Goal: Task Accomplishment & Management: Manage account settings

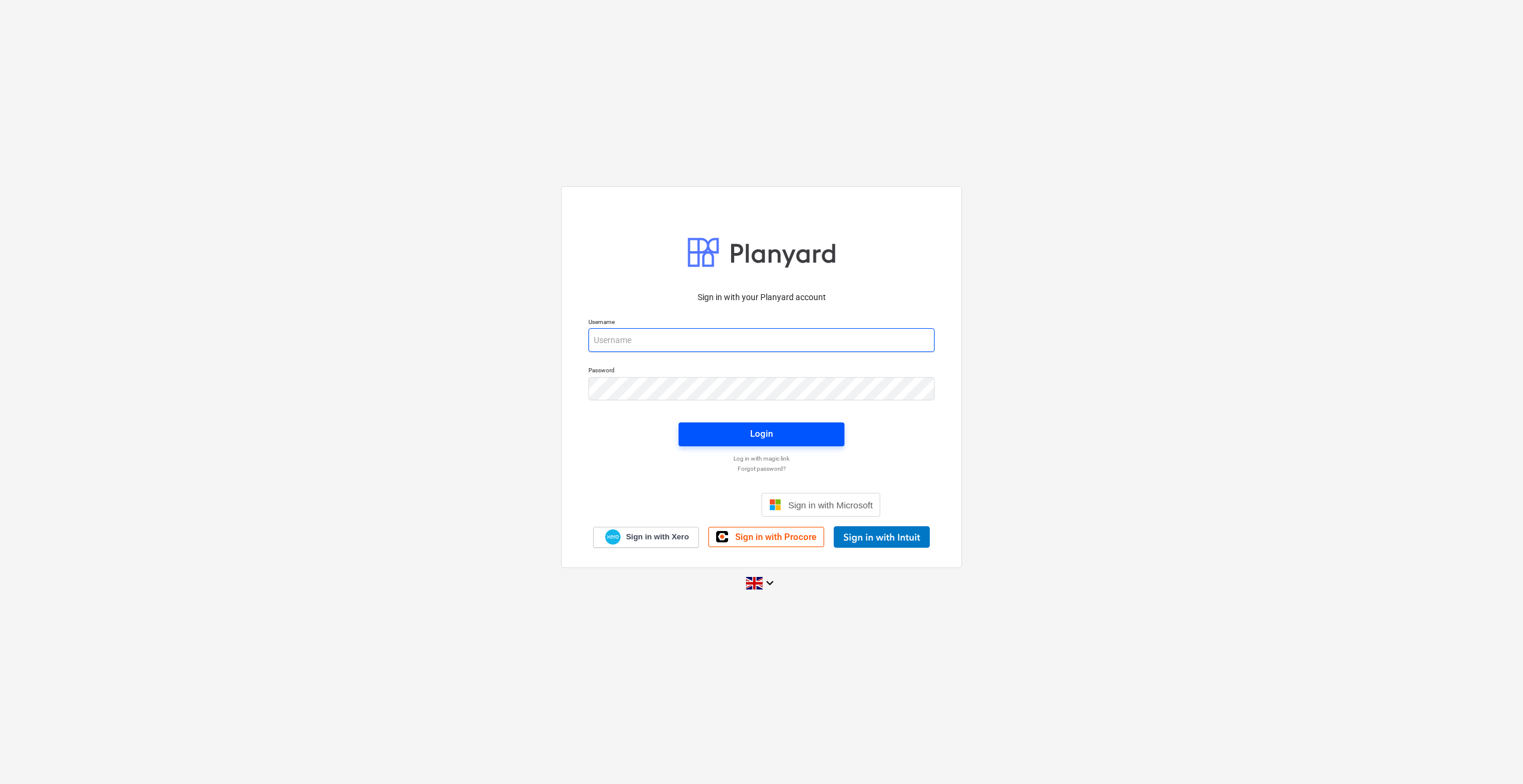
type input "[PERSON_NAME][EMAIL_ADDRESS][PERSON_NAME][DOMAIN_NAME]"
click at [770, 433] on div "Login" at bounding box center [762, 433] width 22 height 16
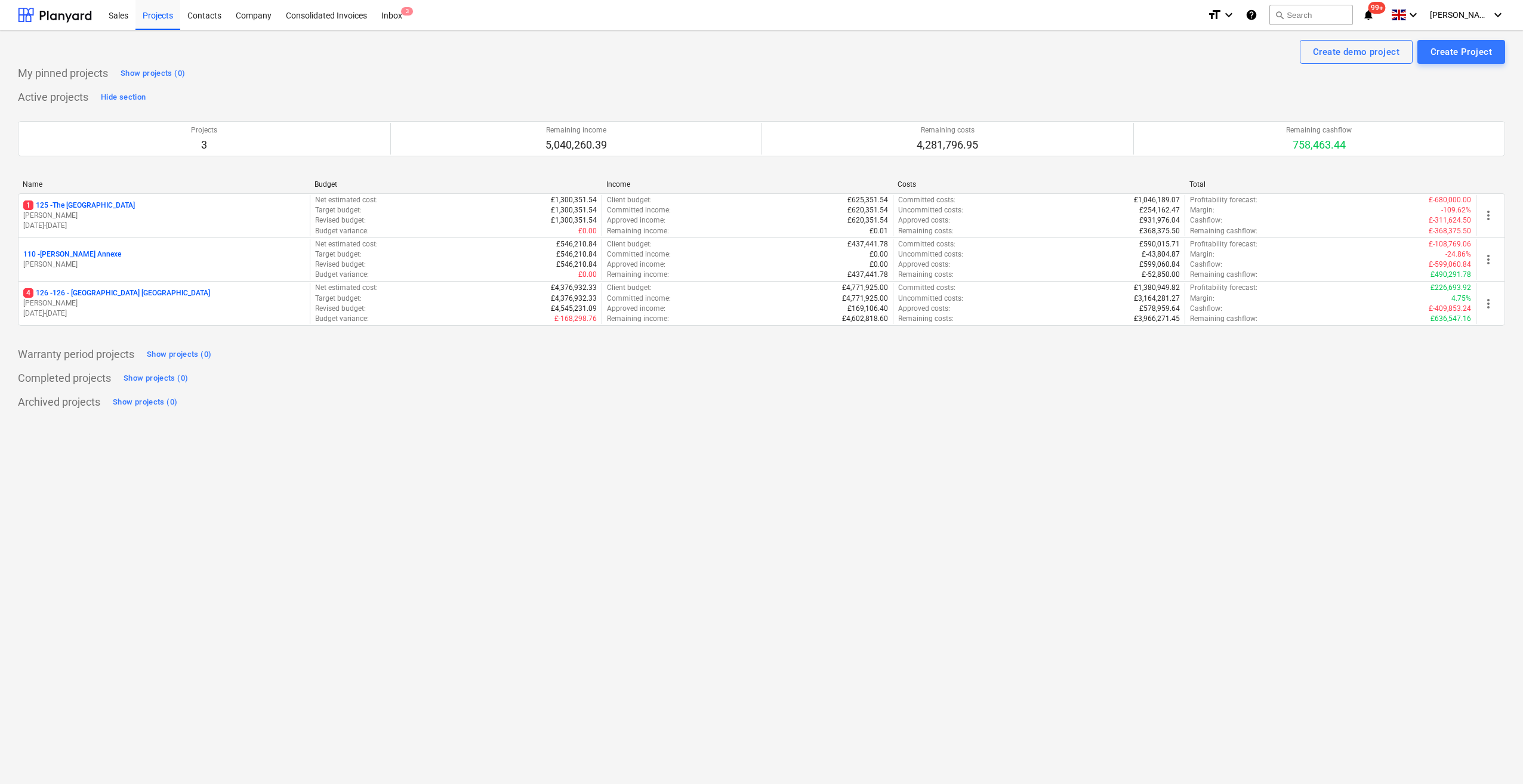
click at [80, 291] on p "4 126 - 126 - [GEOGRAPHIC_DATA] [GEOGRAPHIC_DATA]" at bounding box center [117, 294] width 187 height 10
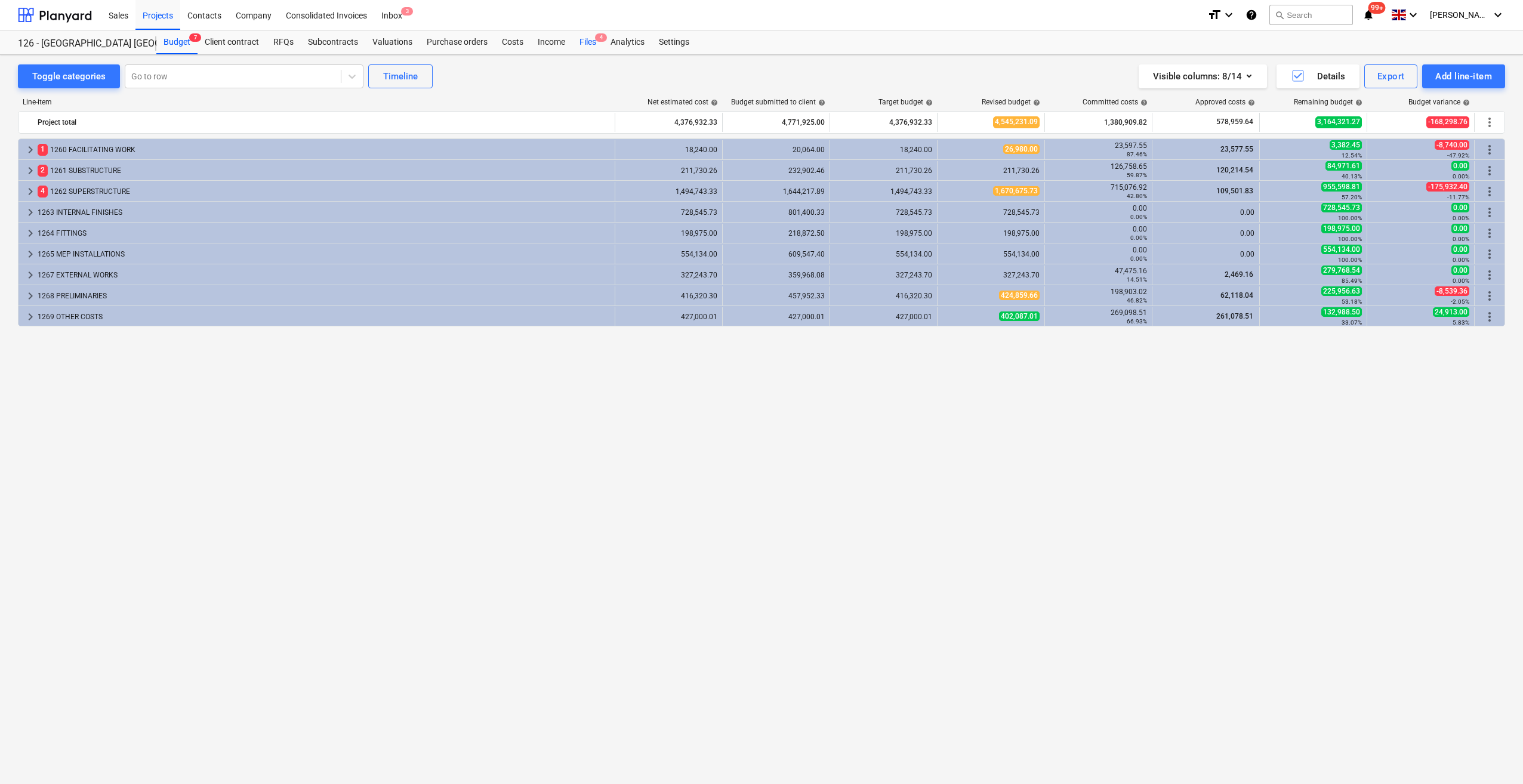
click at [589, 46] on div "Files 4" at bounding box center [588, 42] width 31 height 24
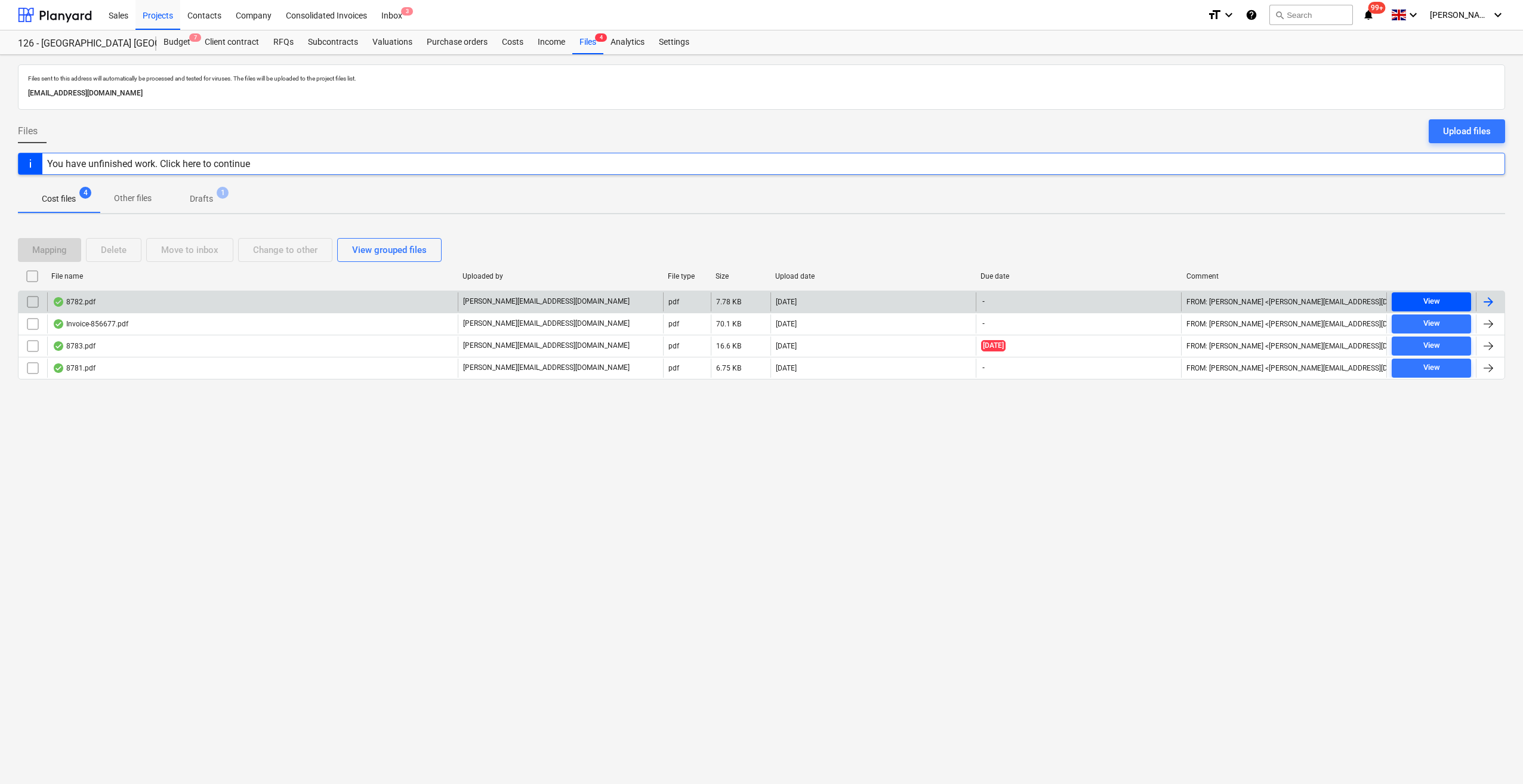
click at [1442, 296] on span "View" at bounding box center [1431, 301] width 70 height 14
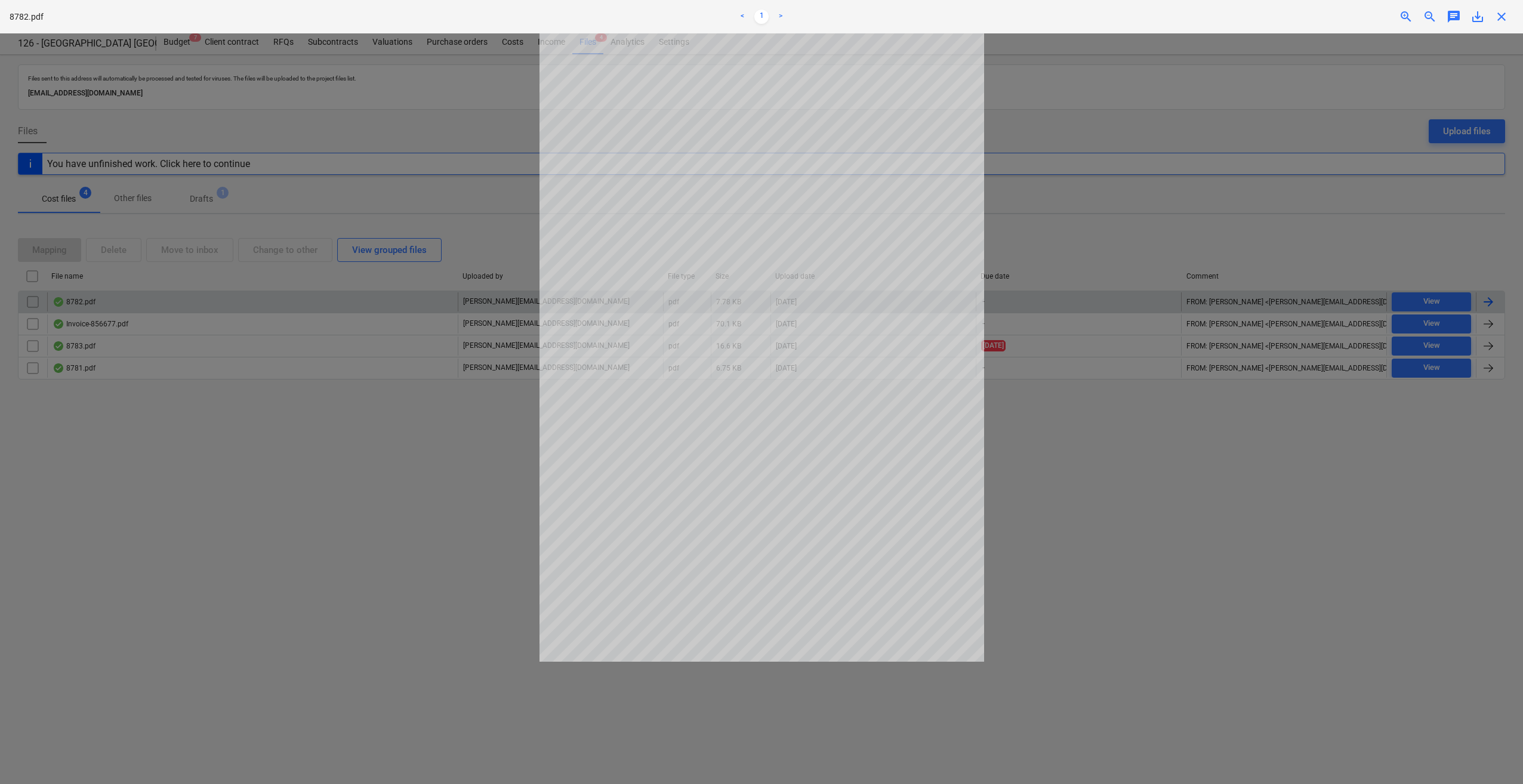
drag, startPoint x: 1502, startPoint y: 23, endPoint x: 1501, endPoint y: 30, distance: 7.1
click at [1503, 23] on span "close" at bounding box center [1501, 16] width 15 height 15
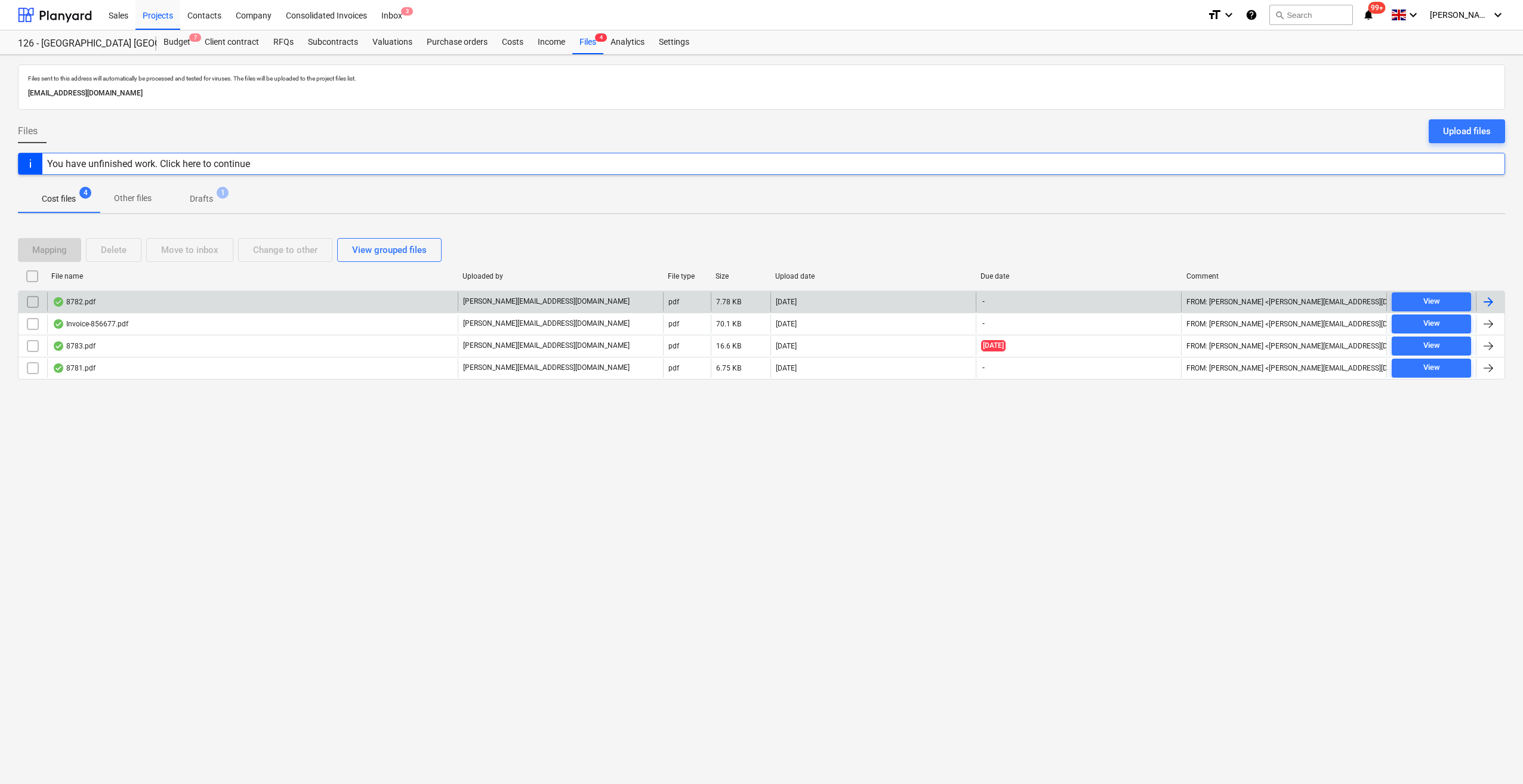
click at [1489, 296] on div at bounding box center [1488, 301] width 15 height 15
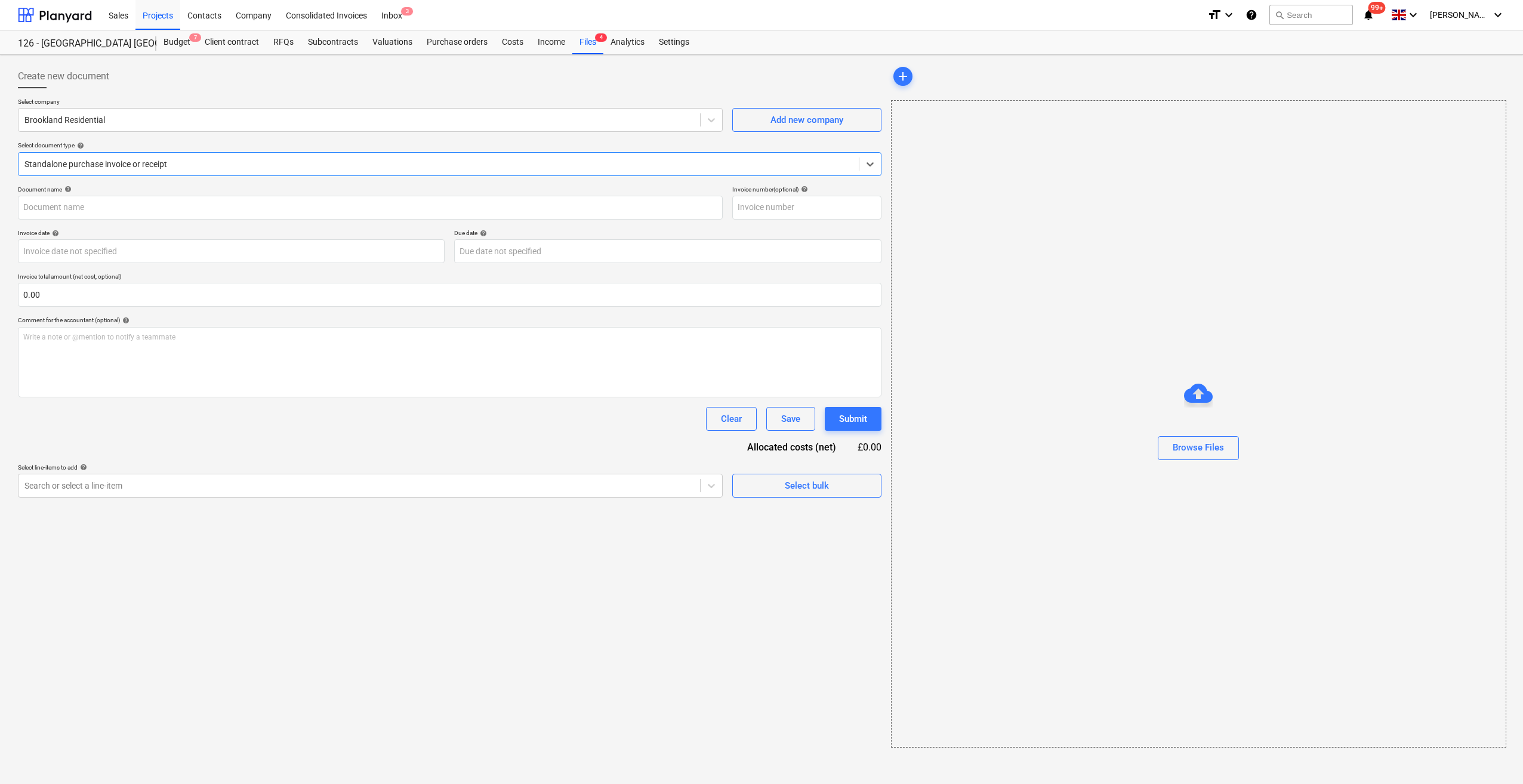
type input "8782.pdf"
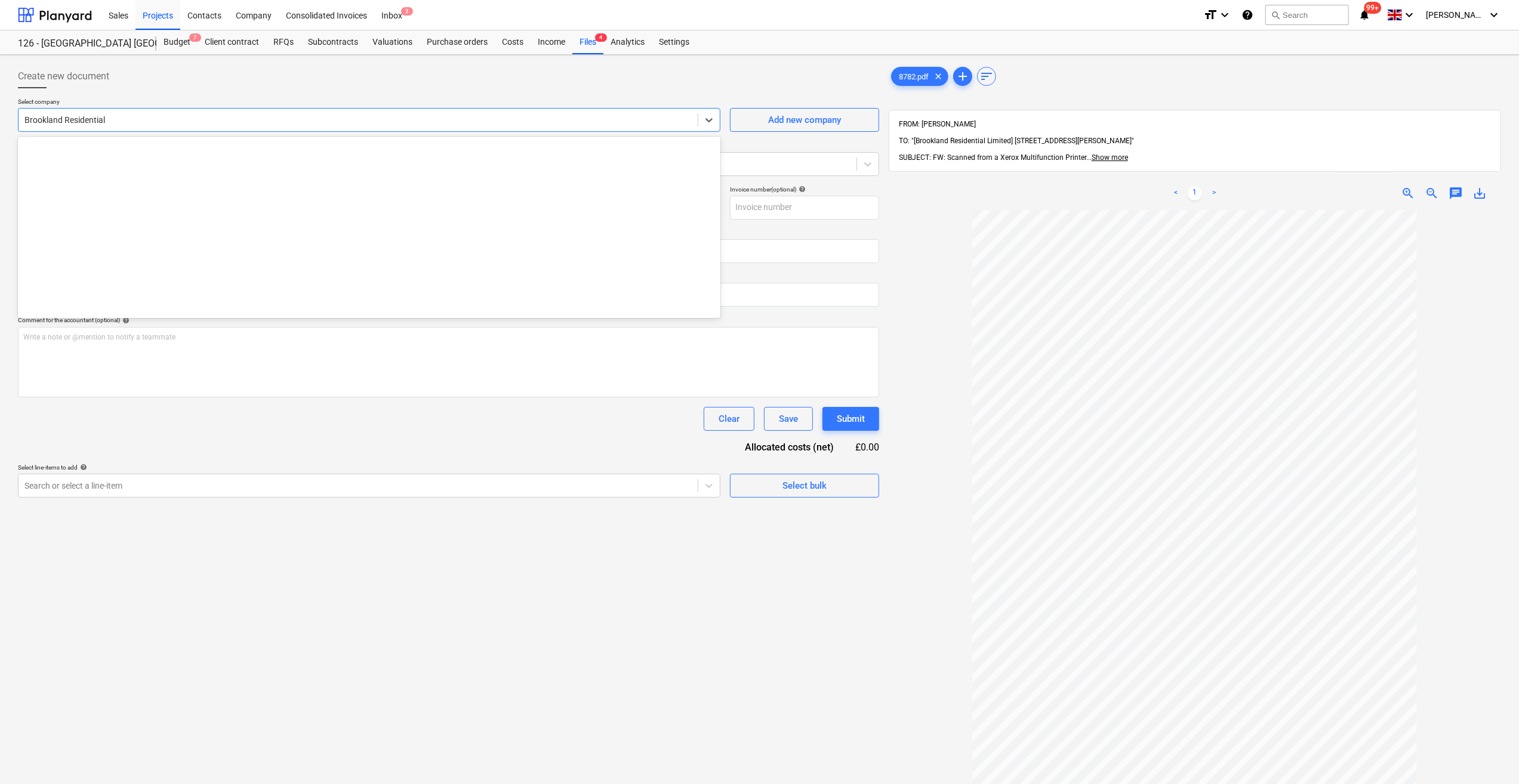
scroll to position [1420, 0]
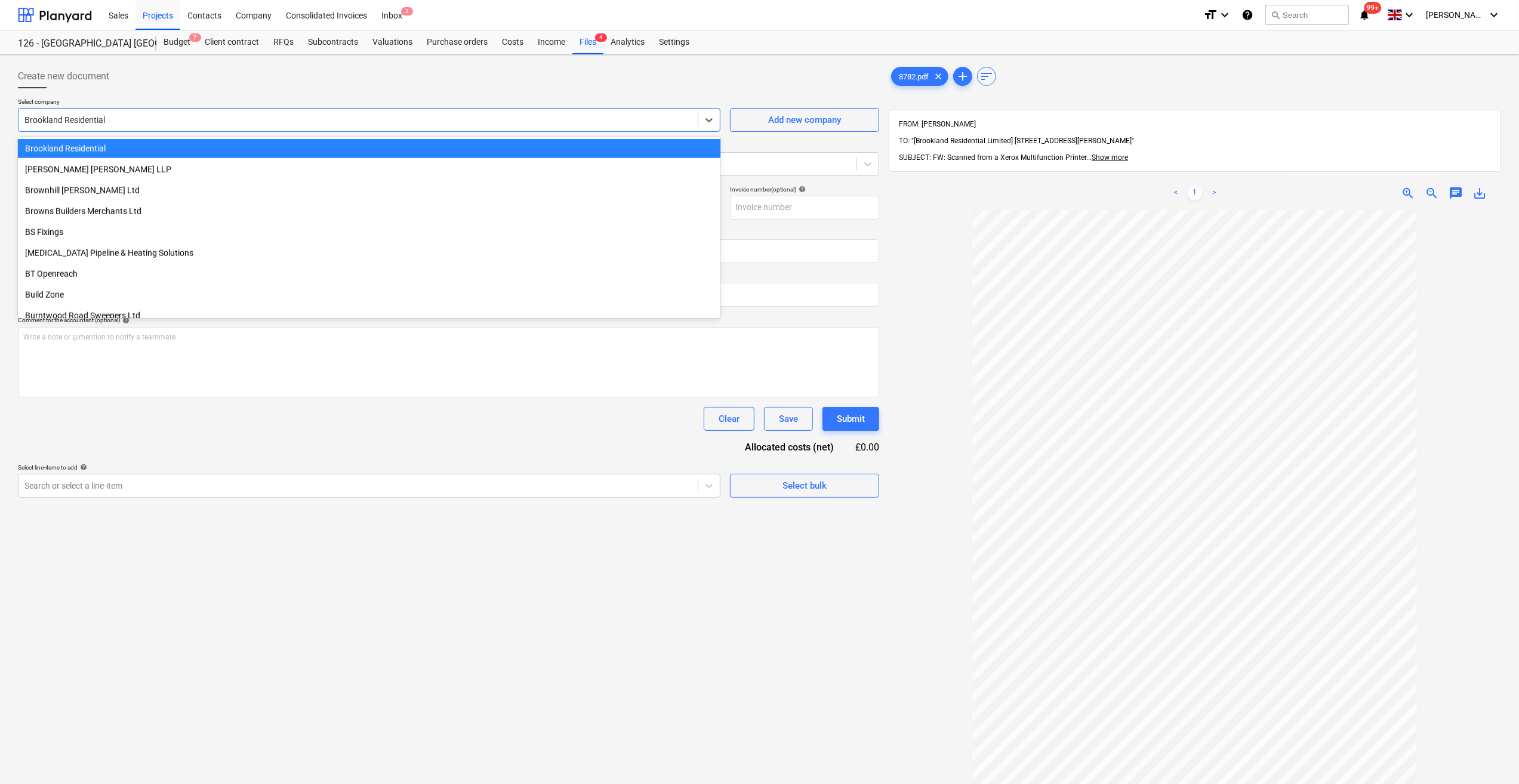
drag, startPoint x: 113, startPoint y: 113, endPoint x: 47, endPoint y: 113, distance: 66.0
click at [47, 113] on div "Brookland Residential" at bounding box center [358, 119] width 679 height 16
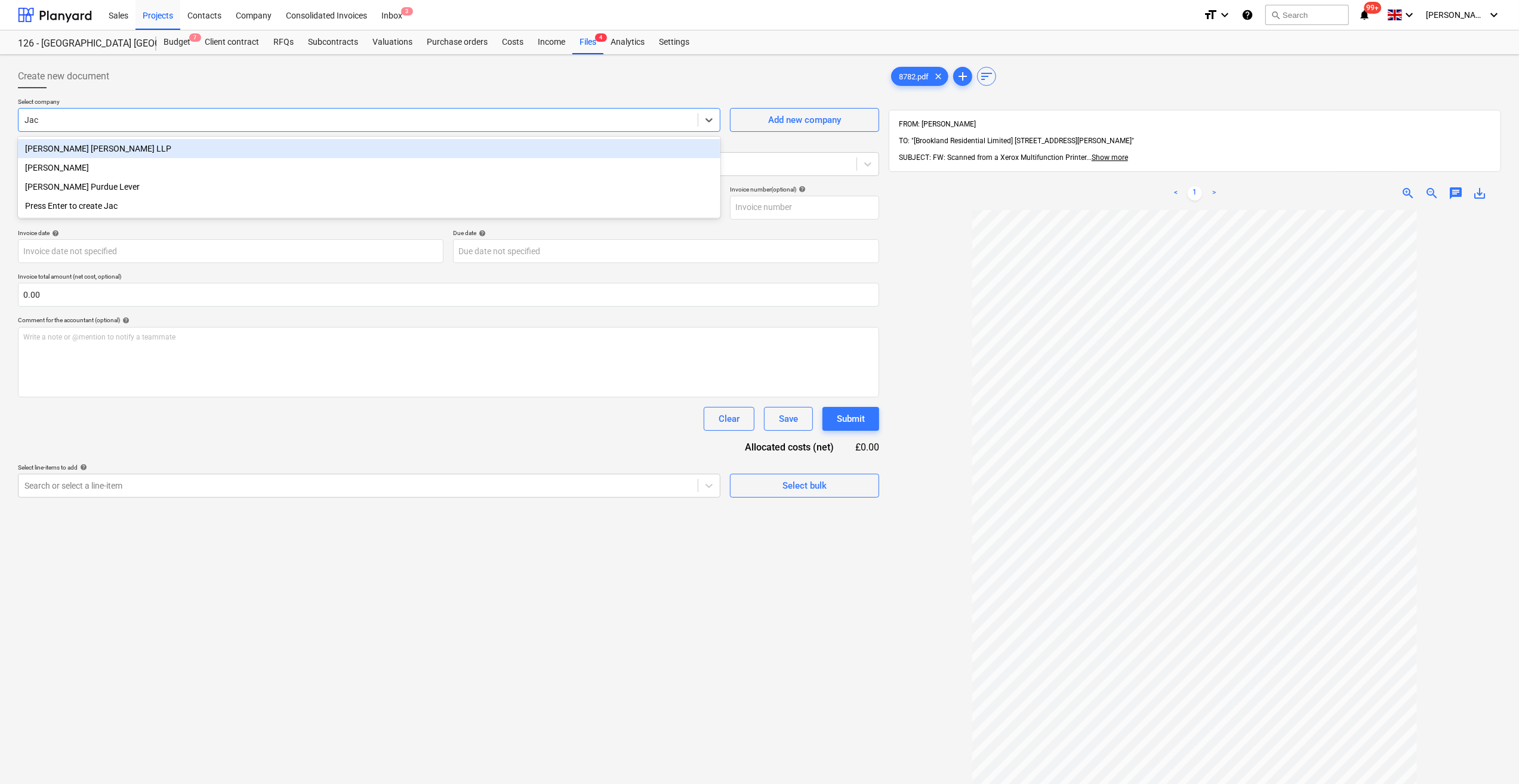
type input "Jack"
click at [44, 145] on div "[PERSON_NAME]" at bounding box center [369, 149] width 702 height 19
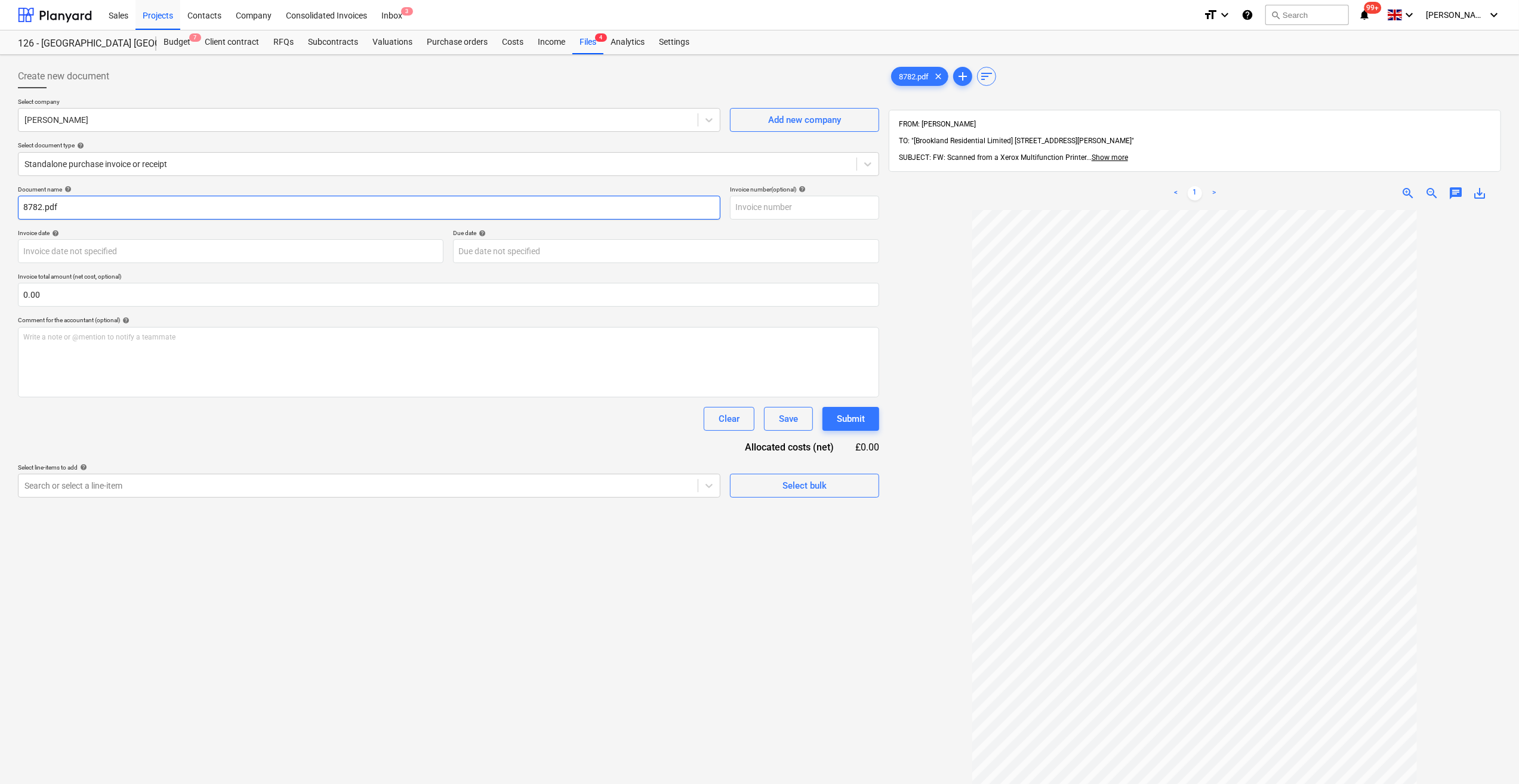
drag, startPoint x: 69, startPoint y: 205, endPoint x: 20, endPoint y: 210, distance: 49.3
click at [20, 210] on input "8782.pdf" at bounding box center [369, 208] width 702 height 24
click at [99, 212] on input "Labour 18-23/08/25-9" at bounding box center [369, 208] width 702 height 24
click at [98, 204] on input "Labour 18-23/08/25- 9" at bounding box center [369, 208] width 702 height 24
type input "Labour 18-23/08/25 - 9"
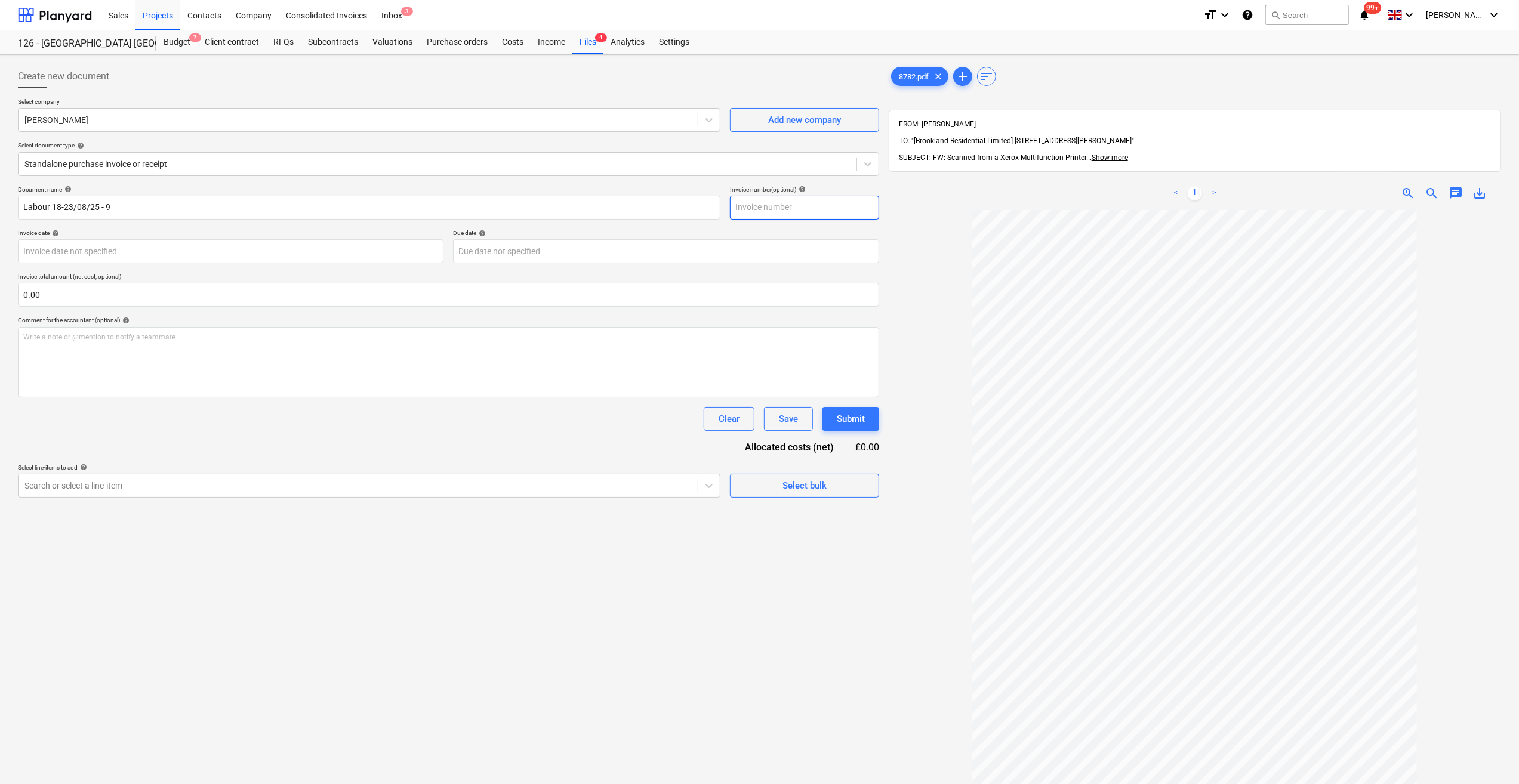
click at [750, 210] on input "text" at bounding box center [804, 208] width 149 height 24
type input "9"
click at [174, 247] on body "Sales Projects Contacts Company Consolidated Invoices Inbox 3 format_size keybo…" at bounding box center [759, 392] width 1519 height 784
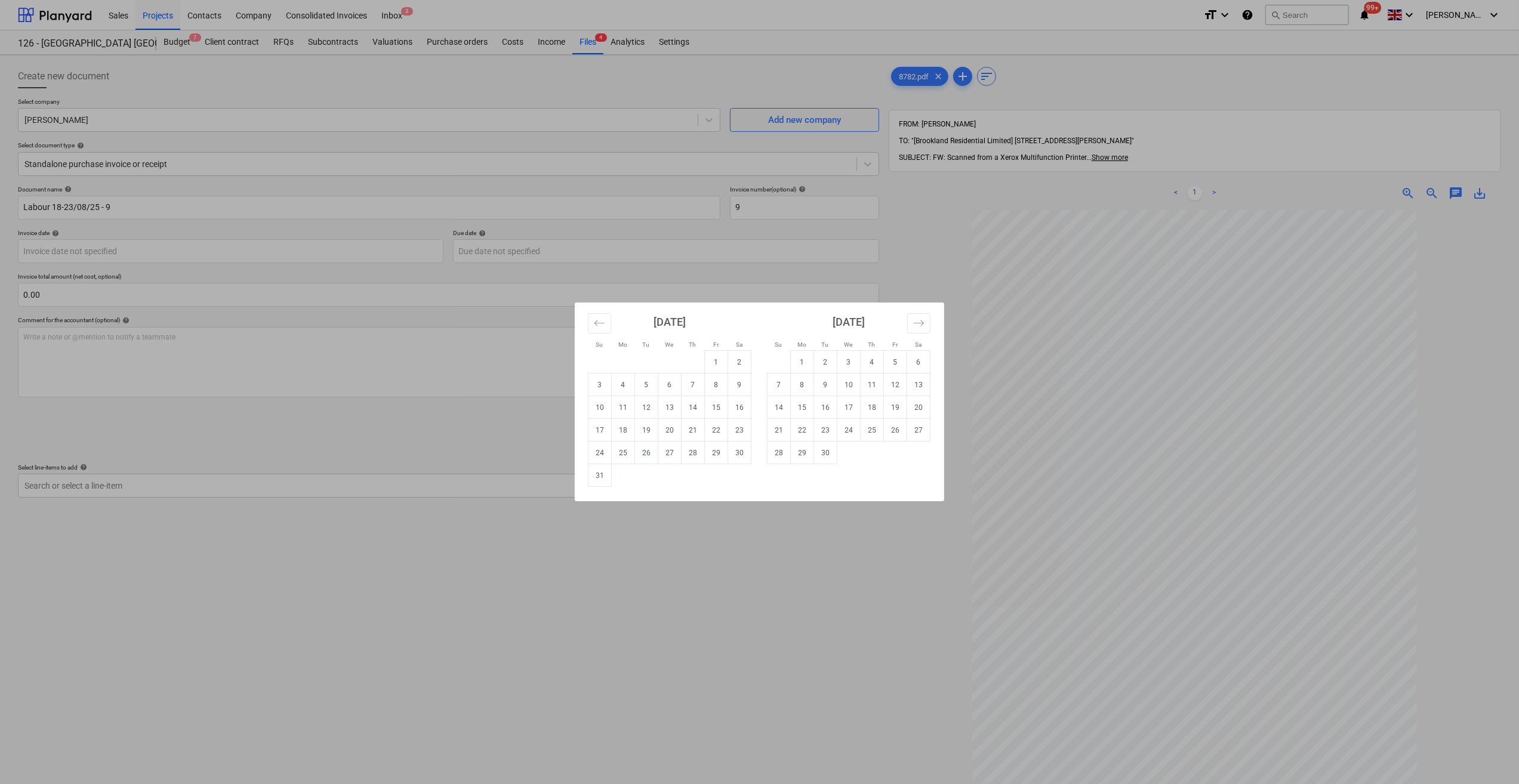
click at [598, 452] on td "24" at bounding box center [599, 452] width 23 height 22
type input "[DATE]"
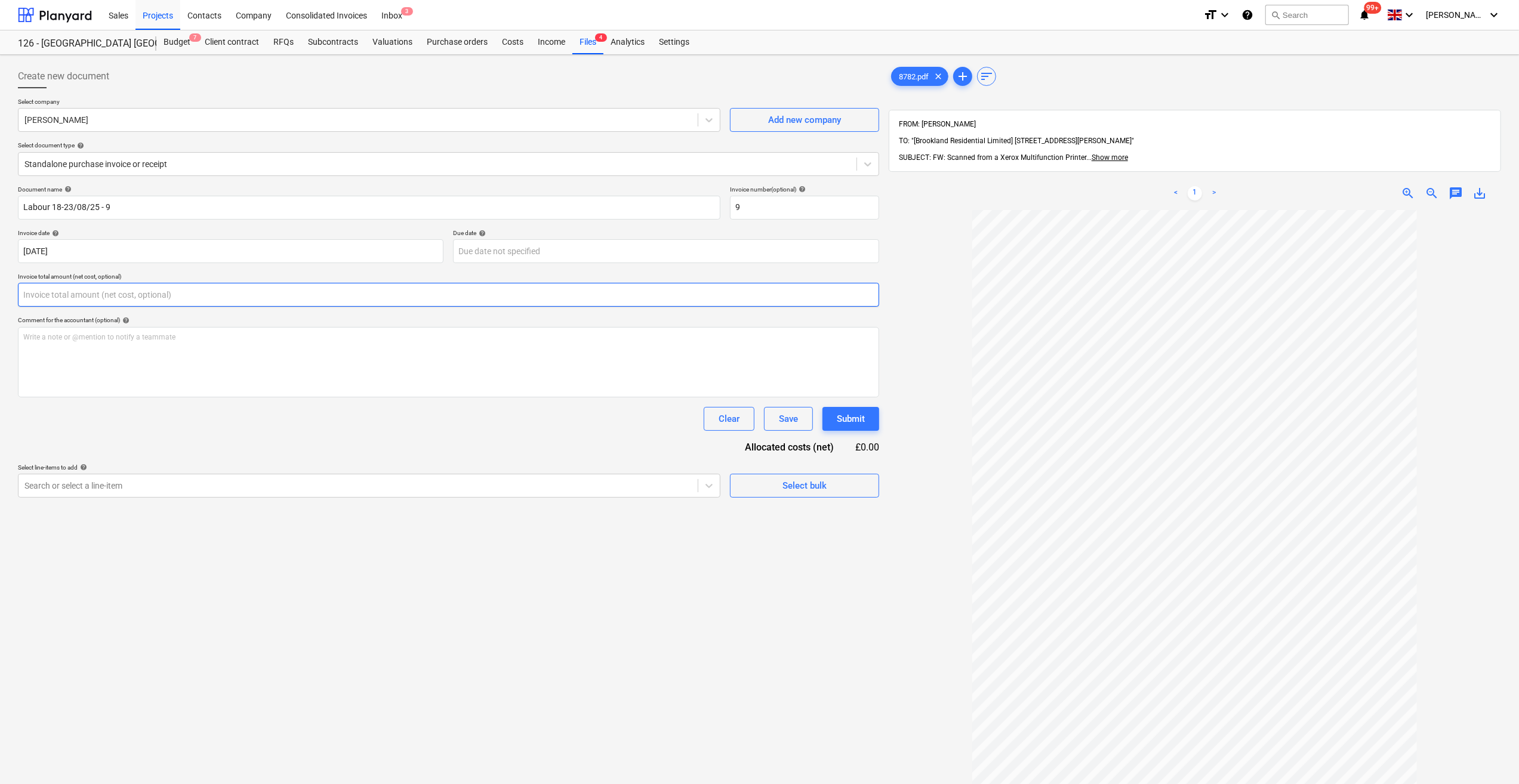
click at [55, 295] on input "text" at bounding box center [448, 295] width 861 height 24
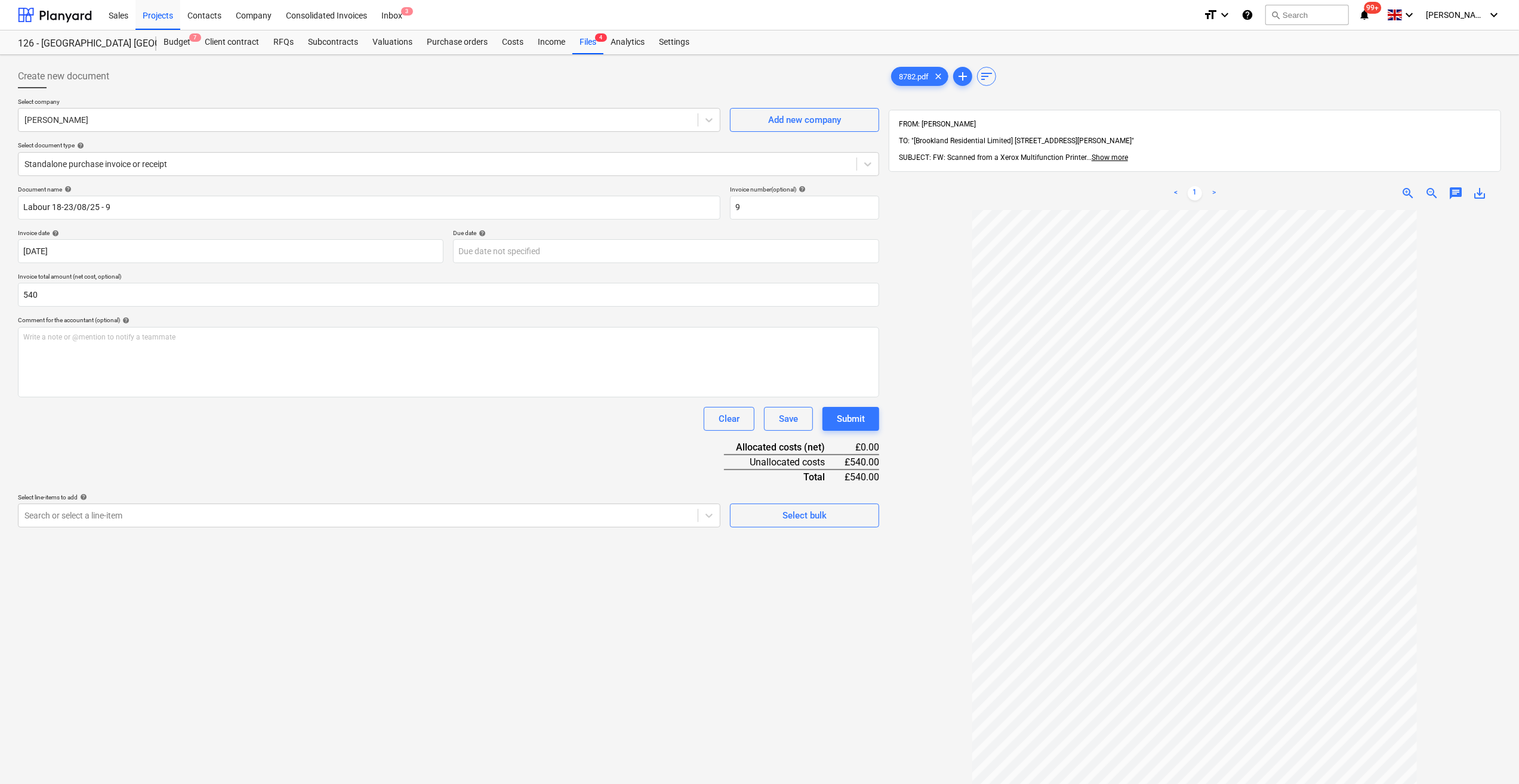
type input "540.00"
drag, startPoint x: 271, startPoint y: 446, endPoint x: 275, endPoint y: 451, distance: 6.4
click at [272, 446] on div "Document name help Labour 18-23/08/25 - 9 Invoice number (optional) help 9 Invo…" at bounding box center [448, 357] width 861 height 342
click at [769, 522] on span "Select bulk" at bounding box center [804, 515] width 119 height 16
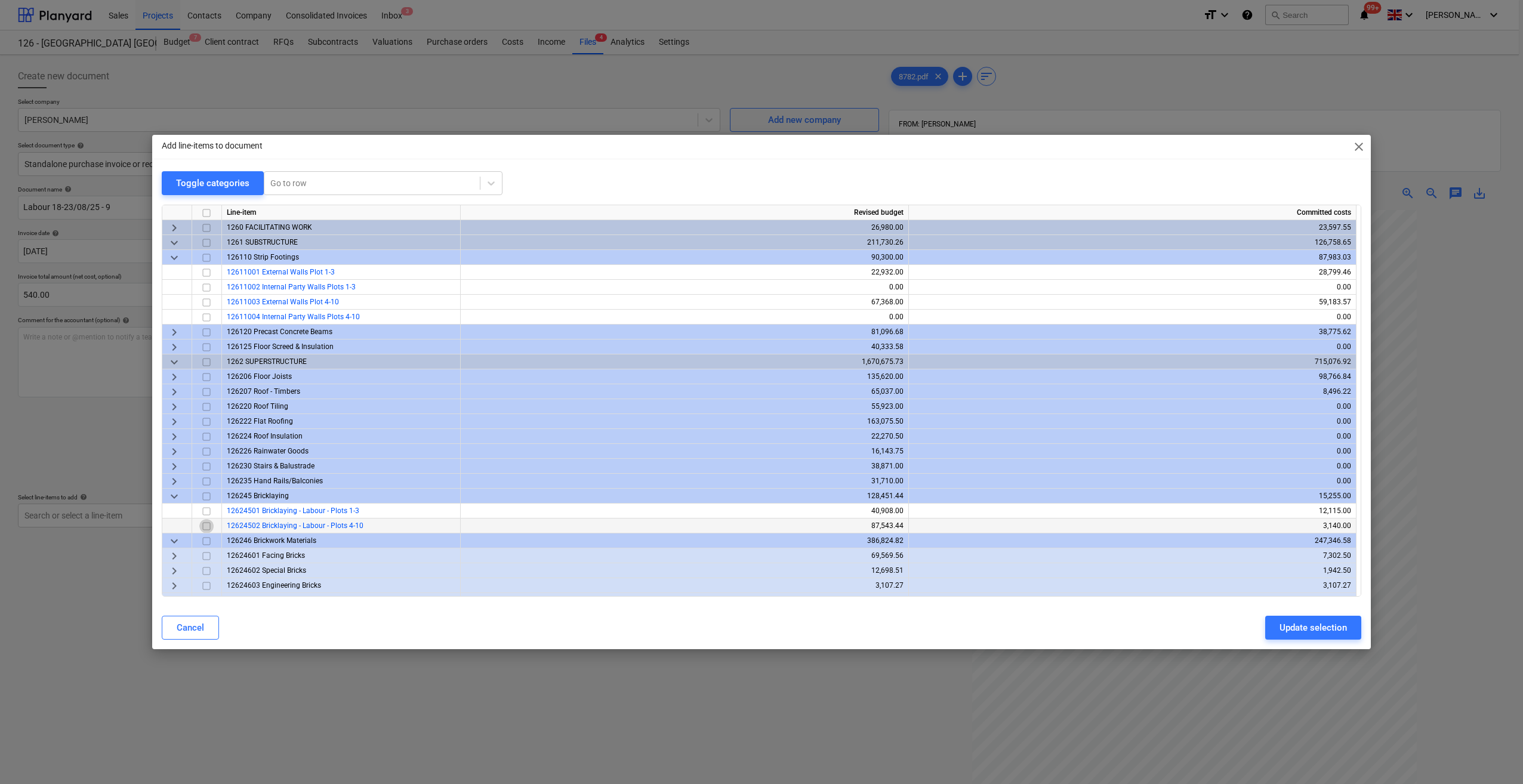
click at [206, 527] on input "checkbox" at bounding box center [206, 526] width 15 height 15
click at [206, 300] on input "checkbox" at bounding box center [206, 302] width 15 height 15
click at [1306, 628] on div "Update selection" at bounding box center [1314, 628] width 67 height 16
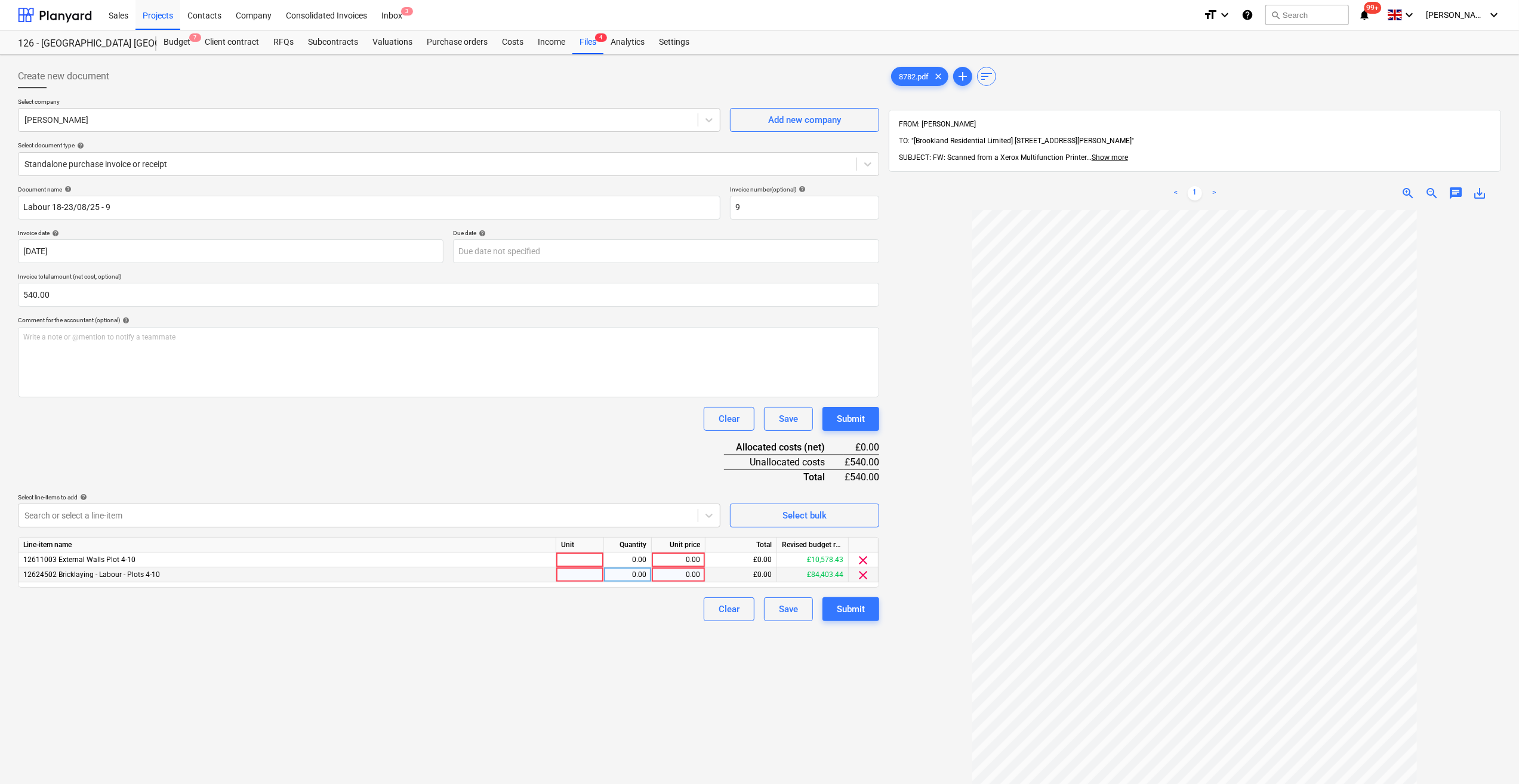
click at [580, 575] on div at bounding box center [579, 574] width 47 height 15
type input "Day"
click at [631, 572] on div "0.00" at bounding box center [628, 574] width 38 height 15
type input "2"
click at [590, 563] on div at bounding box center [579, 560] width 47 height 15
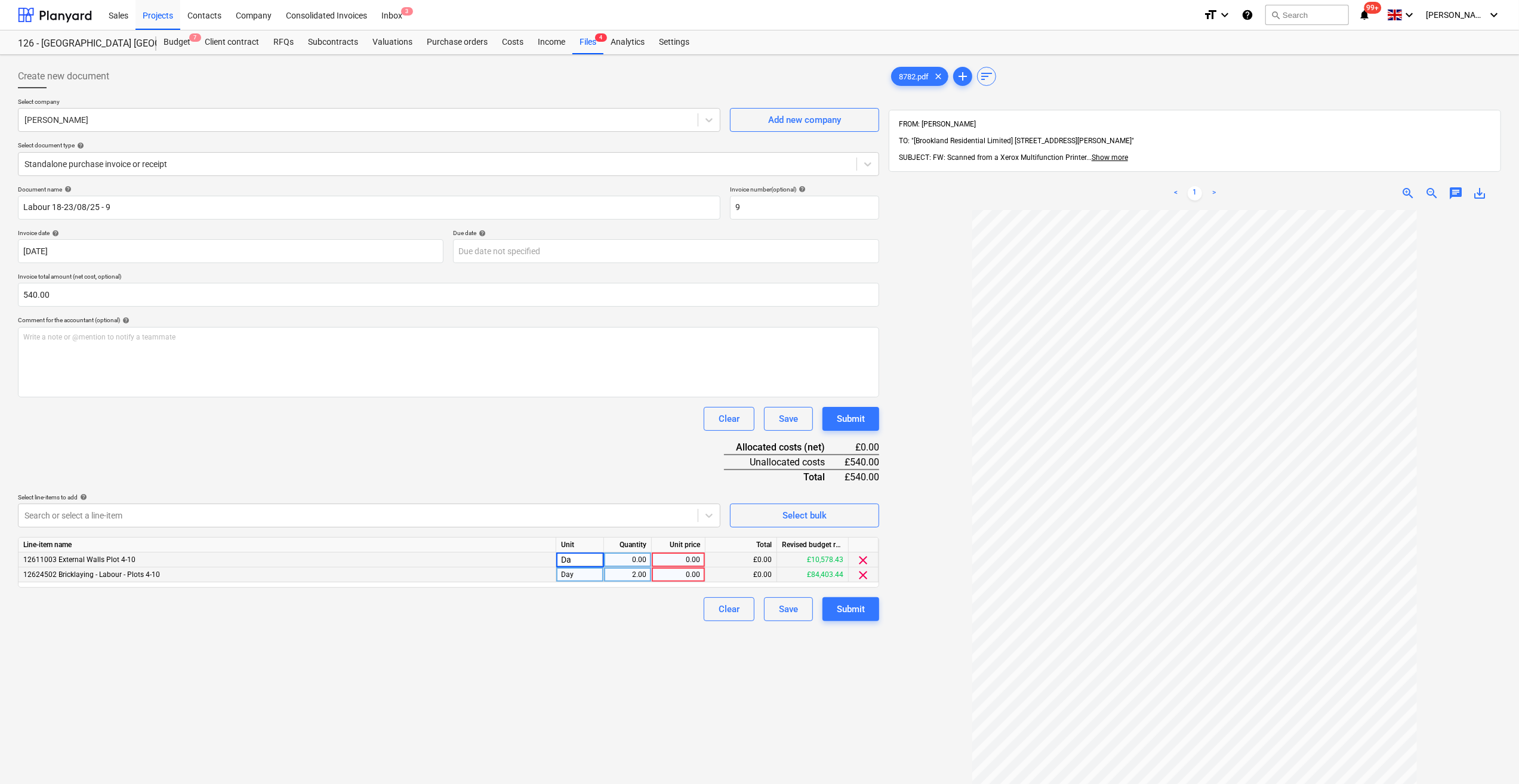
type input "Day"
click at [618, 562] on div "0.00" at bounding box center [628, 560] width 38 height 15
type input "1"
click at [669, 562] on div "0.00" at bounding box center [678, 560] width 43 height 15
type input "180"
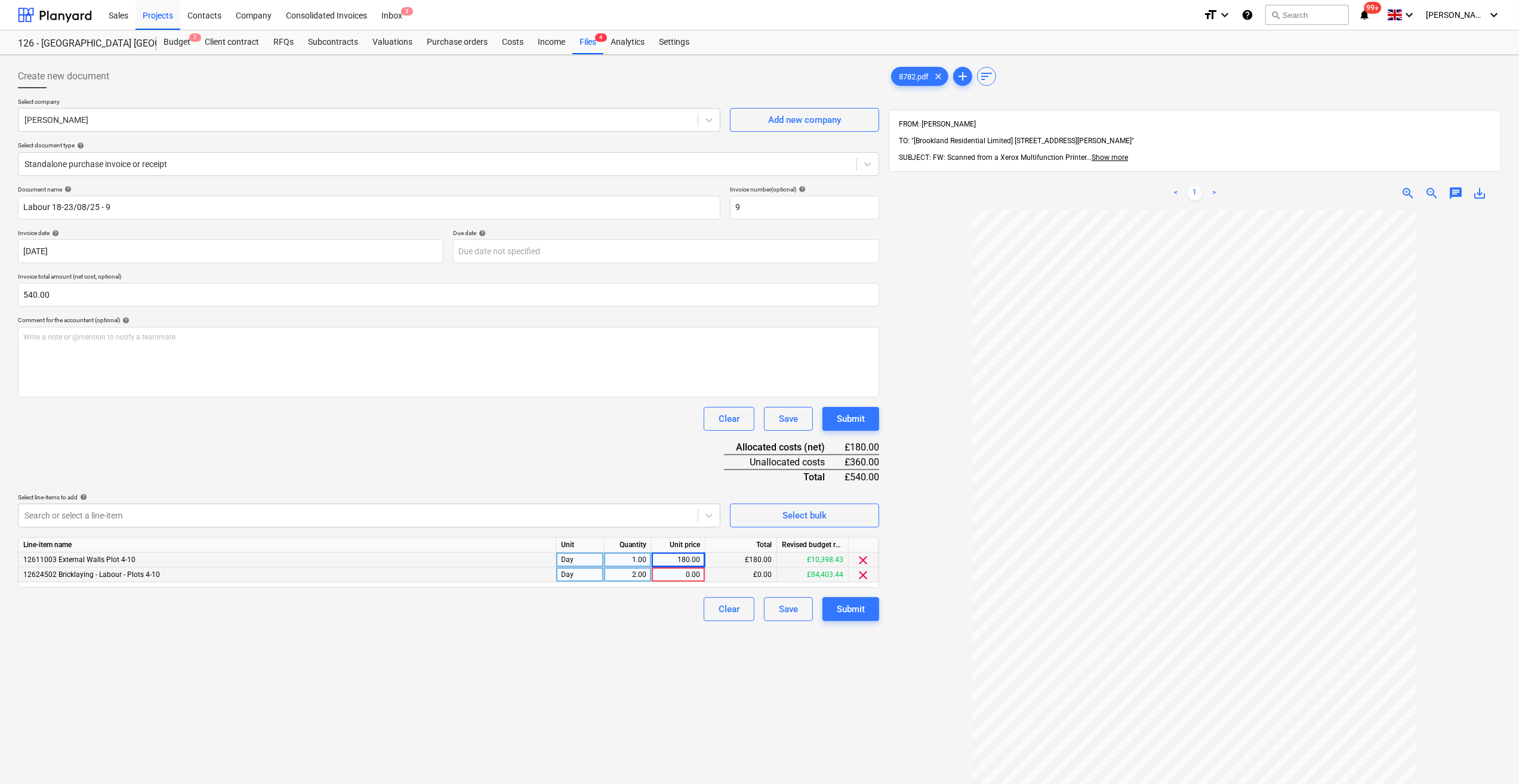
click at [684, 569] on div "0.00" at bounding box center [678, 574] width 43 height 15
type input "180"
click at [553, 648] on div "Create new document Select company [PERSON_NAME] Add new company Select documen…" at bounding box center [448, 512] width 870 height 906
click at [839, 608] on div "Submit" at bounding box center [851, 610] width 28 height 16
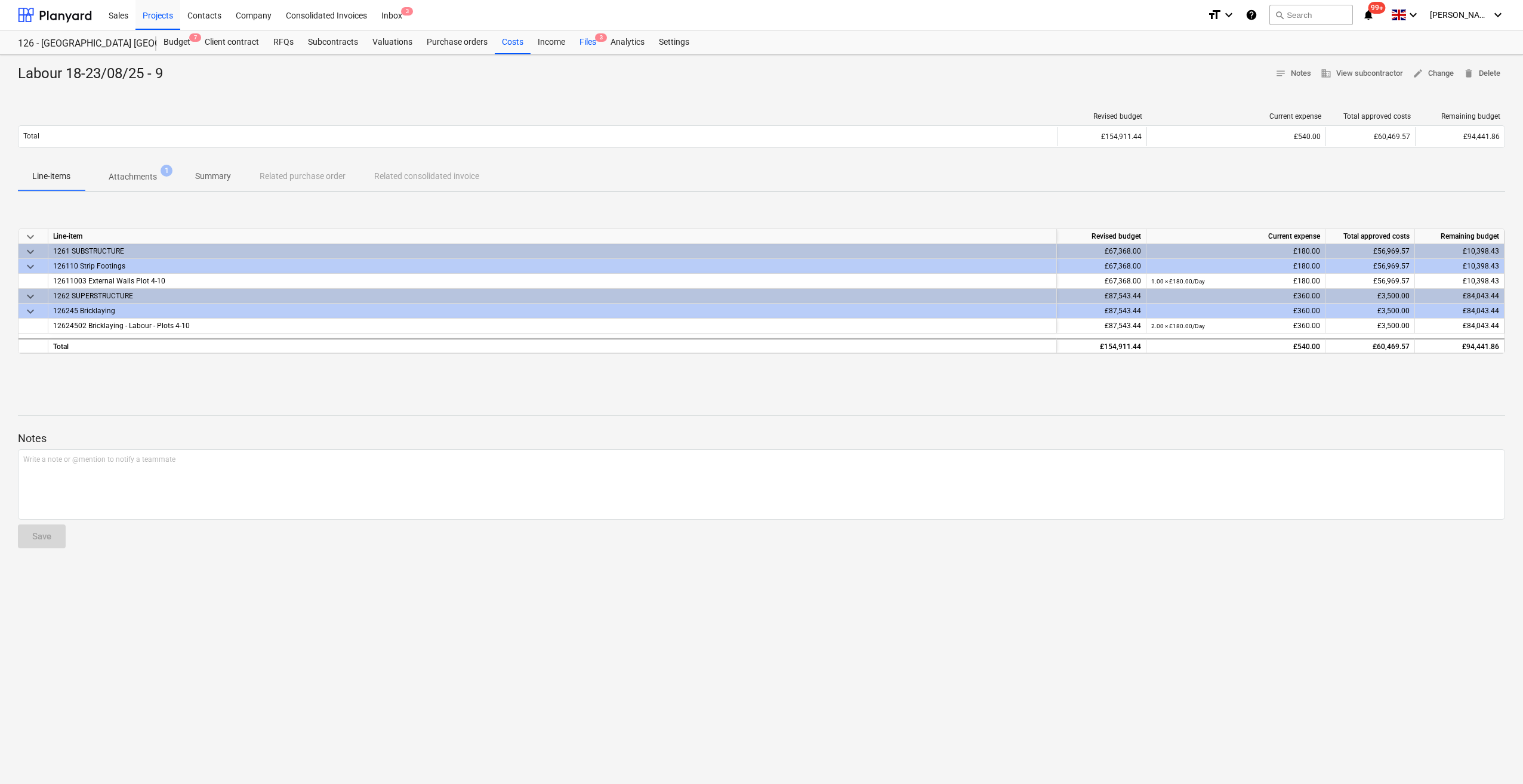
click at [585, 44] on div "Files 3" at bounding box center [588, 42] width 31 height 24
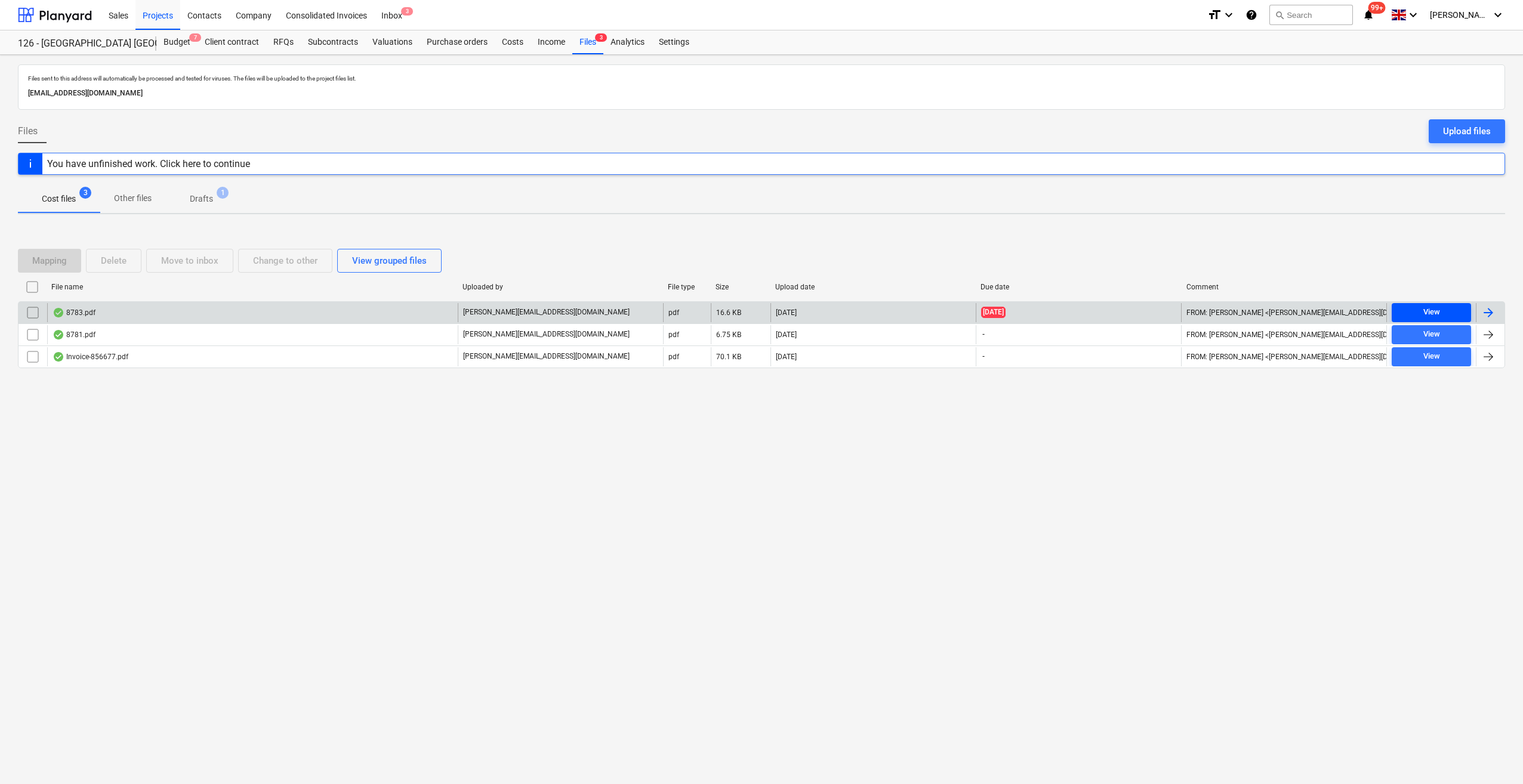
click at [1442, 316] on span "View" at bounding box center [1431, 313] width 70 height 14
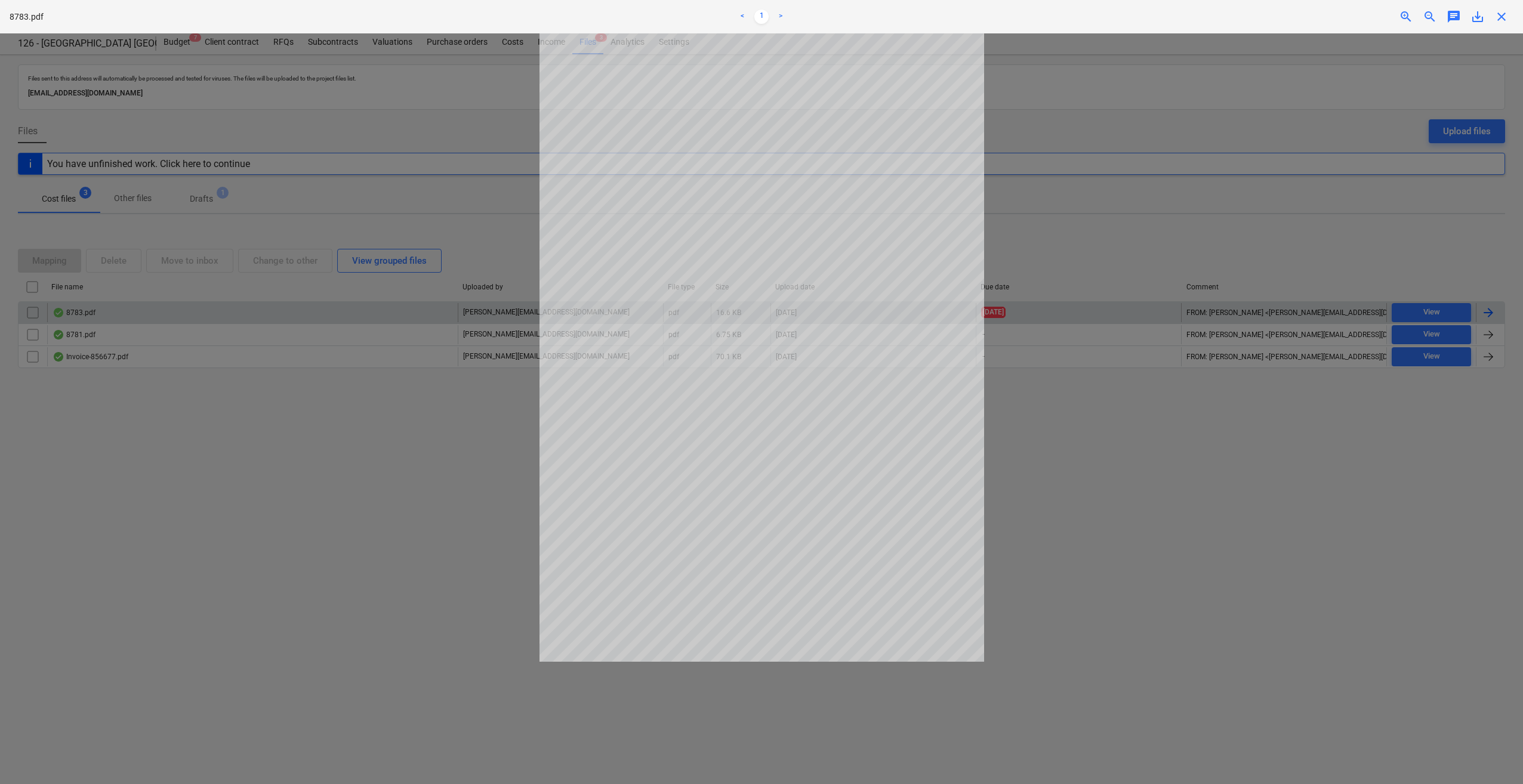
click at [1502, 16] on span "close" at bounding box center [1501, 16] width 15 height 15
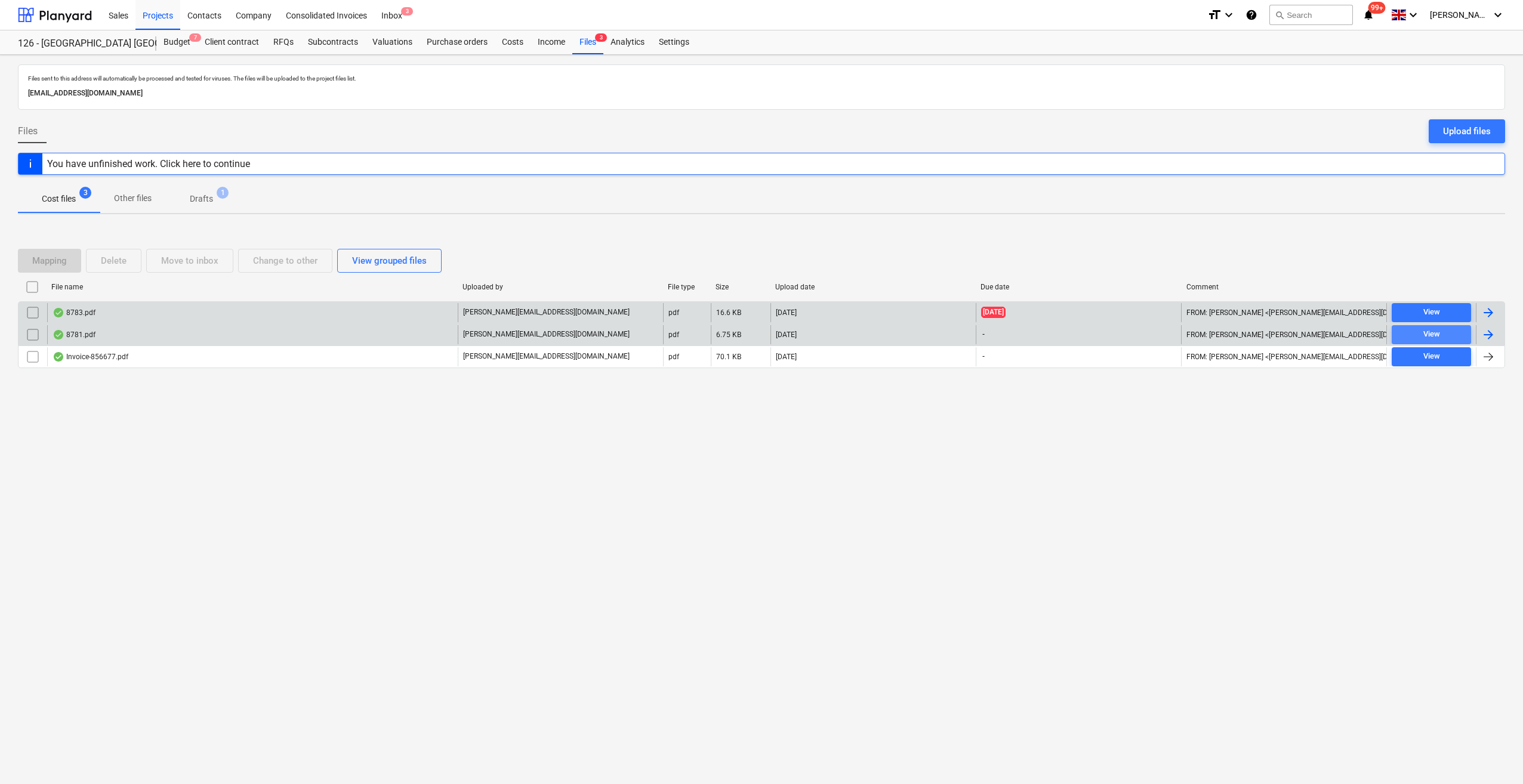
click at [1430, 333] on div "View" at bounding box center [1431, 334] width 16 height 14
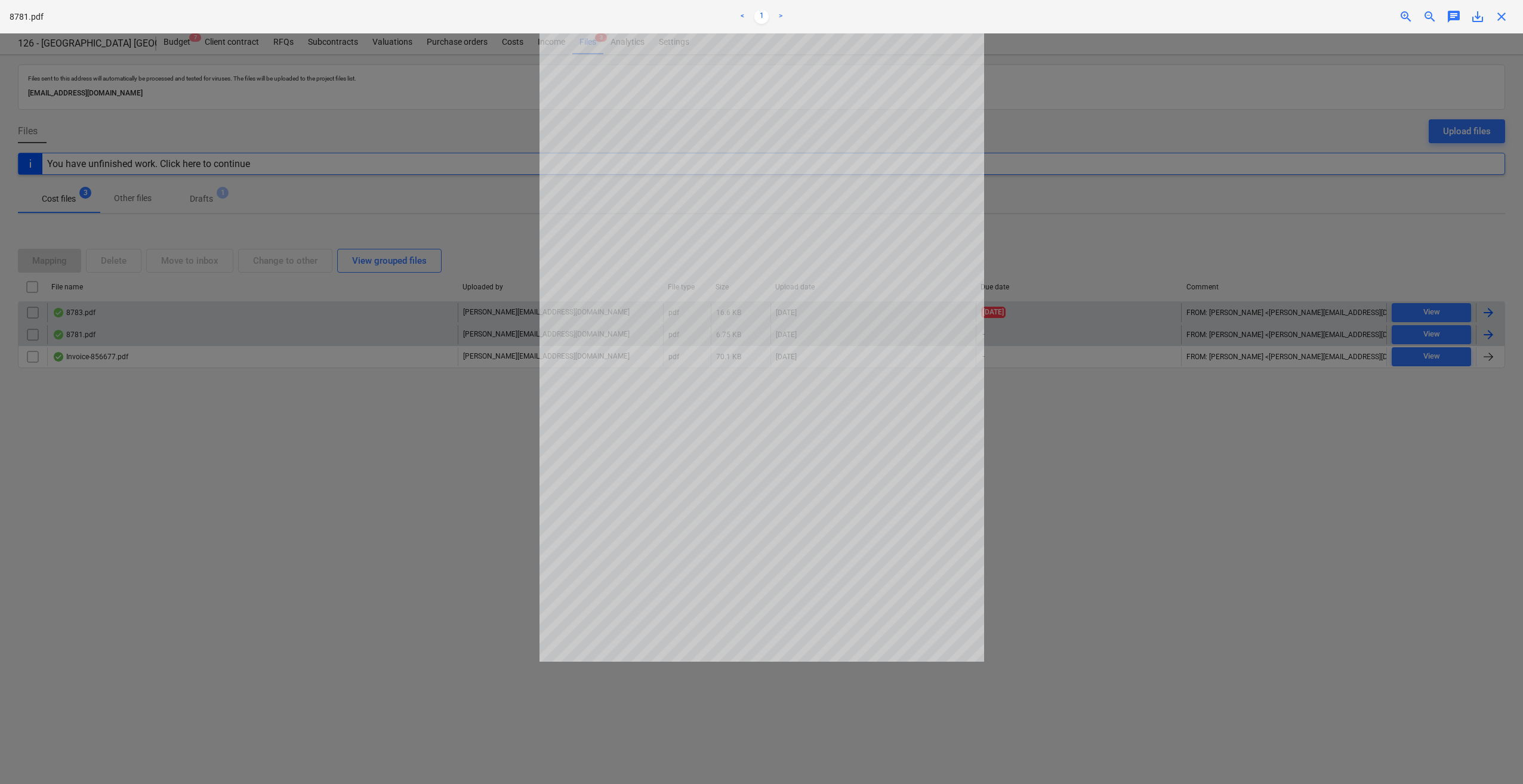
click at [1505, 16] on span "close" at bounding box center [1501, 16] width 15 height 15
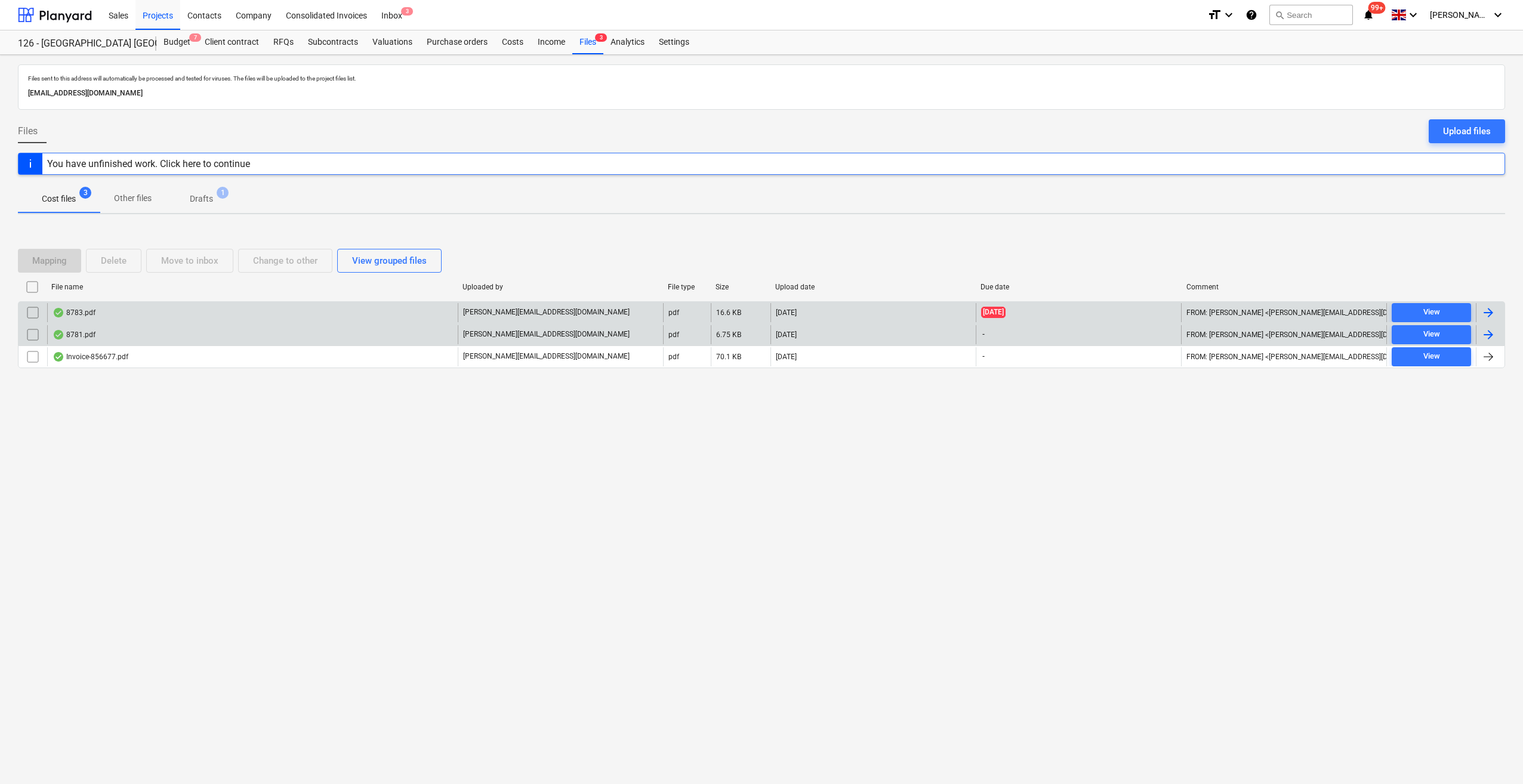
click at [1487, 332] on div at bounding box center [1488, 334] width 15 height 15
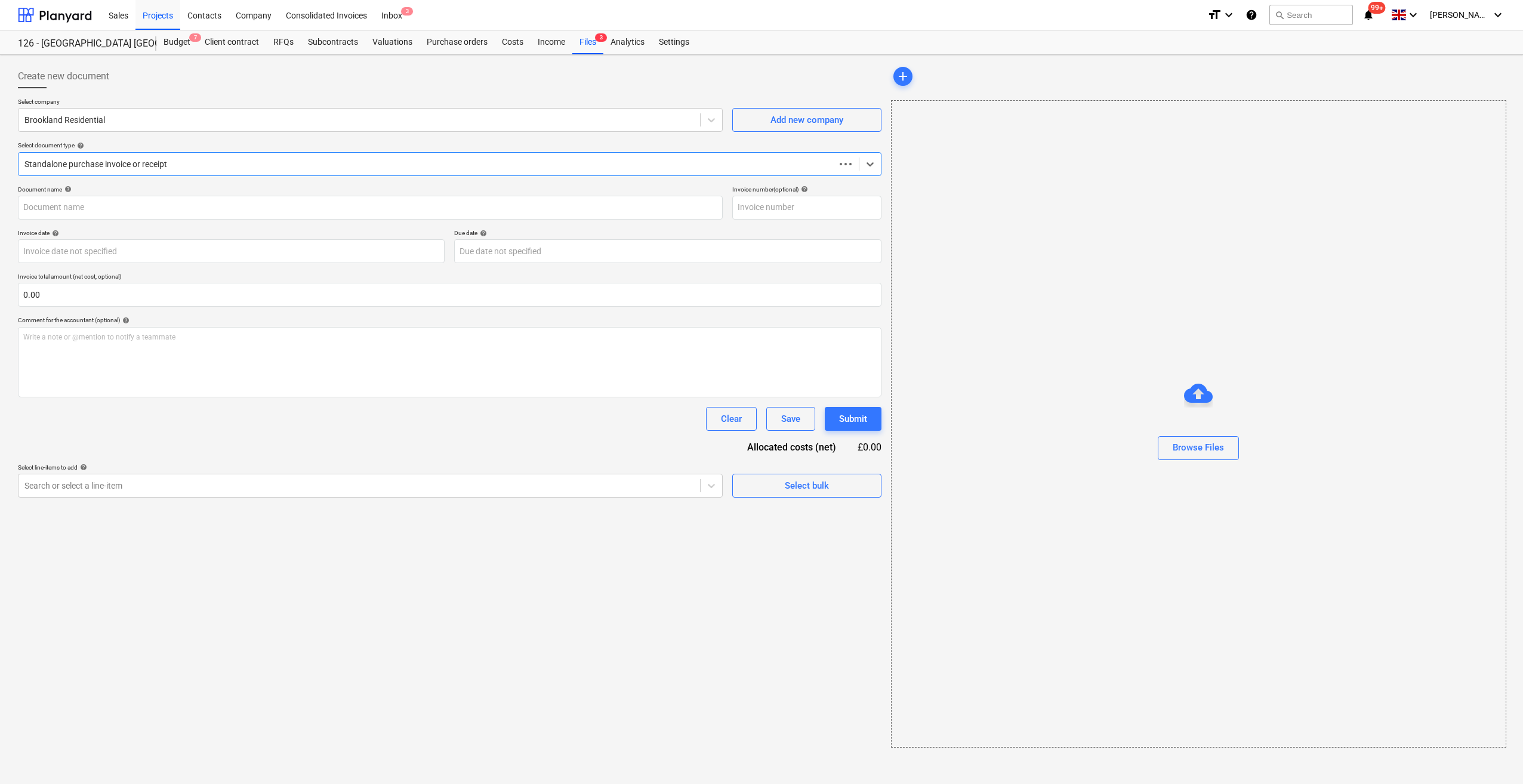
type input "9"
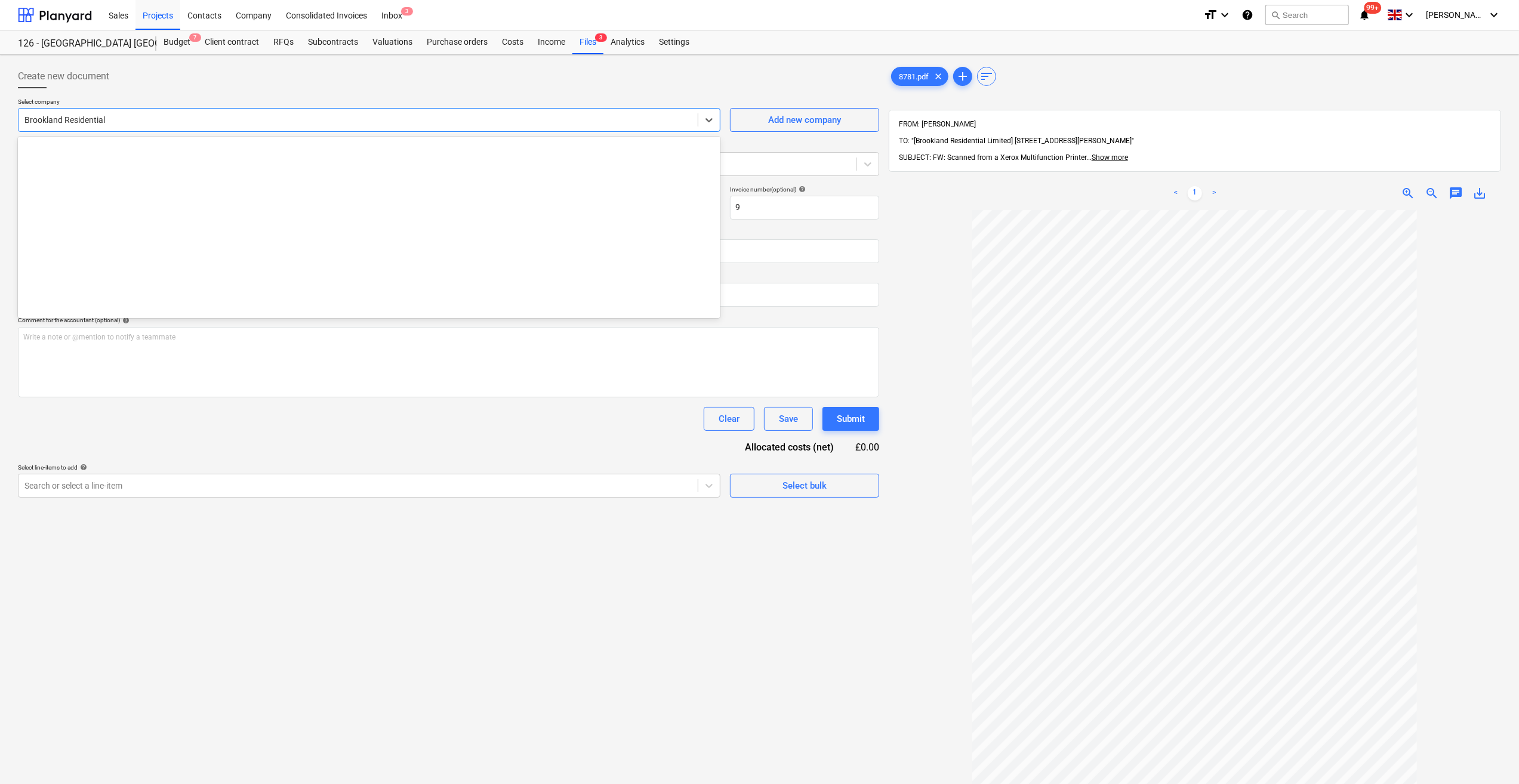
click at [53, 121] on div at bounding box center [358, 120] width 668 height 12
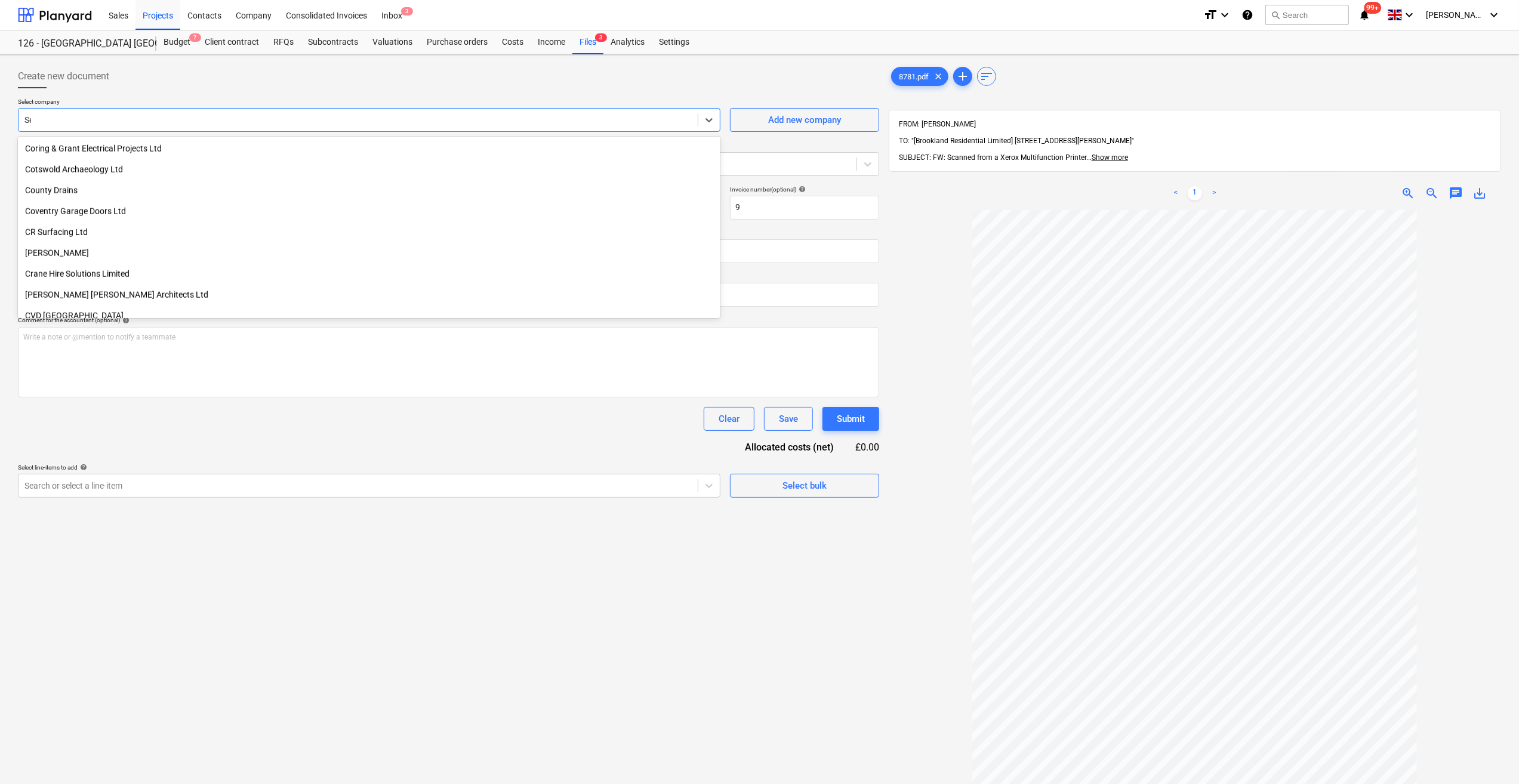
scroll to position [1241, 0]
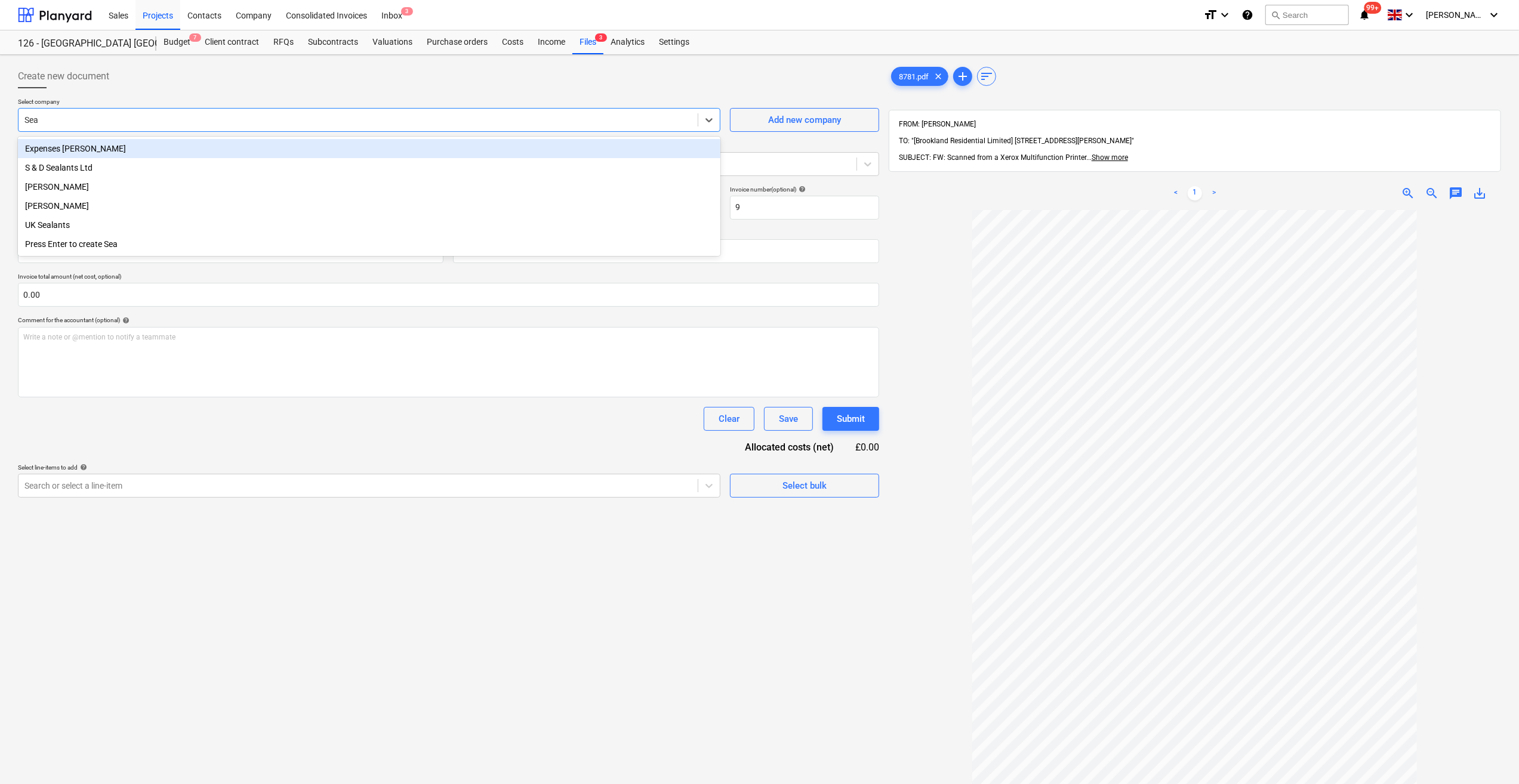
type input "[PERSON_NAME]"
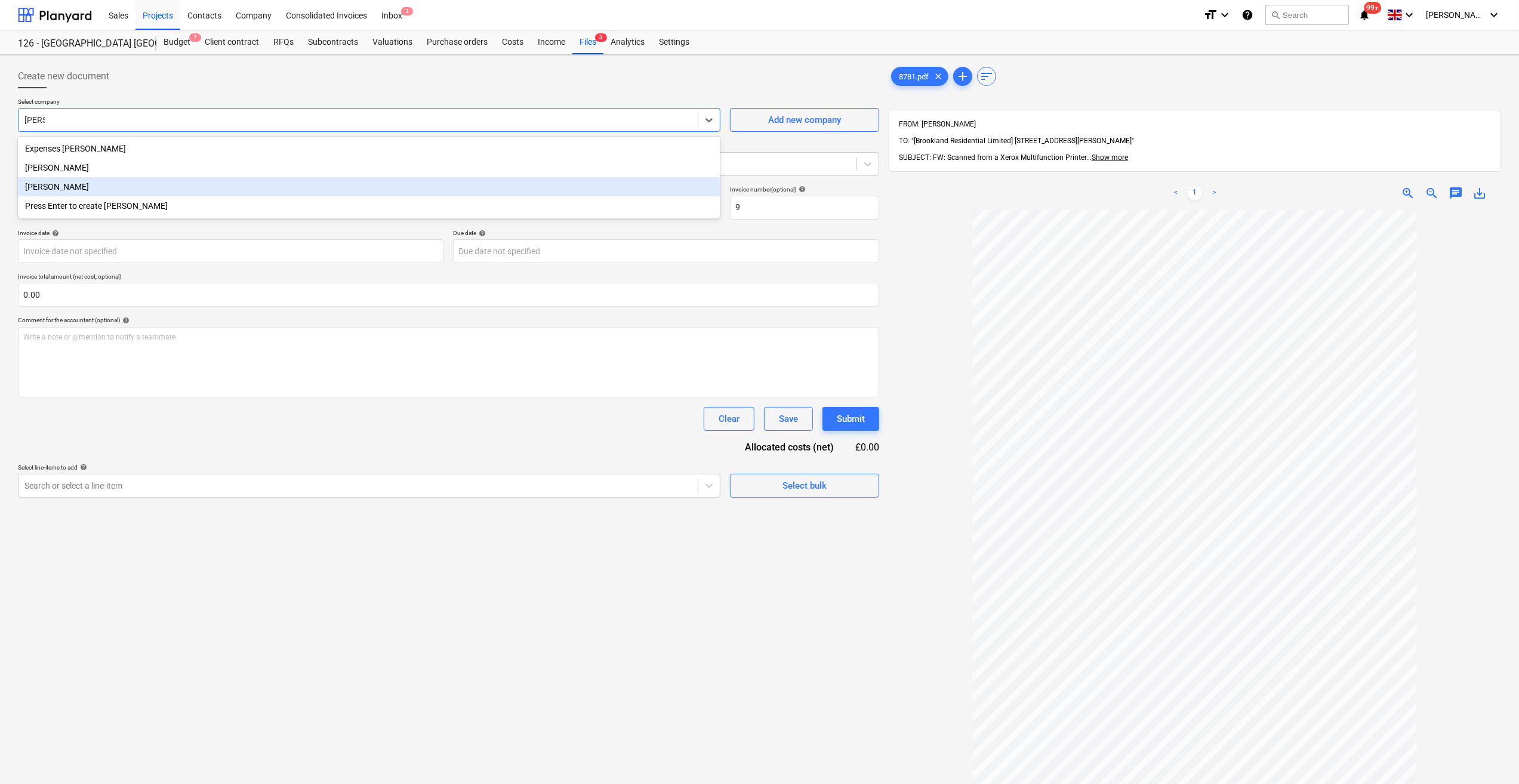
click at [70, 185] on div "[PERSON_NAME]" at bounding box center [369, 187] width 702 height 19
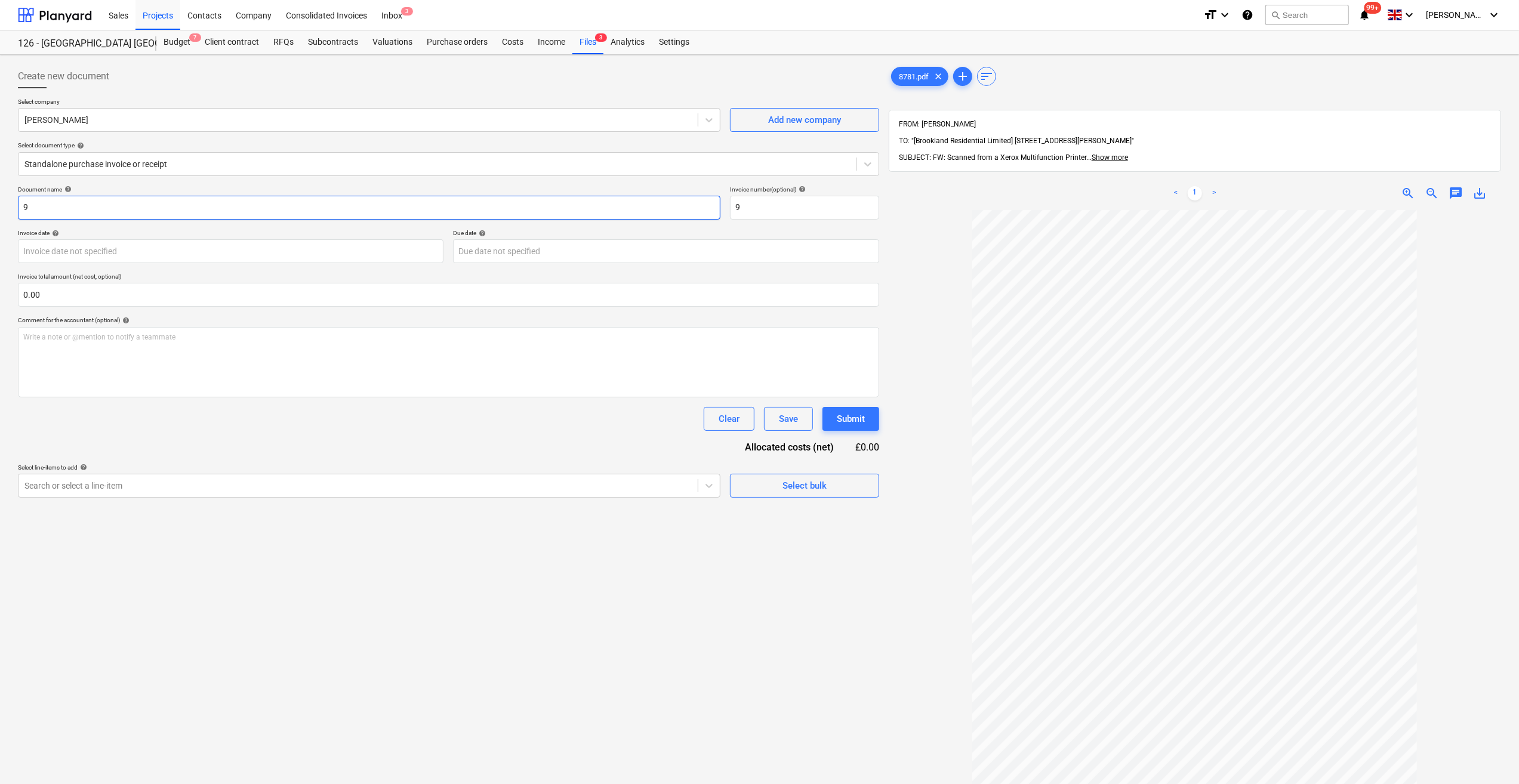
click at [22, 206] on input "9" at bounding box center [369, 208] width 702 height 24
type input "Labour 18-23/08/25 - 9"
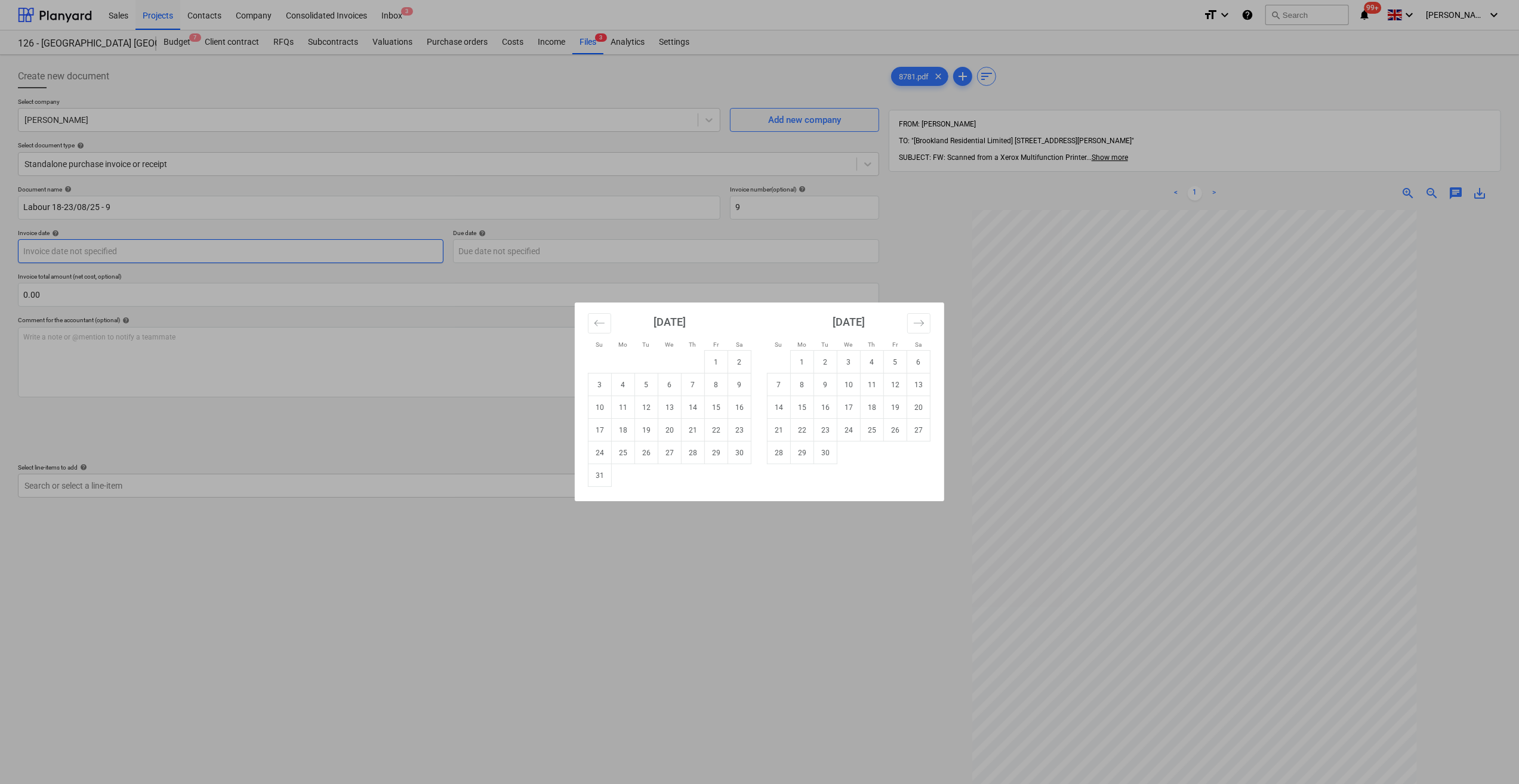
click at [107, 248] on body "Sales Projects Contacts Company Consolidated Invoices Inbox 3 format_size keybo…" at bounding box center [759, 392] width 1519 height 784
drag, startPoint x: 662, startPoint y: 452, endPoint x: 656, endPoint y: 452, distance: 6.0
click at [662, 452] on td "27" at bounding box center [669, 452] width 23 height 22
type input "[DATE]"
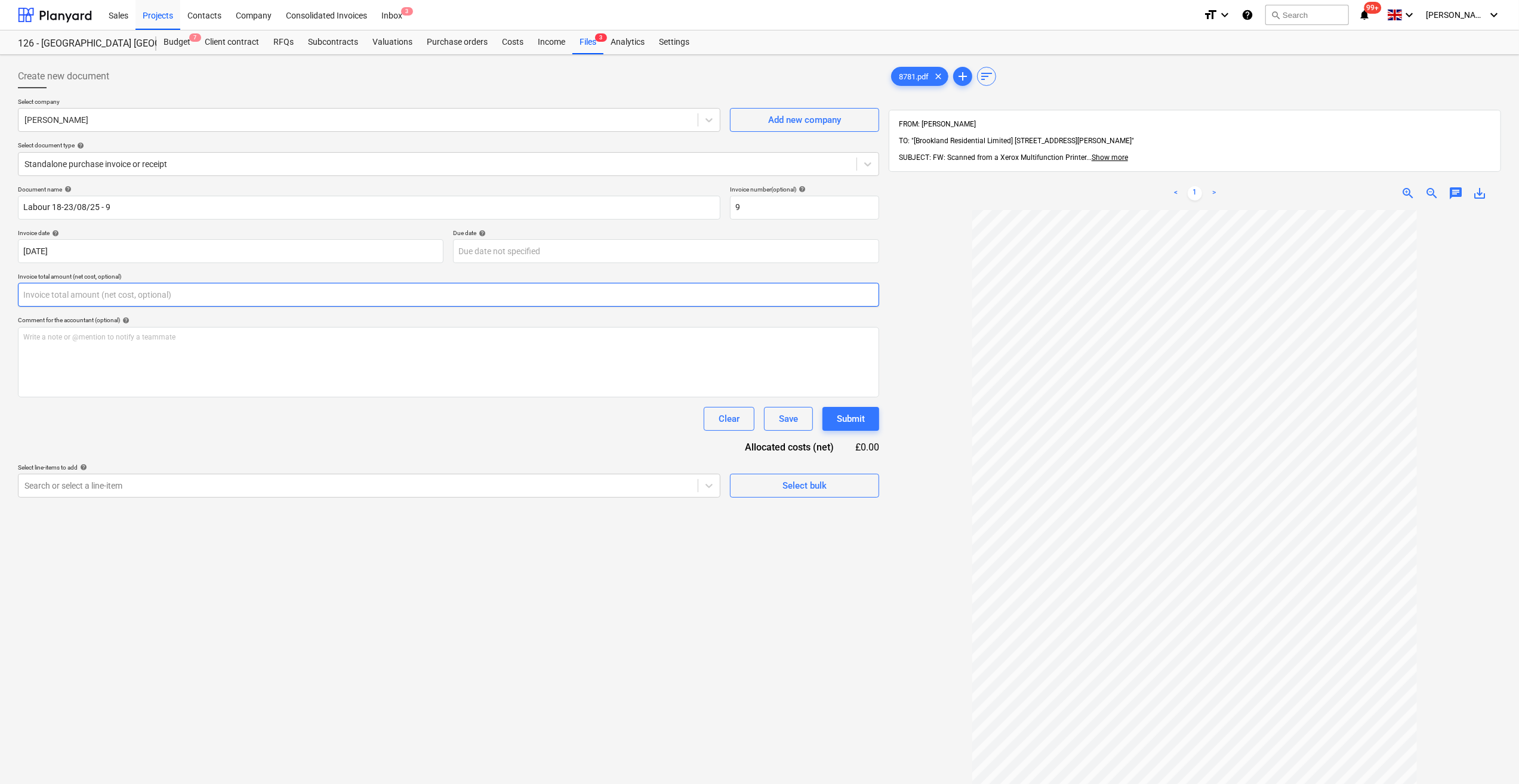
click at [53, 294] on input "text" at bounding box center [448, 295] width 861 height 24
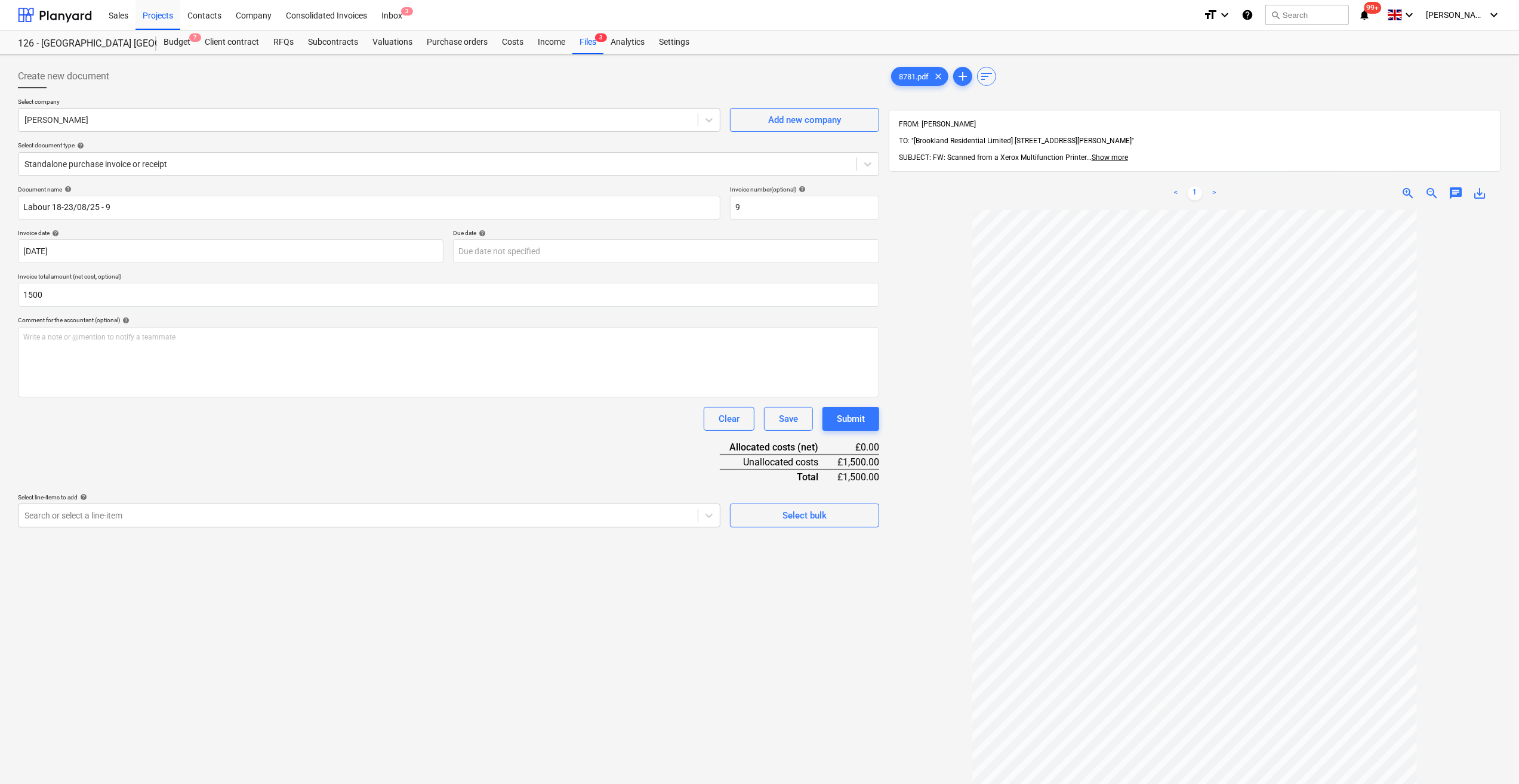
type input "1,500.00"
click at [123, 403] on div "Document name help Labour 18-23/08/25 - 9 Invoice number (optional) help 9 Invo…" at bounding box center [448, 357] width 861 height 342
click at [47, 521] on div at bounding box center [358, 515] width 668 height 12
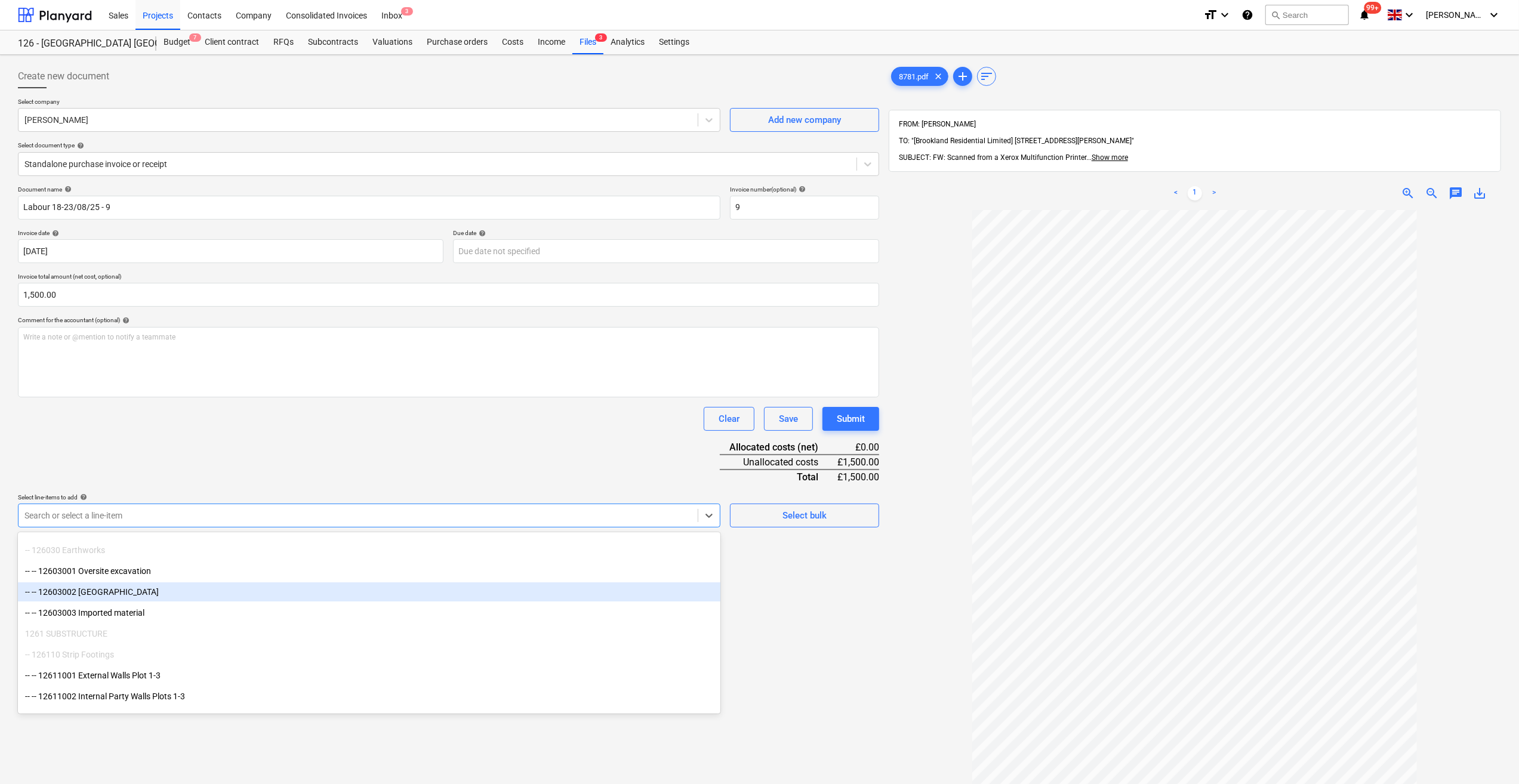
scroll to position [179, 0]
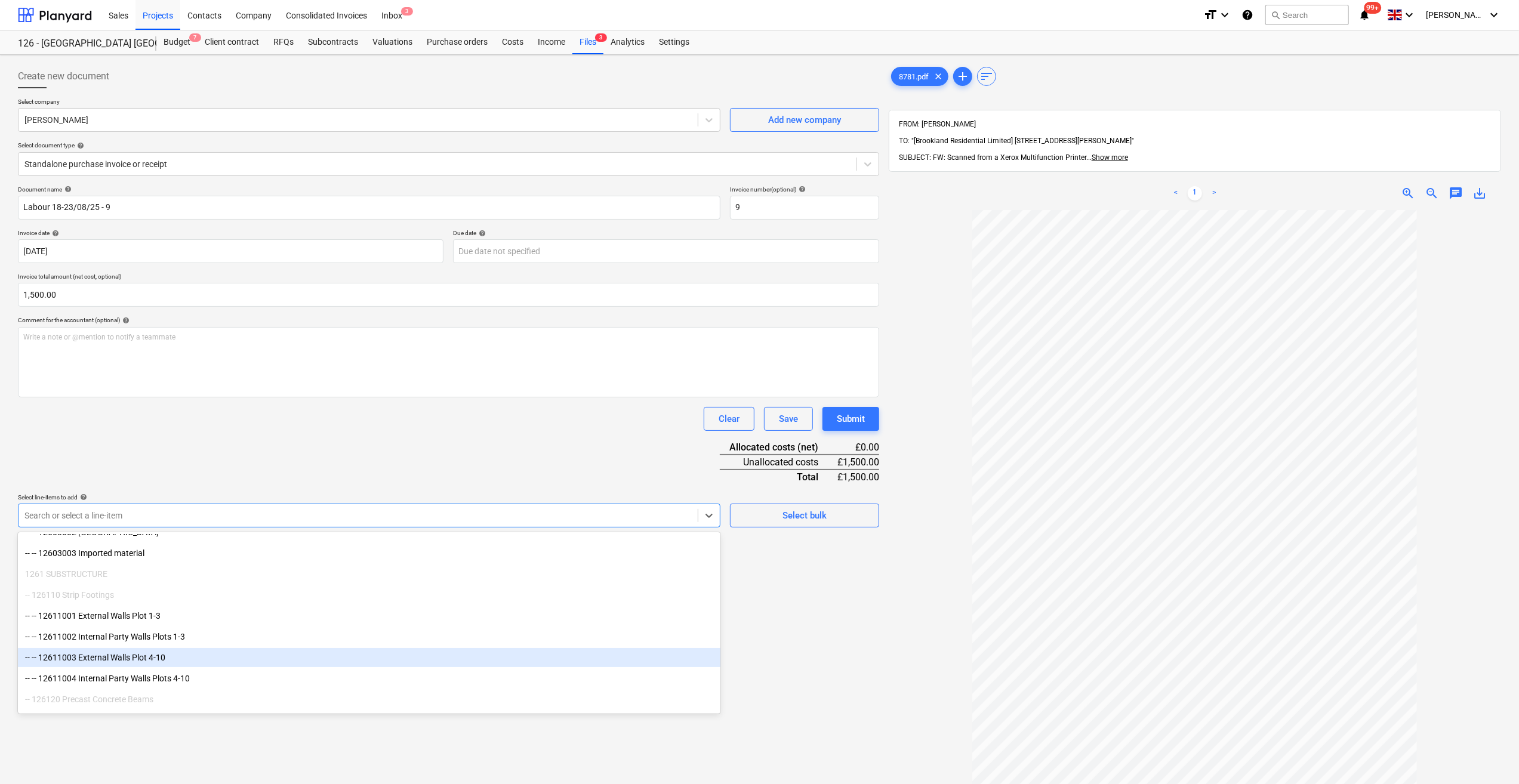
click at [124, 659] on div "-- -- 12611003 External Walls Plot 4-10" at bounding box center [369, 657] width 702 height 19
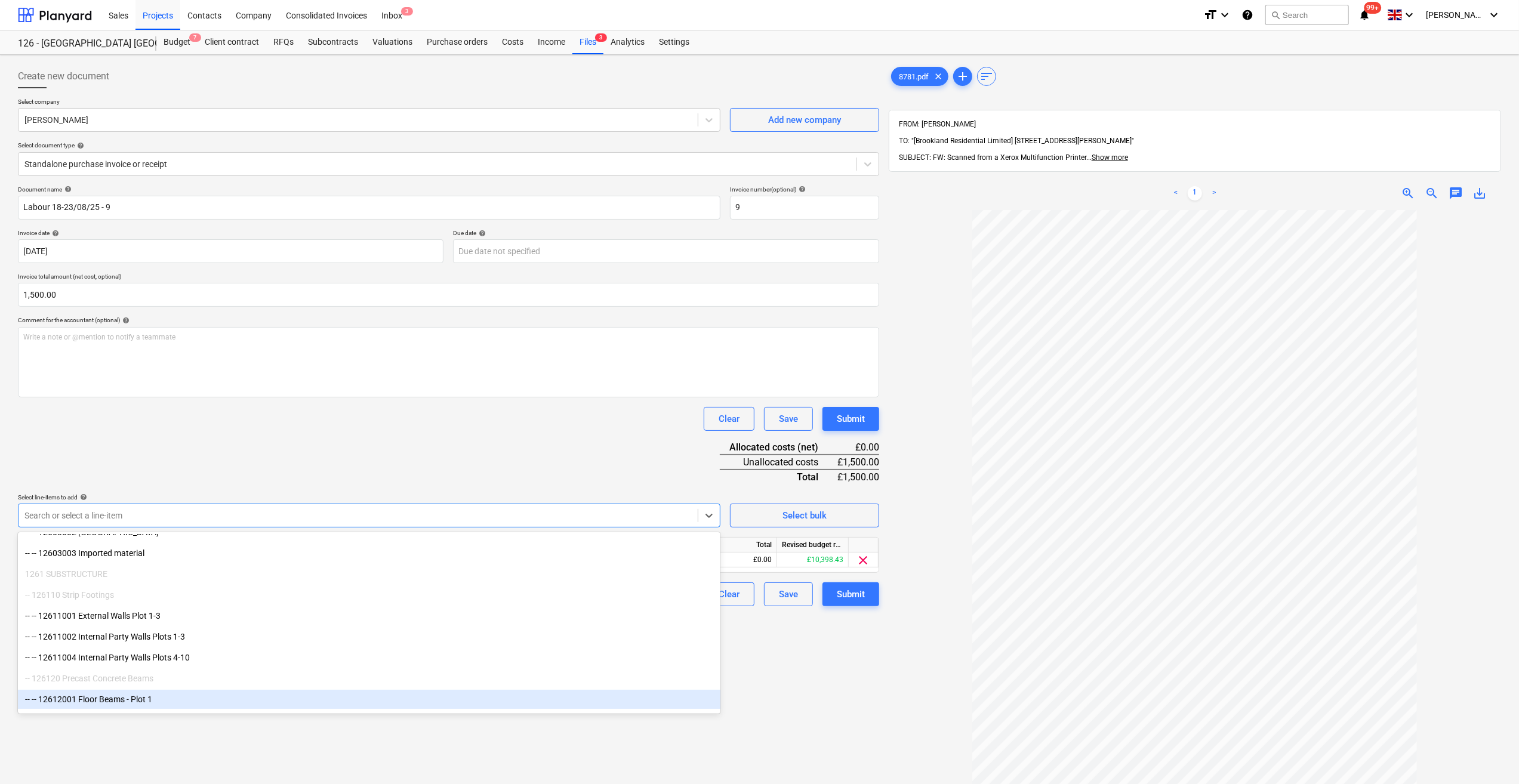
click at [756, 683] on div "Create new document Select company [PERSON_NAME] Add new company Select documen…" at bounding box center [448, 512] width 870 height 906
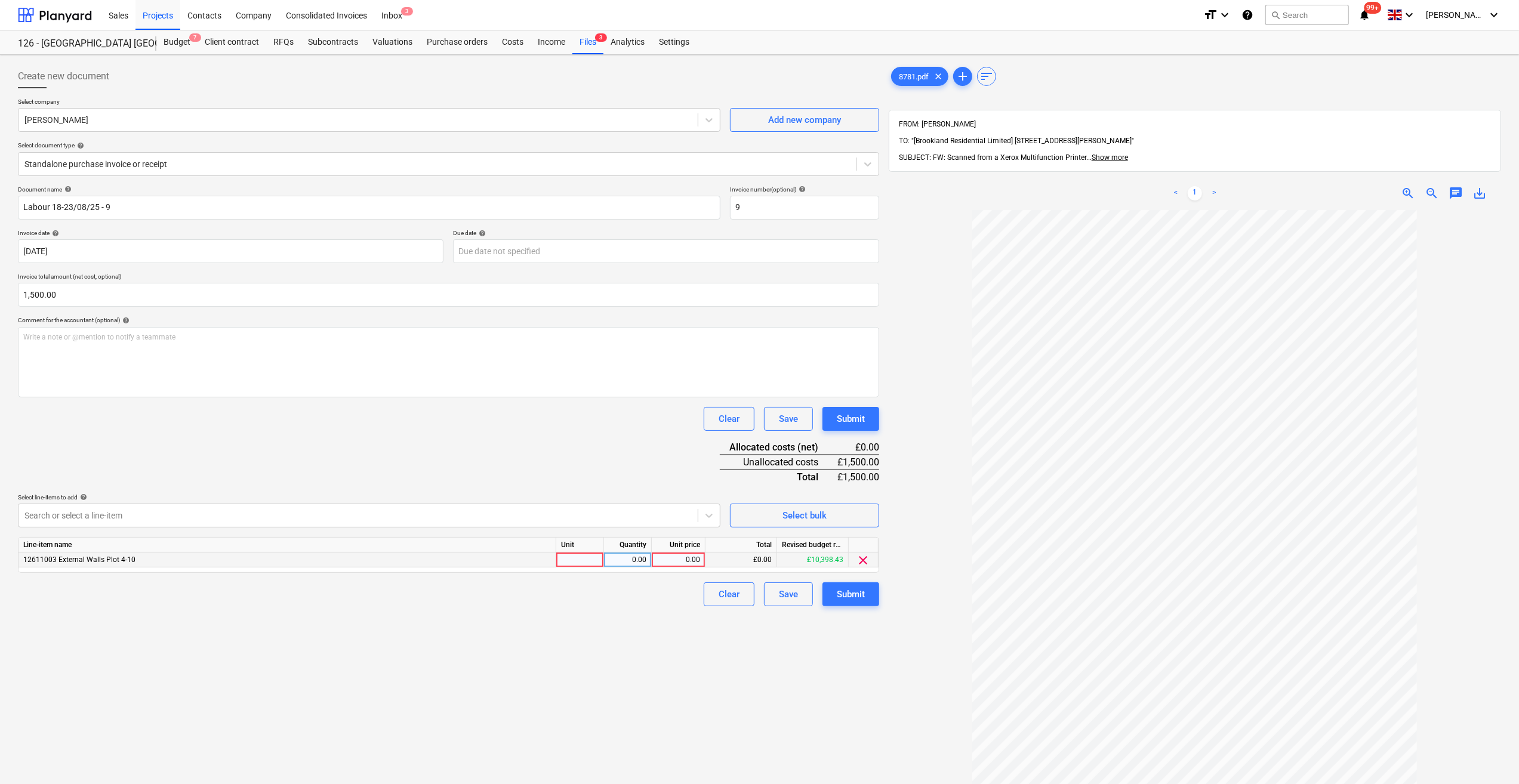
click at [579, 557] on div at bounding box center [579, 560] width 47 height 15
type input "Day"
click at [635, 553] on div "0.00" at bounding box center [628, 560] width 38 height 15
type input "5"
click at [671, 558] on div "0.00" at bounding box center [678, 560] width 43 height 15
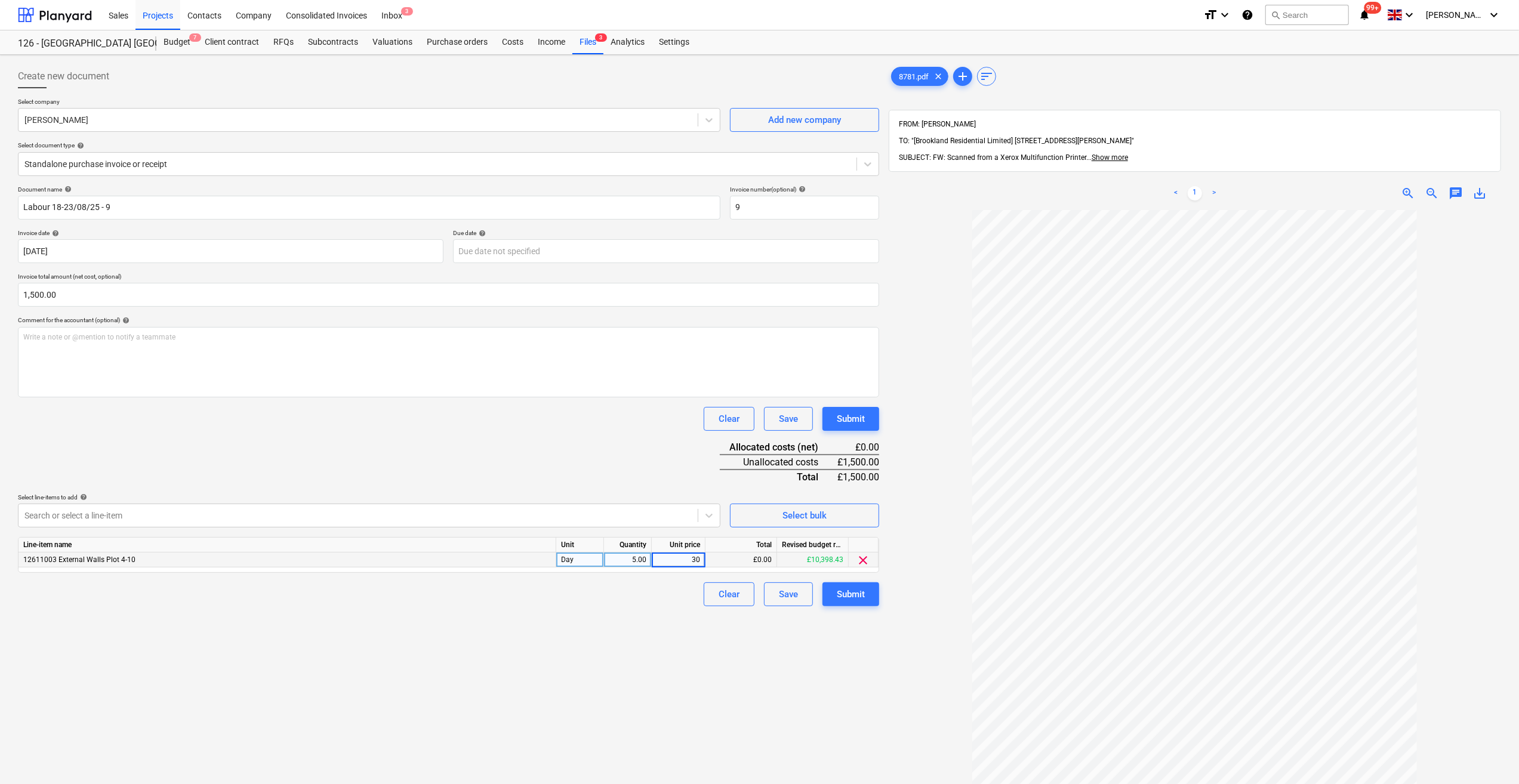
type input "300"
click at [631, 604] on div "Clear Save Submit" at bounding box center [448, 594] width 861 height 24
click at [845, 597] on div "Submit" at bounding box center [851, 594] width 28 height 16
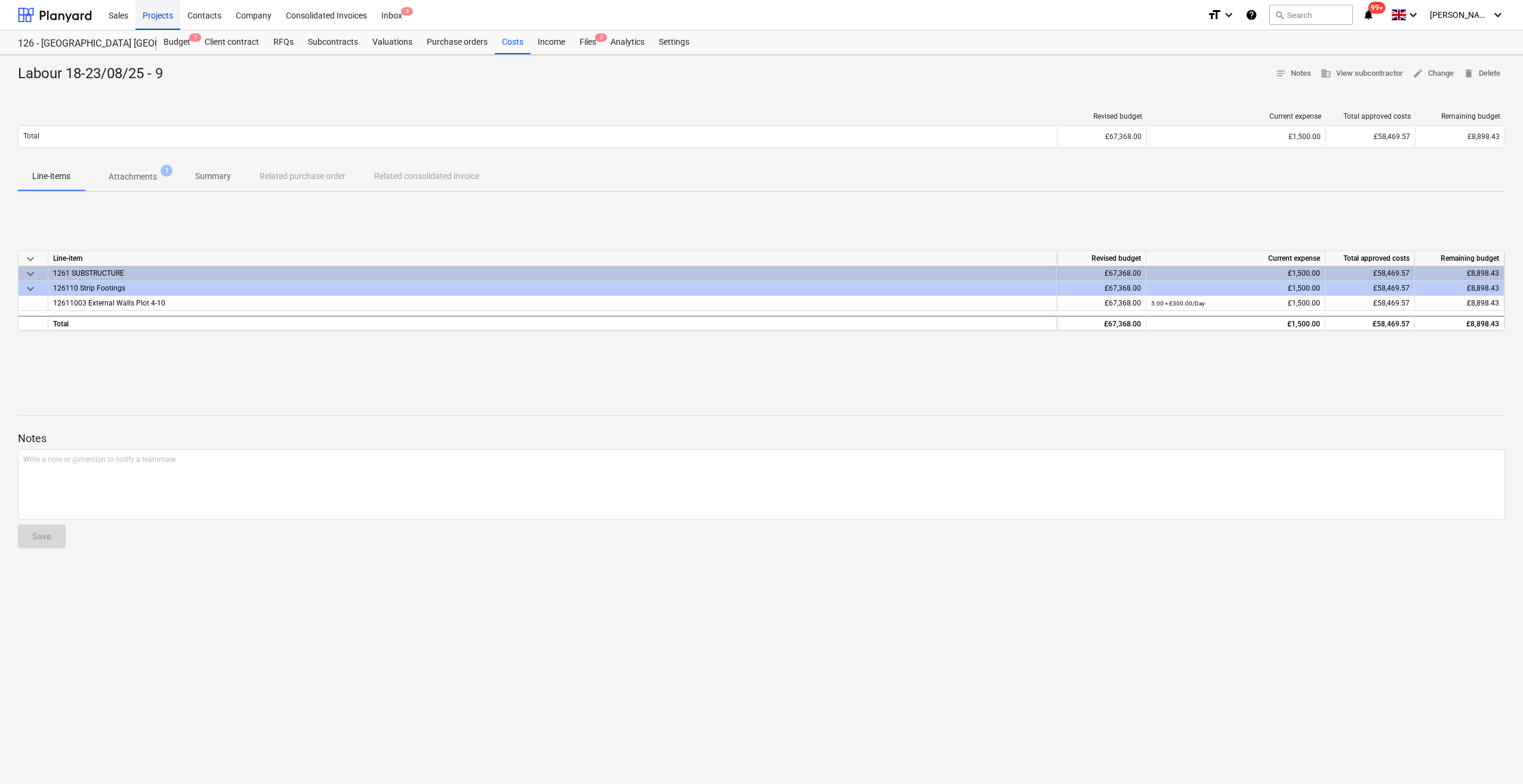
click at [162, 22] on div "Projects" at bounding box center [158, 14] width 45 height 30
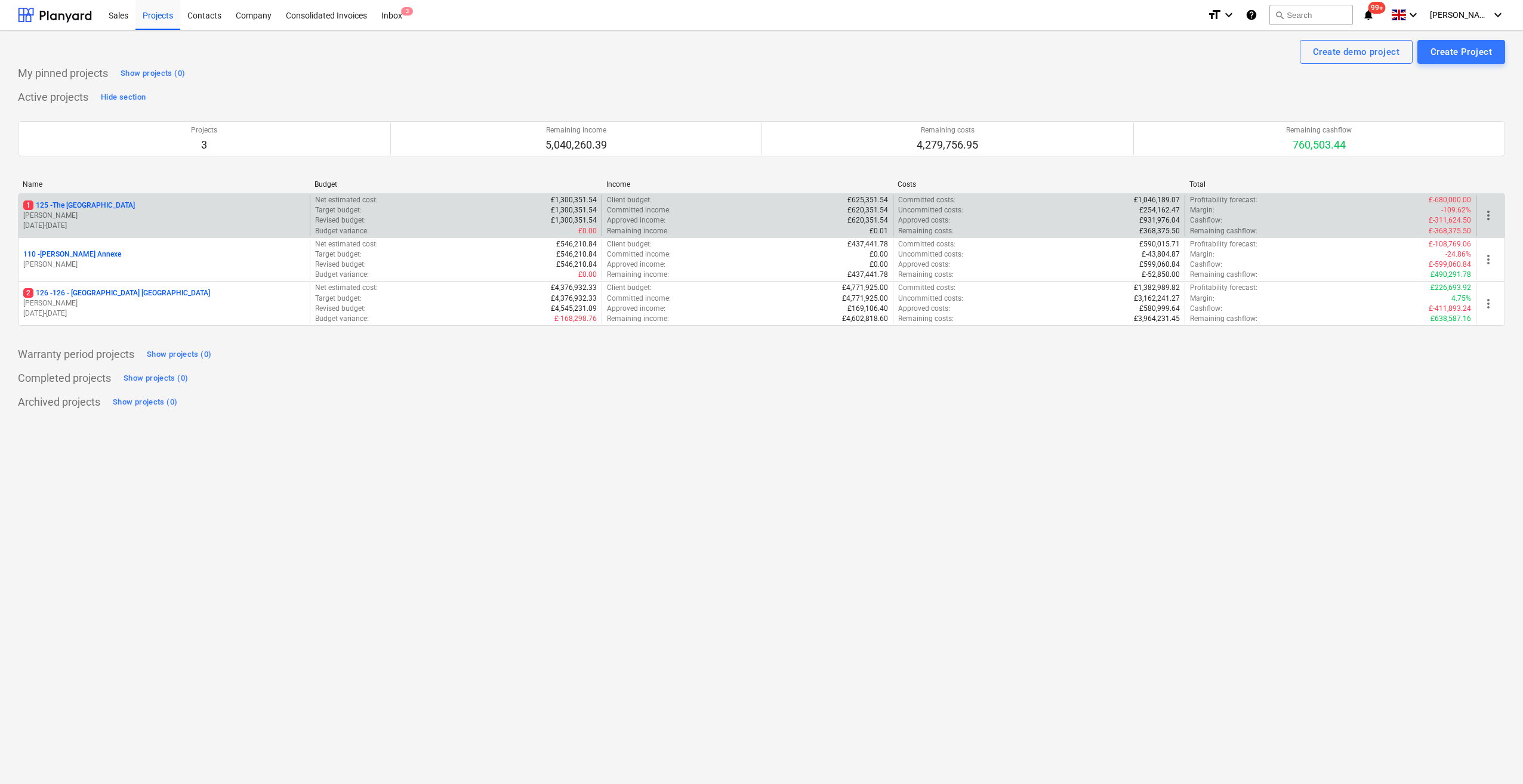
click at [87, 205] on p "1 125 - The [GEOGRAPHIC_DATA]" at bounding box center [79, 205] width 111 height 10
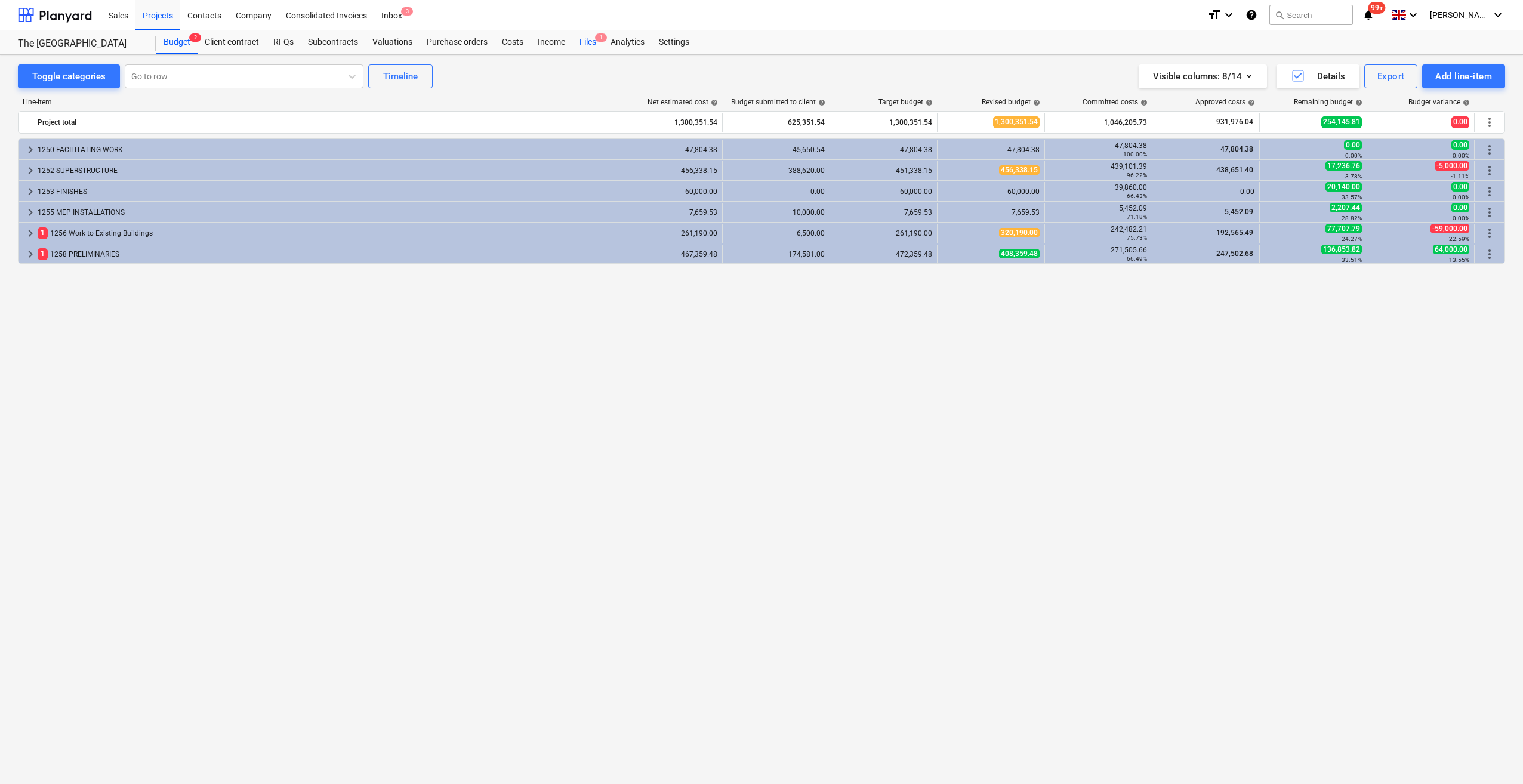
click at [582, 42] on div "Files 1" at bounding box center [588, 42] width 31 height 24
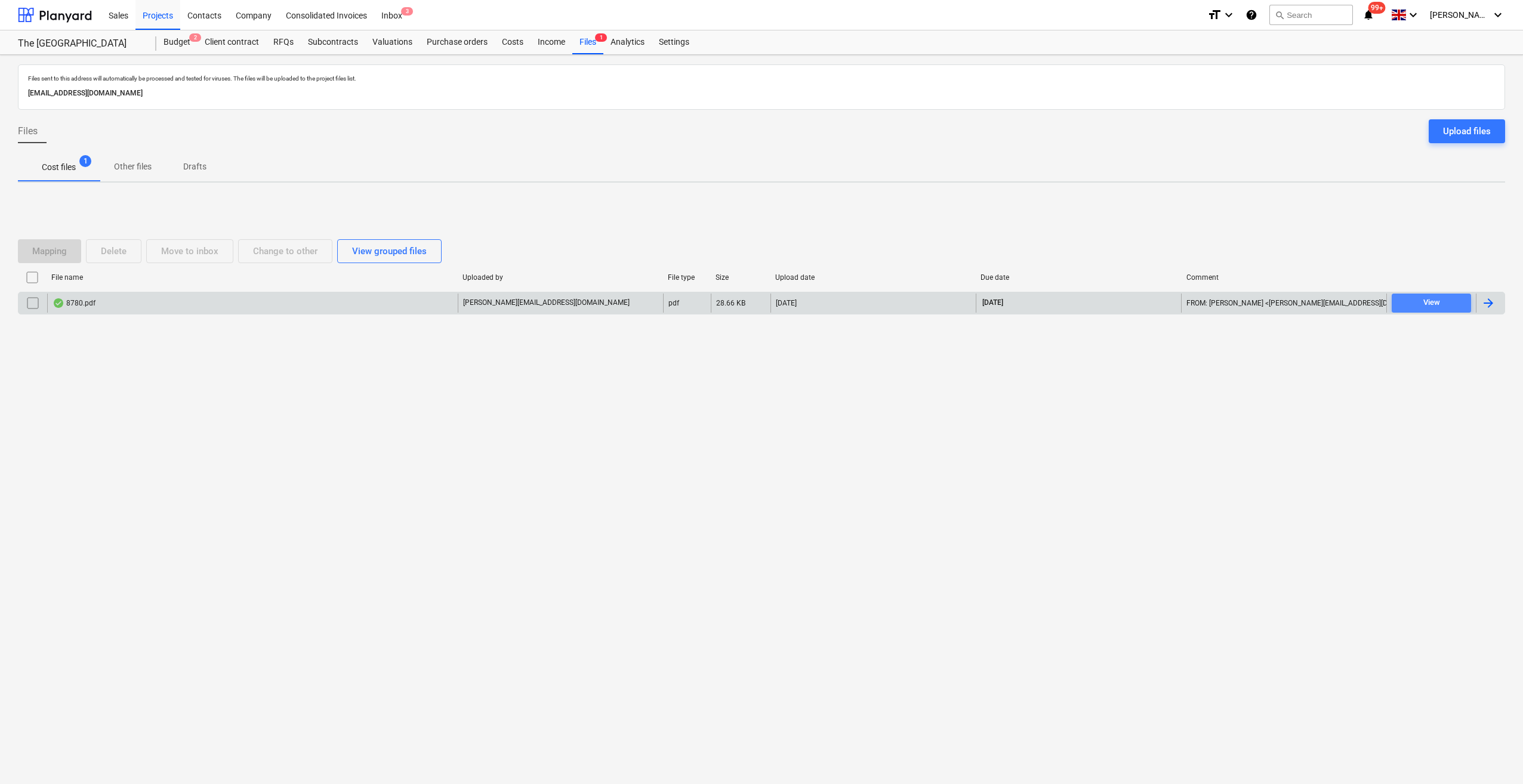
click at [1431, 306] on div "View" at bounding box center [1431, 303] width 16 height 14
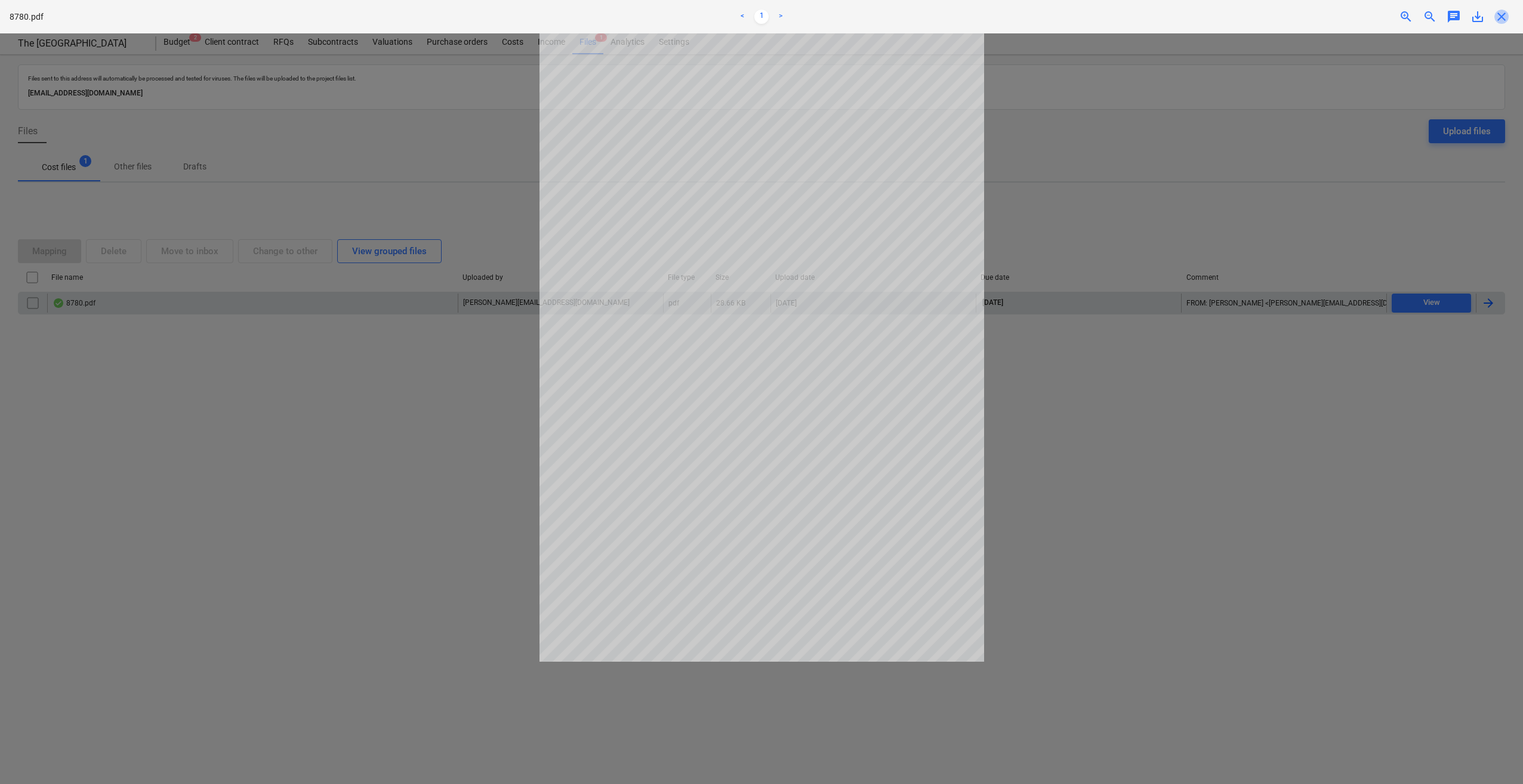
click at [1502, 16] on span "close" at bounding box center [1501, 16] width 15 height 15
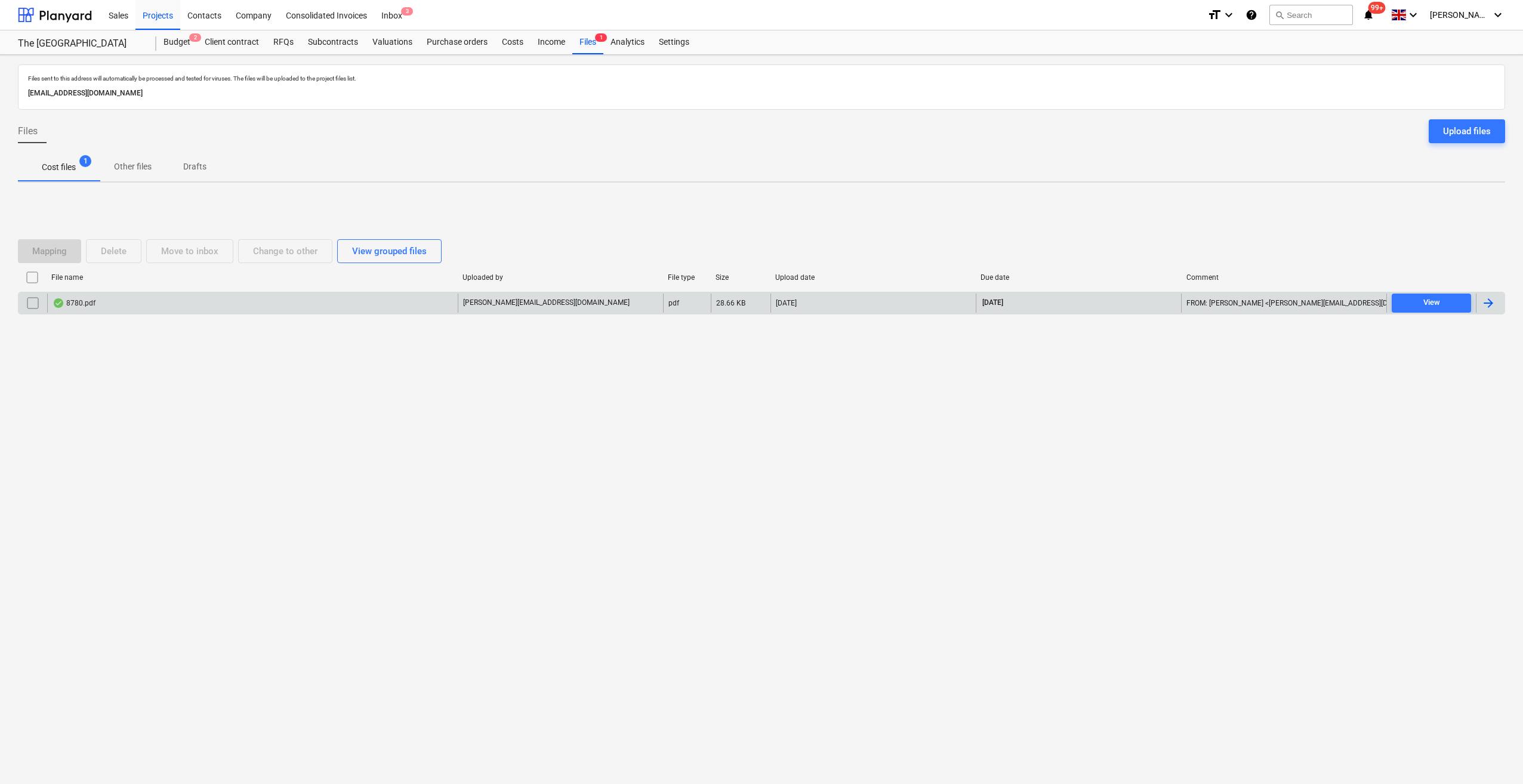
click at [1491, 306] on div at bounding box center [1488, 303] width 15 height 15
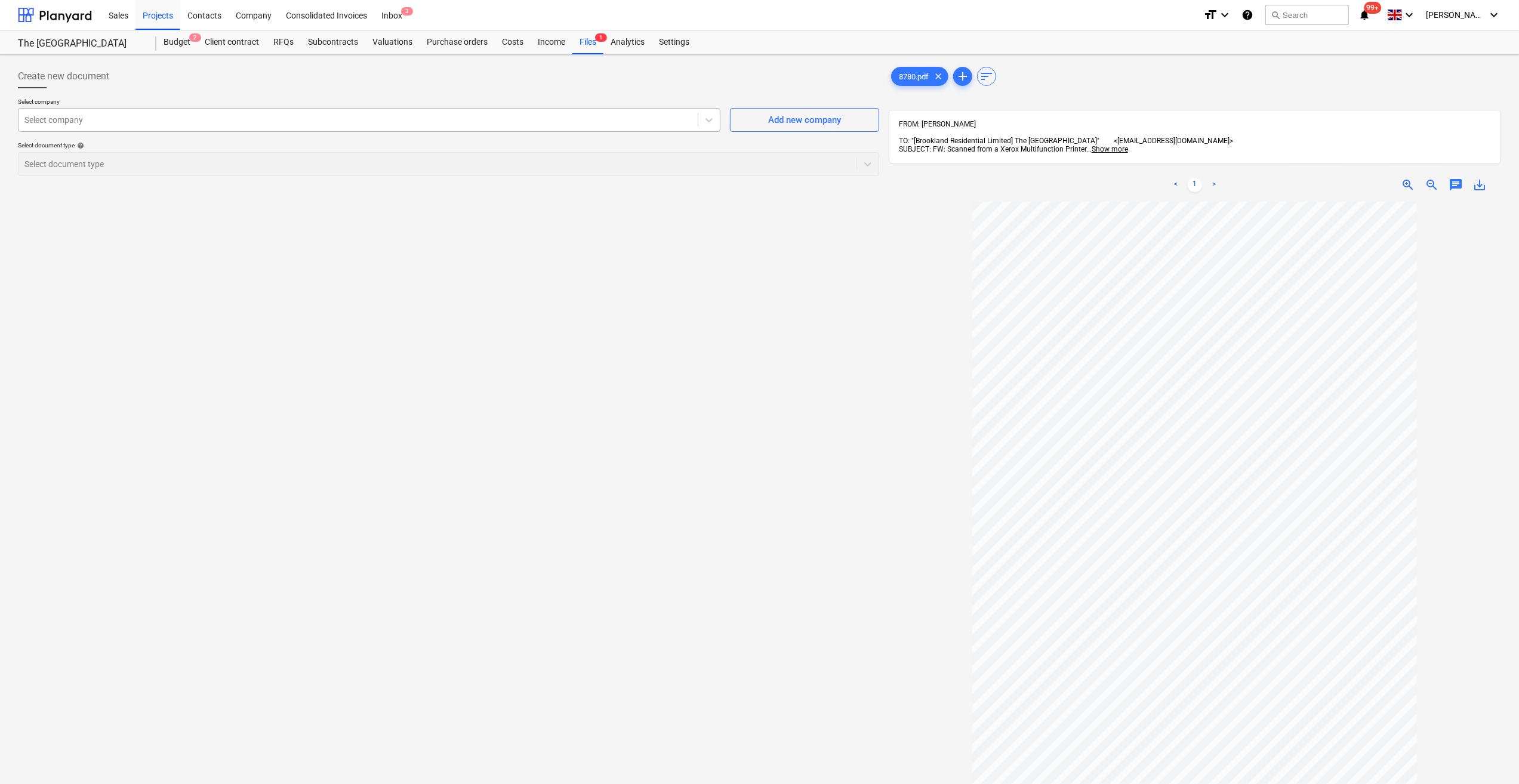
click at [50, 122] on div at bounding box center [358, 120] width 668 height 12
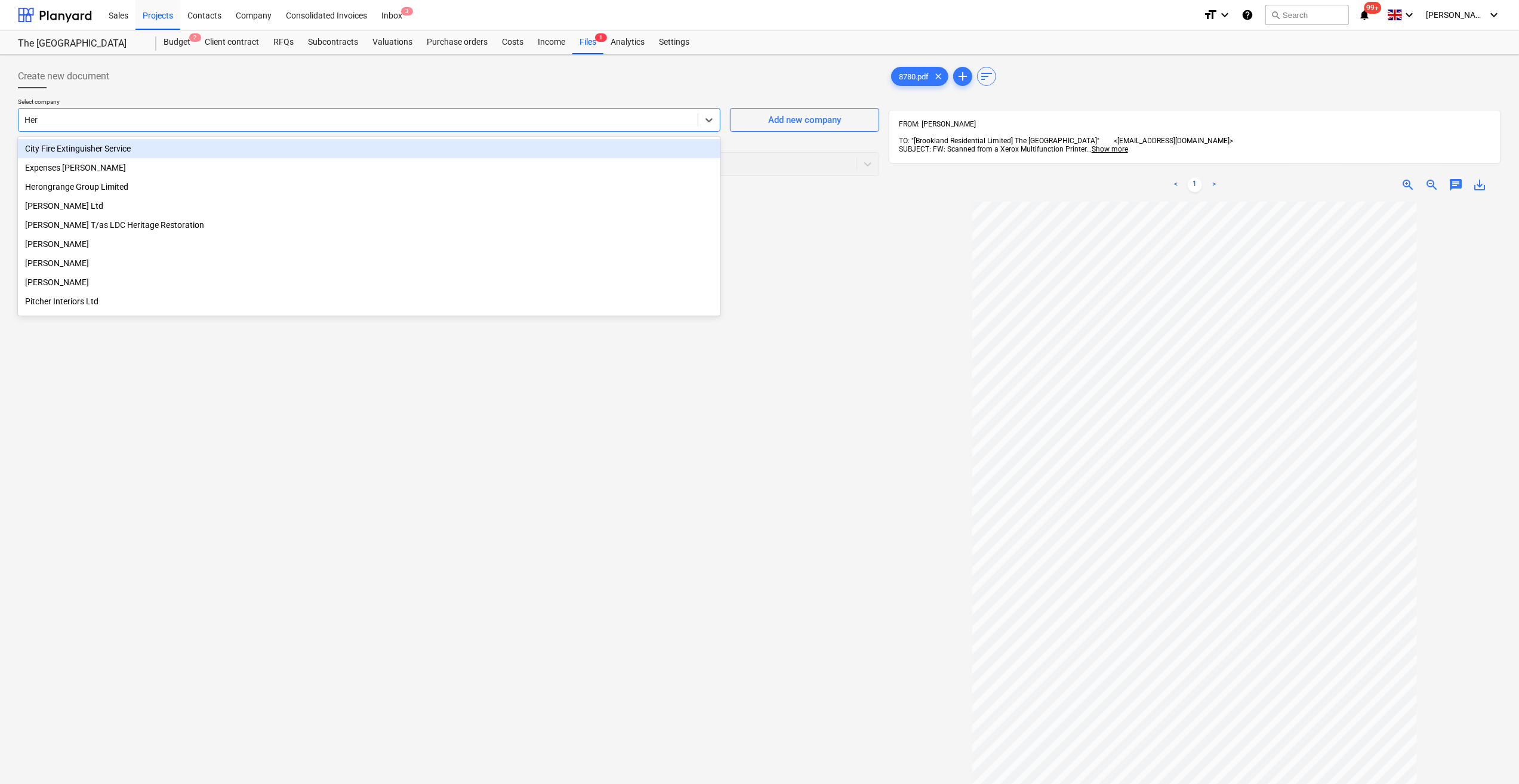
type input "Hero"
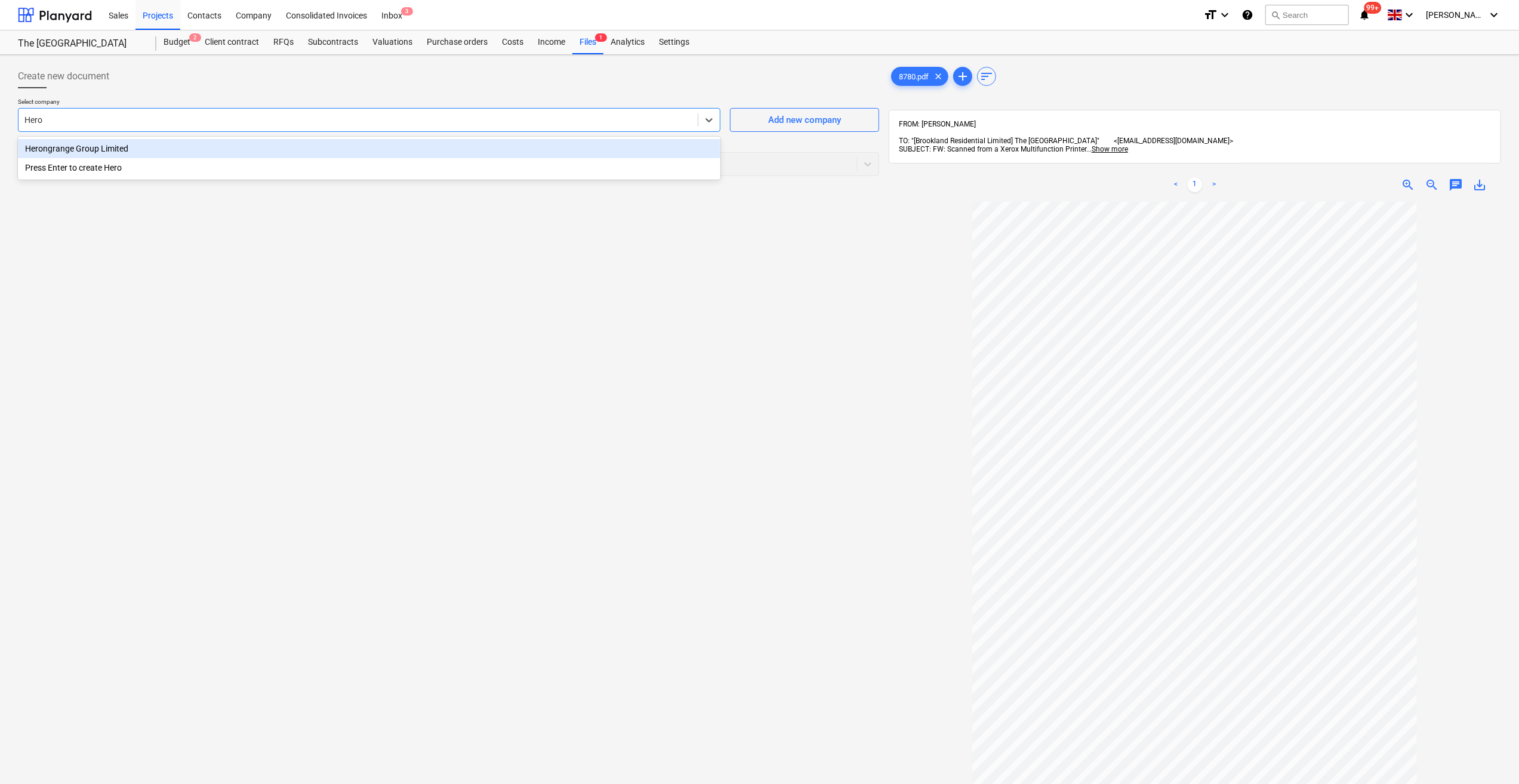
click at [66, 153] on div "Herongrange Group Limited" at bounding box center [369, 149] width 702 height 19
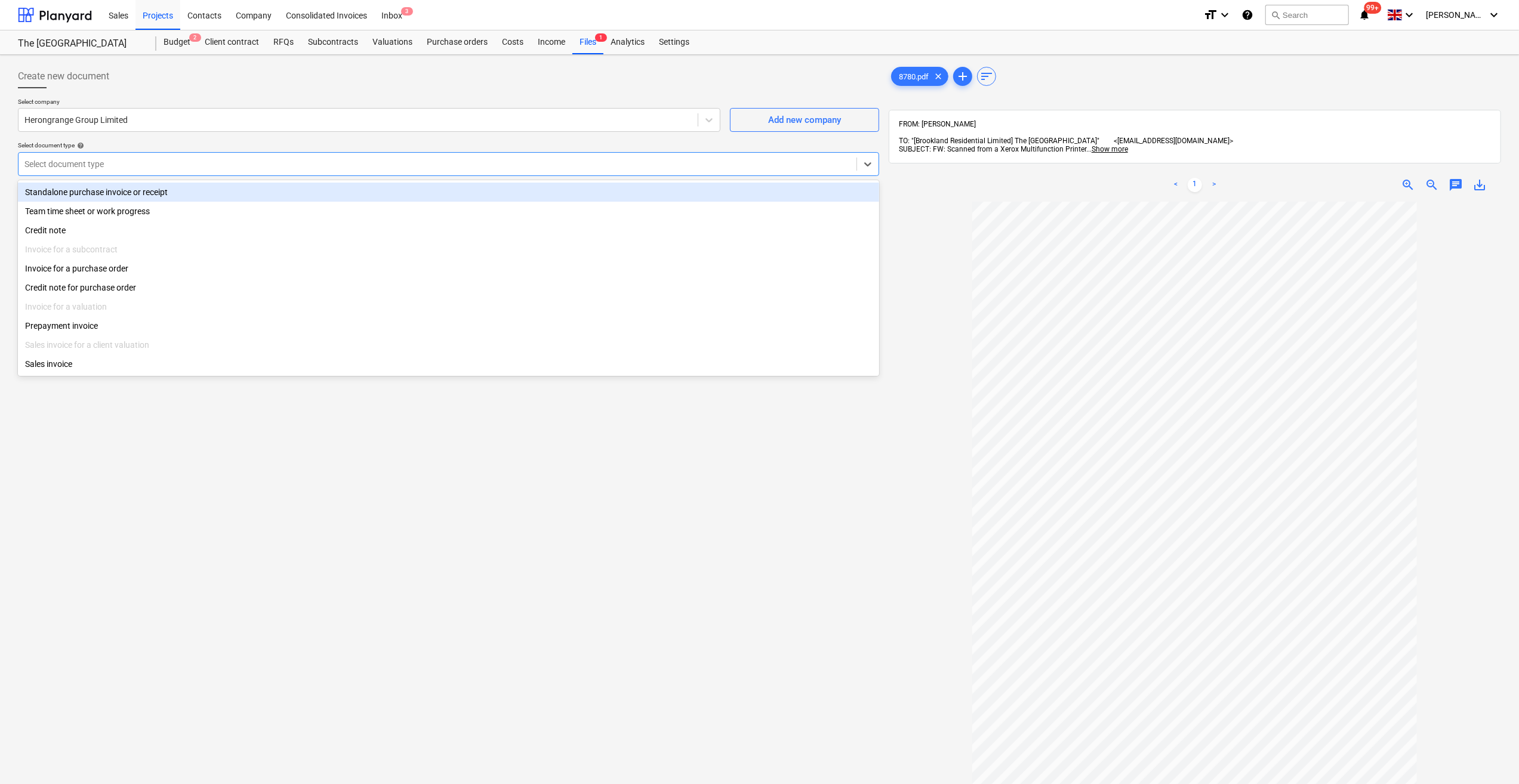
click at [66, 160] on div at bounding box center [437, 164] width 826 height 12
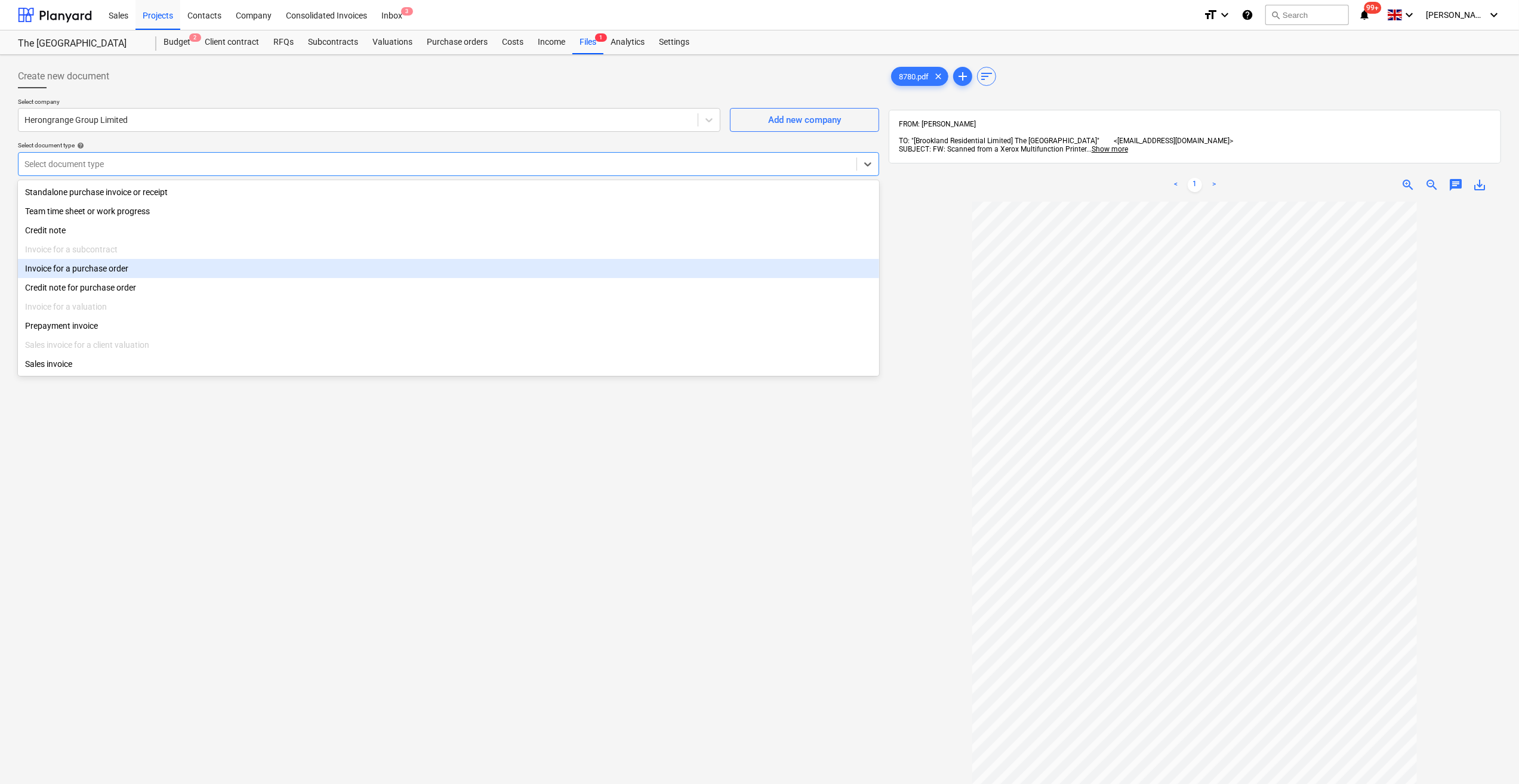
click at [77, 272] on div "Invoice for a purchase order" at bounding box center [448, 269] width 861 height 19
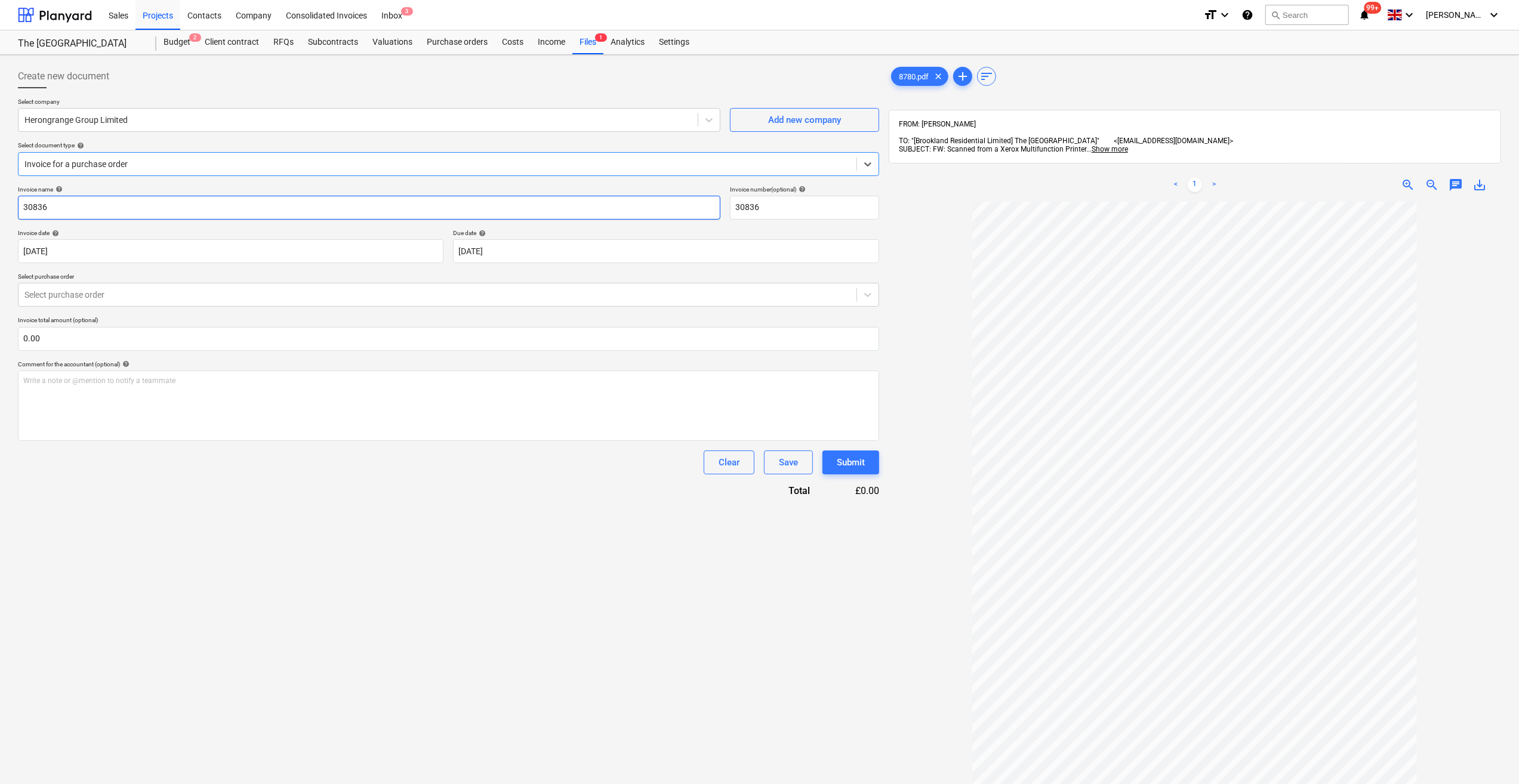
click at [21, 206] on input "30836" at bounding box center [369, 208] width 702 height 24
click at [64, 205] on input "Security 18/08/2530836" at bounding box center [369, 208] width 702 height 24
type input "Security 18-24/08/2530836"
click at [71, 297] on div at bounding box center [437, 294] width 826 height 12
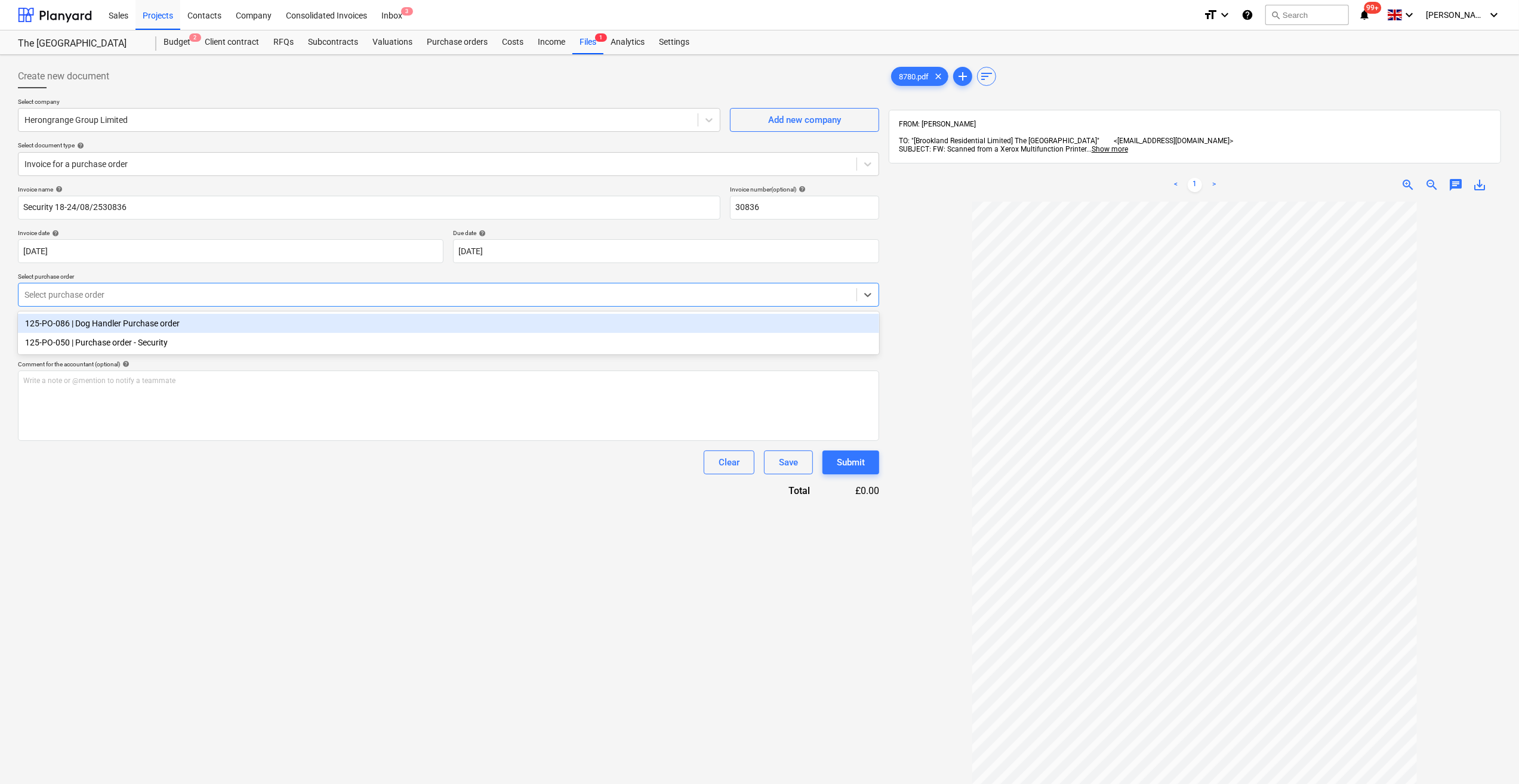
click at [72, 327] on div "125-PO-086 | Dog Handler Purchase order" at bounding box center [448, 323] width 861 height 19
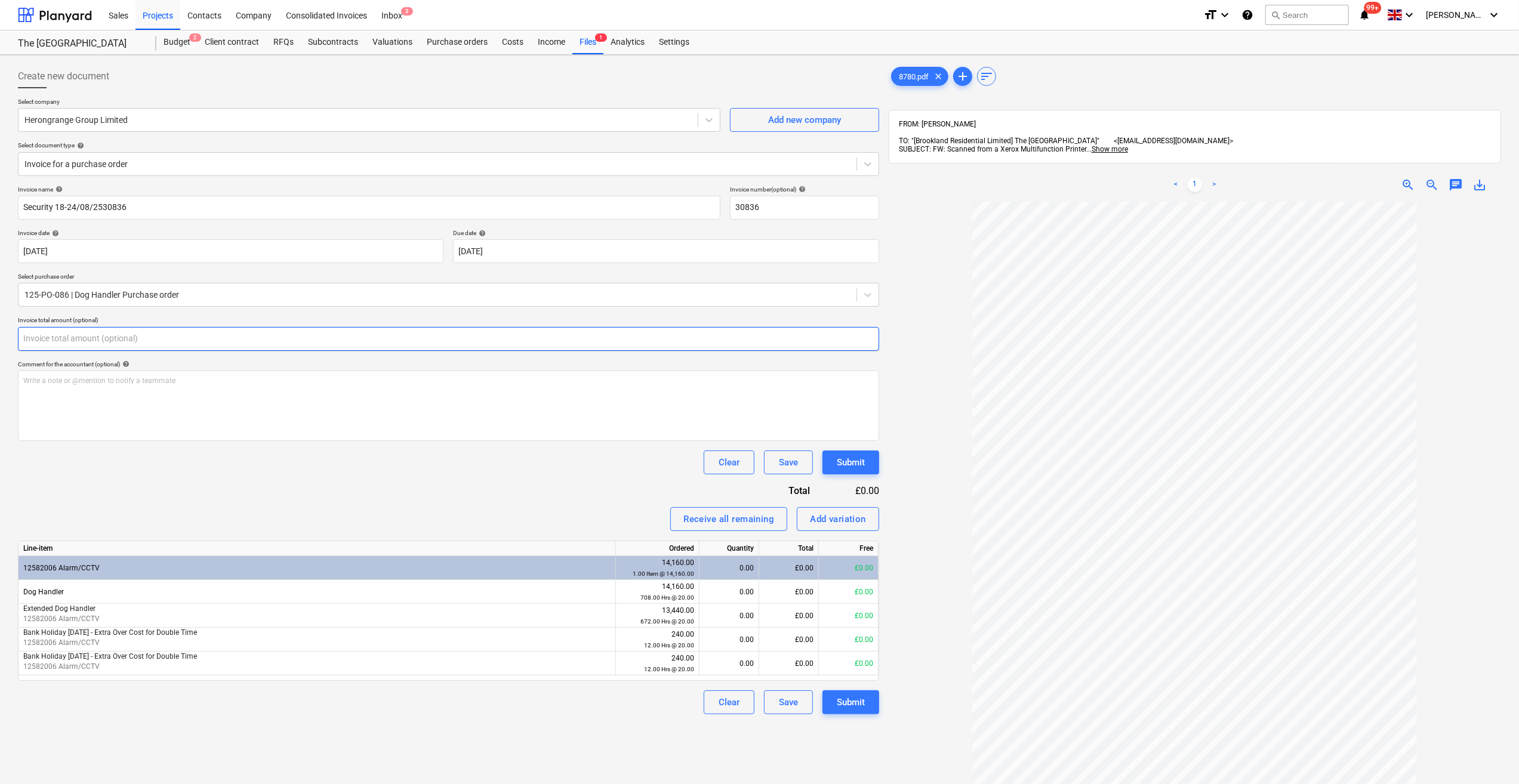
click at [59, 335] on input "text" at bounding box center [448, 339] width 861 height 24
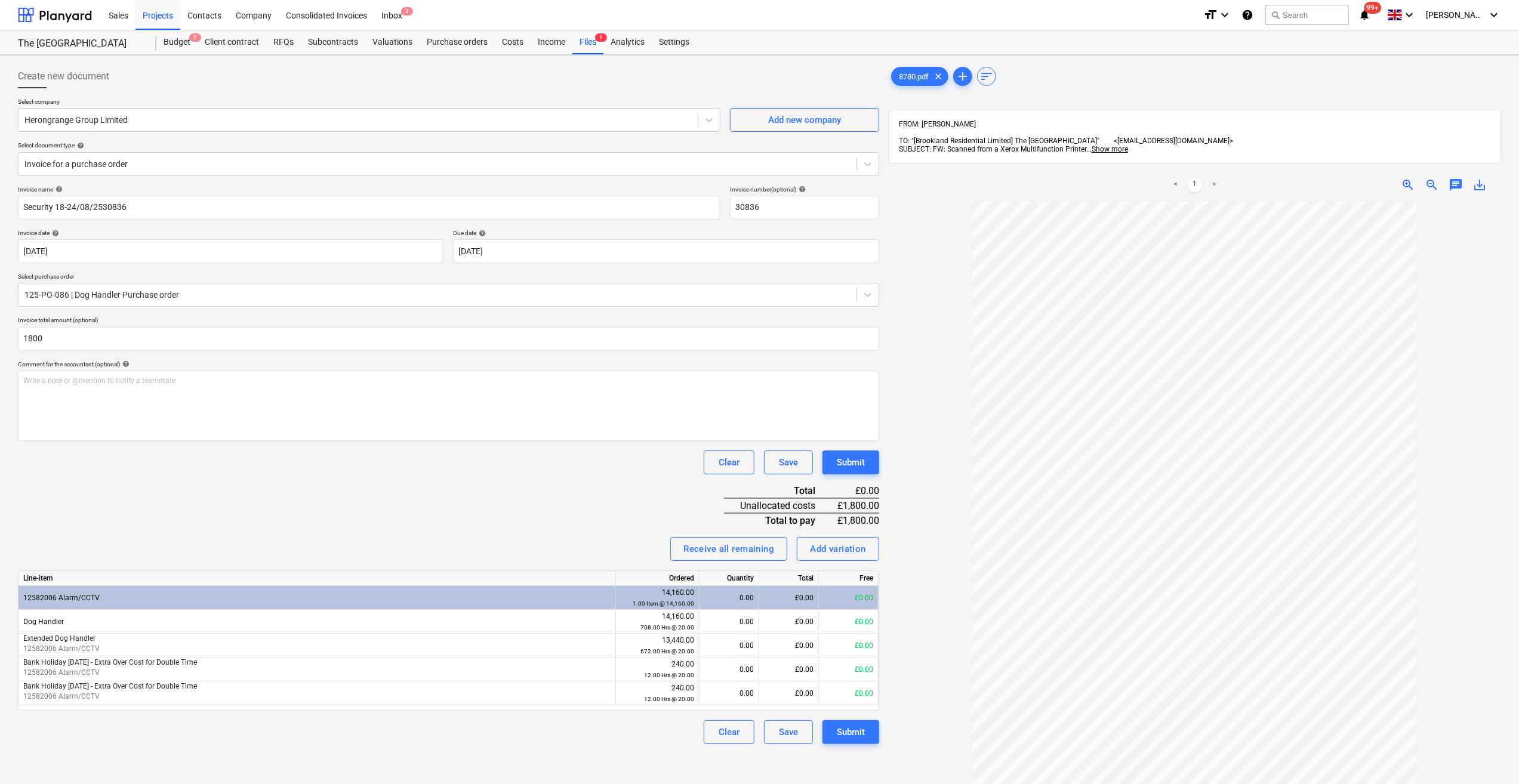
type input "1,800.00"
click at [206, 480] on div "Invoice name help Security 18-24/08/2530836 Invoice number (optional) help 3083…" at bounding box center [448, 465] width 861 height 559
click at [449, 36] on div "Purchase orders" at bounding box center [457, 42] width 75 height 24
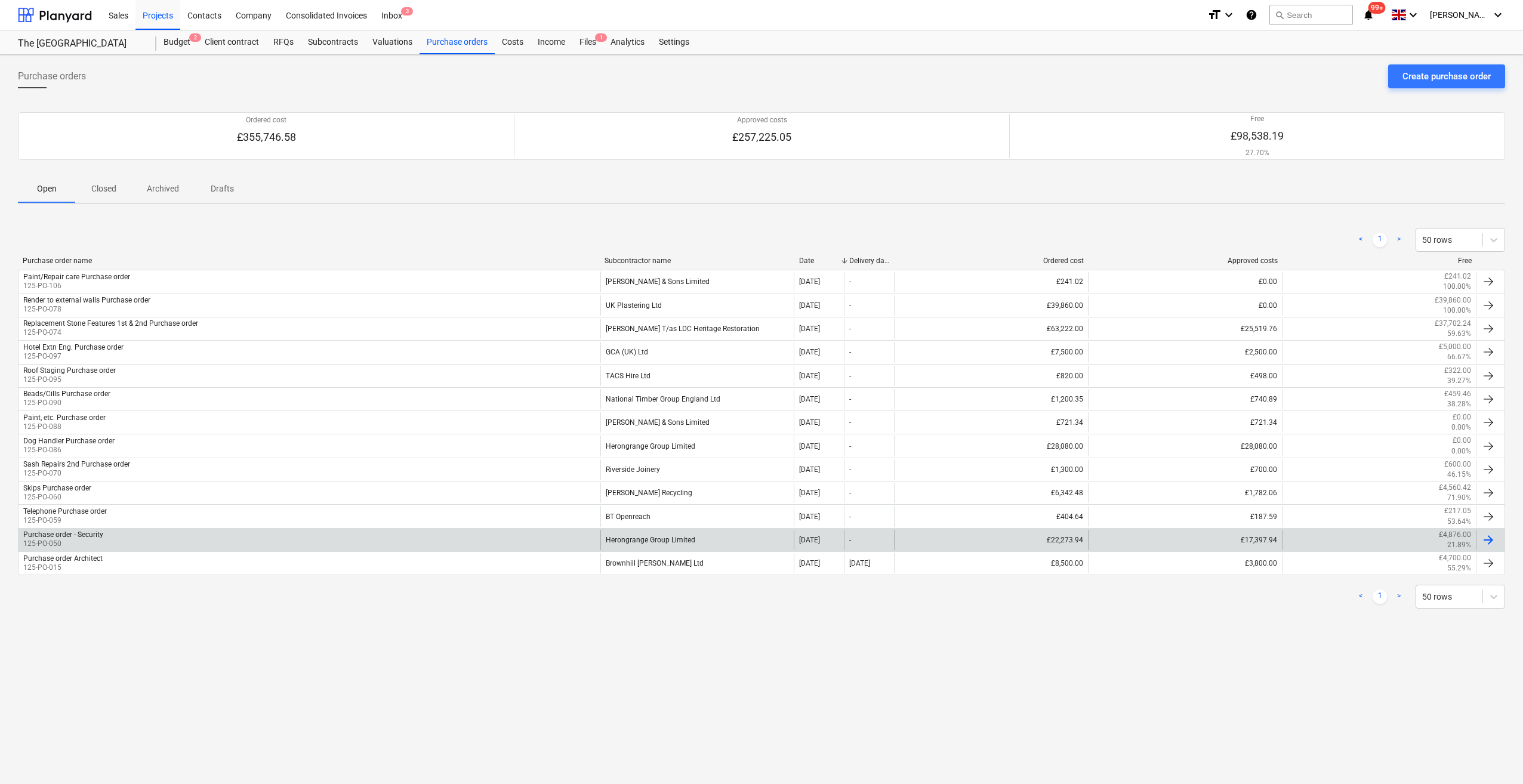
click at [98, 532] on div "Purchase order - Security" at bounding box center [63, 534] width 80 height 9
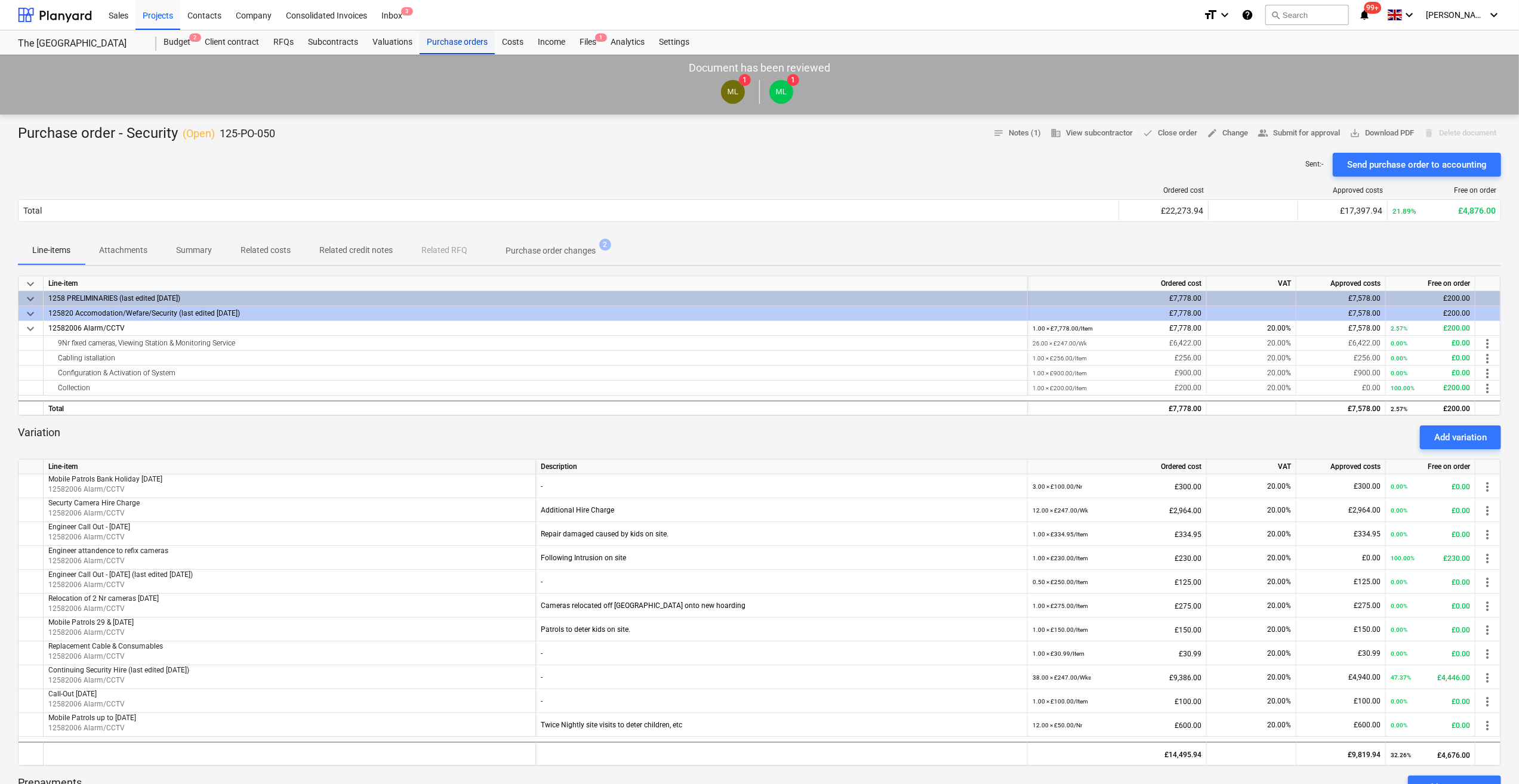
click at [455, 45] on div "Purchase orders" at bounding box center [457, 42] width 75 height 24
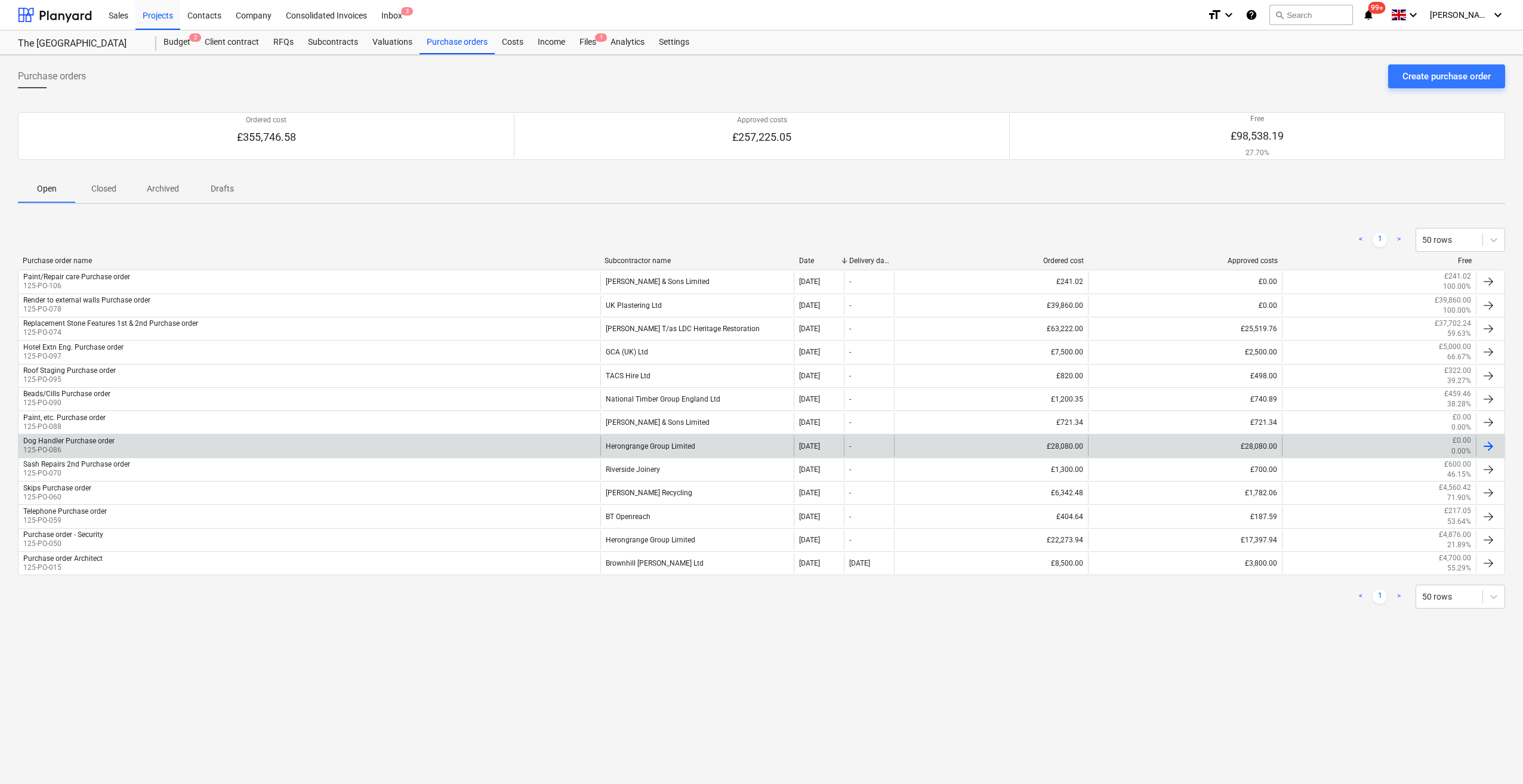
click at [68, 437] on div "Dog Handler Purchase order" at bounding box center [69, 441] width 92 height 9
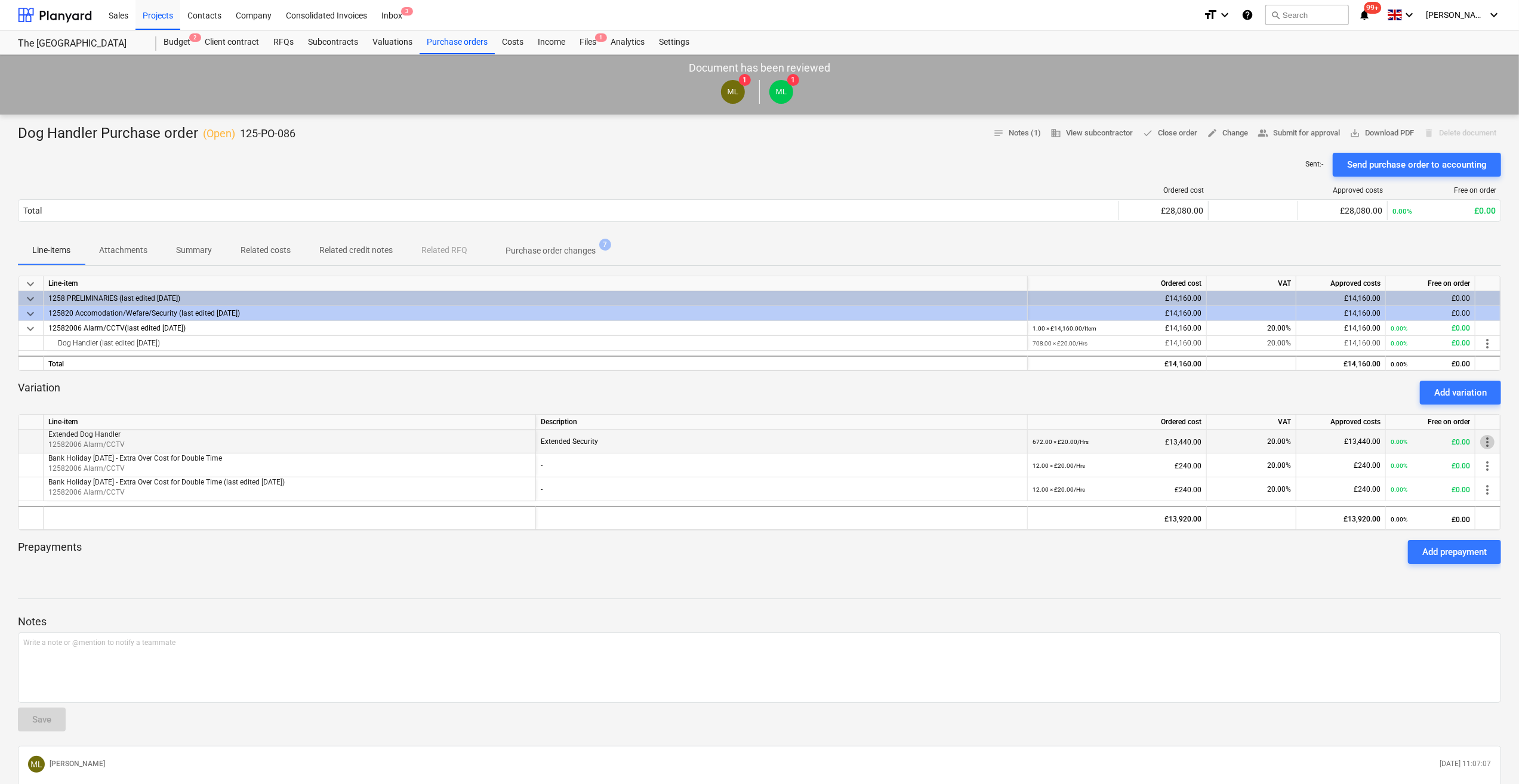
click at [1489, 442] on span "more_vert" at bounding box center [1487, 442] width 15 height 15
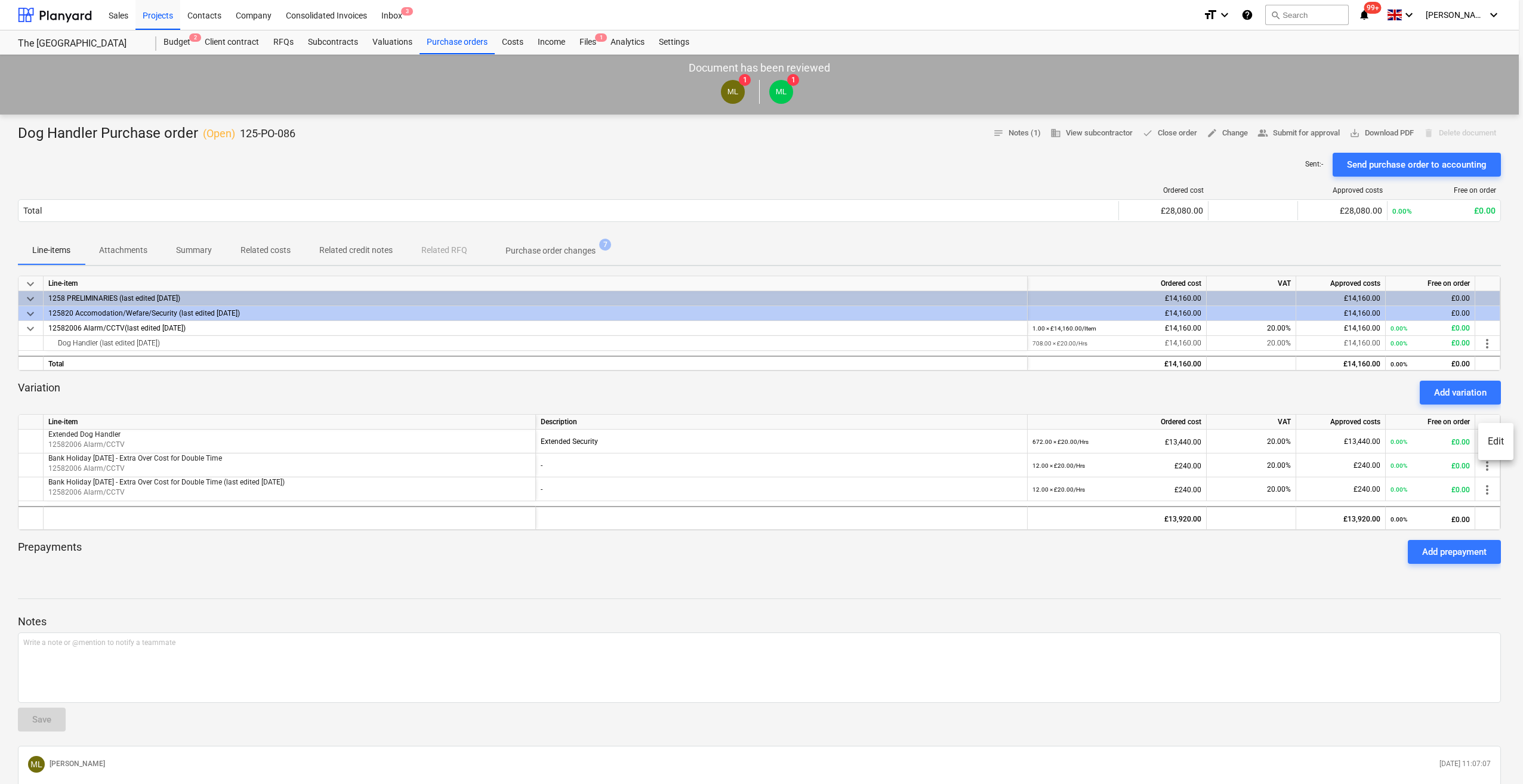
click at [1497, 446] on li "Edit" at bounding box center [1496, 441] width 35 height 28
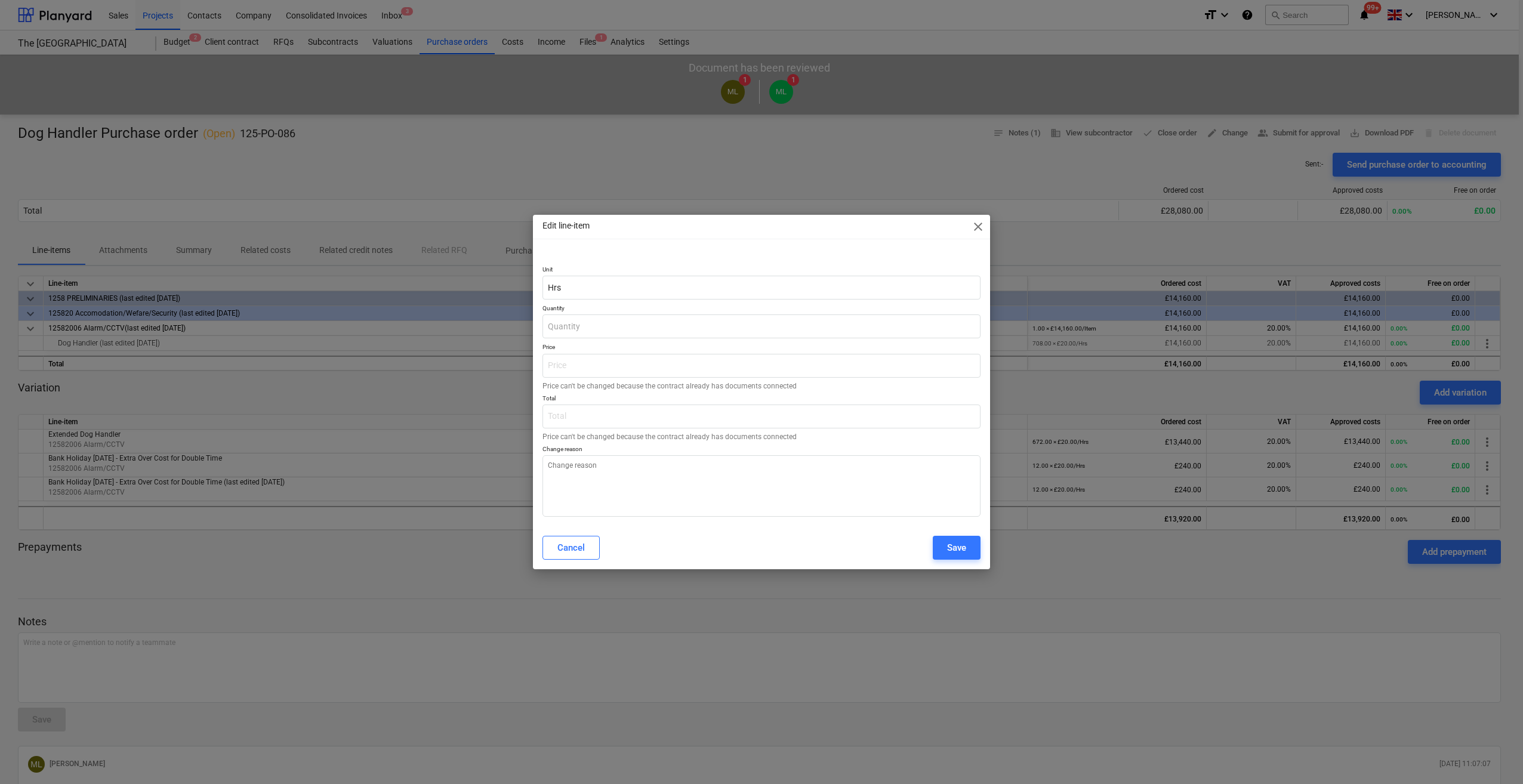
type input "672.00"
type input "20.00"
type input "13,440.00"
type textarea "x"
drag, startPoint x: 590, startPoint y: 324, endPoint x: 544, endPoint y: 329, distance: 46.3
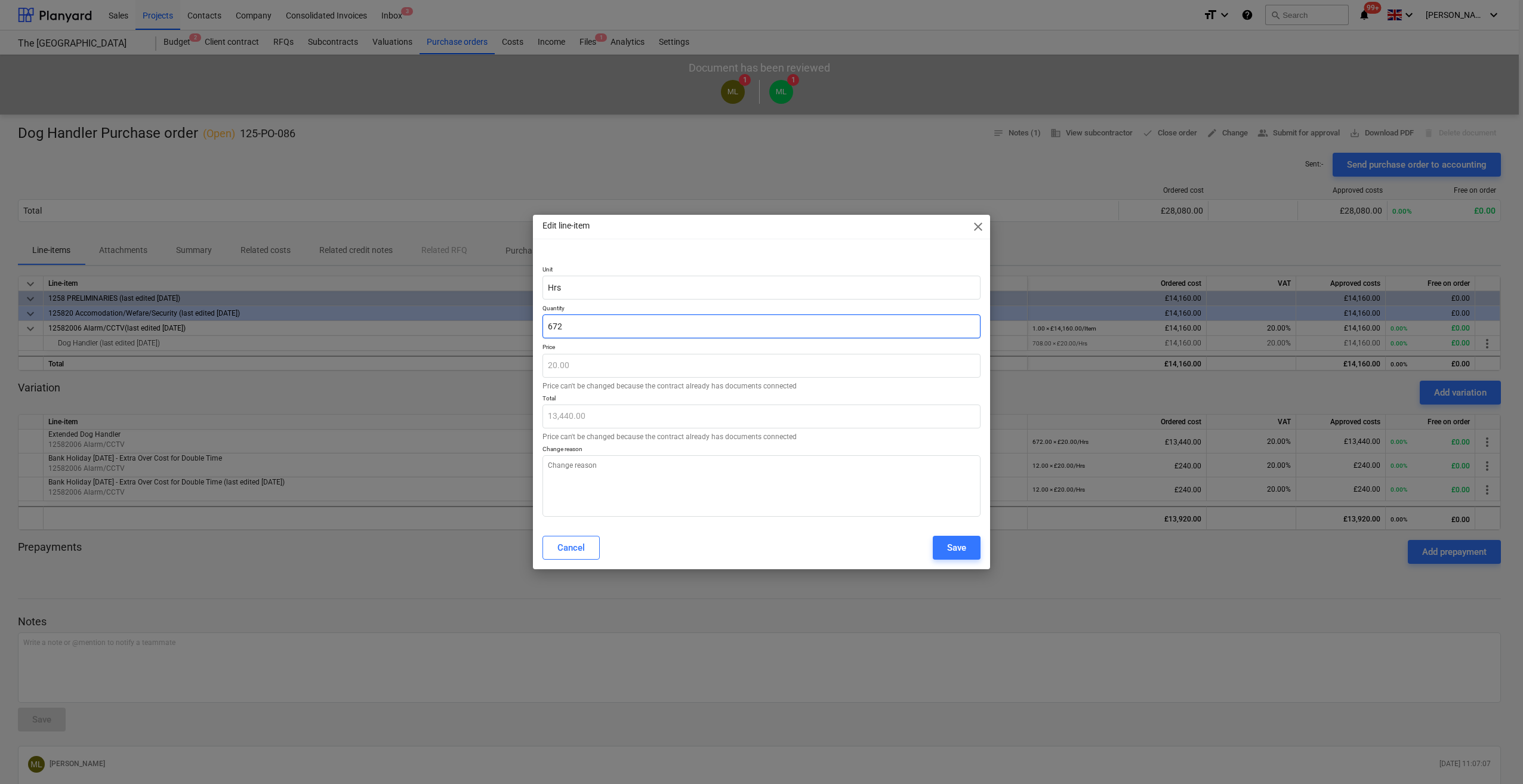
click at [544, 329] on input "672" at bounding box center [761, 326] width 438 height 24
type input "8"
type textarea "x"
type input "160.00"
type input "84"
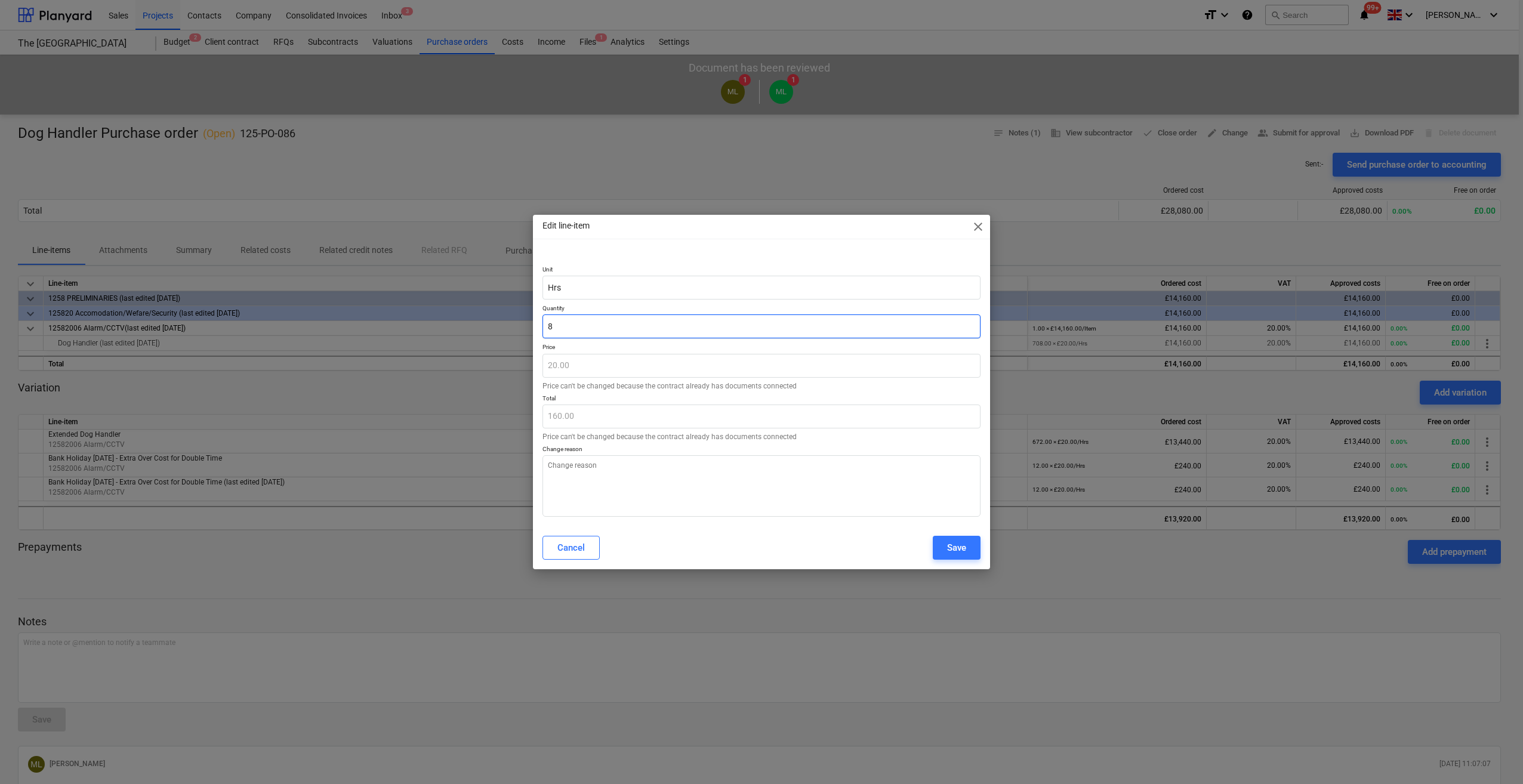
type textarea "x"
type input "1,680.00"
type input "840"
type textarea "x"
type input "16,800.00"
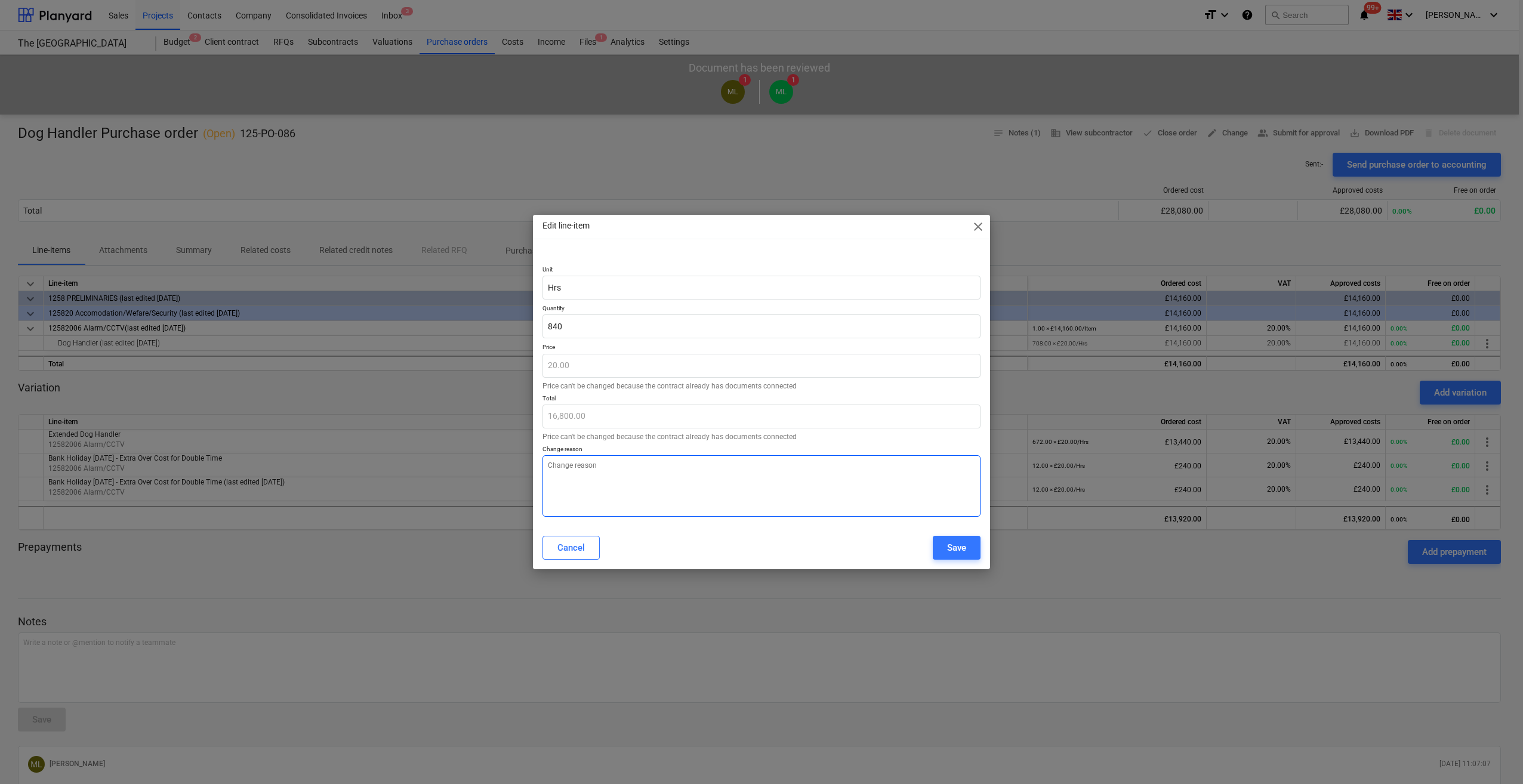
type input "840.00"
type textarea "x"
click at [563, 468] on textarea at bounding box center [761, 485] width 438 height 61
type textarea "T"
type textarea "x"
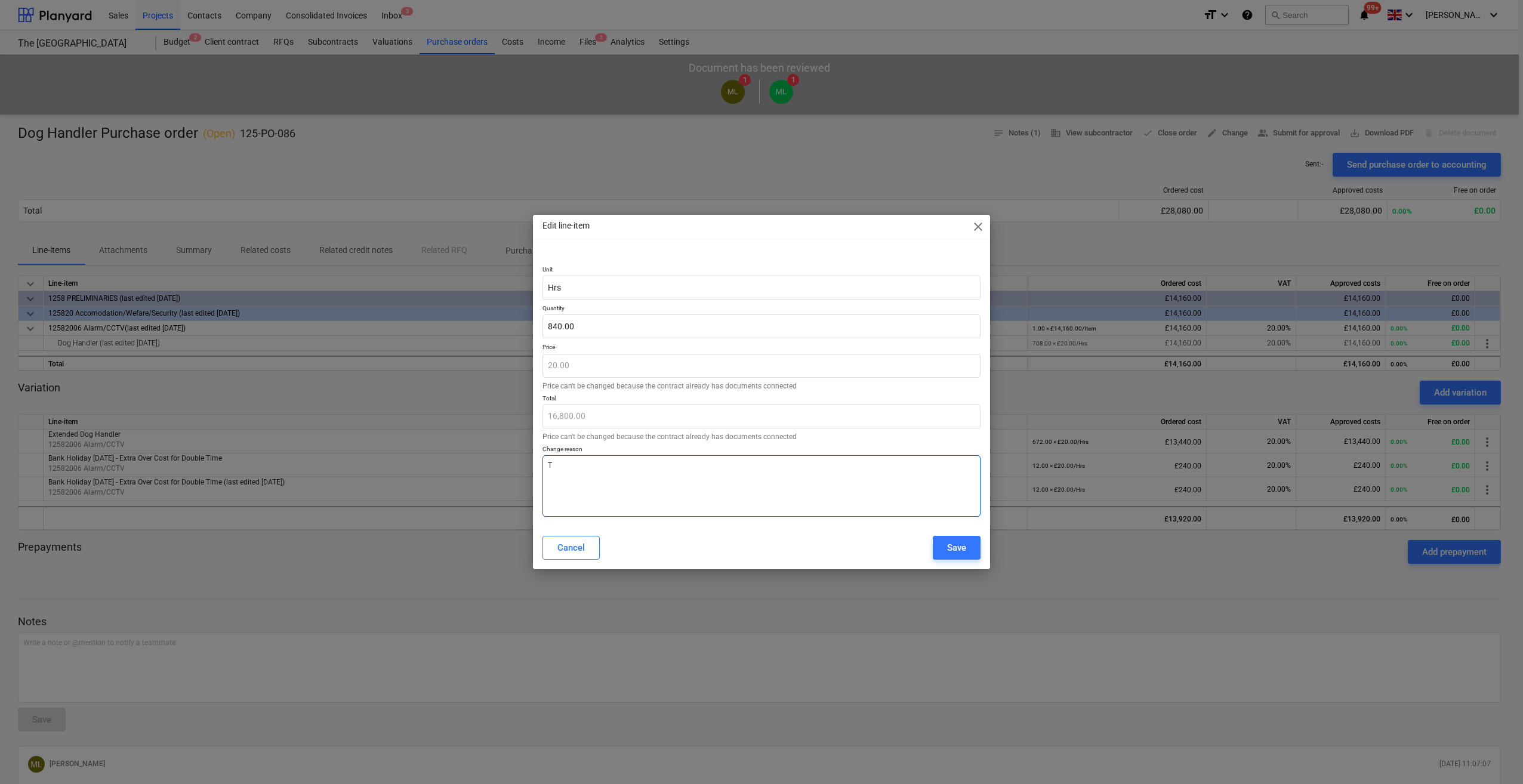
type textarea "Tw"
type textarea "x"
type textarea "Two"
type textarea "x"
type textarea "Two"
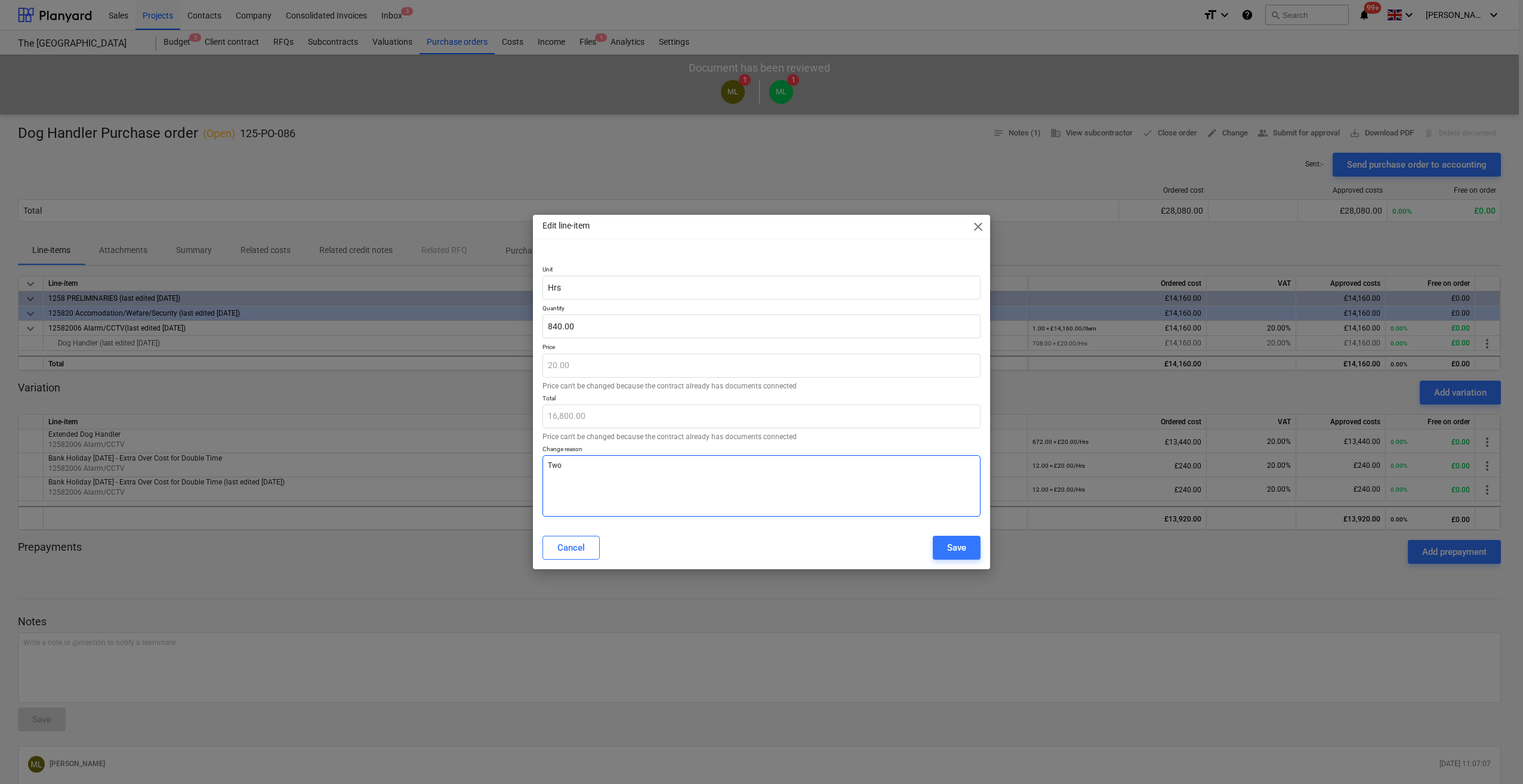
type textarea "x"
type textarea "Two f"
type textarea "x"
type textarea "Two fu"
type textarea "x"
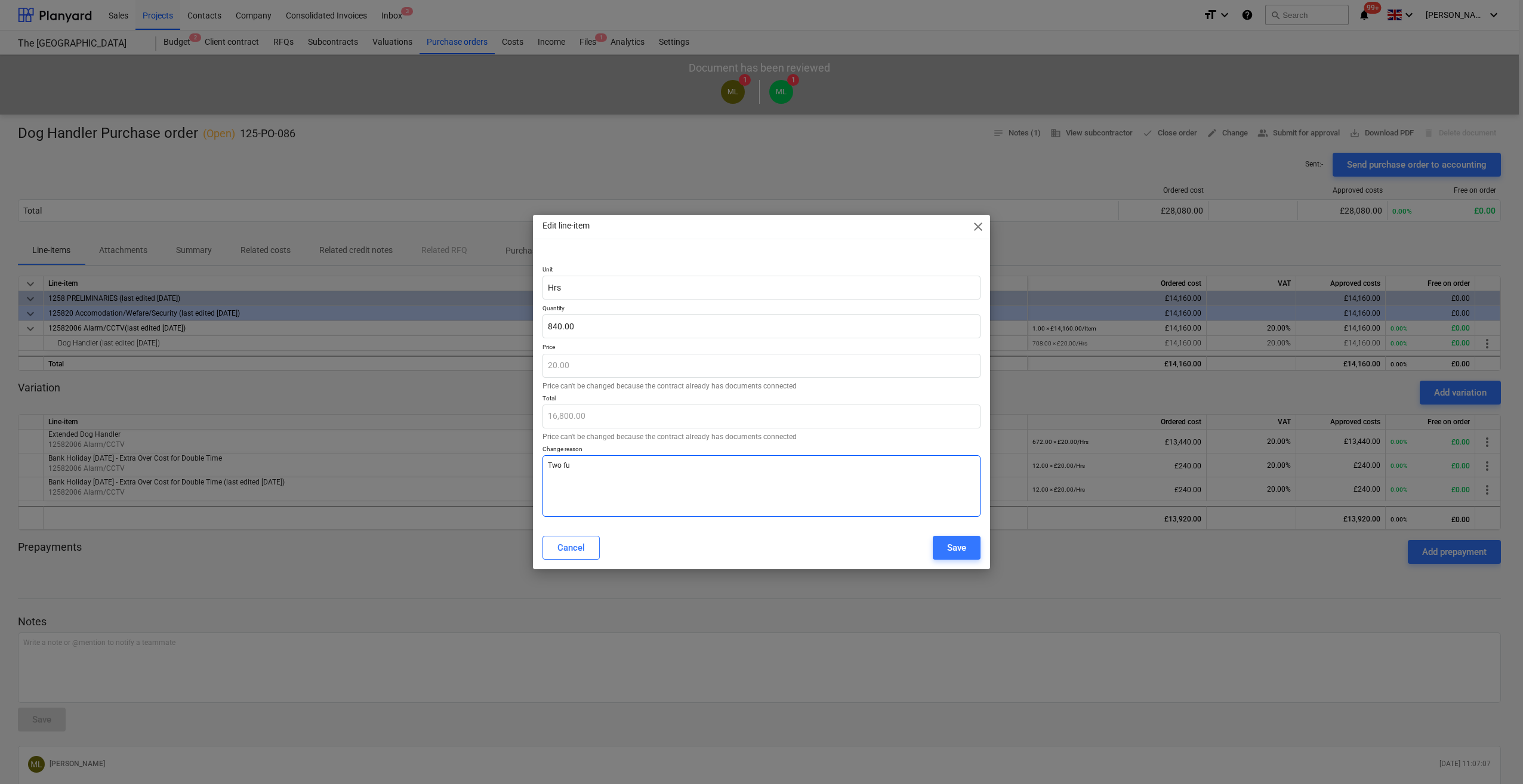
type textarea "Two fur"
type textarea "x"
type textarea "Two furt"
type textarea "x"
type textarea "Two furth"
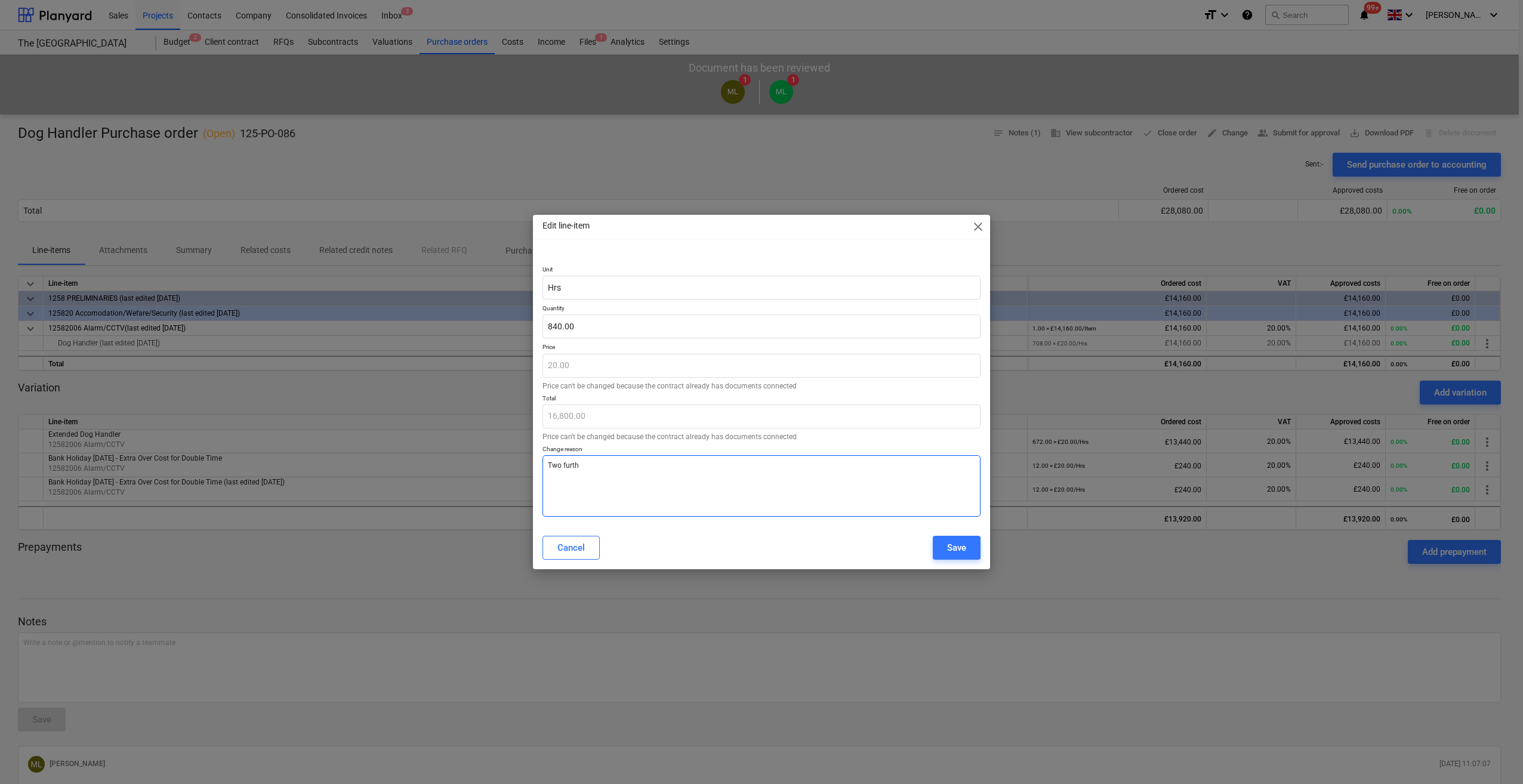
type textarea "x"
type textarea "Two furthe"
type textarea "x"
type textarea "Two further"
type textarea "x"
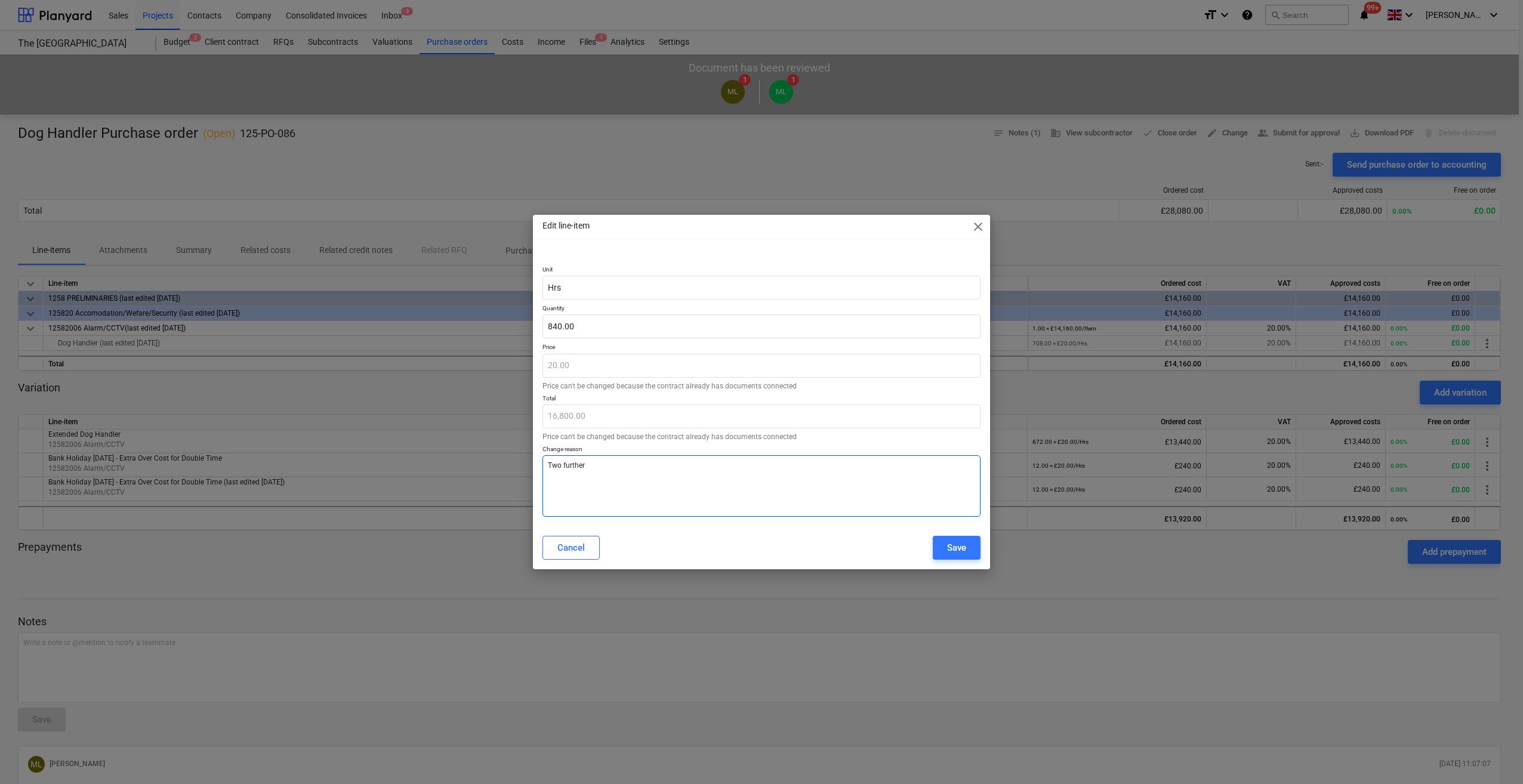
type textarea "Two further"
type textarea "x"
type textarea "Two further w"
type textarea "x"
type textarea "Two further we"
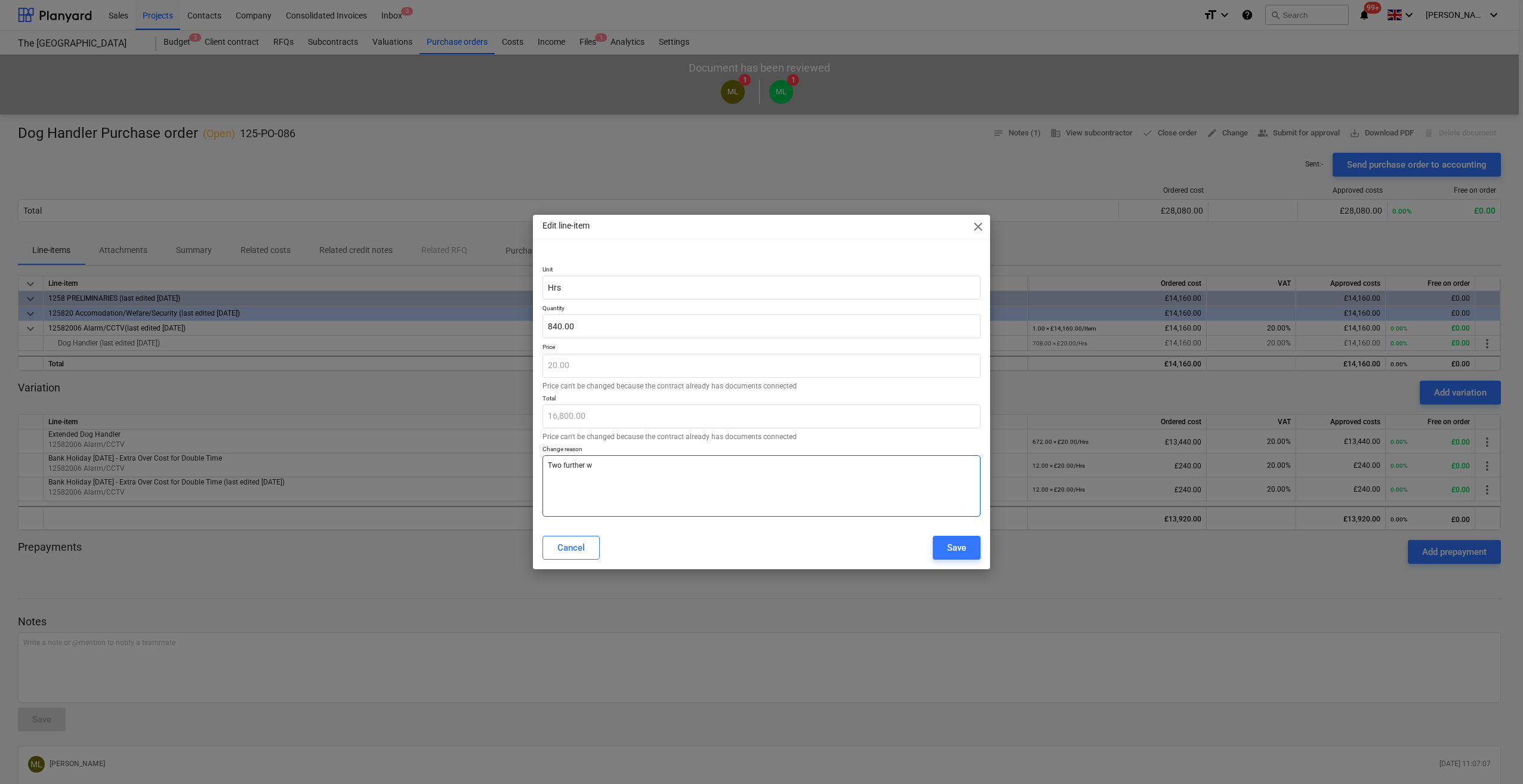
type textarea "x"
type textarea "Two further wee"
type textarea "x"
type textarea "Two further week"
type textarea "x"
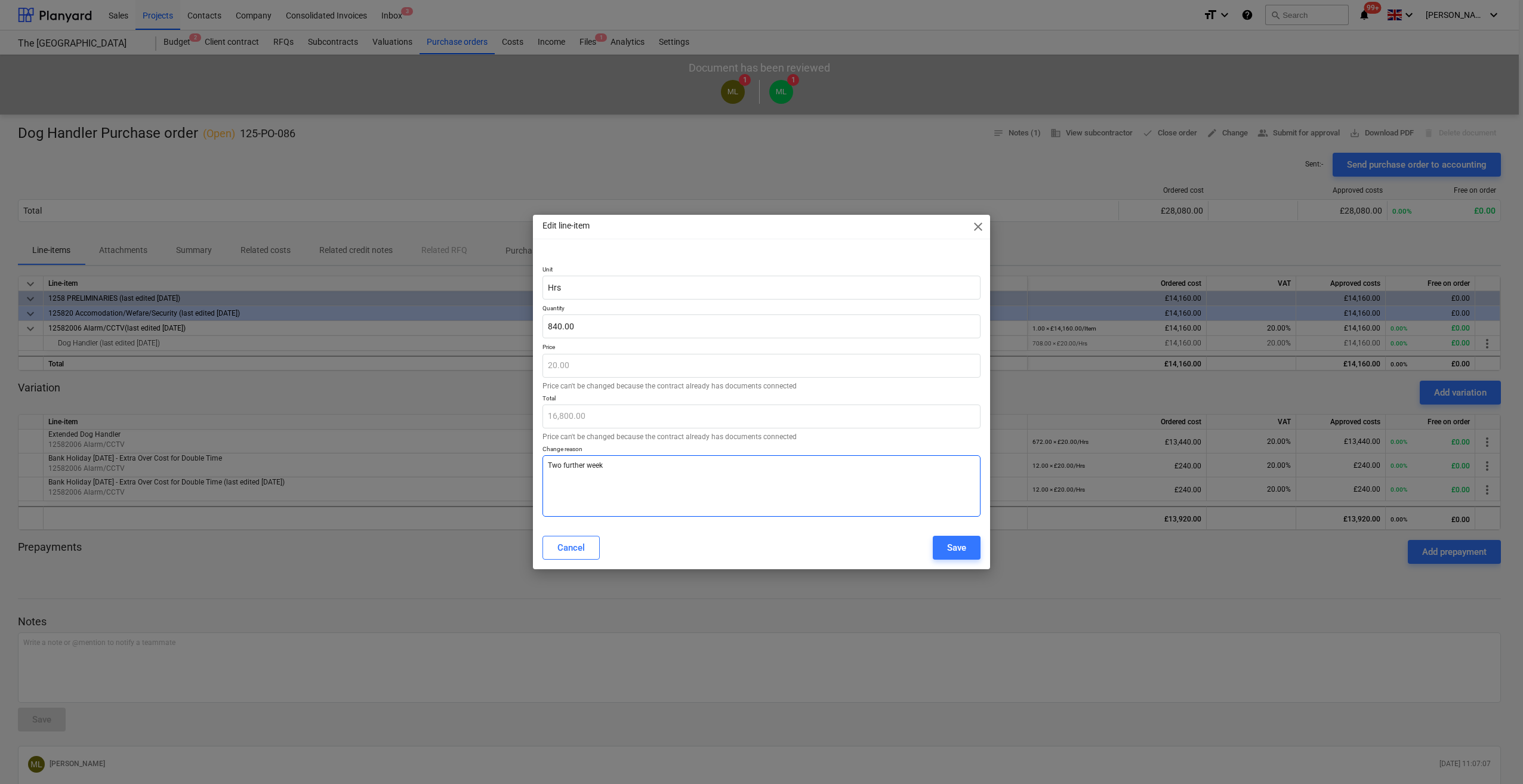
type textarea "Two further weeks"
type textarea "x"
type textarea "Two further weeks"
type textarea "x"
type textarea "Two further weeks 2"
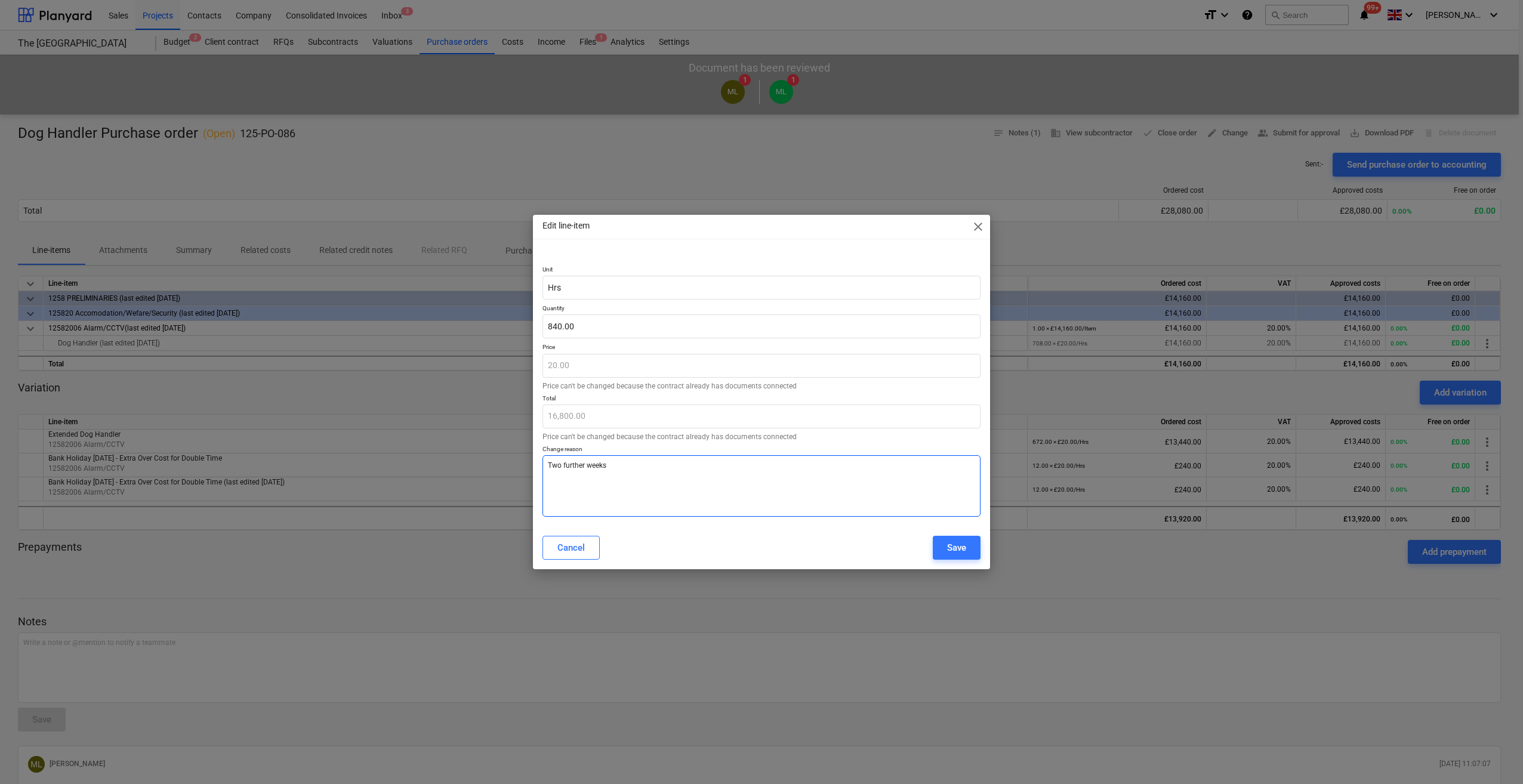
type textarea "x"
type textarea "Two further weeks 28"
type textarea "x"
type textarea "Two further weeks 28/"
type textarea "x"
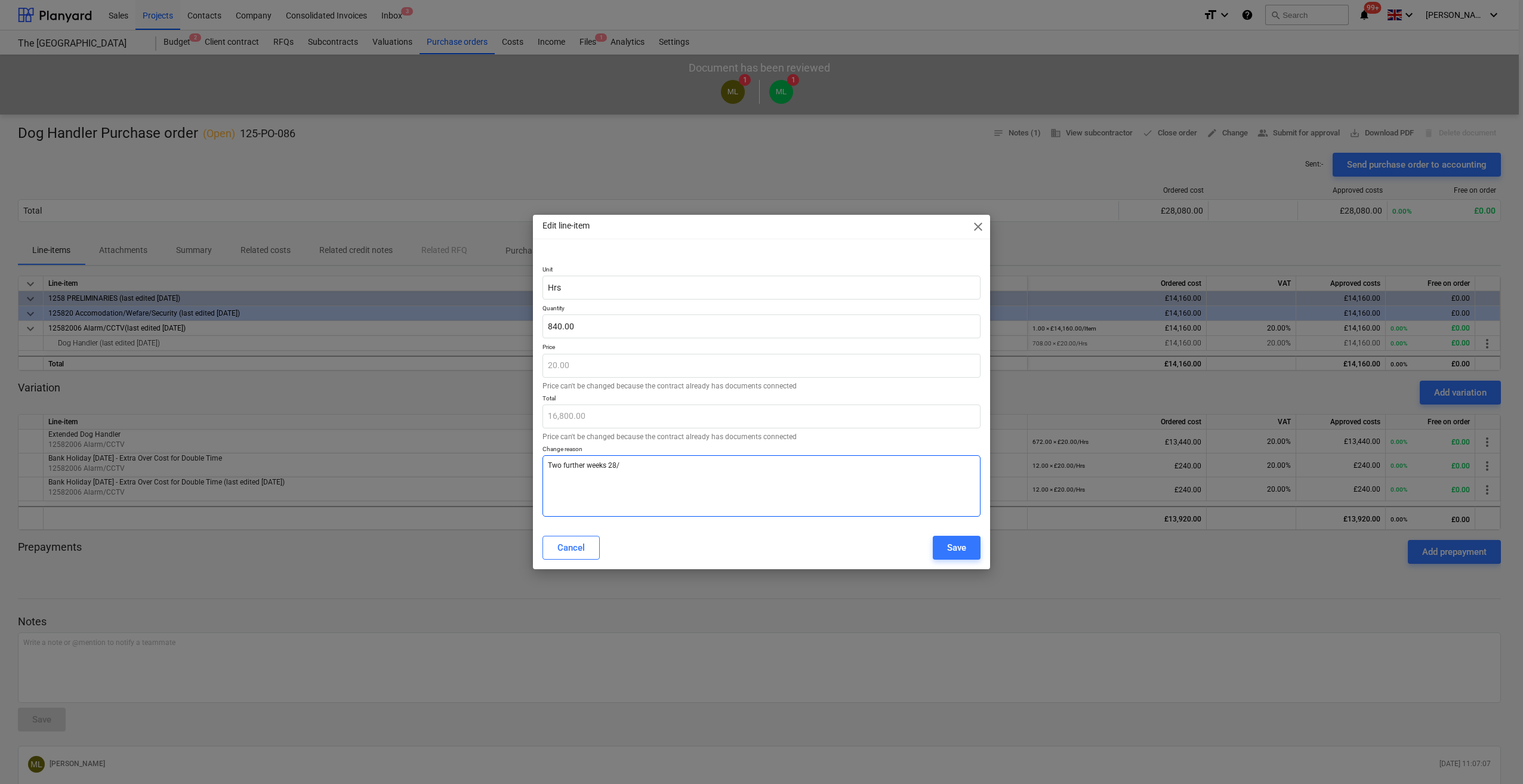
type textarea "Two further weeks 28/0"
type textarea "x"
type textarea "Two further weeks 28/08"
type textarea "x"
type textarea "Two further weeks 28/08/"
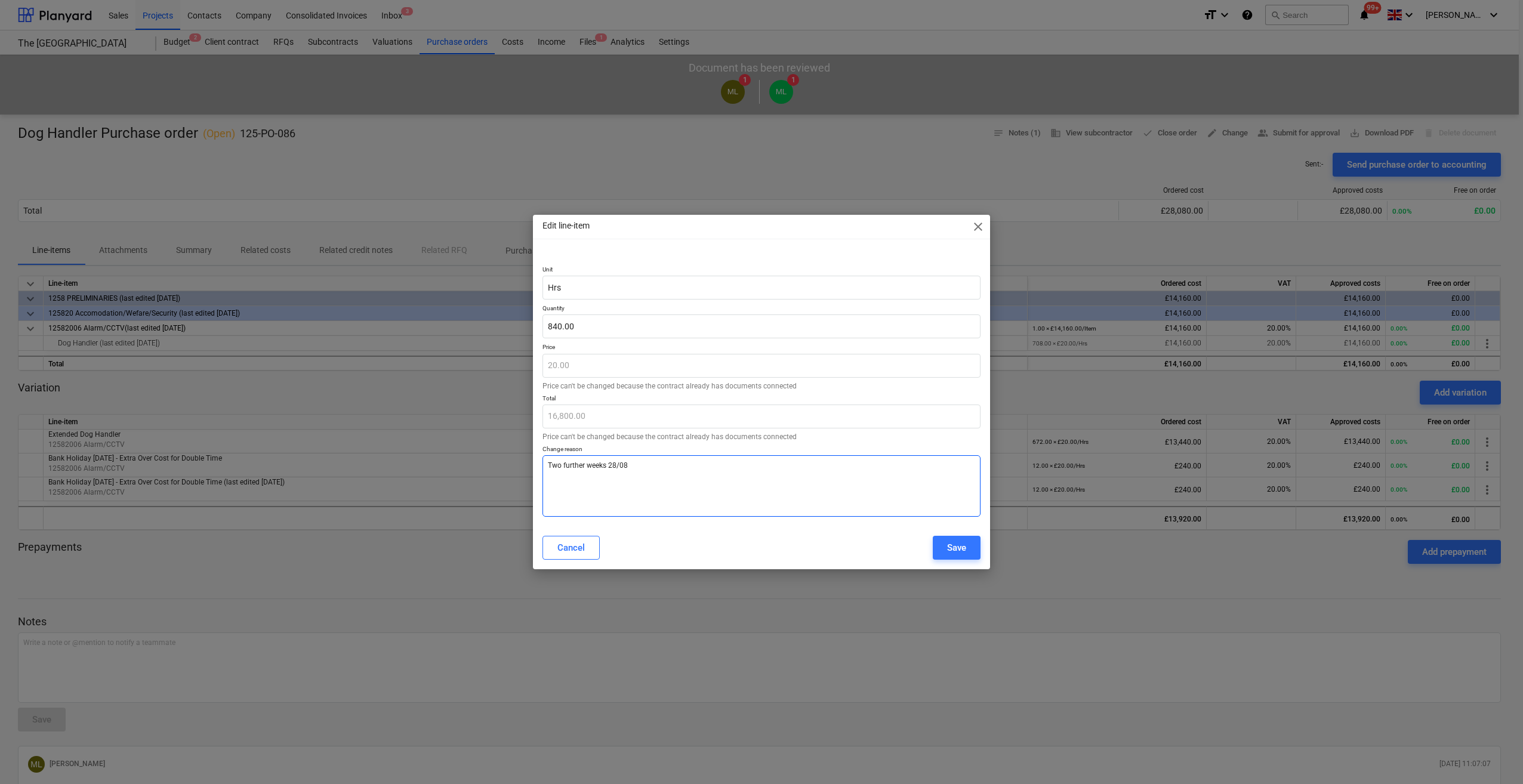
type textarea "x"
type textarea "Two further weeks 28/08/2"
type textarea "x"
type textarea "Two further weeks [DATE]"
type textarea "x"
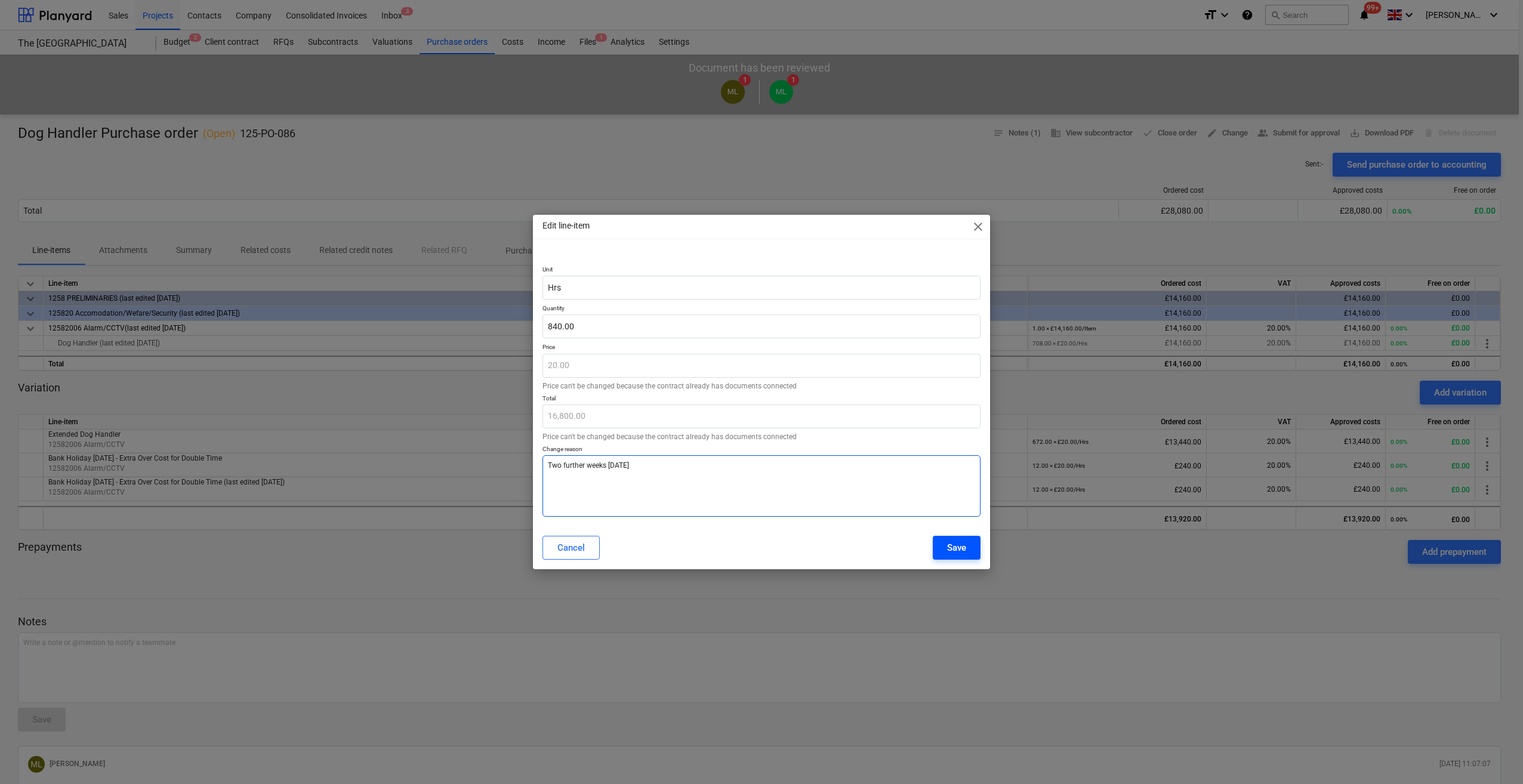
type textarea "Two further weeks [DATE]"
click at [948, 546] on div "Save" at bounding box center [957, 547] width 19 height 16
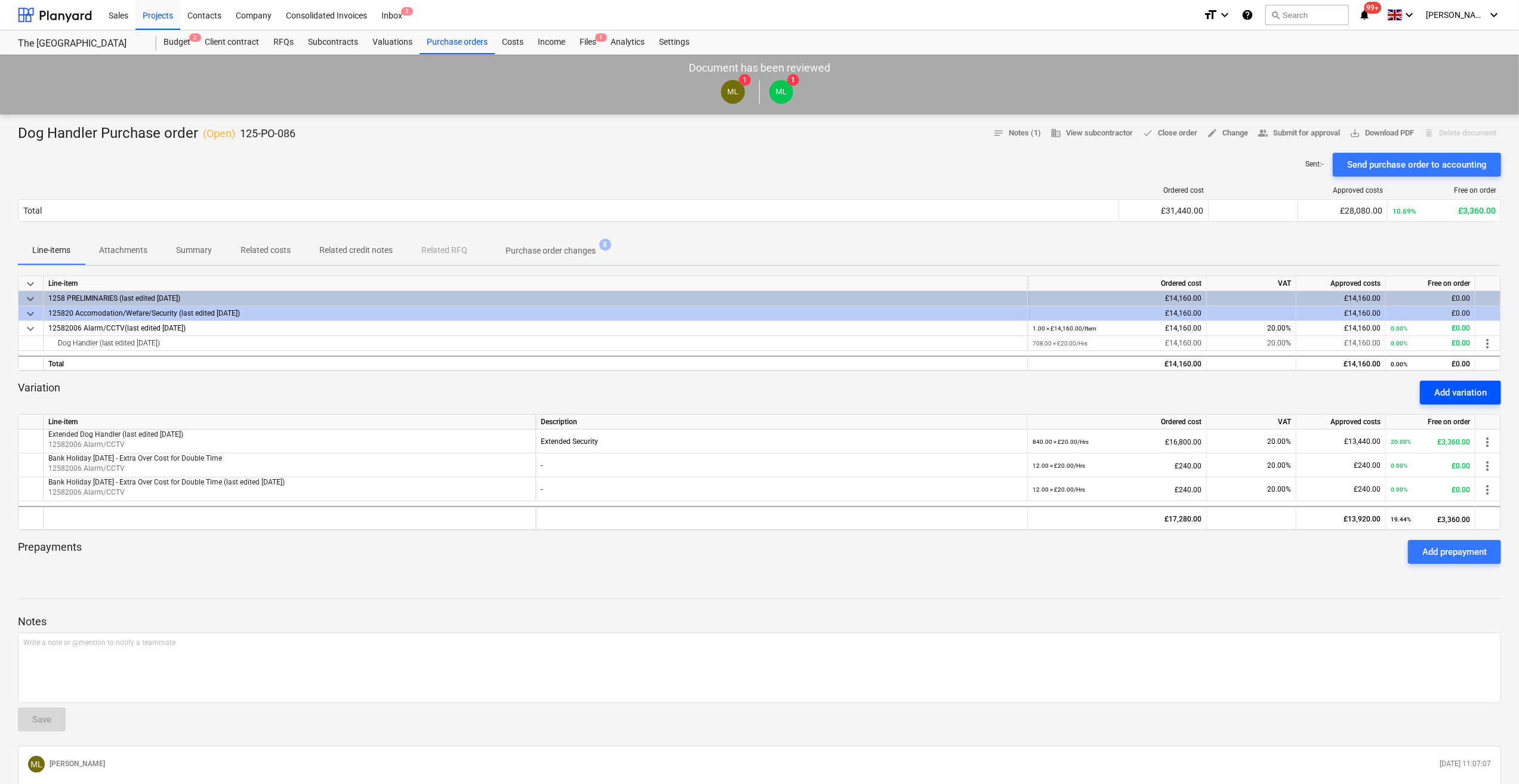
click at [1459, 396] on div "Add variation" at bounding box center [1460, 393] width 53 height 16
type textarea "x"
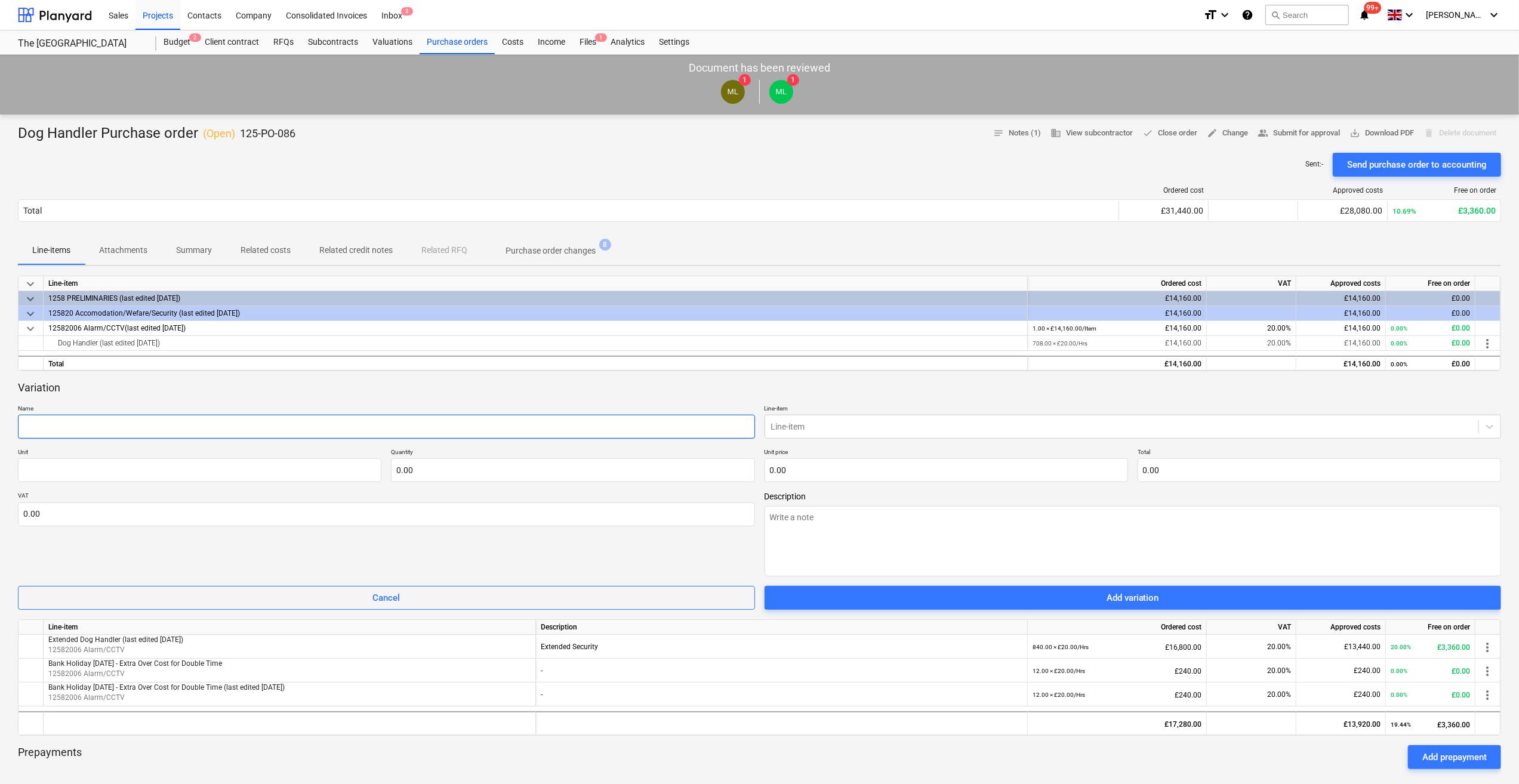
click at [49, 431] on input "text" at bounding box center [386, 427] width 737 height 24
type input "B"
type textarea "x"
type input "Ba"
type textarea "x"
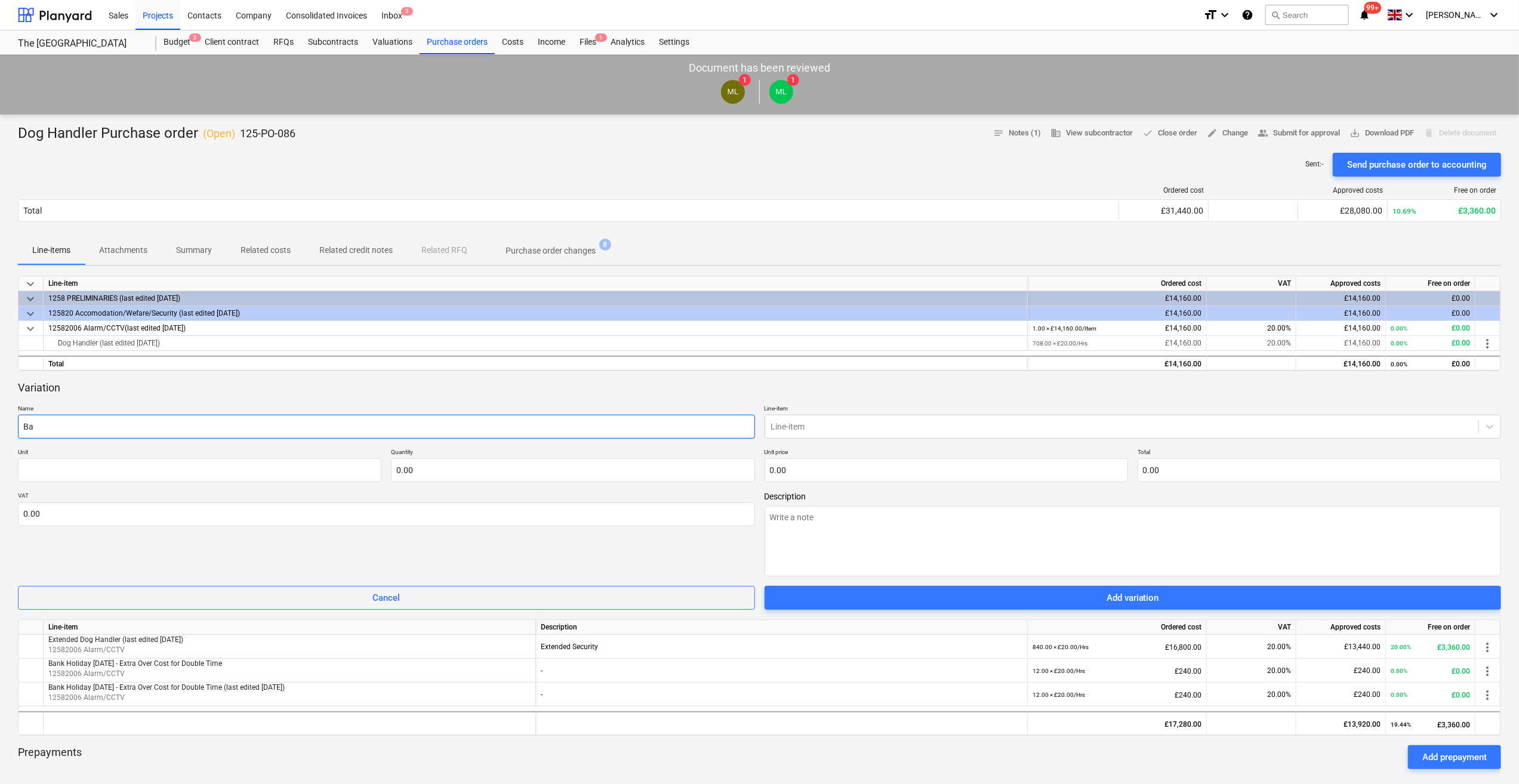
type input "Ban"
type textarea "x"
type input "Bank"
type textarea "x"
type input "Bank"
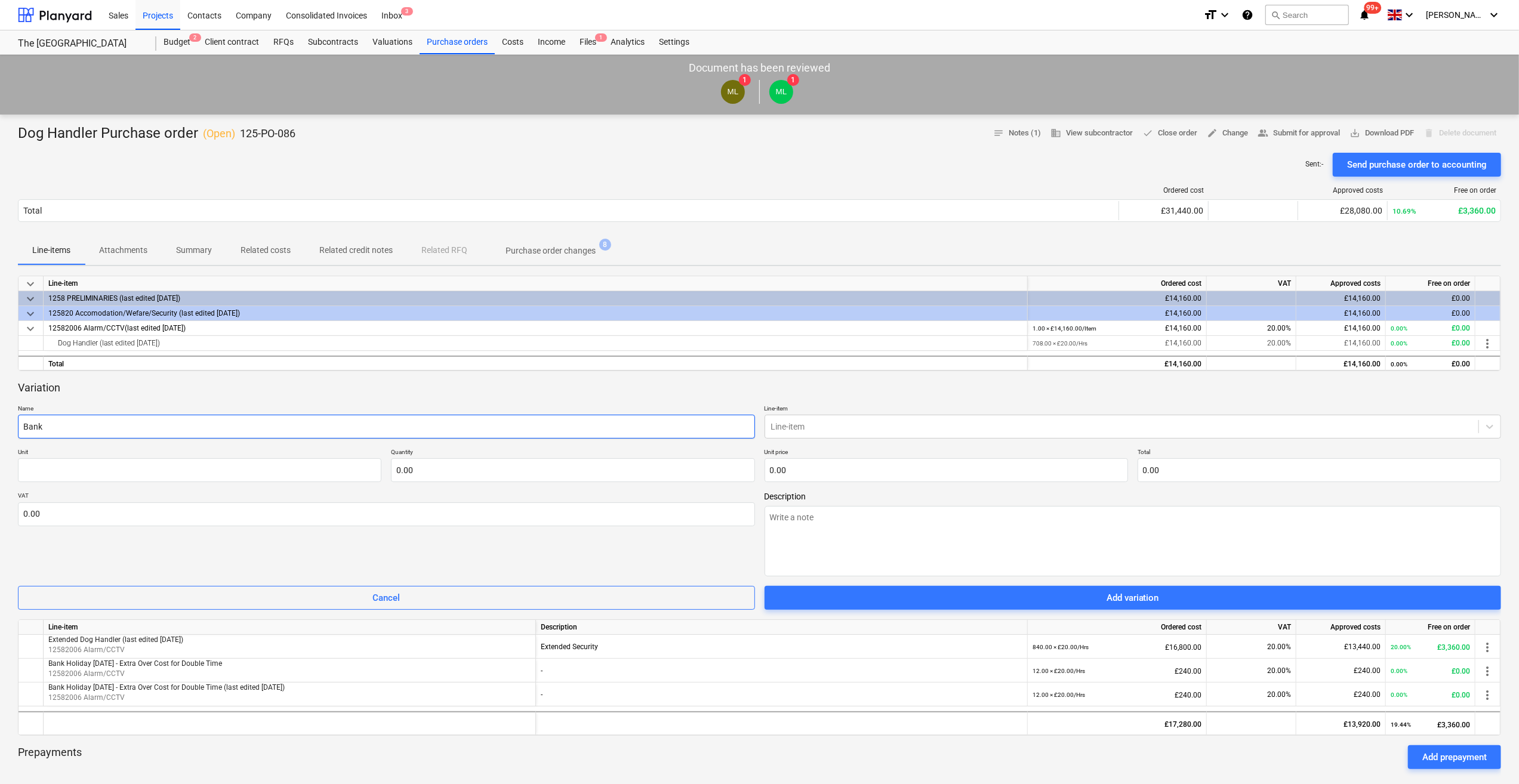
type textarea "x"
type input "Bank H"
type textarea "x"
type input "Bank Ho"
type textarea "x"
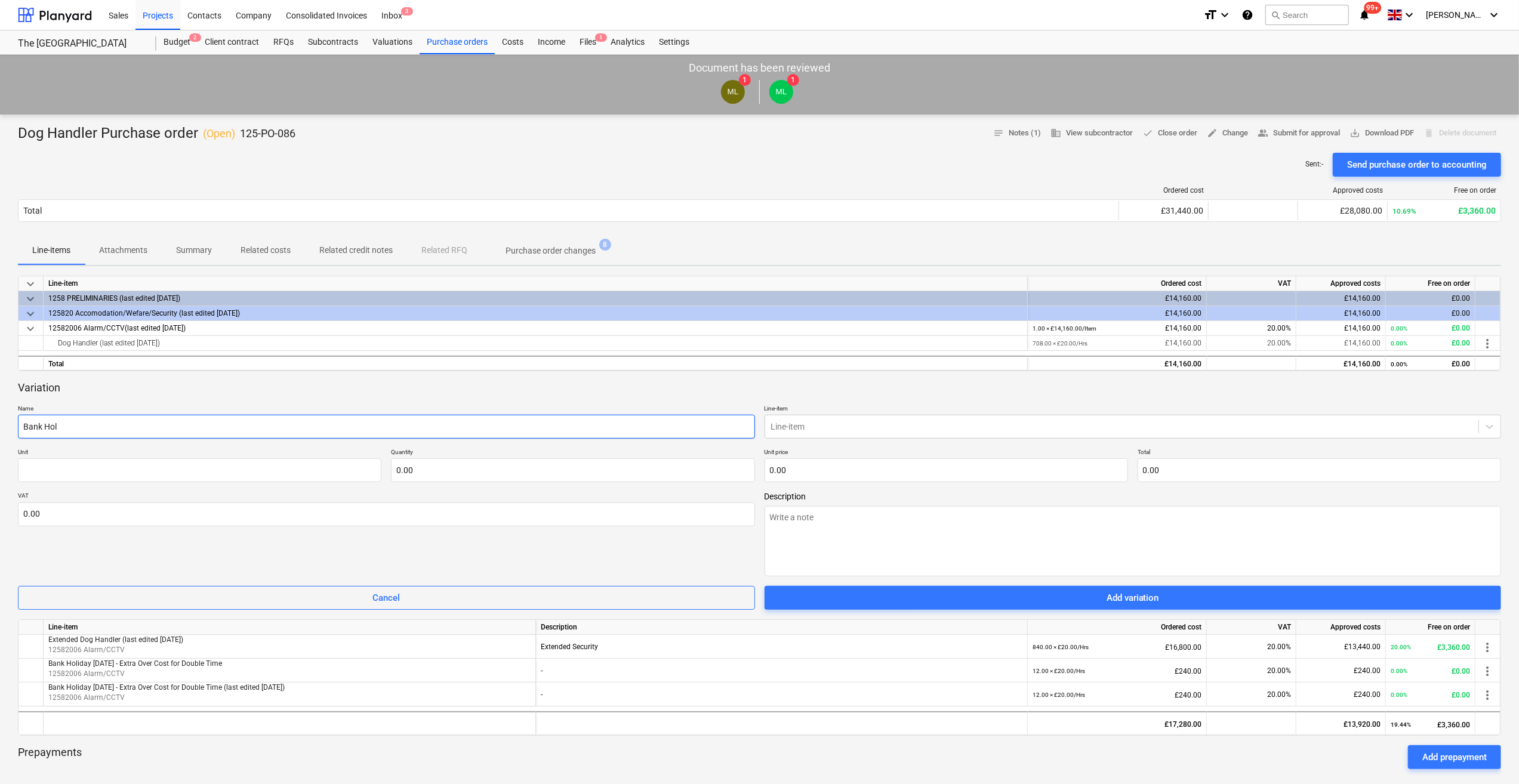
type input "Bank [DATE]"
type textarea "x"
type input "Bank Holid"
type textarea "x"
type input "Bank Holida"
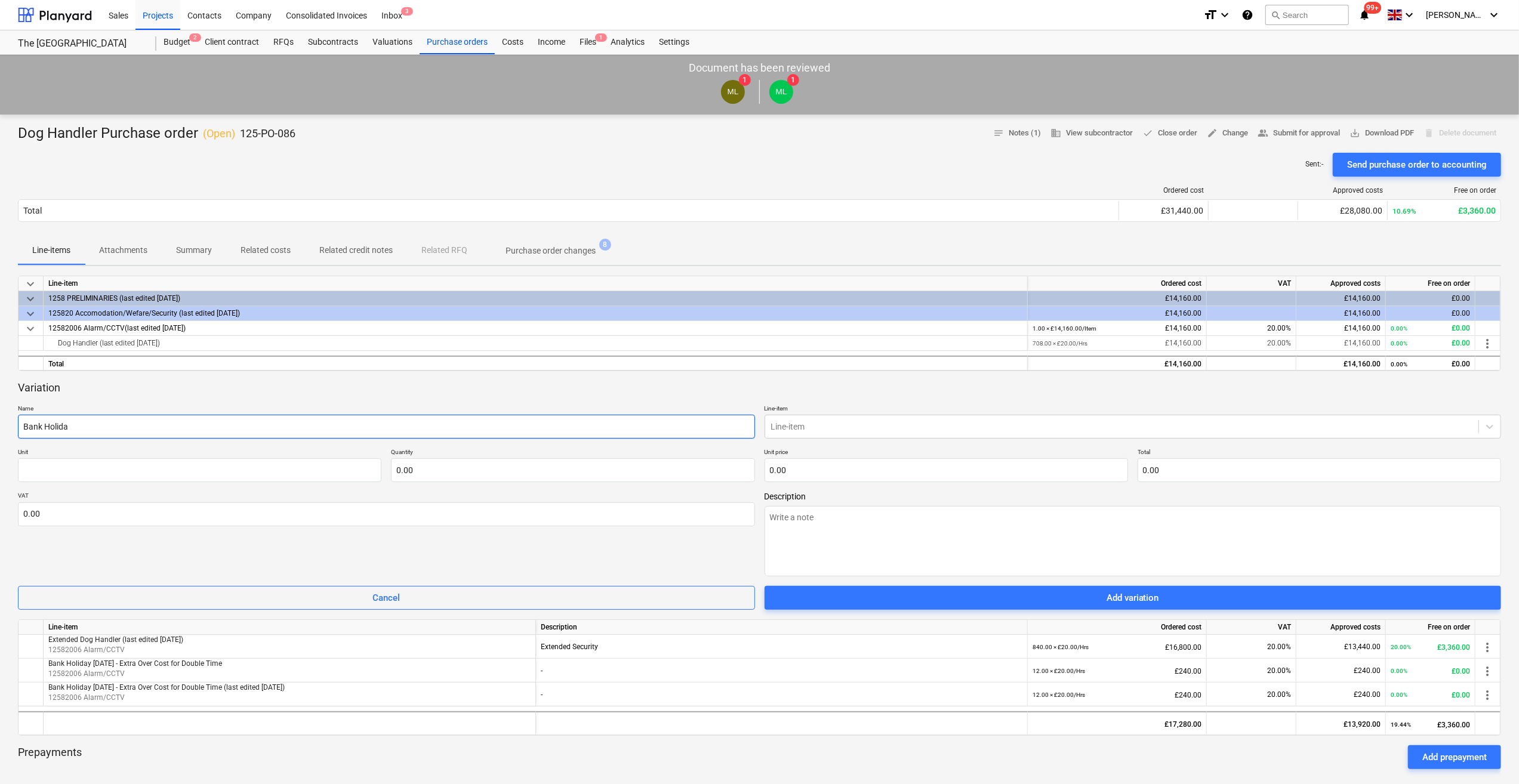
type textarea "x"
type input "Bank Holiday"
type textarea "x"
type input "Bank Holiday"
type textarea "x"
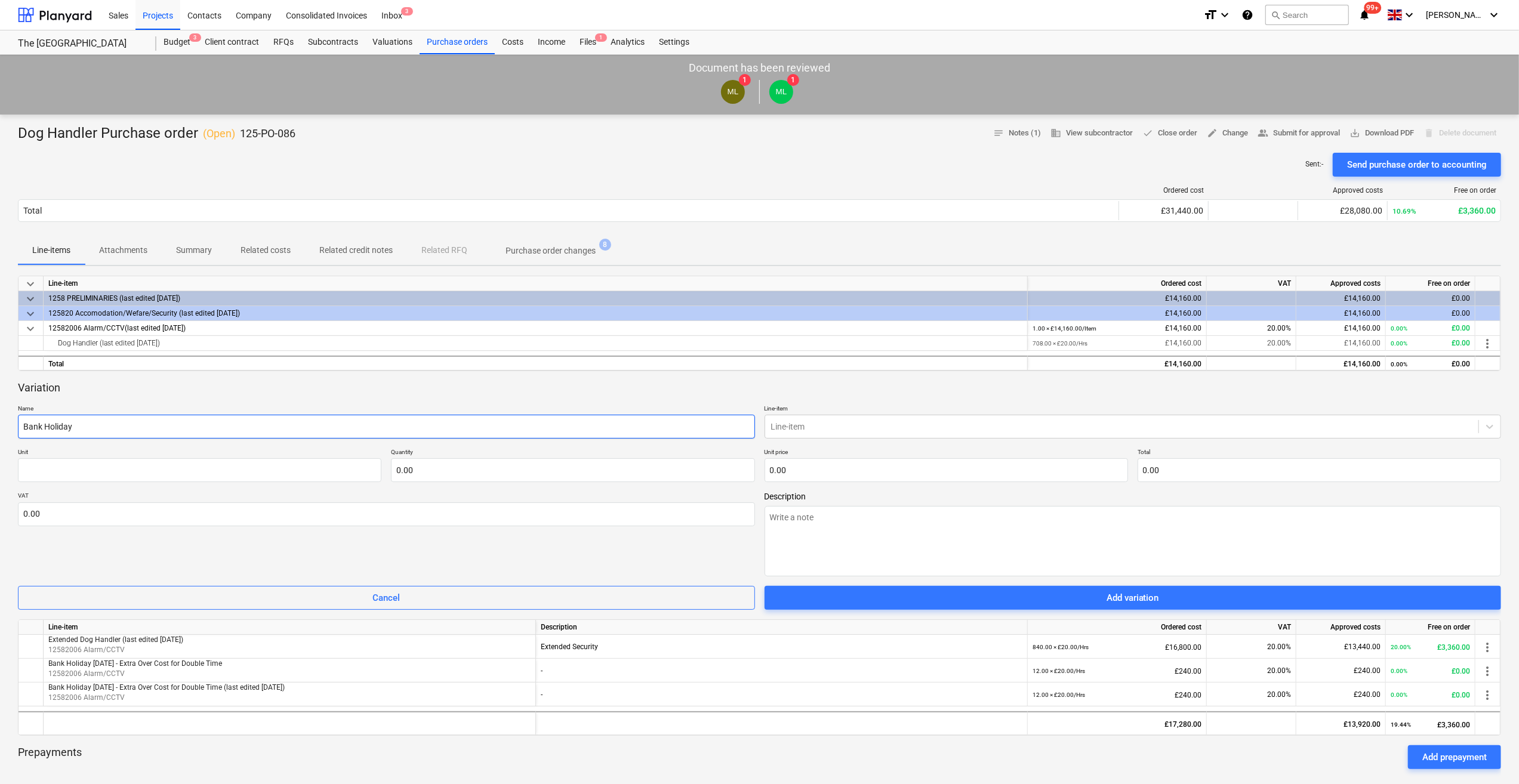
type input "Bank Holiday 2"
type textarea "x"
type input "Bank Holiday 25"
type textarea "x"
type input "Bank Holiday 25/"
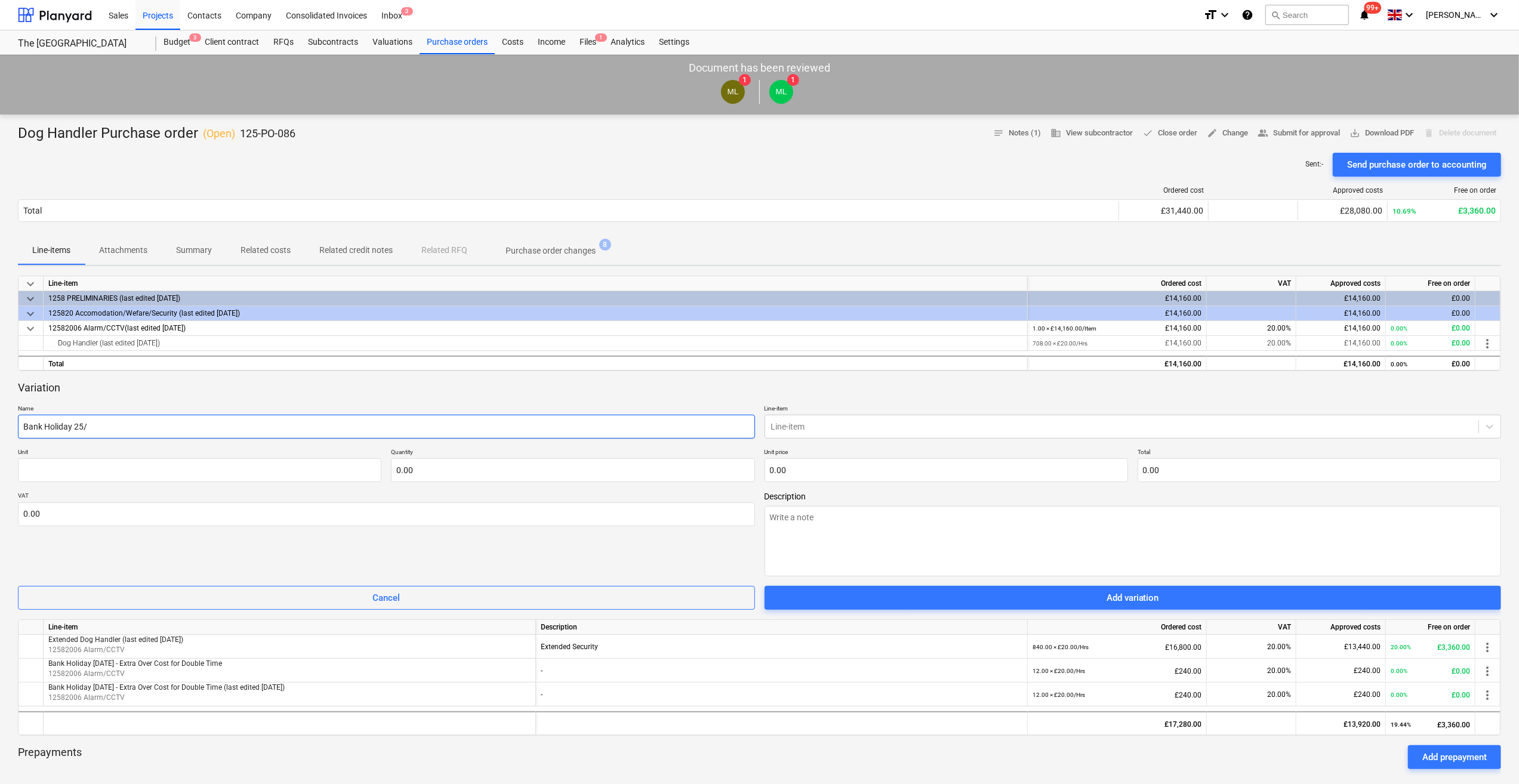
type textarea "x"
type input "Bank Holiday 25/0"
type textarea "x"
type input "Bank Holiday 25/08"
type textarea "x"
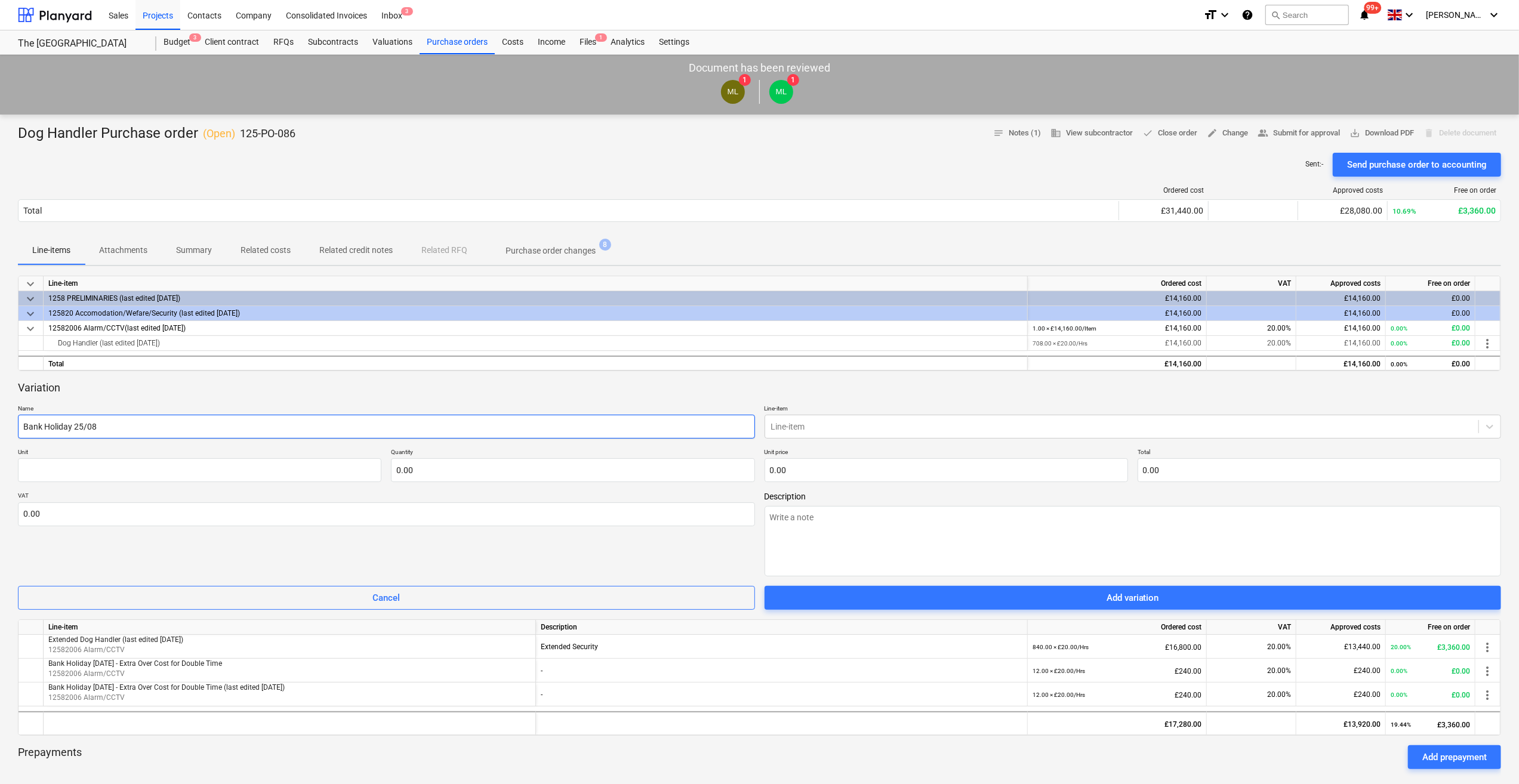
type input "Bank Holiday 25/08/"
type textarea "x"
type input "Bank Holiday 25/08/2"
type textarea "x"
type input "Bank Holiday [DATE]"
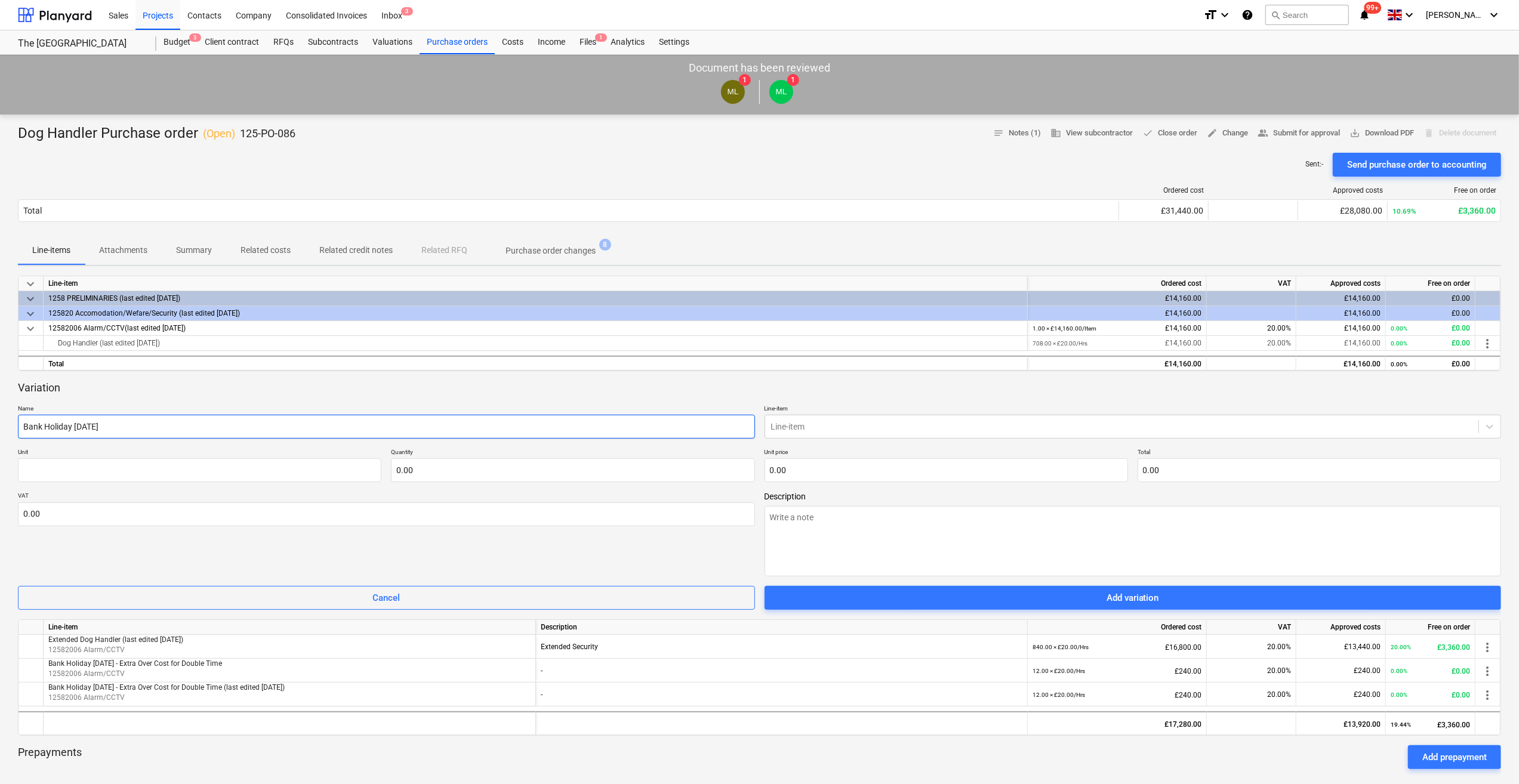
type textarea "x"
type input "Bank Holiday [DATE]"
type textarea "x"
type input "Bank Holiday [DATE] -"
type textarea "x"
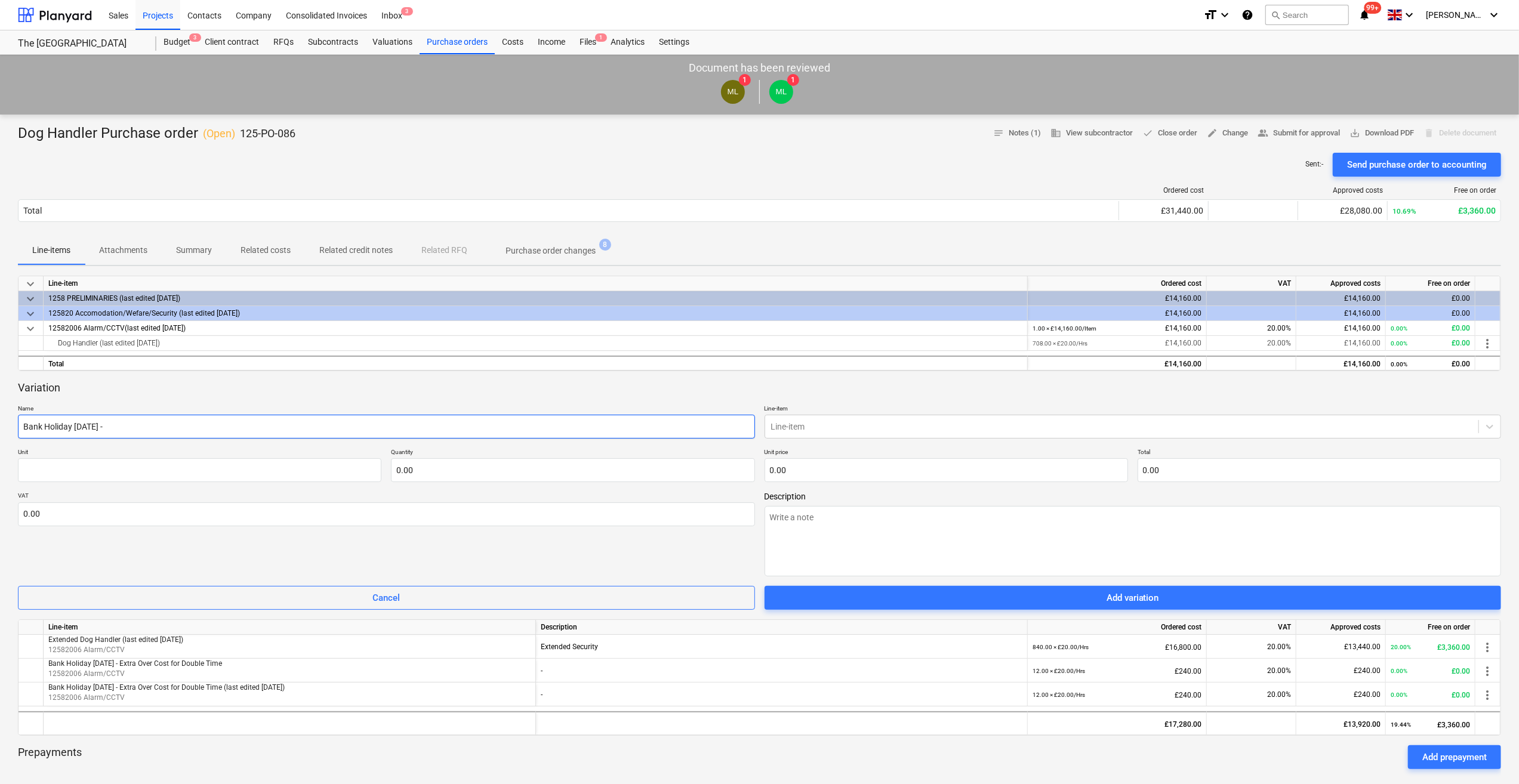
type input "Bank Holiday [DATE] -"
type textarea "x"
type input "Bank Holiday [DATE] - d"
type textarea "x"
type input "Bank Holiday [DATE] - do"
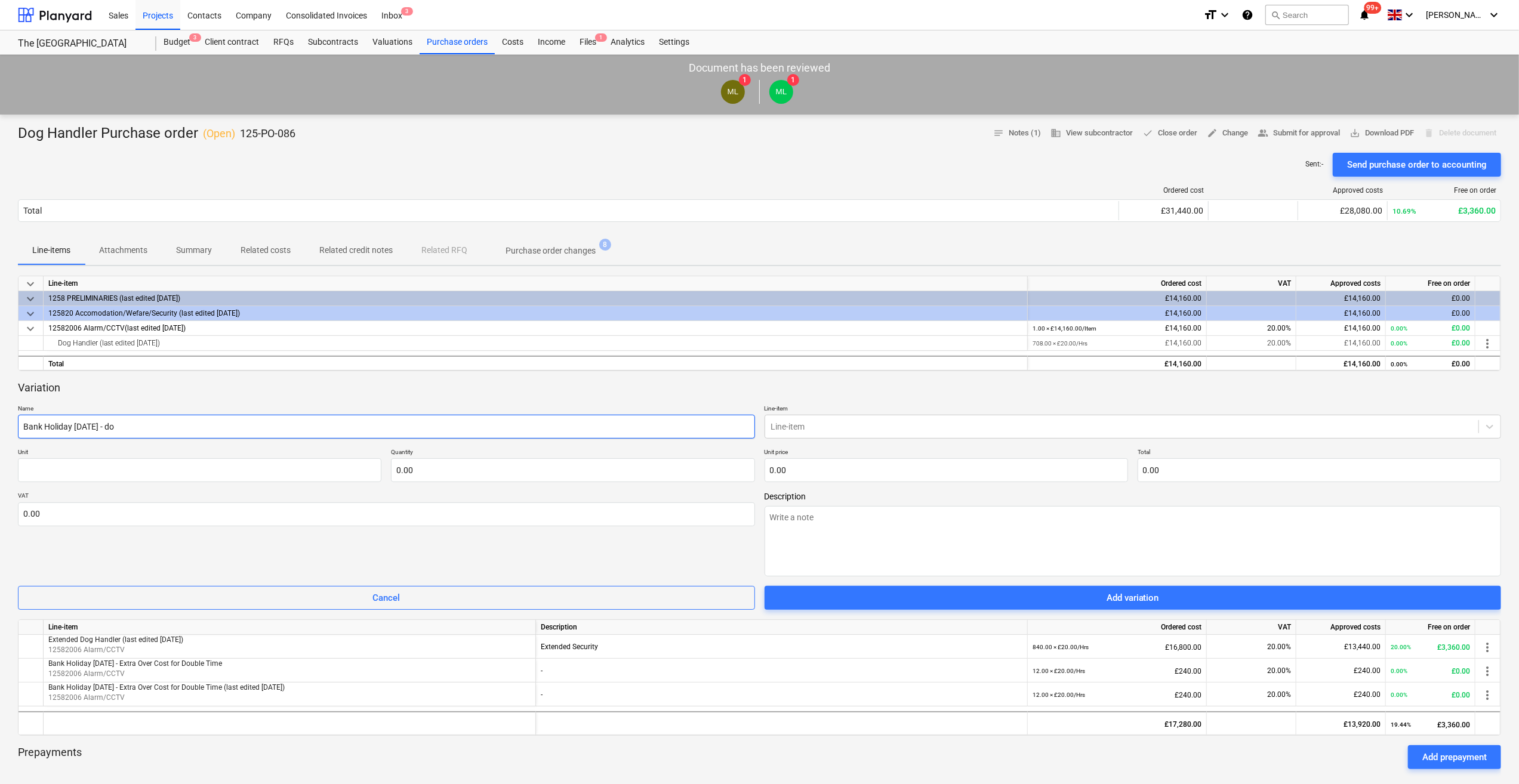
type textarea "x"
type input "Bank Holiday [DATE] - dou"
type textarea "x"
type input "Bank Holiday [DATE] - [PERSON_NAME]"
type textarea "x"
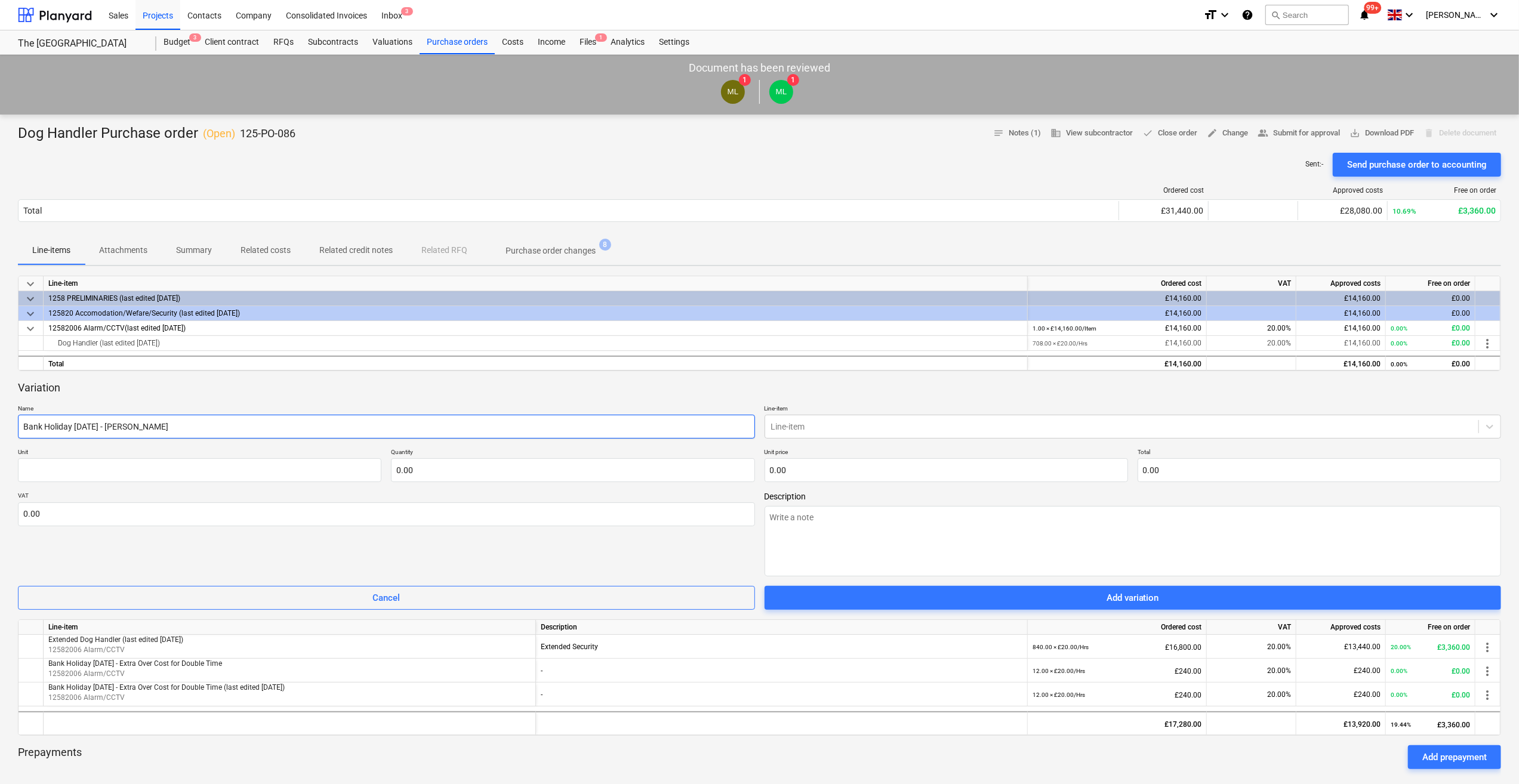
type input "Bank Holiday [DATE] - doubl"
type textarea "x"
type input "Bank Holiday [DATE] - double"
type textarea "x"
type input "Bank Holiday [DATE] - double"
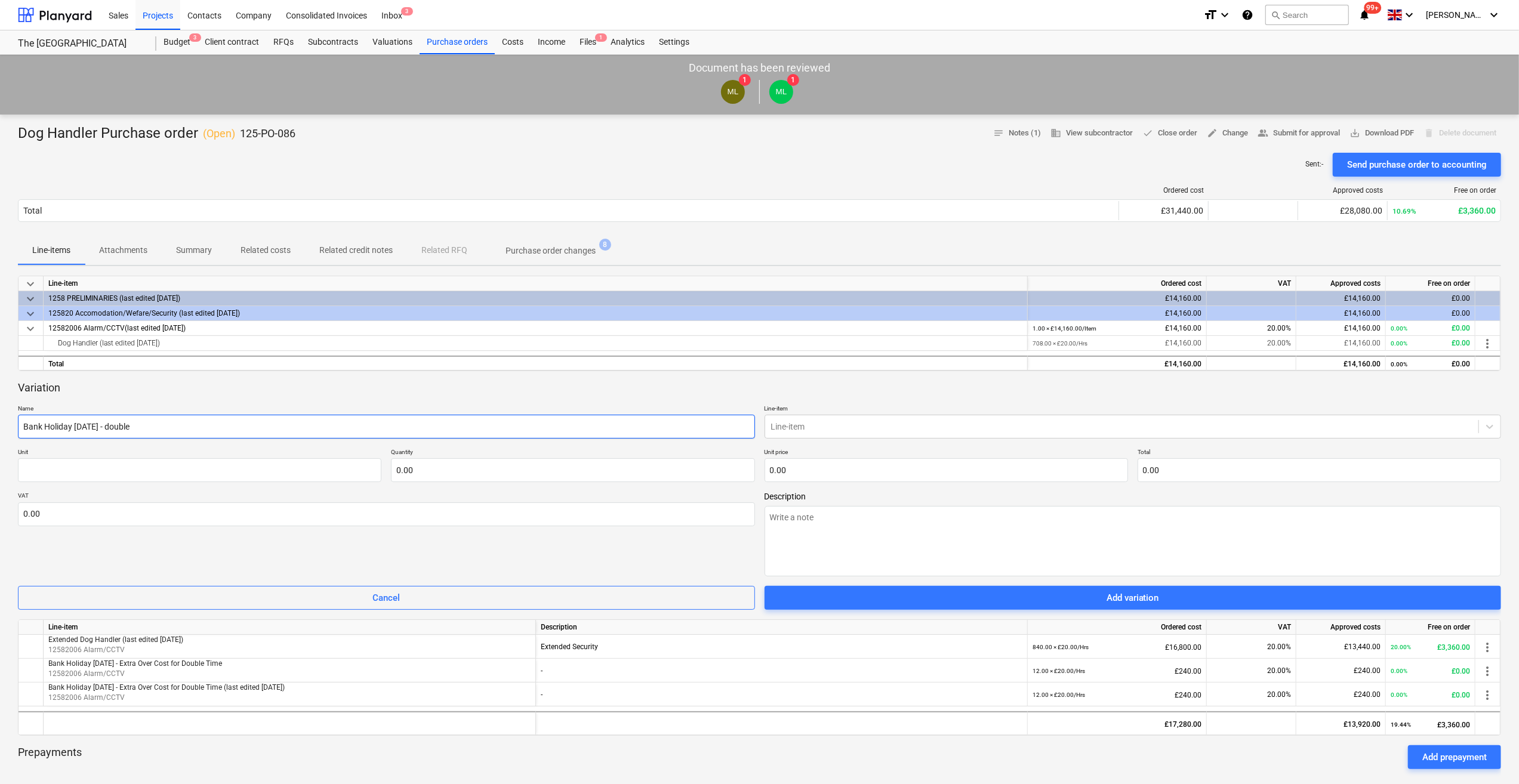
type textarea "x"
type input "Bank Holiday [DATE] - double T"
type textarea "x"
type input "Bank Holiday [DATE] - double Ti"
type textarea "x"
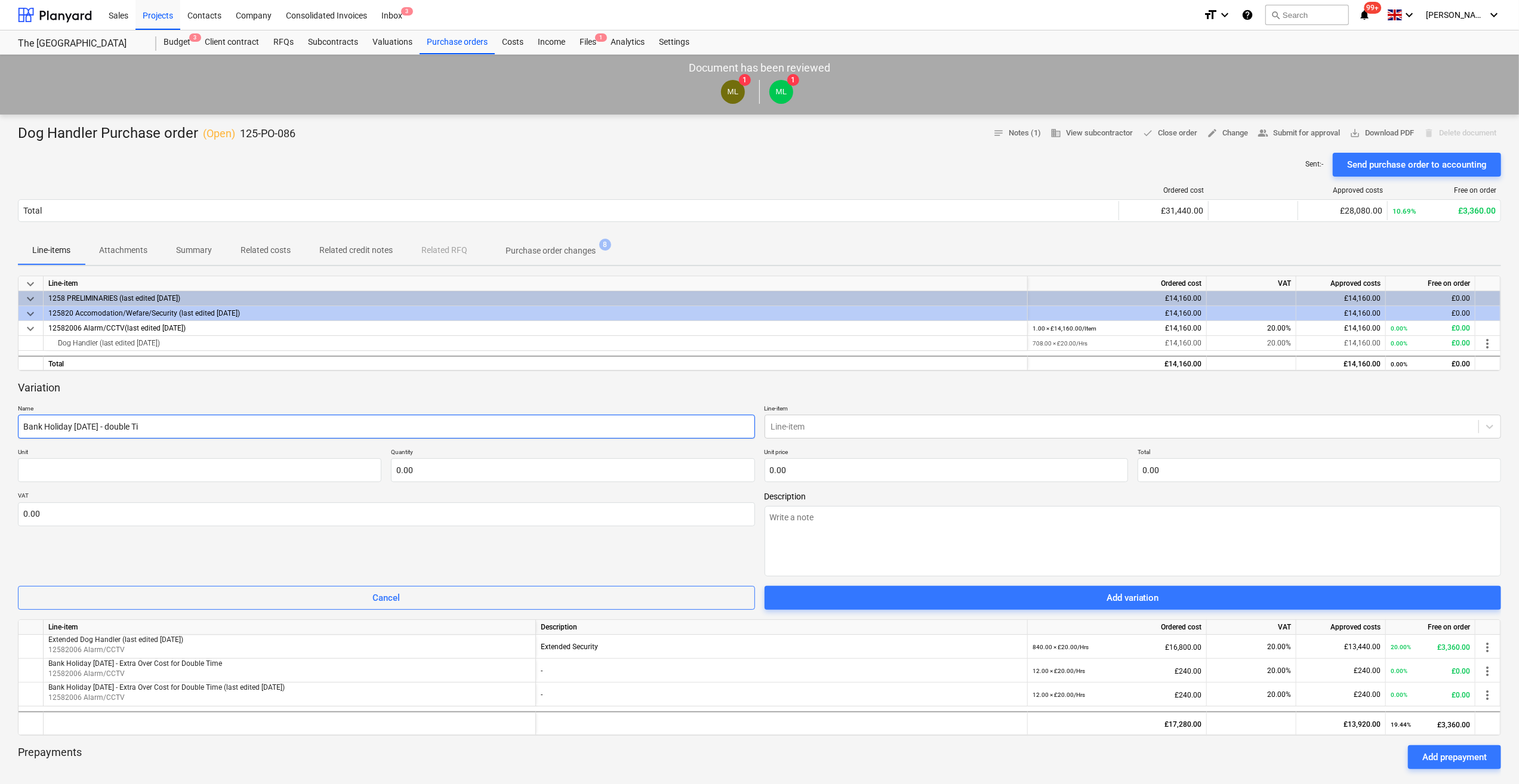
type input "Bank Holiday [DATE] - double [PERSON_NAME]"
type textarea "x"
type input "Bank Holiday [DATE] - double Time"
type textarea "x"
type input "Bank Holiday [DATE] - double Time"
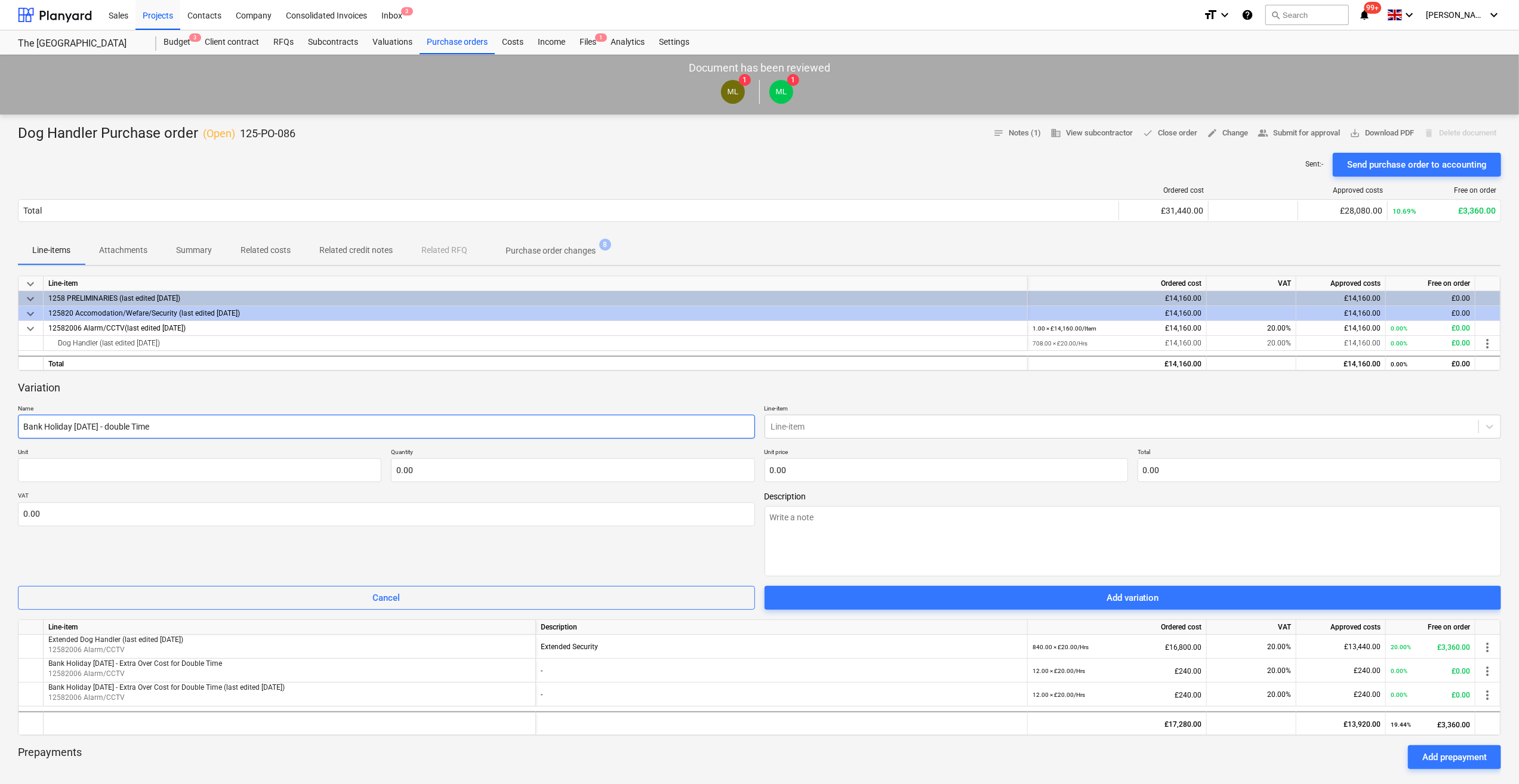
type textarea "x"
type input "Bank Holiday [DATE] - double Time f"
type textarea "x"
type input "Bank Holiday [DATE] - double Time fo"
type textarea "x"
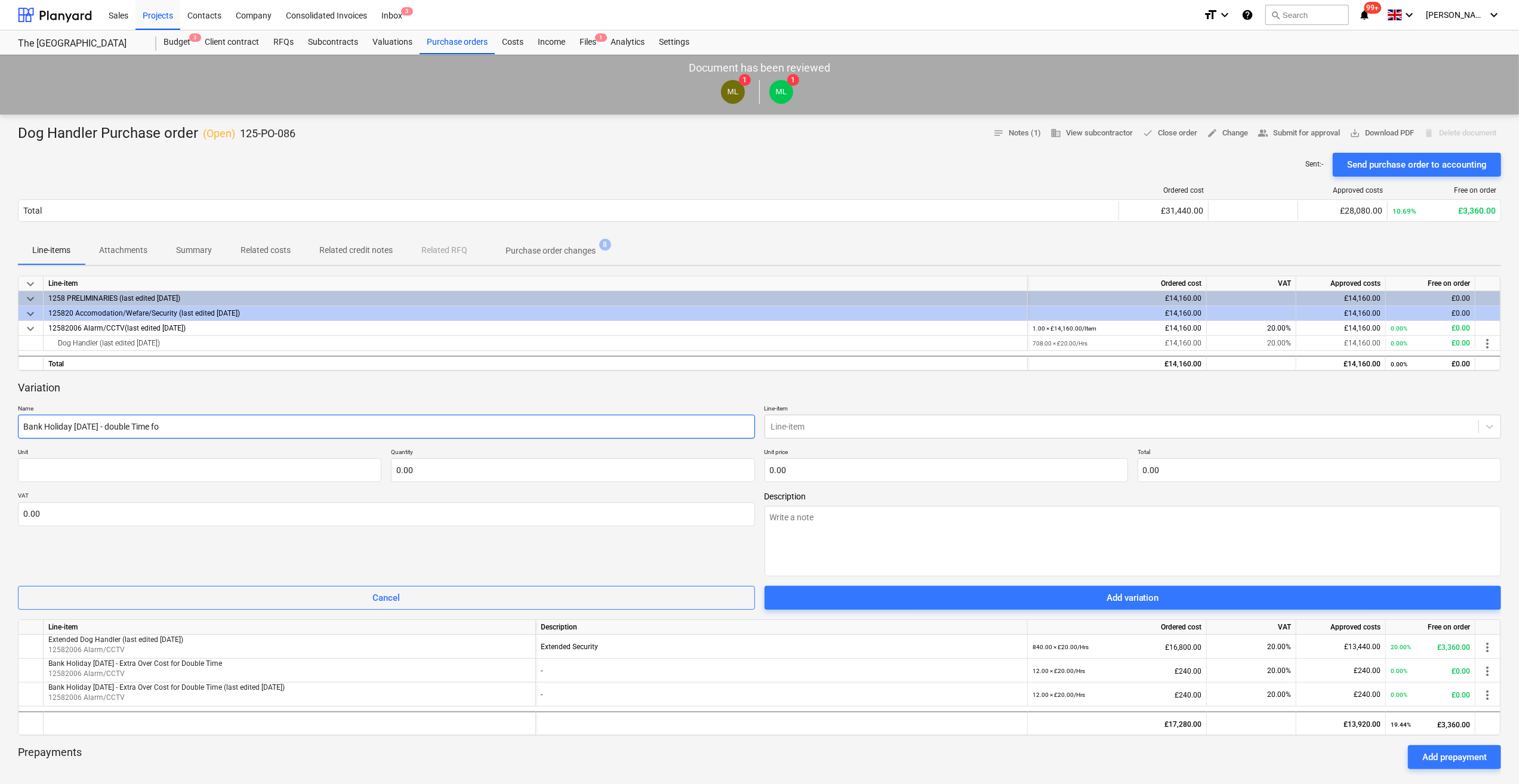
type input "Bank Holiday [DATE] - double Time for"
type textarea "x"
type input "Bank Holiday [DATE] - double Time for"
type textarea "x"
type input "Bank Holiday [DATE] - double Time for B"
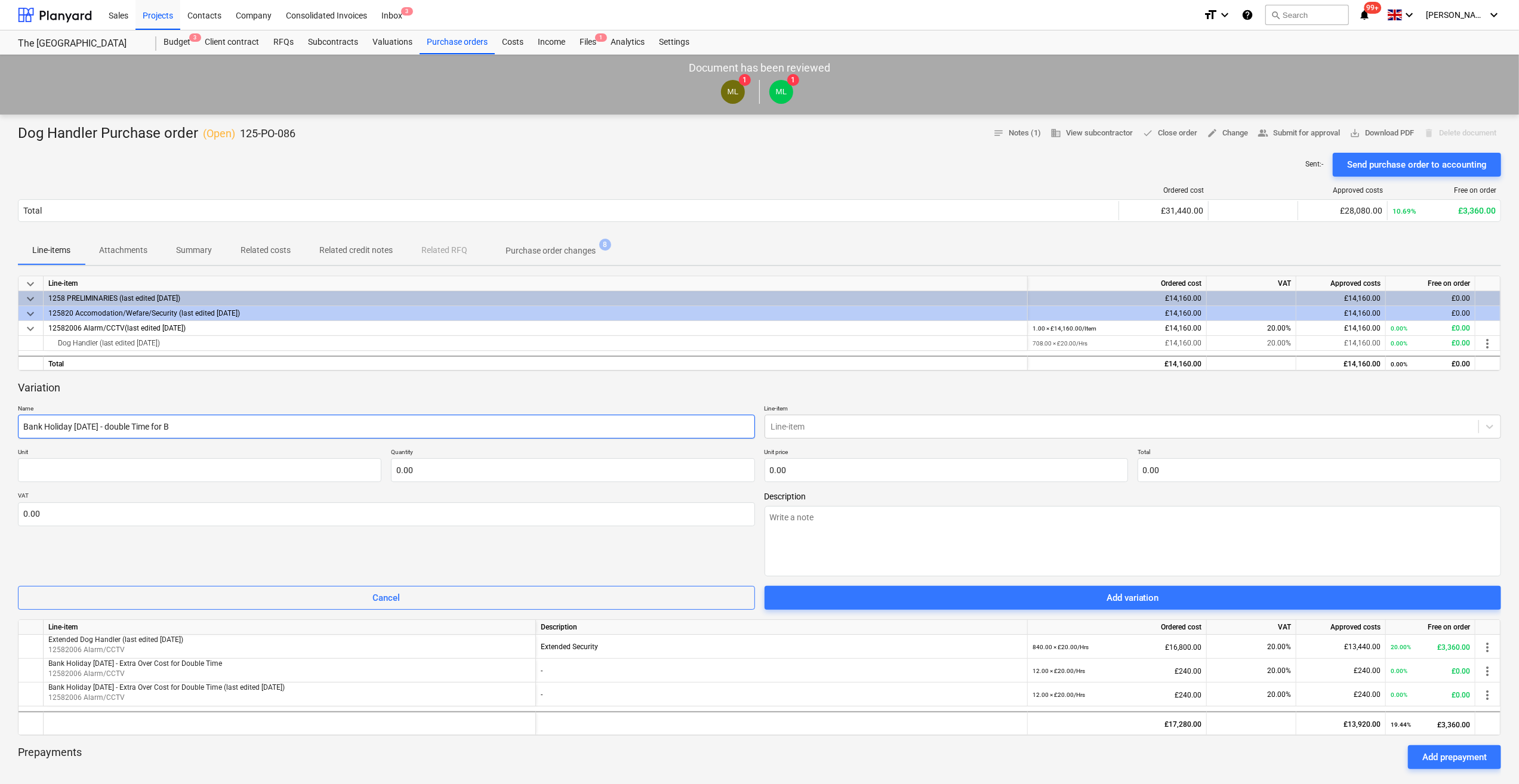
type textarea "x"
type input "Bank Holiday [DATE] - double Time for Ba"
type textarea "x"
type input "Bank Holiday [DATE] - double Time for Ban"
type textarea "x"
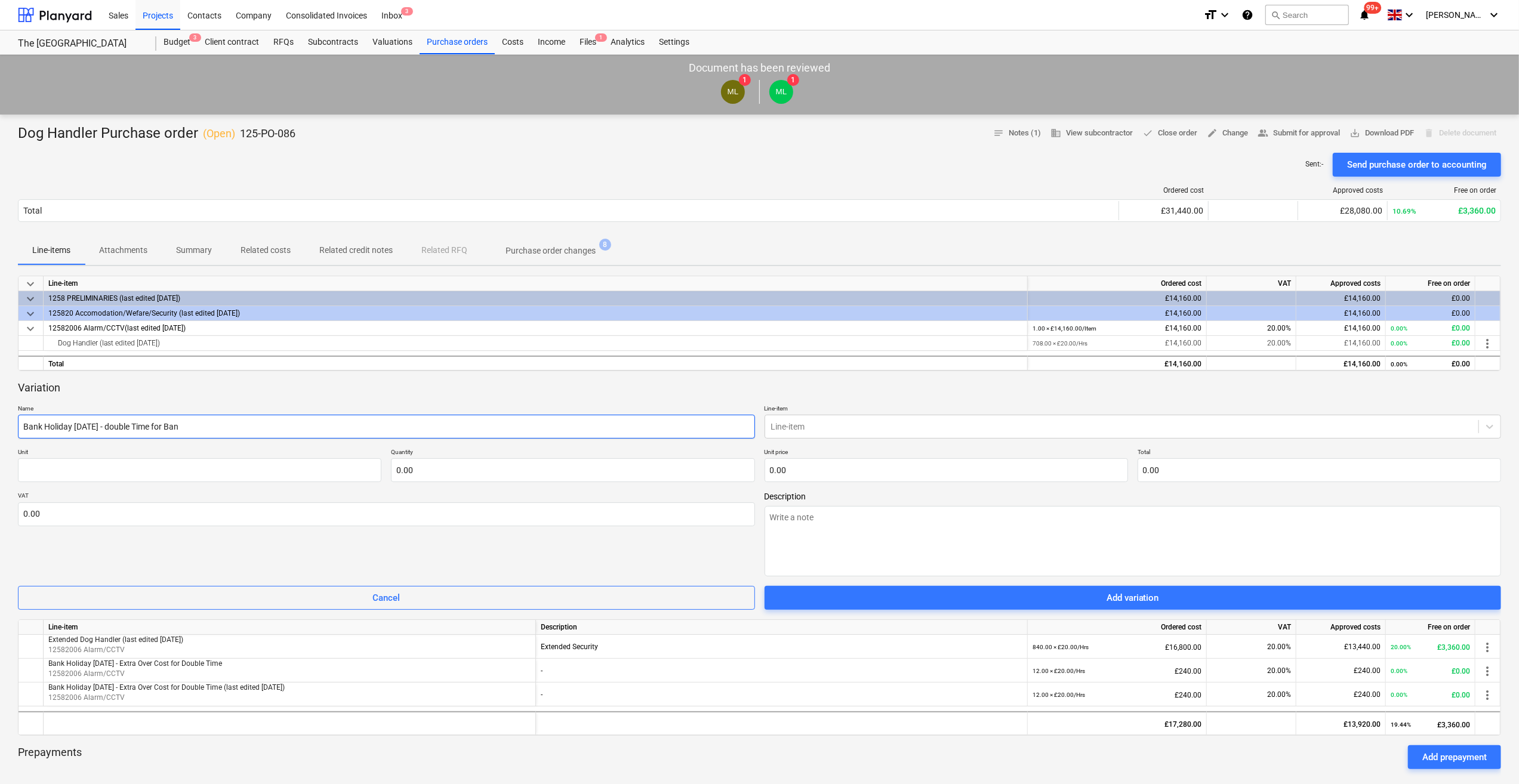
type input "Bank Holiday [DATE] - double Time for Bank"
type textarea "x"
type input "Bank Holiday [DATE] - double Time for Bank"
type textarea "x"
type input "Bank Holiday [DATE] - double Time for Bank H"
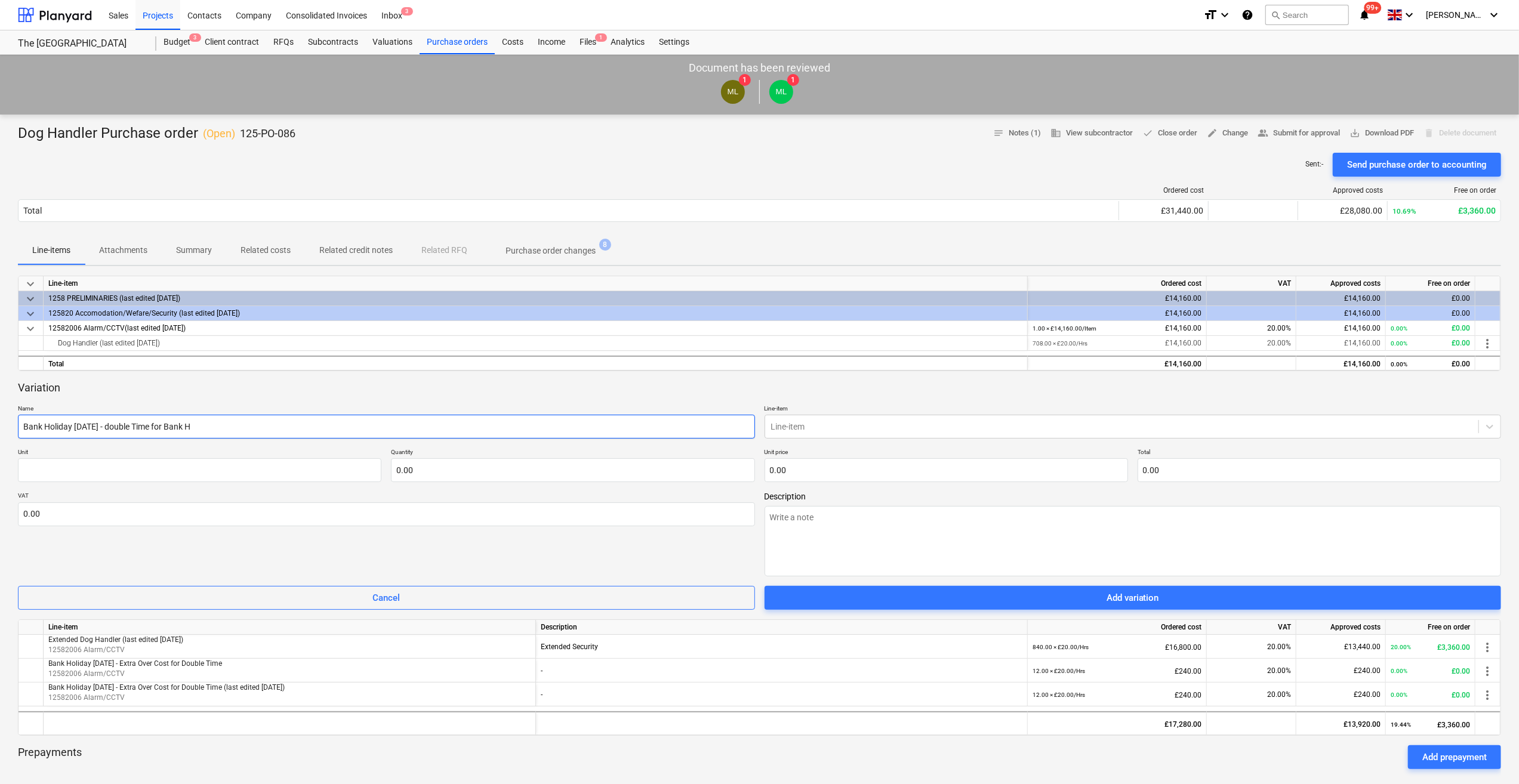
type textarea "x"
type input "Bank Holiday [DATE] - double Time for Bank Ho"
type textarea "x"
type input "Bank Holiday [DATE] - double Time for Bank Hol"
type textarea "x"
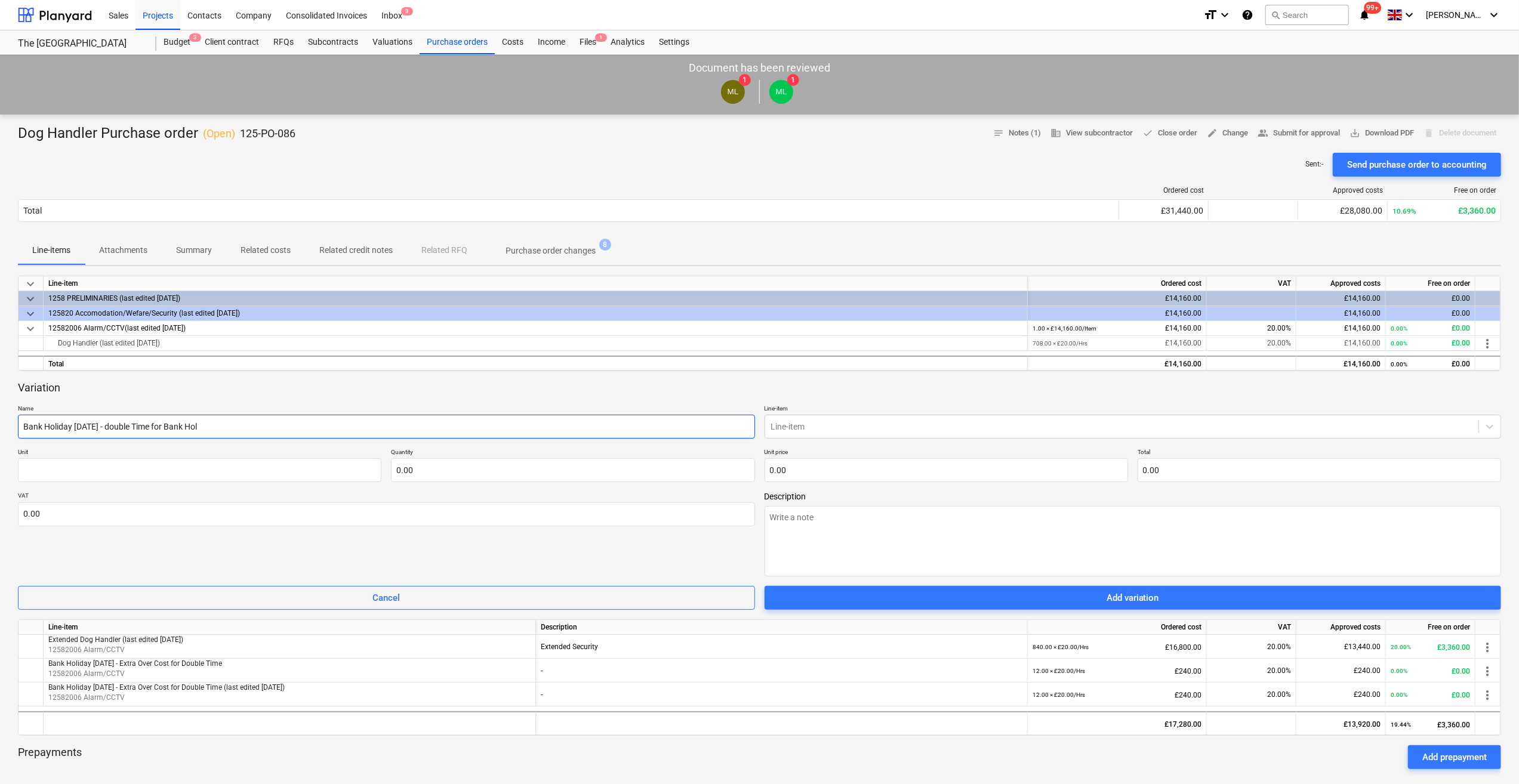
type input "Bank Holiday [DATE] - double Time for Bank [DATE]"
type textarea "x"
type input "Bank Holiday [DATE] - double Time for Bank Holid"
type textarea "x"
type input "Bank Holiday [DATE] - double Time for Bank Holida"
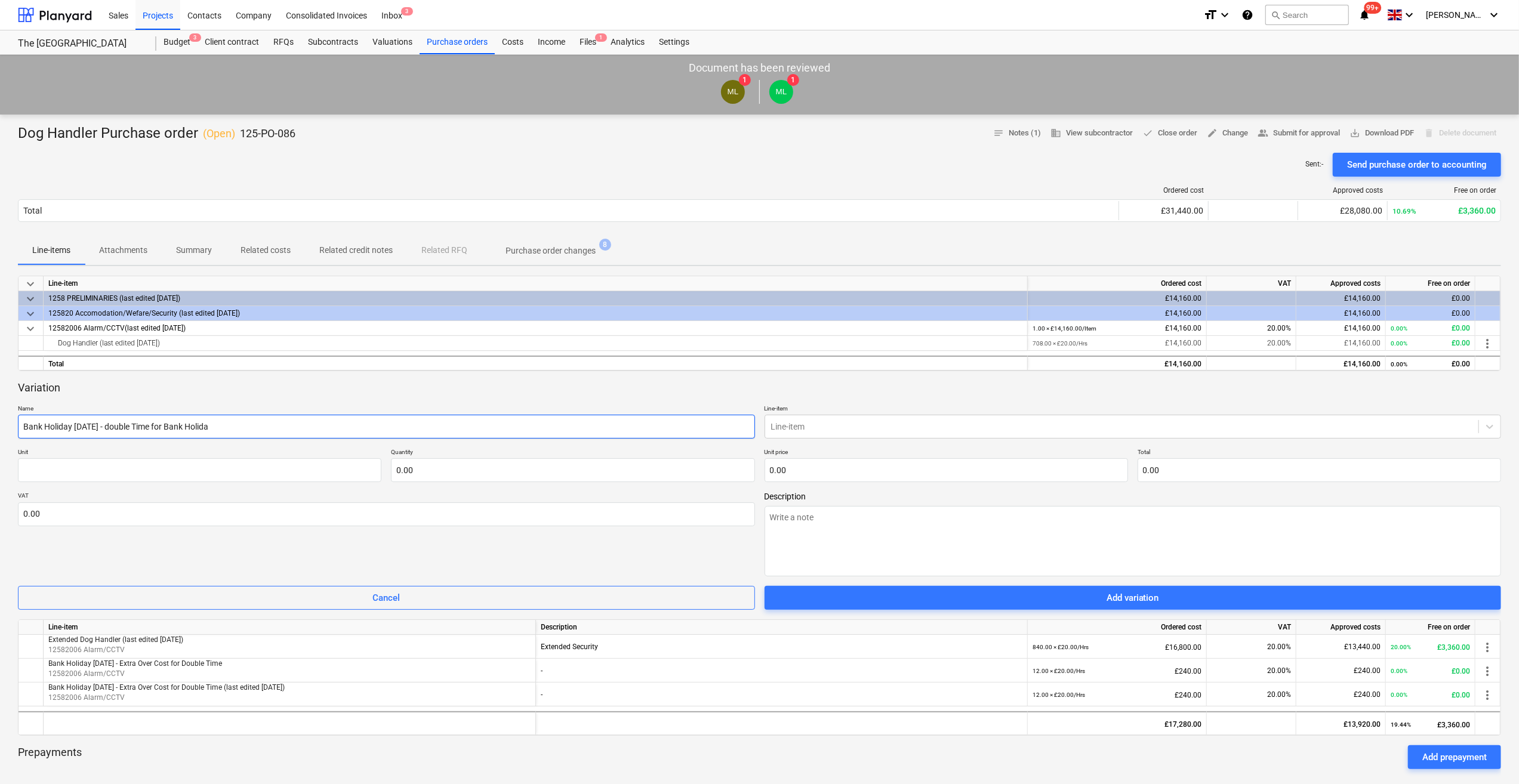
type textarea "x"
type input "Bank Holiday [DATE] - double Time for Bank Holiday"
click at [123, 422] on input "Bank Holiday [DATE] - double Time for Bank Holiday" at bounding box center [386, 427] width 737 height 24
click at [121, 422] on input "Bank Holiday [DATE] - double Time for Bank Holiday" at bounding box center [386, 427] width 737 height 24
type textarea "x"
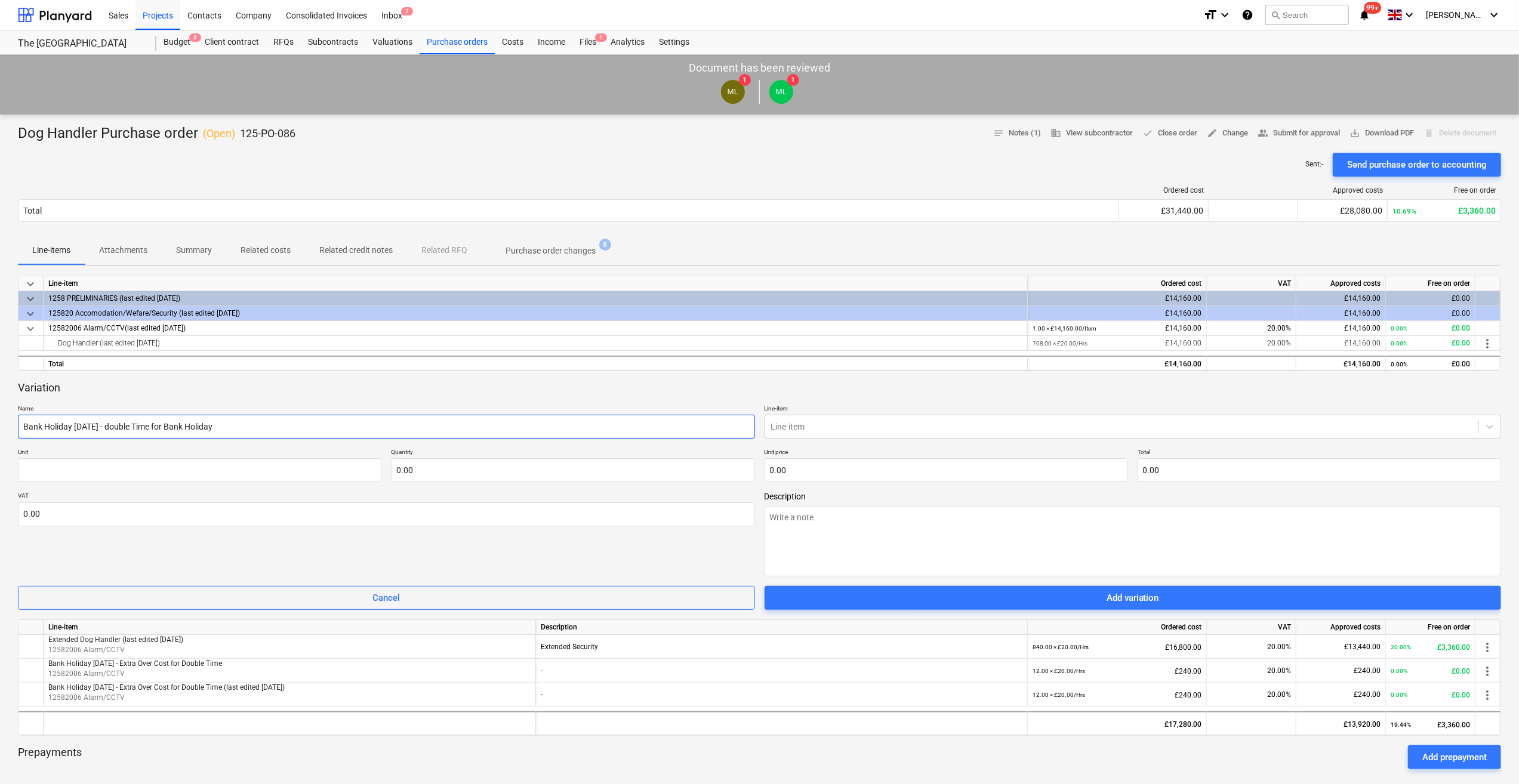
type input "Bank Holiday [DATE] - ouble Time for Bank Holiday"
click at [72, 469] on input "text" at bounding box center [199, 471] width 364 height 24
click at [457, 471] on input "text" at bounding box center [573, 471] width 364 height 24
click at [806, 471] on input "text" at bounding box center [946, 471] width 364 height 24
click at [51, 518] on input "text" at bounding box center [386, 515] width 737 height 24
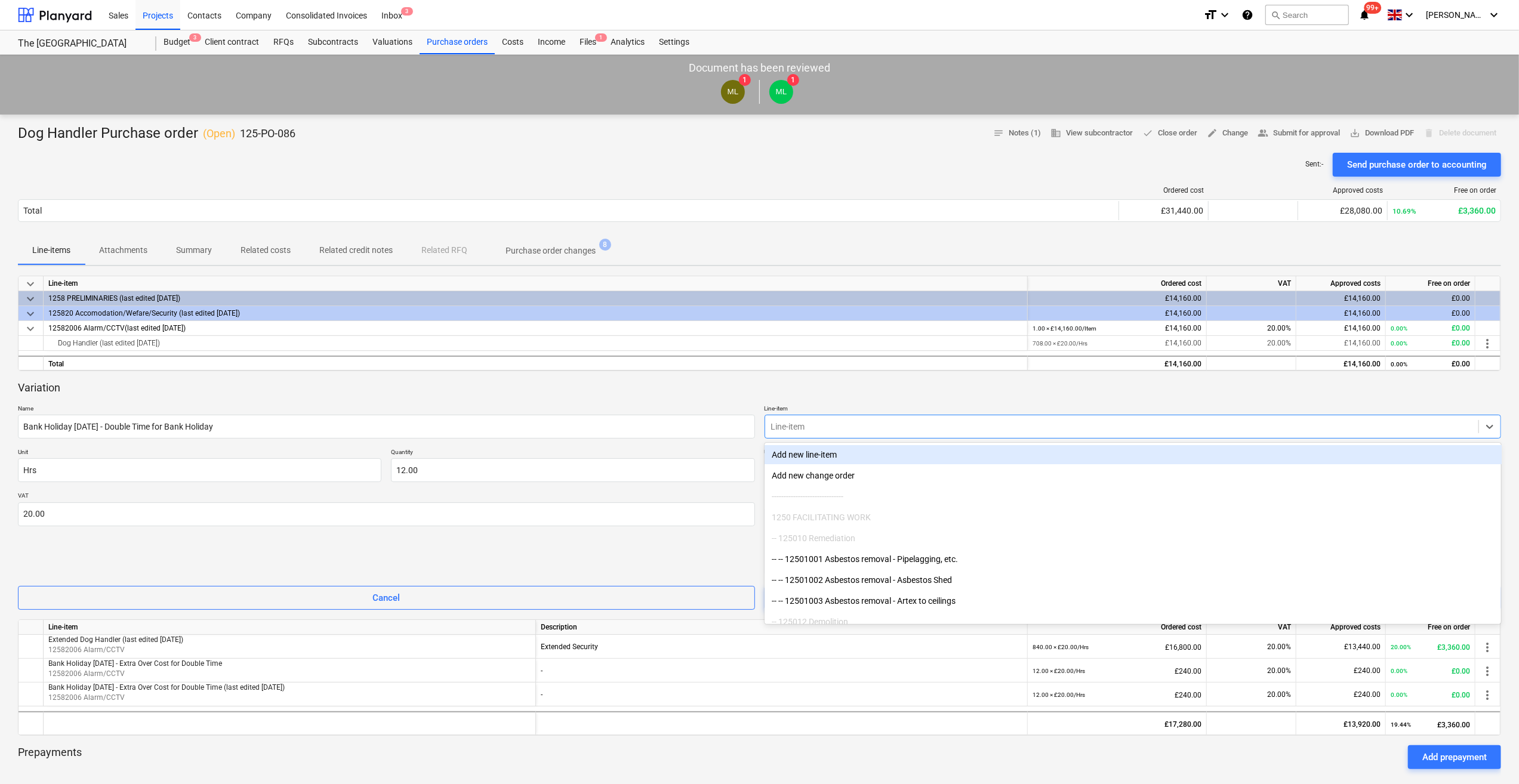
click at [835, 425] on div at bounding box center [1122, 427] width 702 height 12
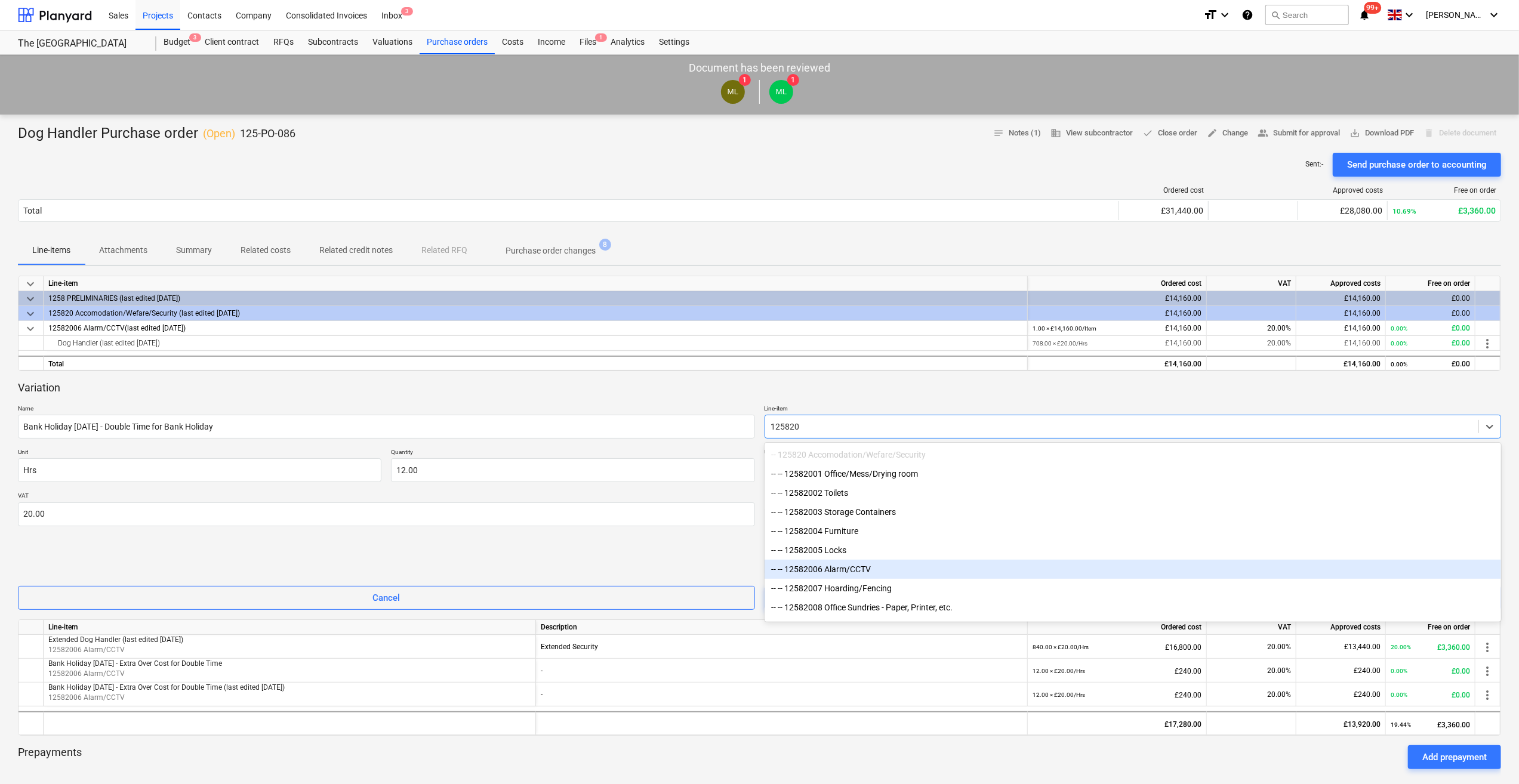
click at [829, 574] on div "-- -- 12582006 Alarm/CCTV" at bounding box center [1132, 569] width 737 height 19
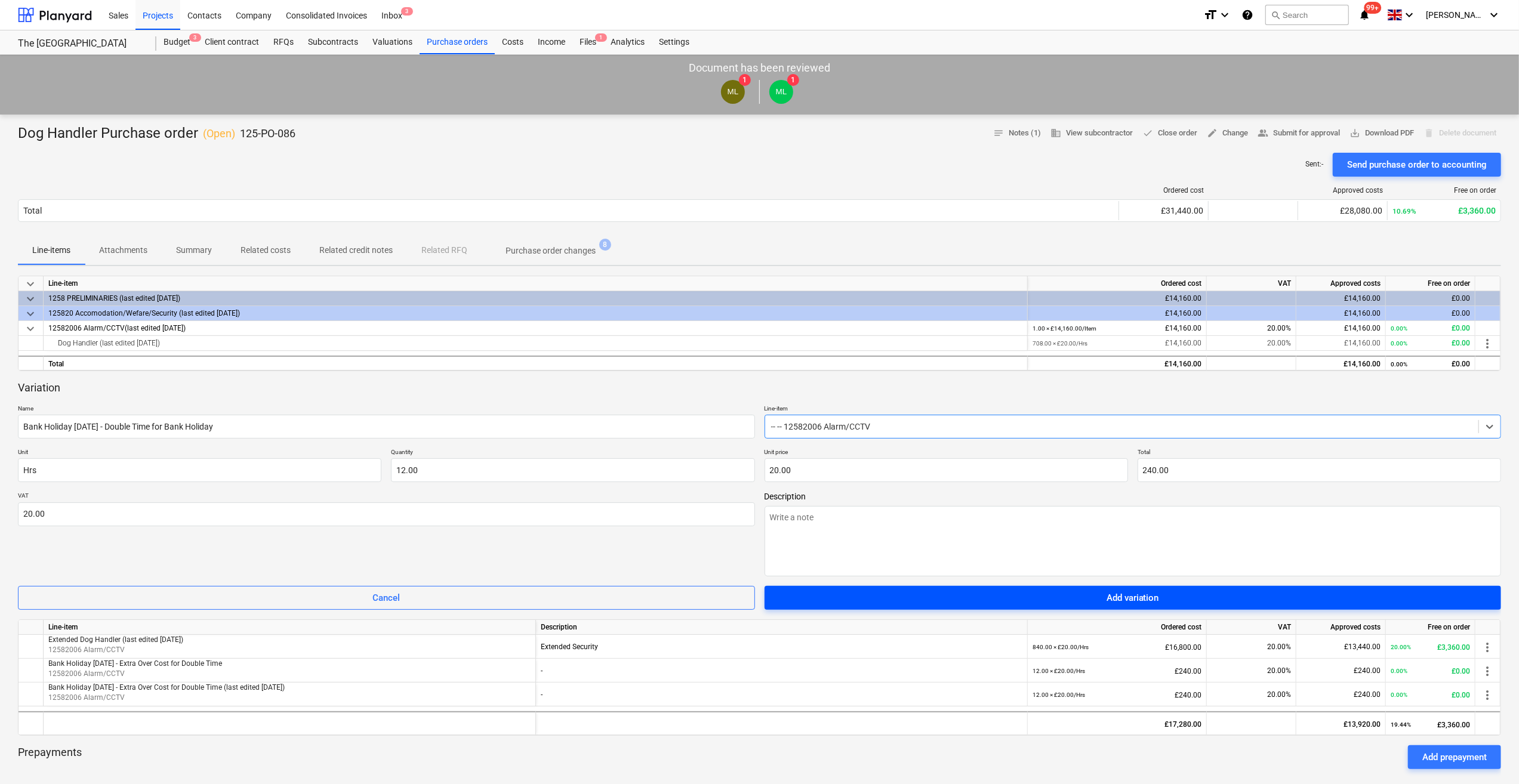
click at [1136, 596] on div "Add variation" at bounding box center [1132, 597] width 53 height 16
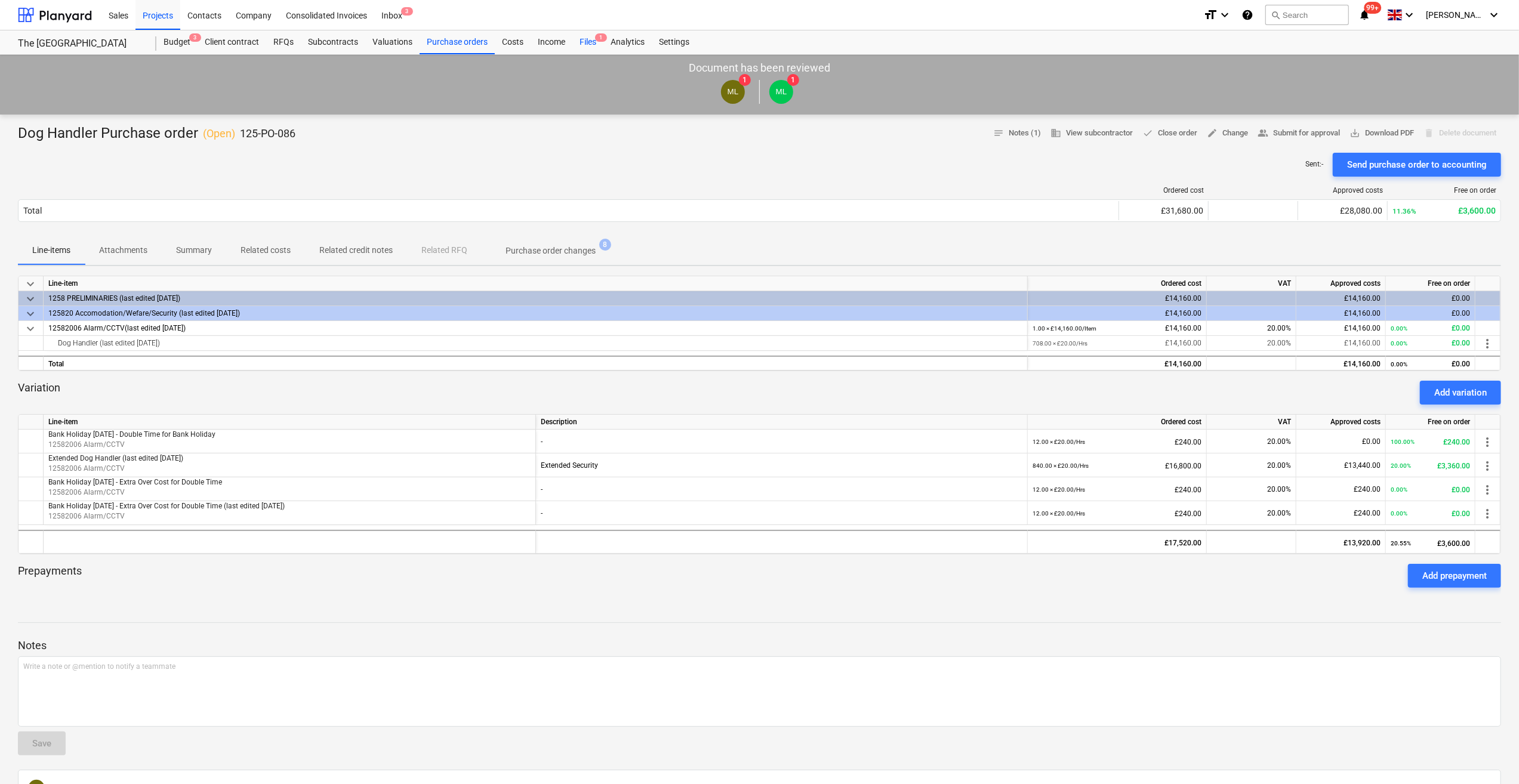
click at [587, 41] on div "Files 1" at bounding box center [588, 42] width 31 height 24
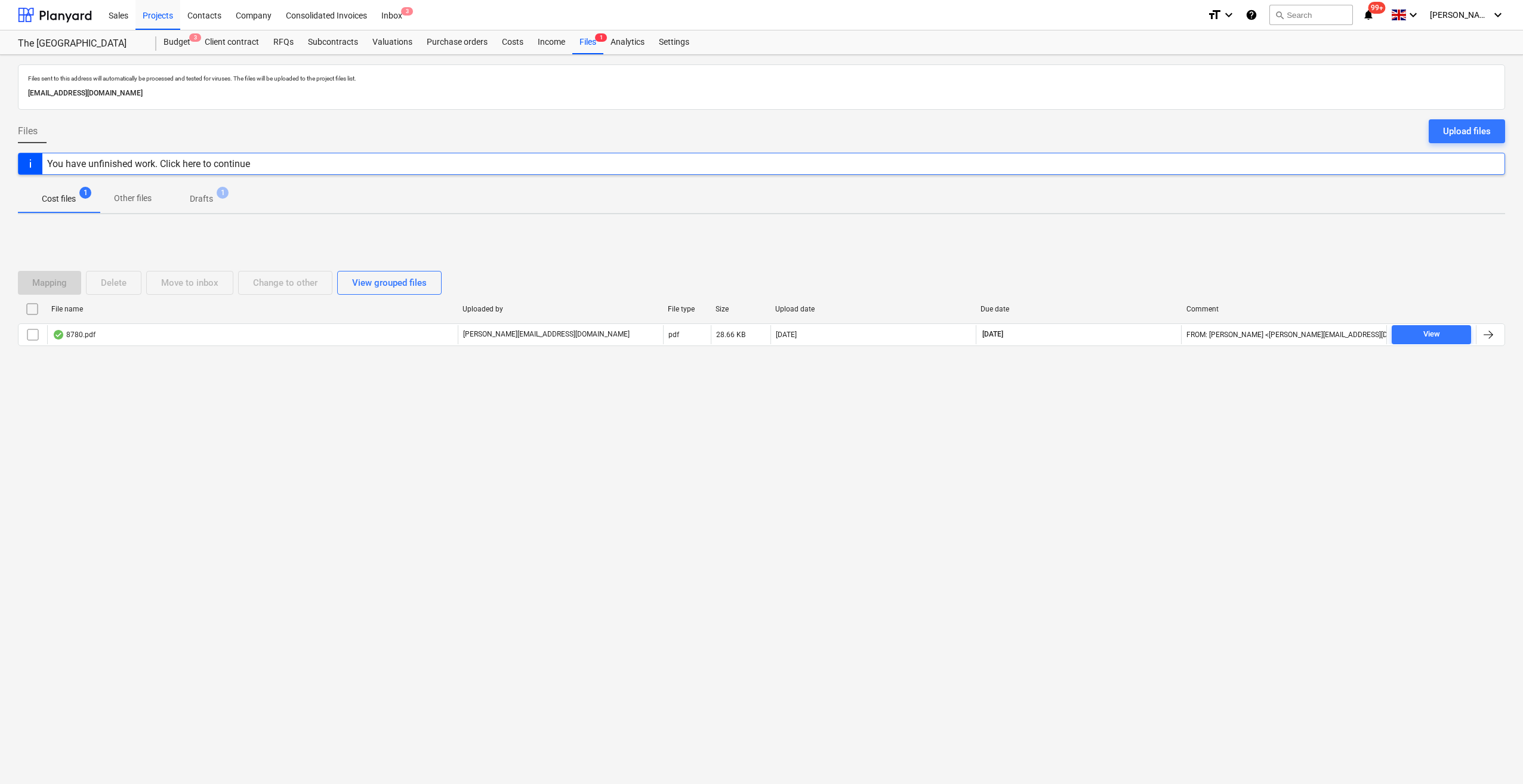
click at [244, 168] on div "You have unfinished work. Click here to continue" at bounding box center [149, 163] width 203 height 11
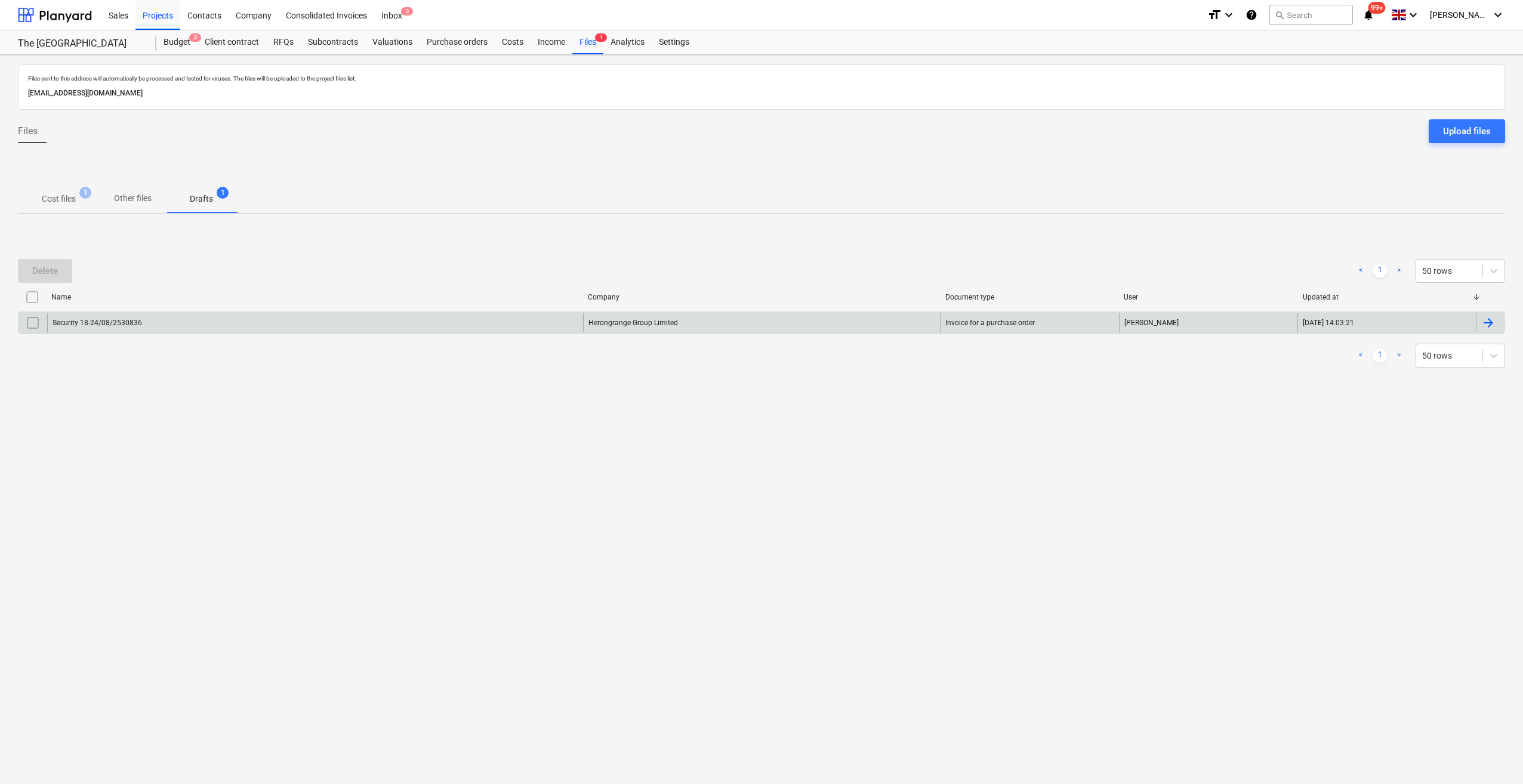
click at [179, 327] on div "Security 18-24/08/2530836" at bounding box center [315, 323] width 536 height 19
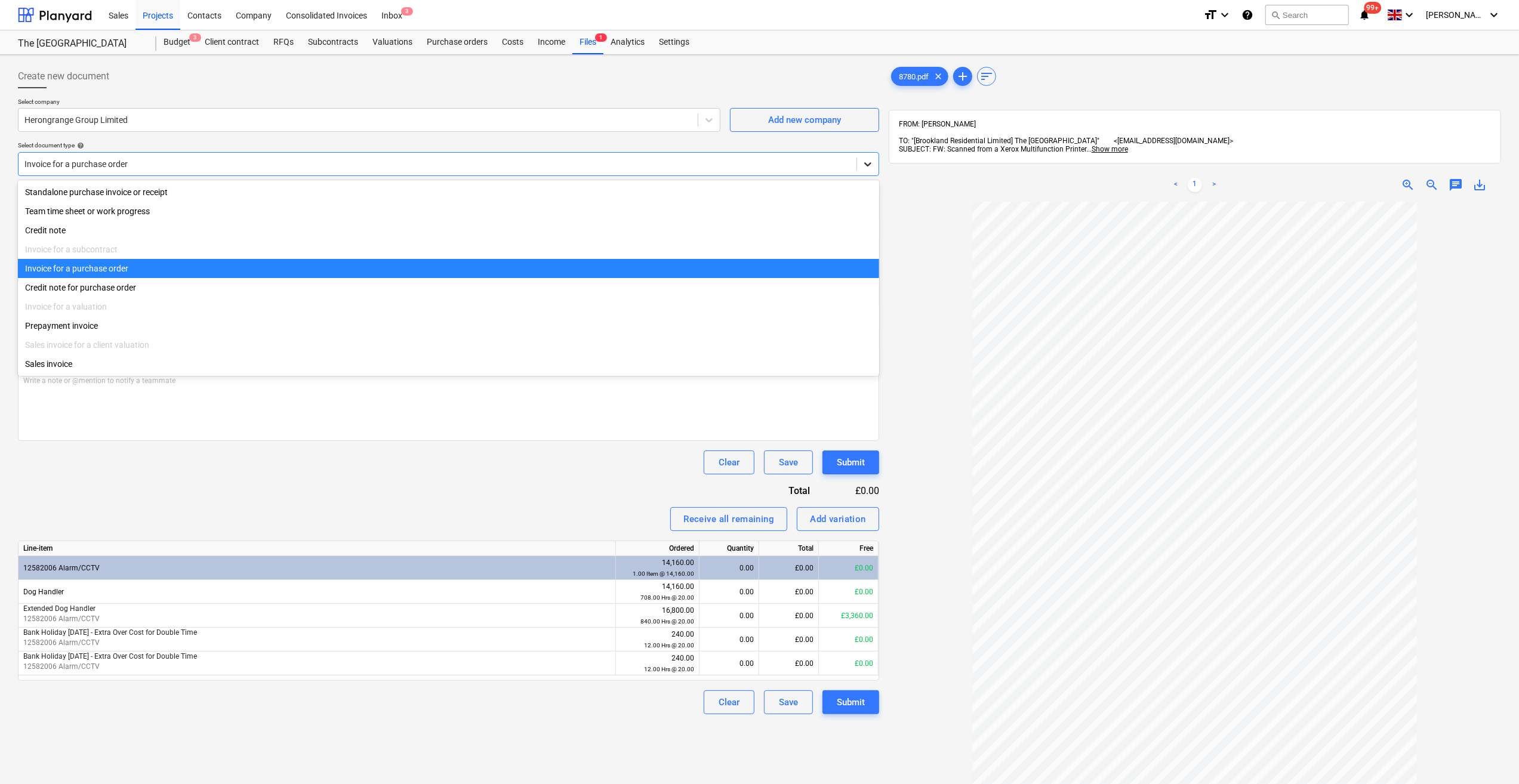
click at [865, 165] on icon at bounding box center [868, 164] width 12 height 12
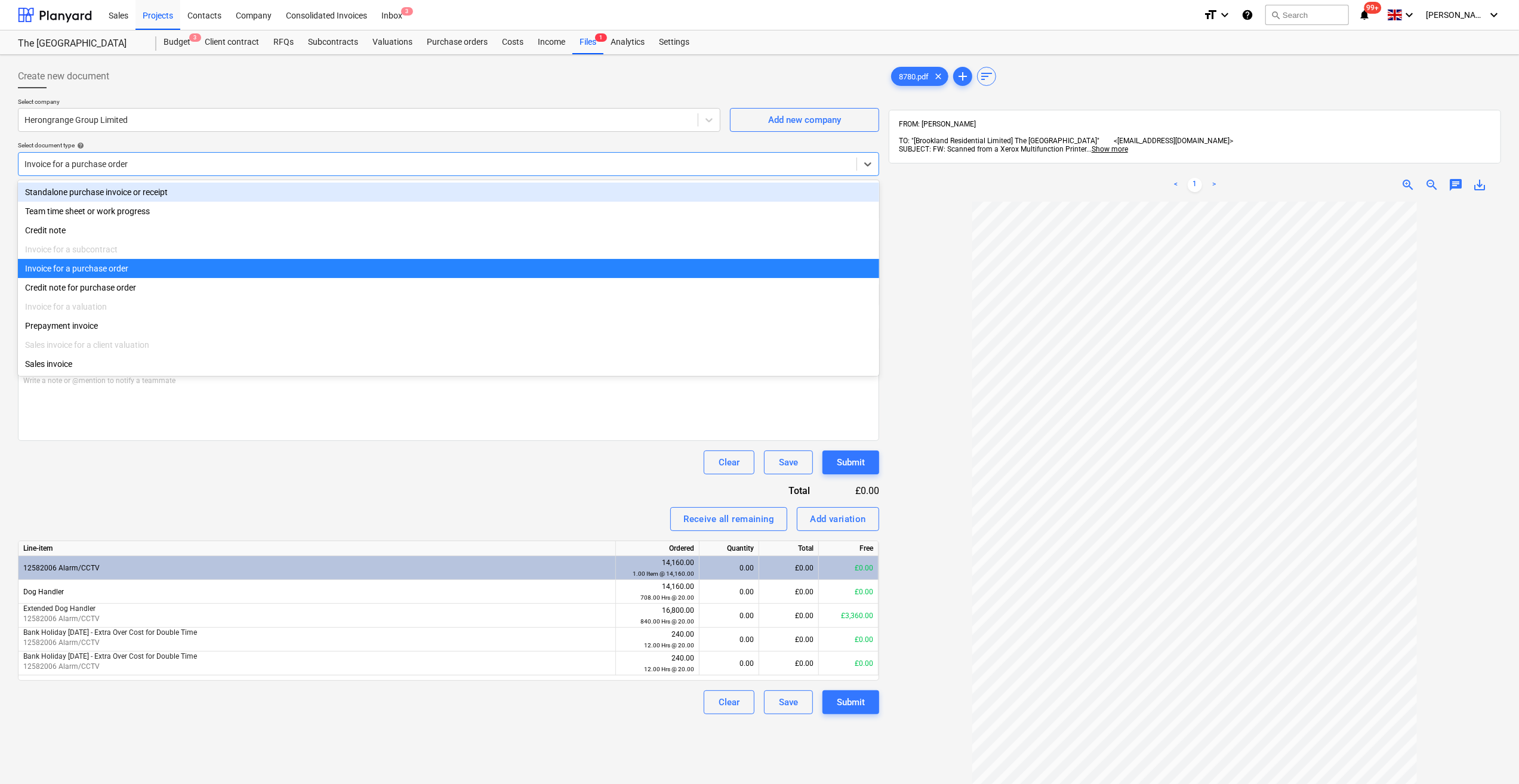
drag, startPoint x: 51, startPoint y: 187, endPoint x: 196, endPoint y: 165, distance: 146.7
click at [51, 187] on div "Standalone purchase invoice or receipt" at bounding box center [448, 192] width 861 height 19
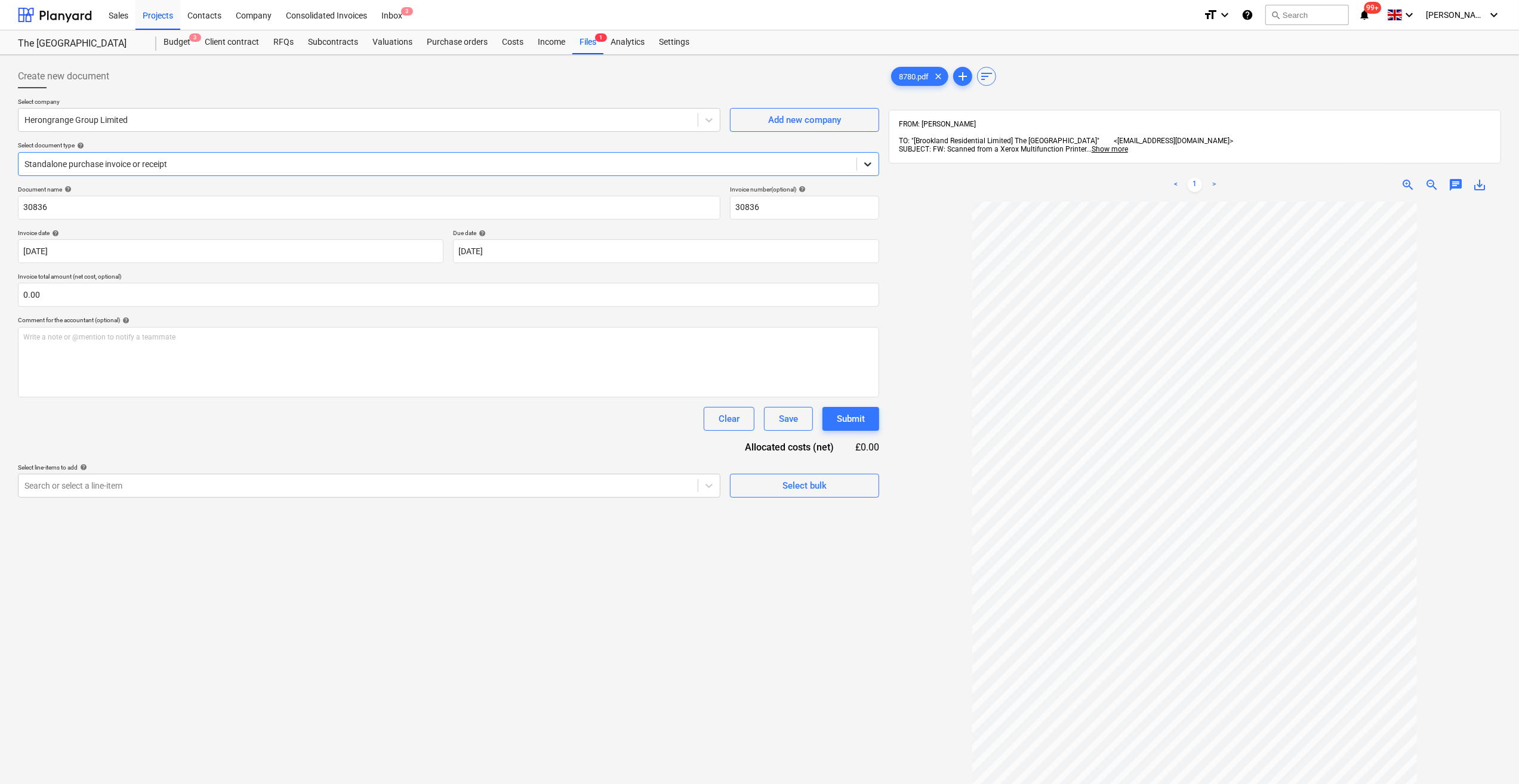
click at [872, 163] on icon at bounding box center [868, 164] width 12 height 12
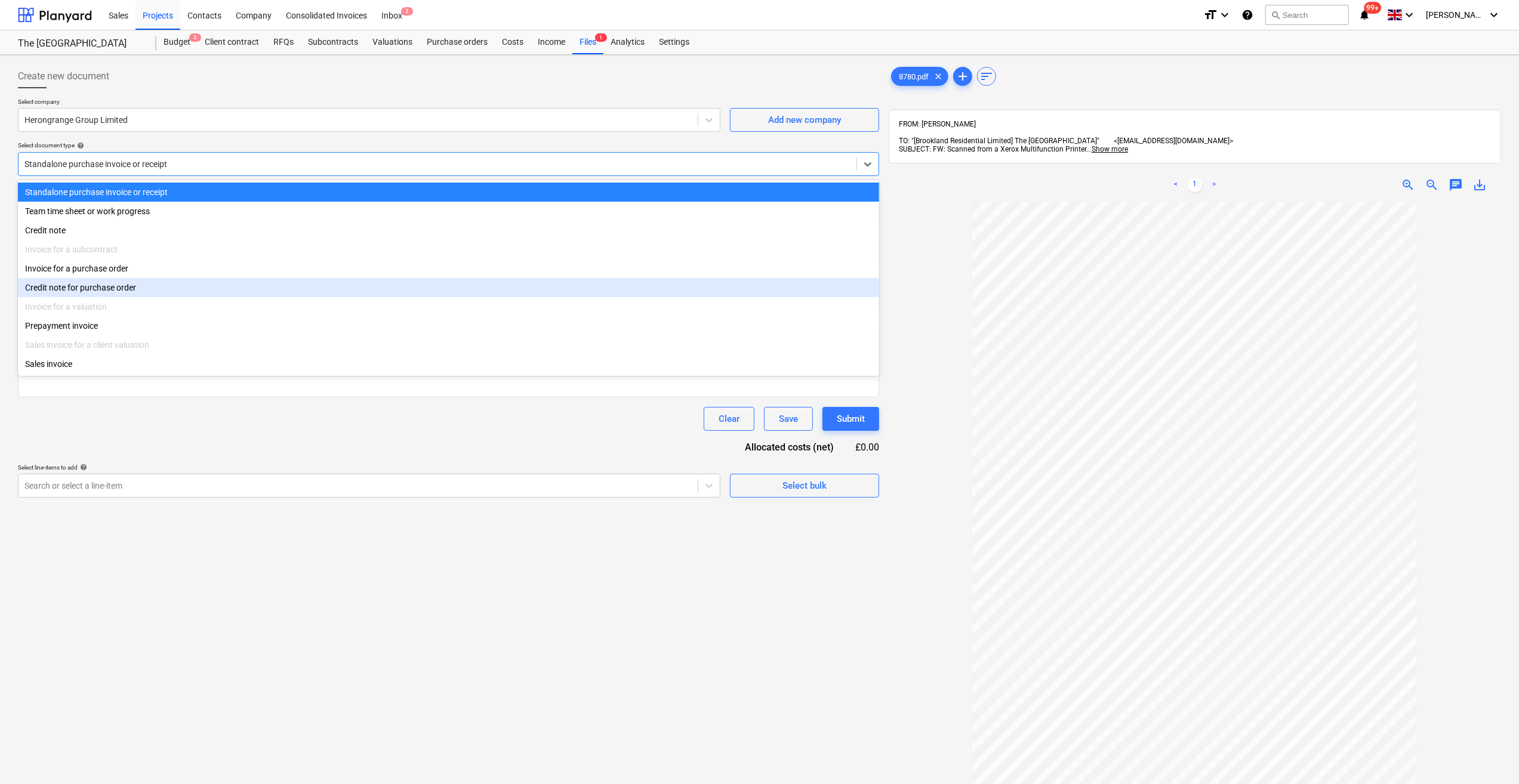
click at [75, 296] on div "Credit note for purchase order" at bounding box center [448, 288] width 861 height 19
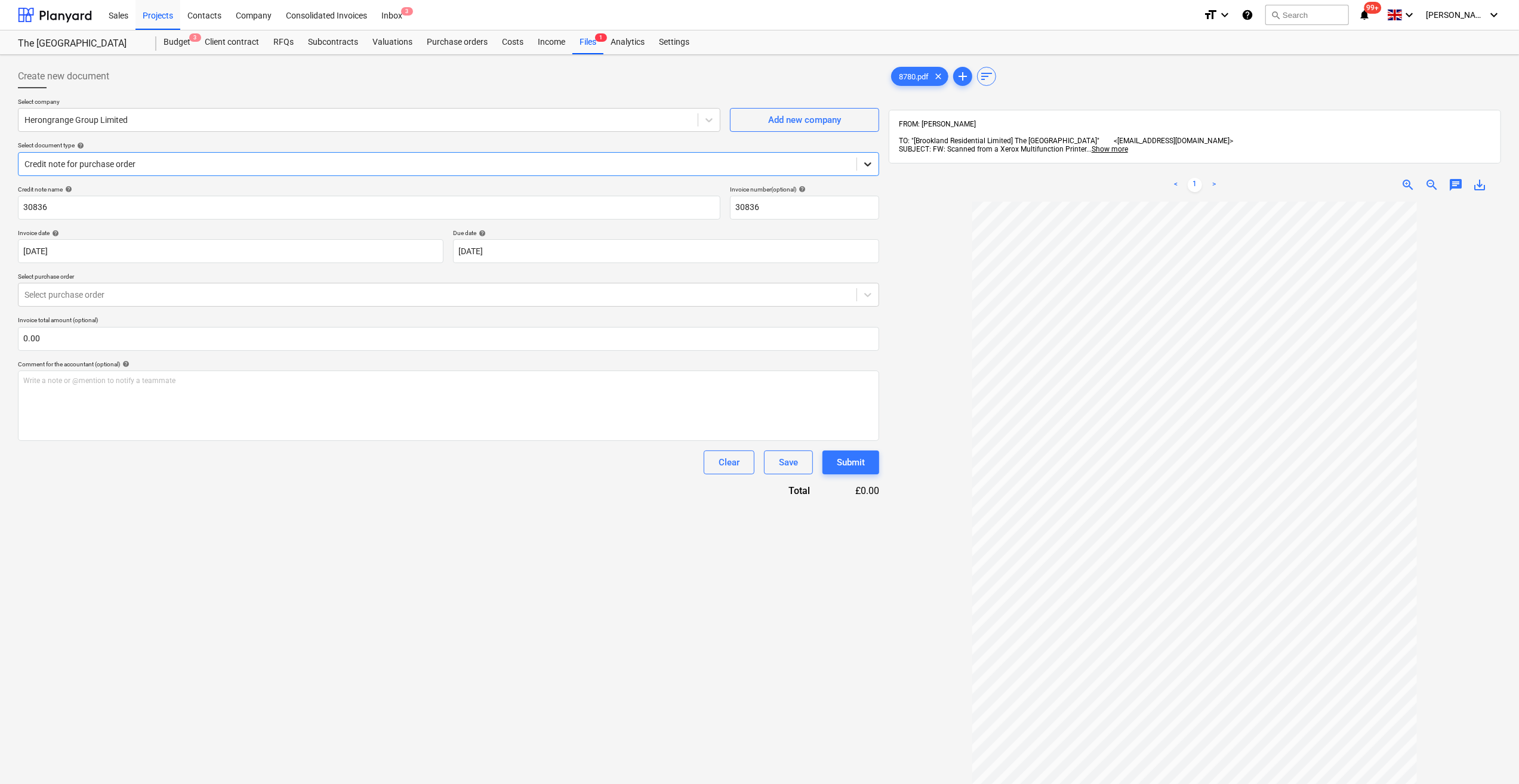
click at [875, 167] on div at bounding box center [867, 164] width 22 height 22
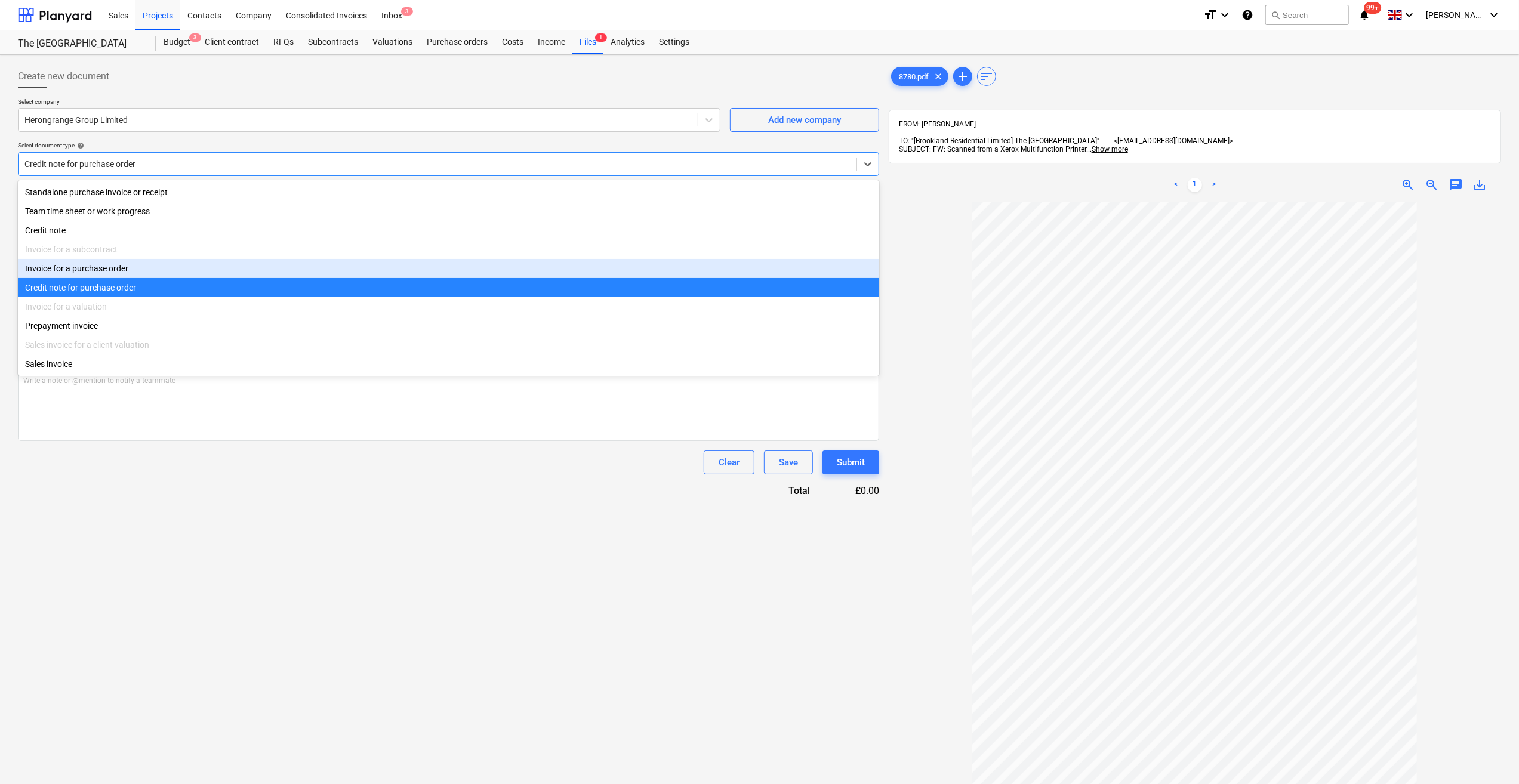
click at [160, 275] on div "Invoice for a purchase order" at bounding box center [448, 269] width 861 height 19
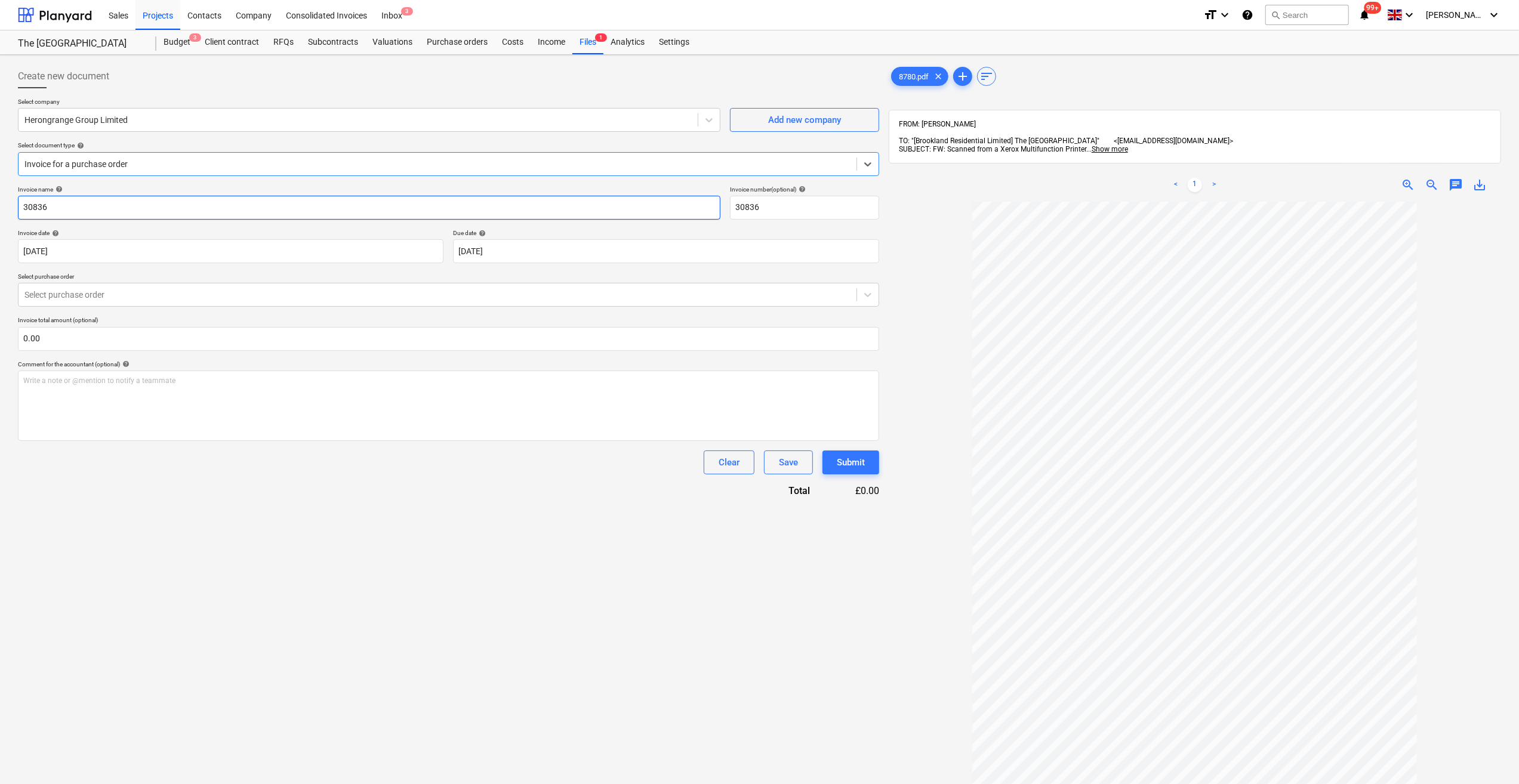
click at [22, 212] on input "30836" at bounding box center [369, 208] width 702 height 24
click at [66, 294] on div at bounding box center [437, 294] width 826 height 12
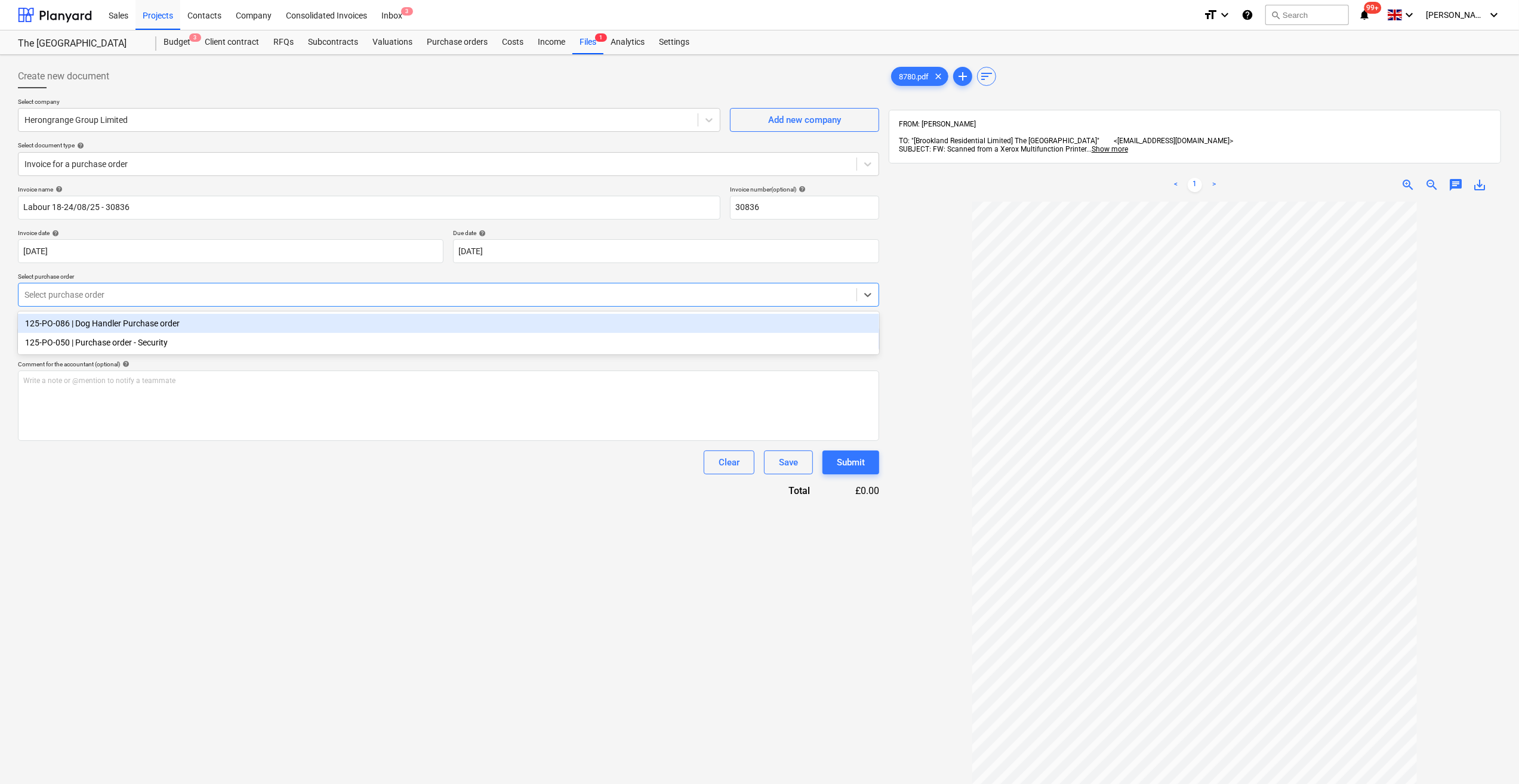
drag, startPoint x: 86, startPoint y: 322, endPoint x: 70, endPoint y: 333, distance: 19.4
click at [88, 322] on div "125-PO-086 | Dog Handler Purchase order" at bounding box center [448, 323] width 861 height 19
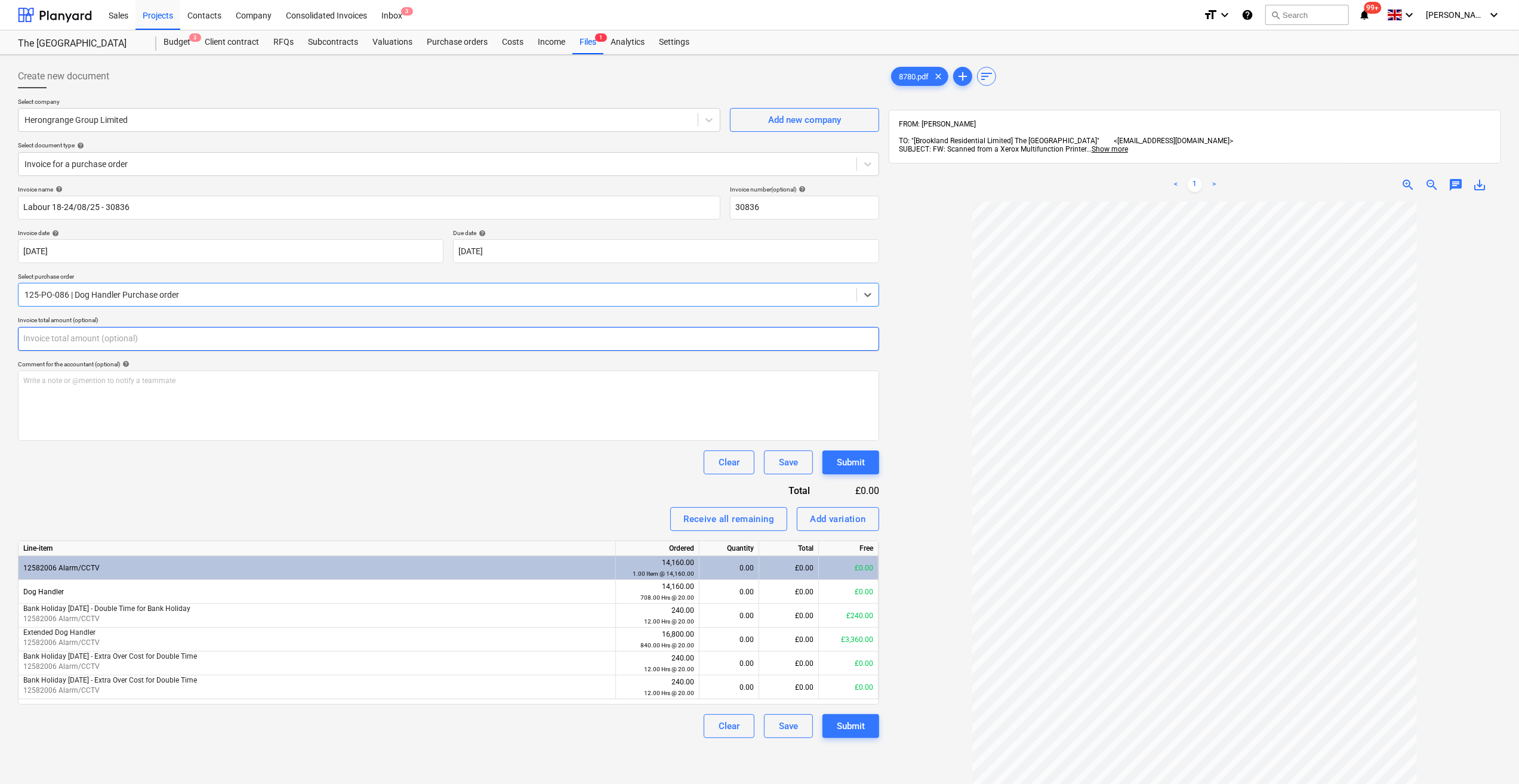
click at [59, 338] on input "text" at bounding box center [448, 339] width 861 height 24
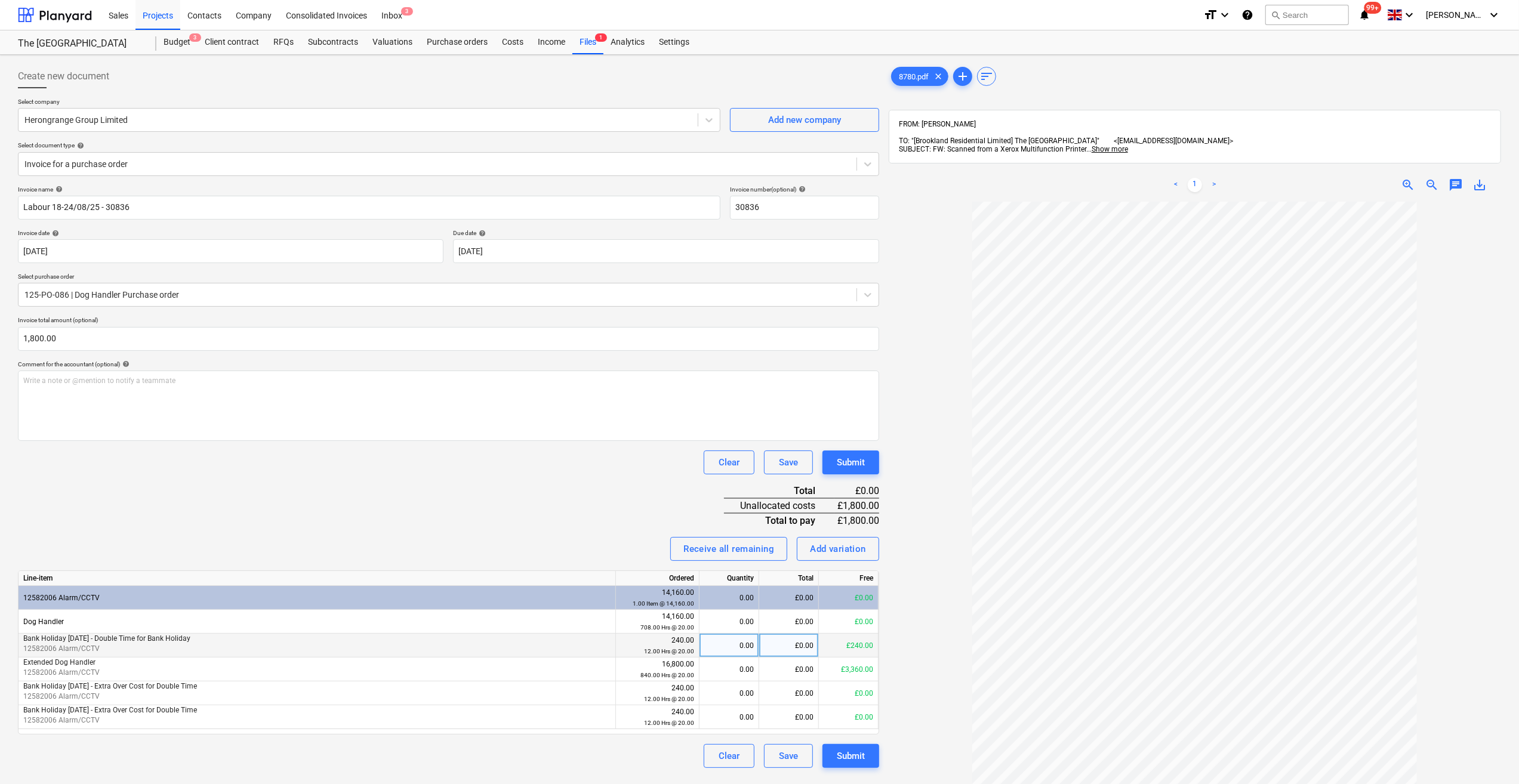
click at [750, 640] on div "0.00" at bounding box center [728, 646] width 49 height 24
click at [753, 671] on div "0.00" at bounding box center [728, 669] width 49 height 24
click at [921, 677] on div at bounding box center [1194, 577] width 612 height 750
click at [852, 754] on div "Submit" at bounding box center [851, 756] width 28 height 16
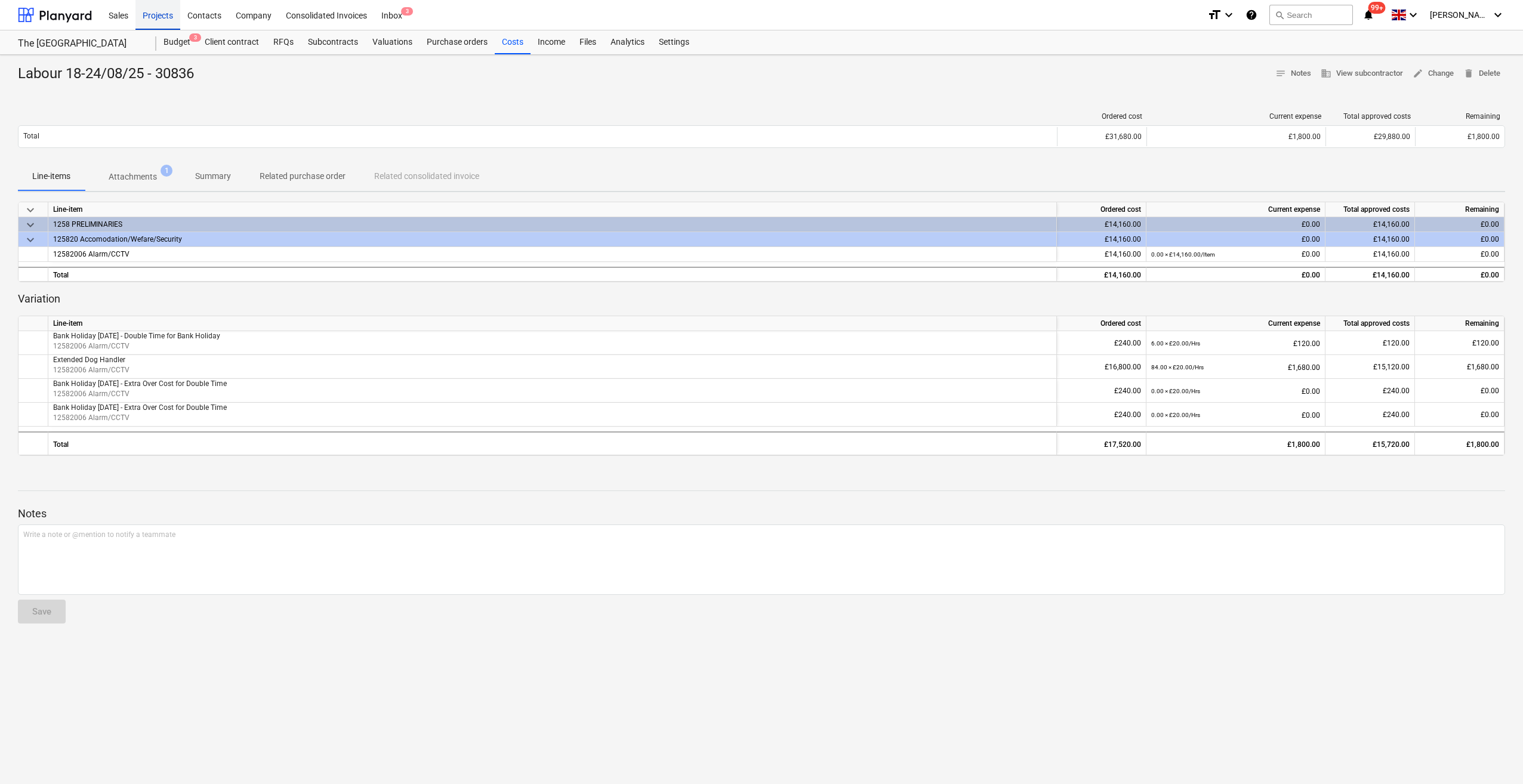
click at [154, 16] on div "Projects" at bounding box center [158, 14] width 45 height 30
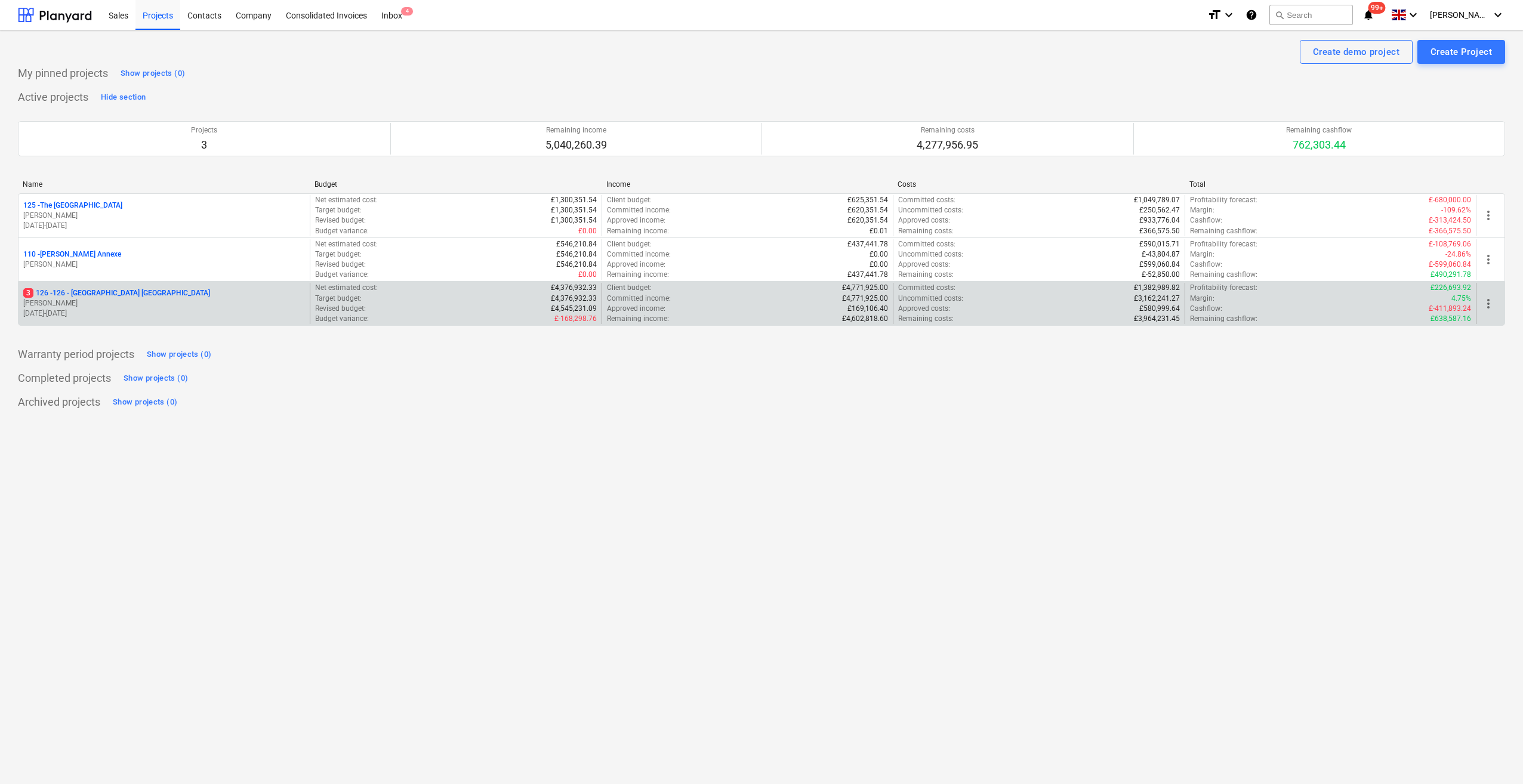
click at [93, 293] on p "3 126 - 126 - [GEOGRAPHIC_DATA] [GEOGRAPHIC_DATA]" at bounding box center [117, 294] width 187 height 10
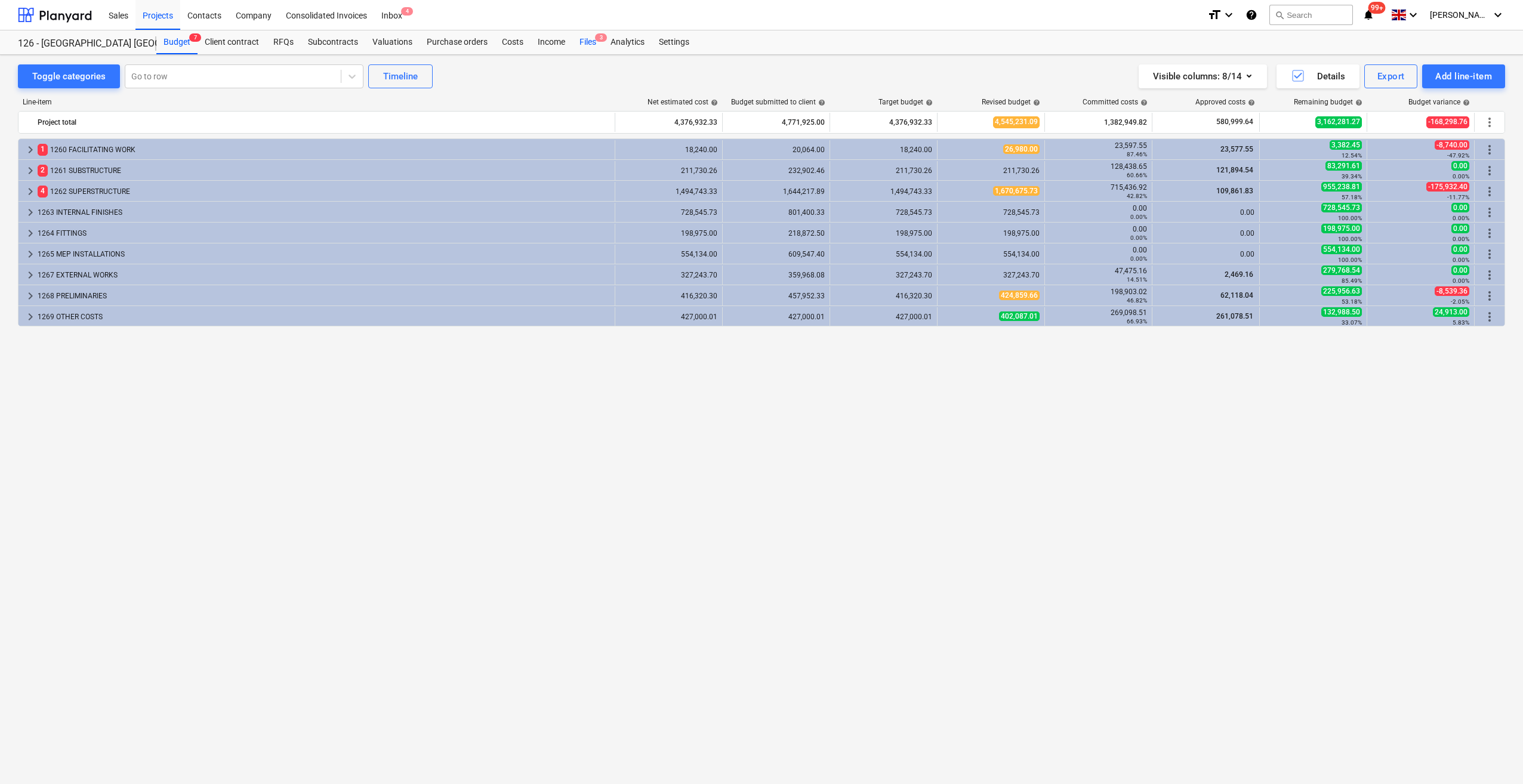
click at [585, 41] on div "Files 3" at bounding box center [588, 42] width 31 height 24
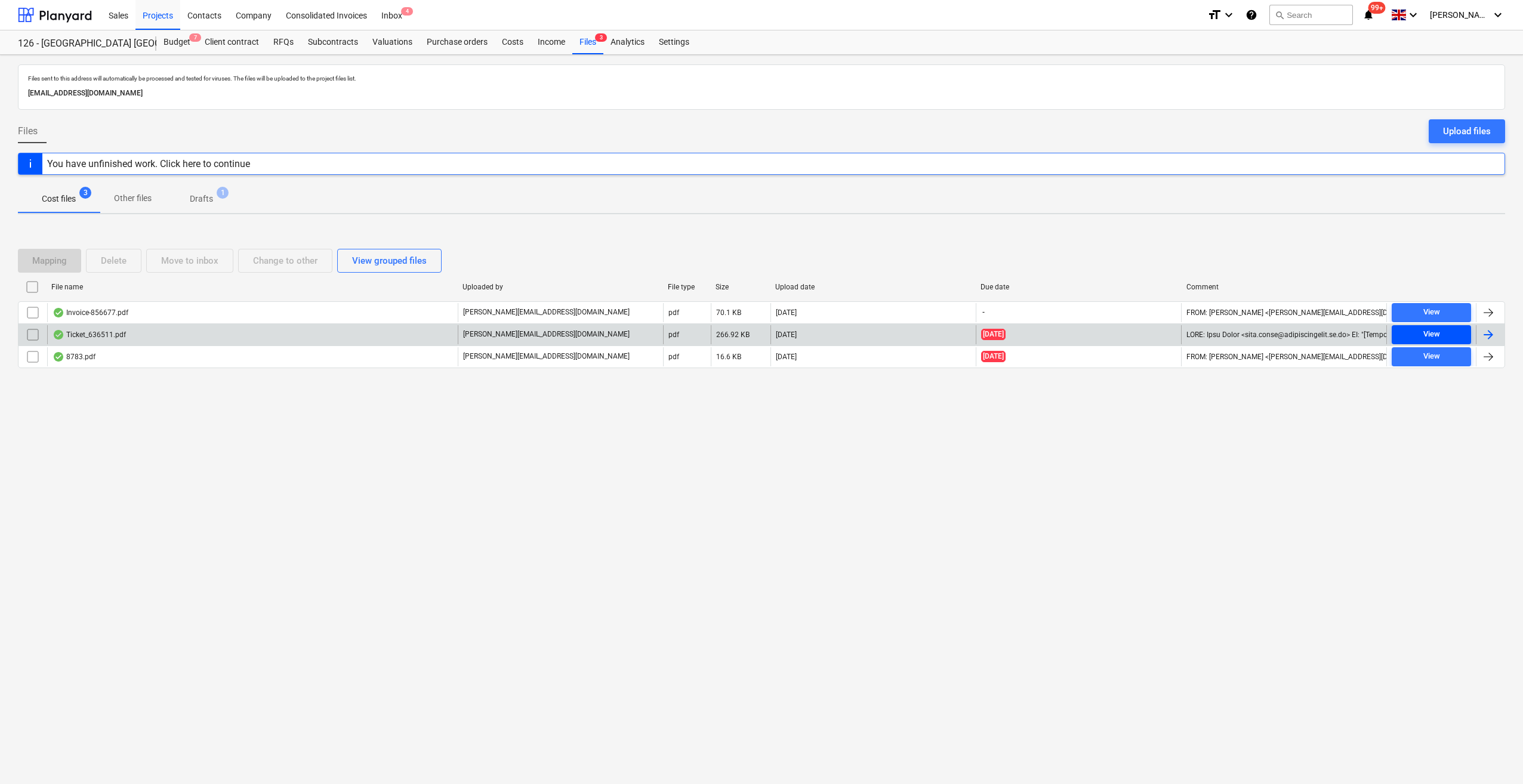
click at [1437, 335] on div "View" at bounding box center [1431, 334] width 16 height 14
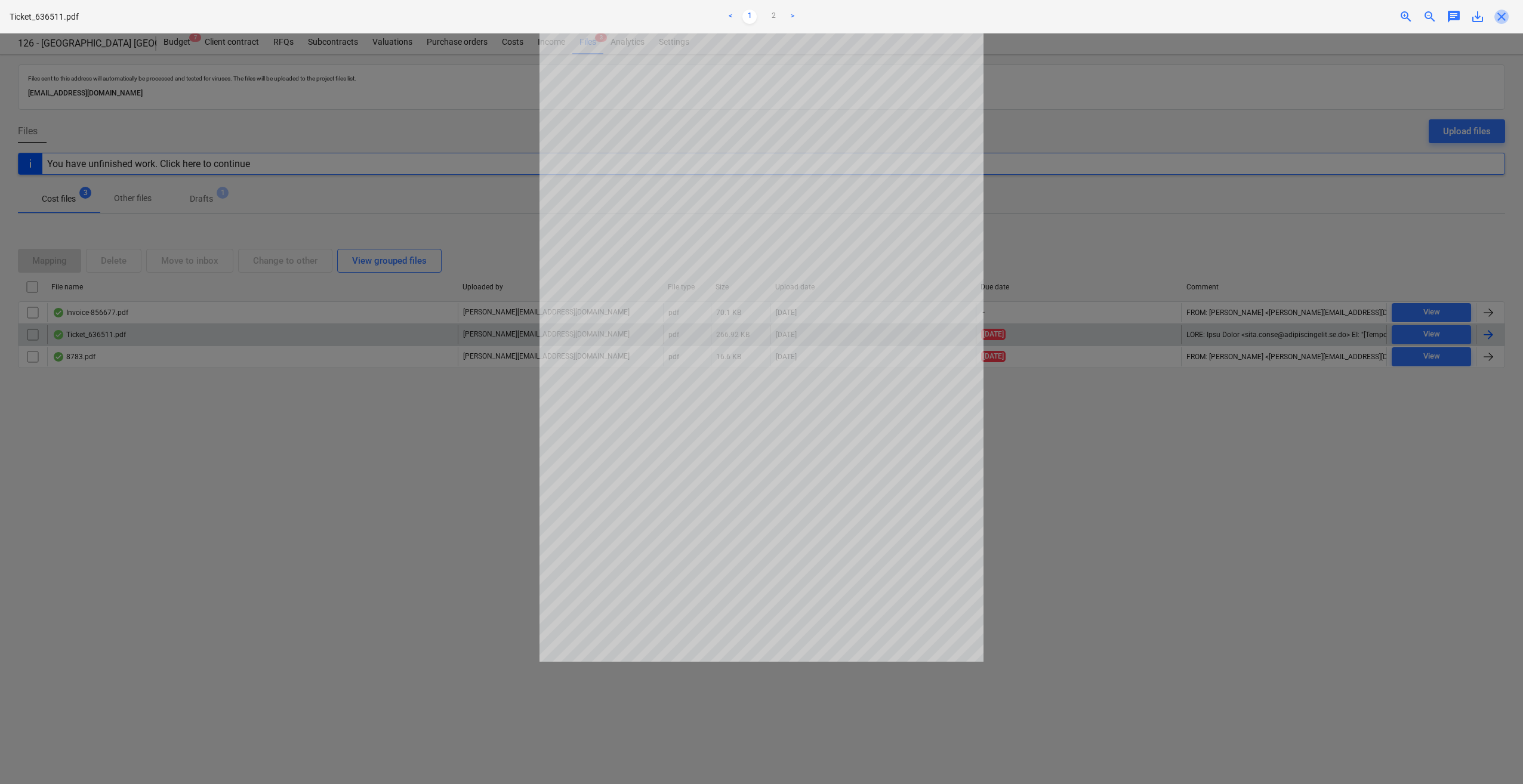
click at [1502, 20] on span "close" at bounding box center [1501, 16] width 15 height 15
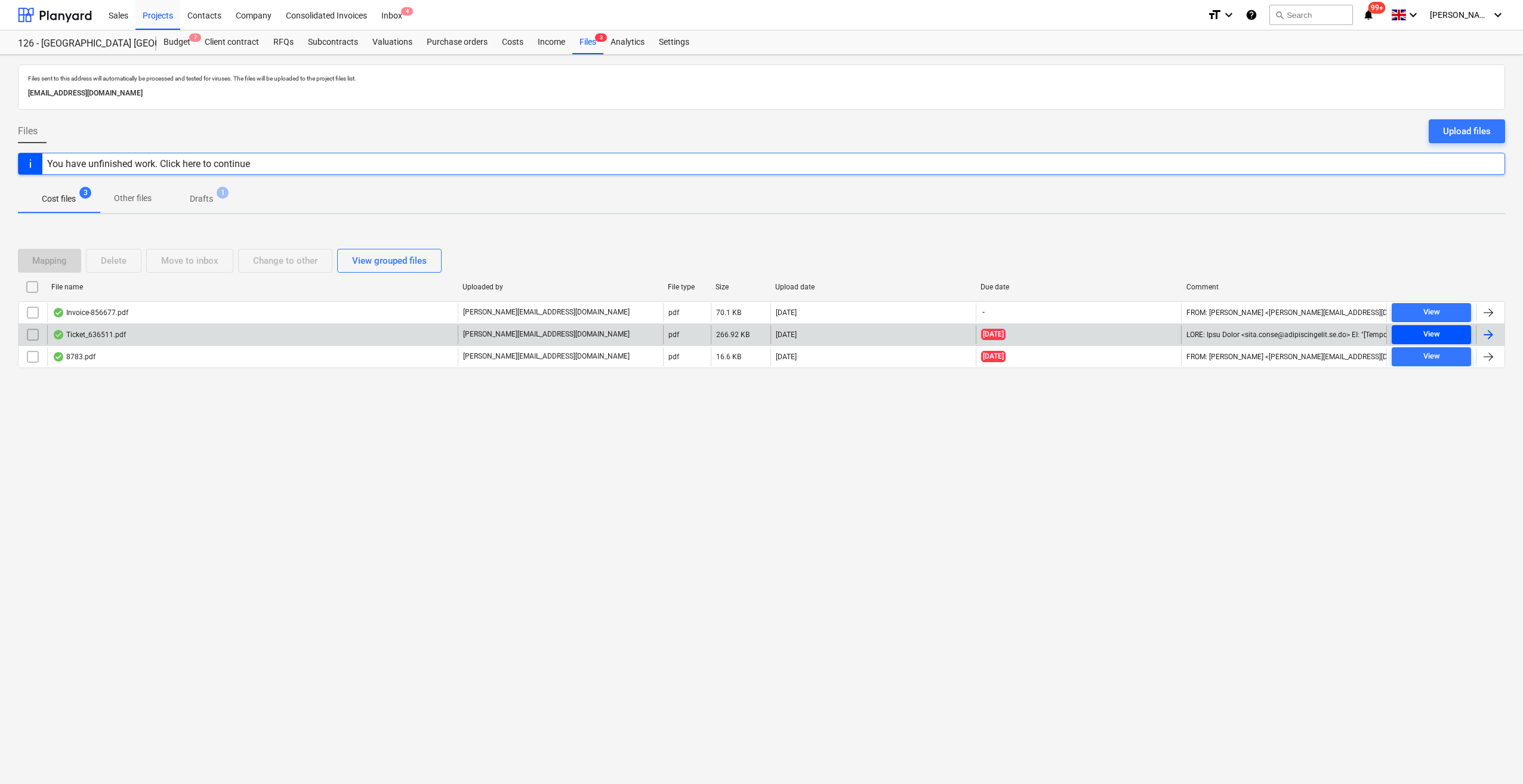
click at [1447, 334] on span "View" at bounding box center [1431, 334] width 70 height 14
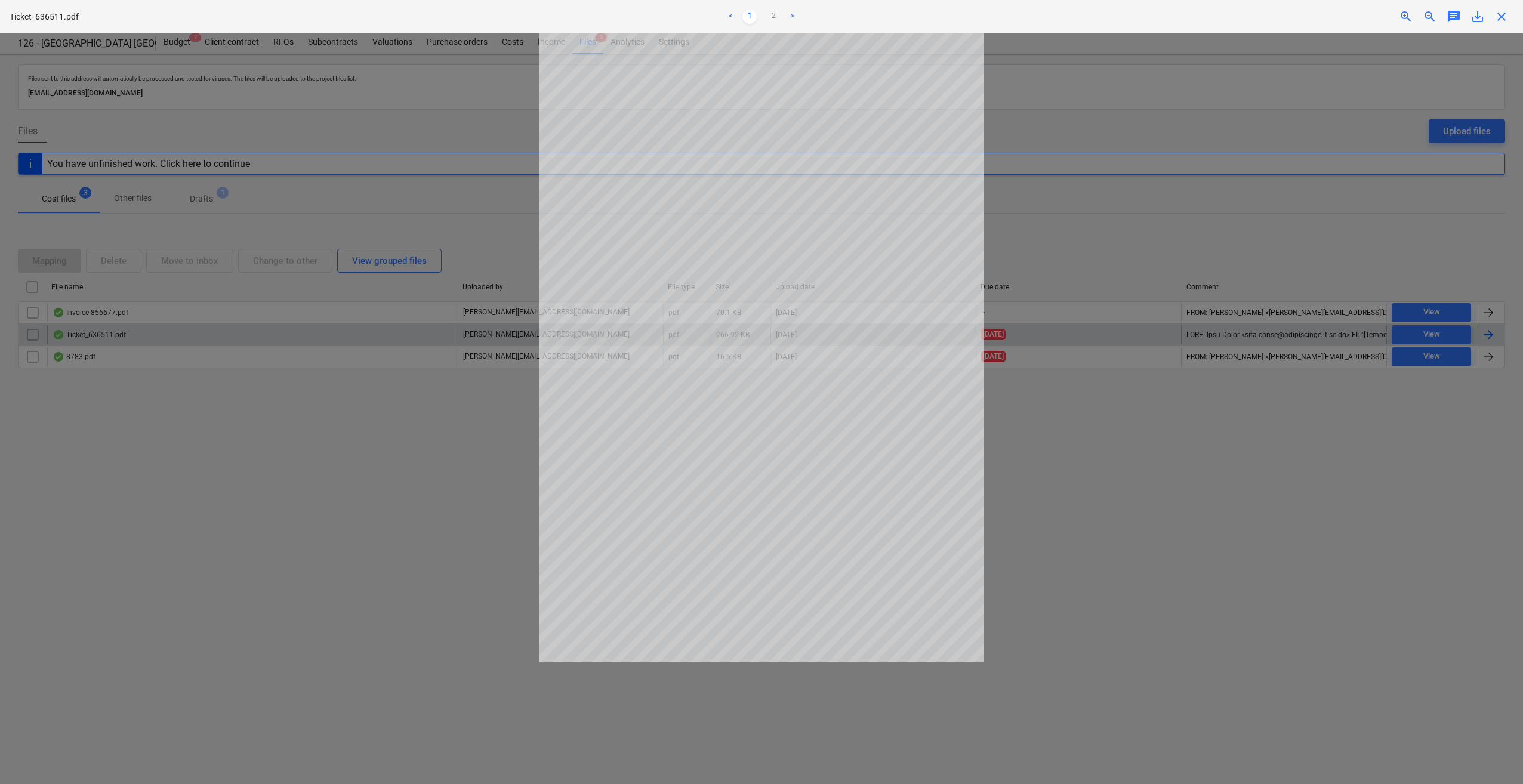
click at [1476, 17] on span "save_alt" at bounding box center [1478, 16] width 15 height 15
click at [1287, 460] on div at bounding box center [761, 408] width 1523 height 750
click at [1500, 16] on span "close" at bounding box center [1501, 16] width 15 height 15
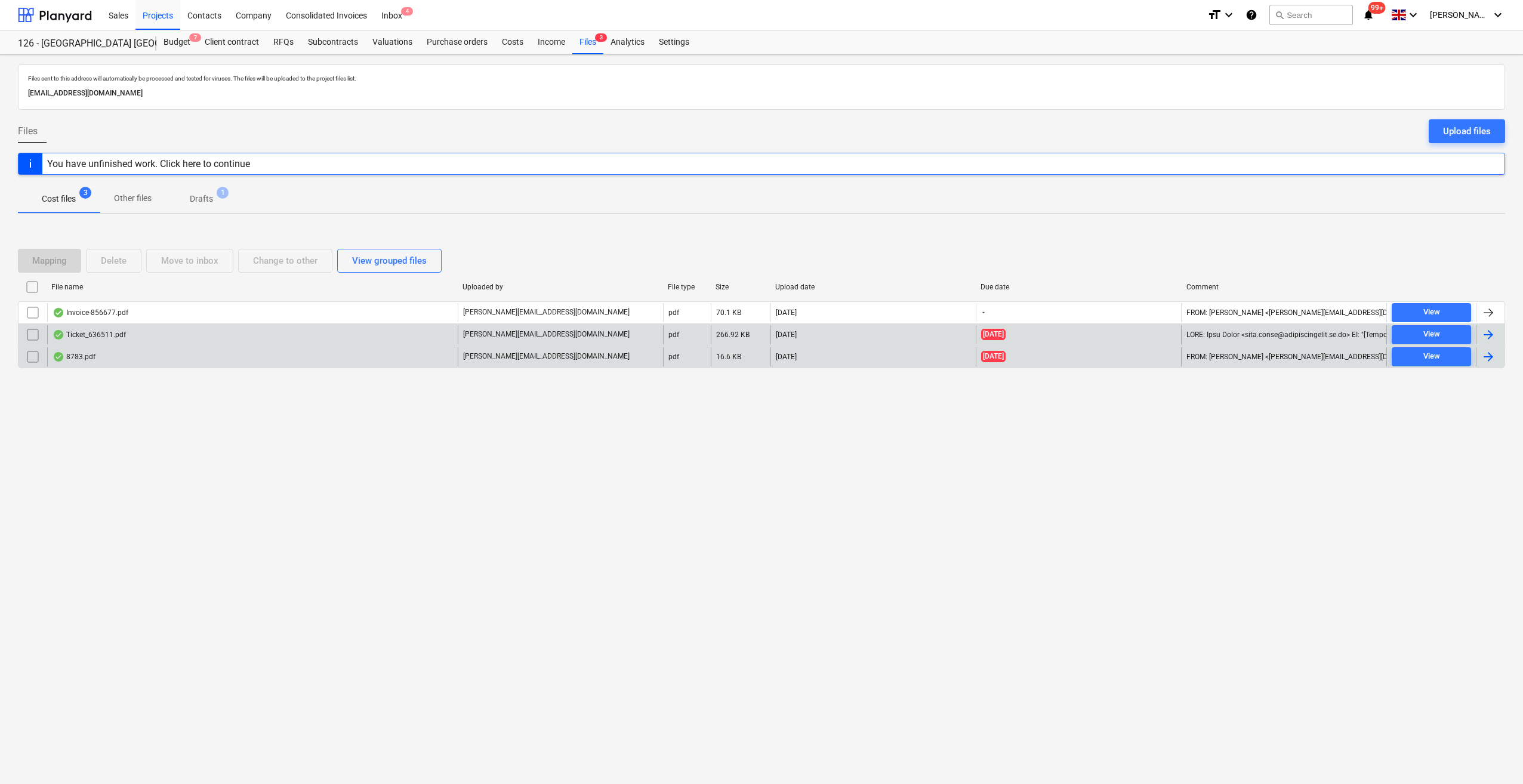
click at [1491, 354] on div at bounding box center [1488, 357] width 15 height 15
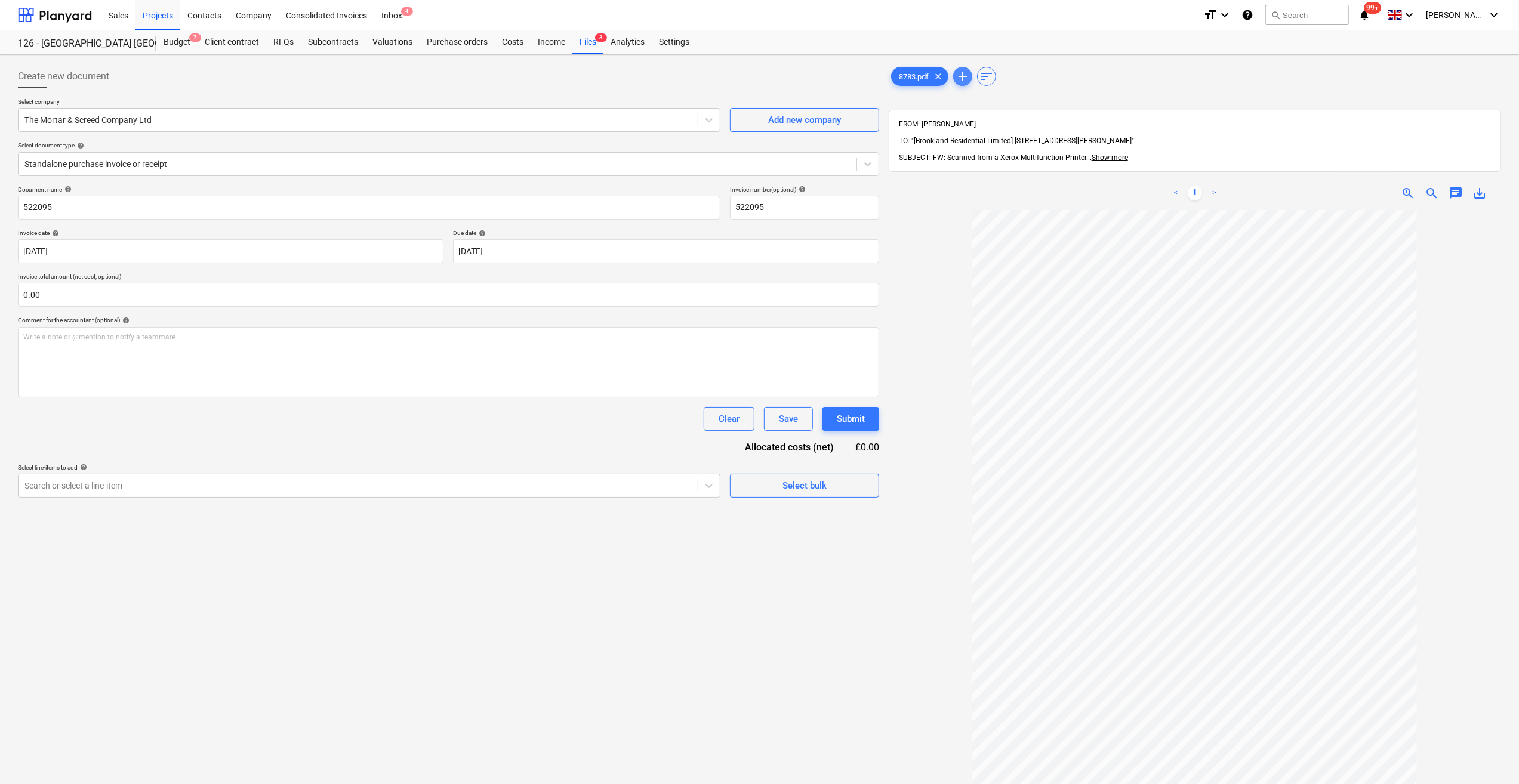
click at [963, 74] on span "add" at bounding box center [962, 76] width 15 height 15
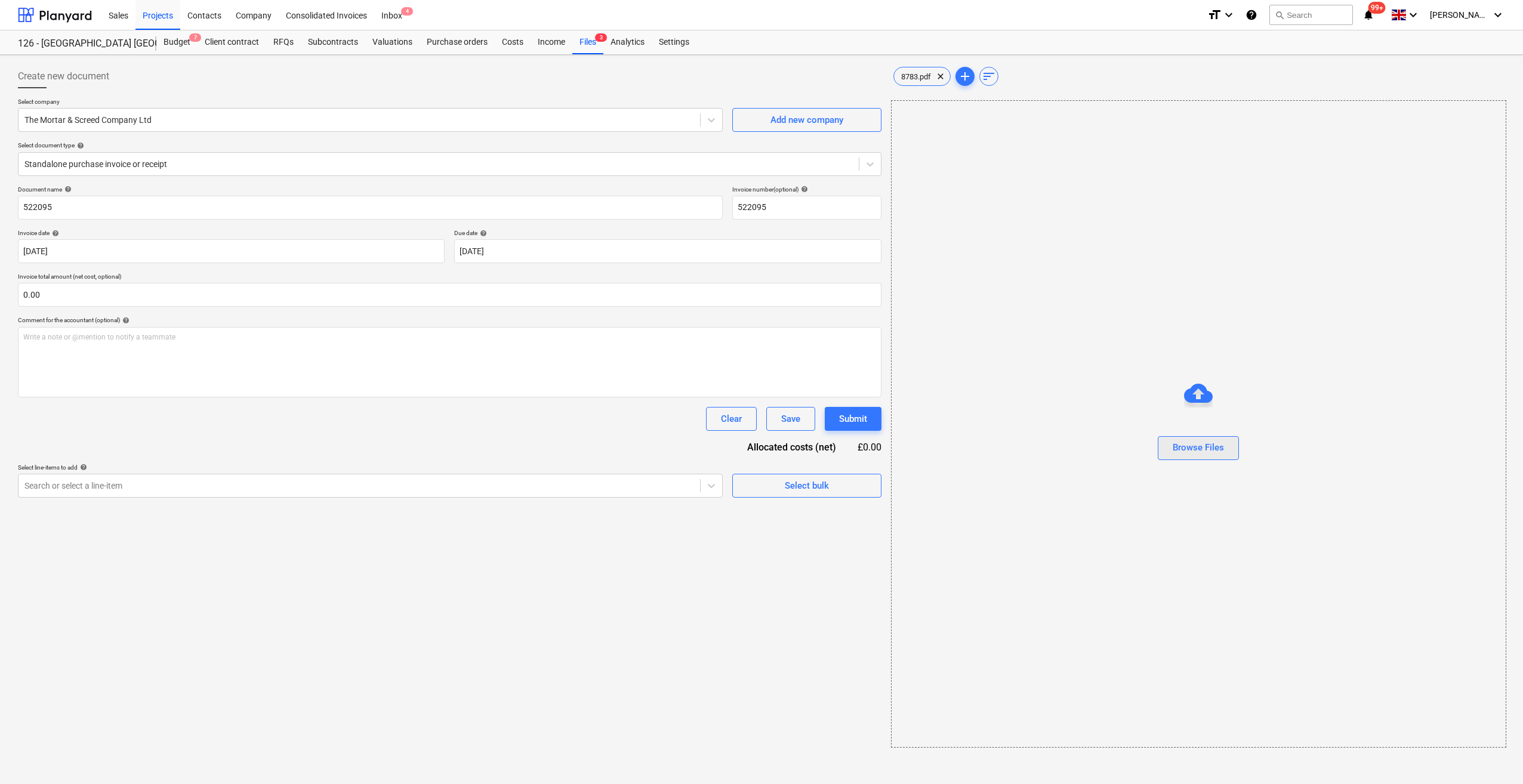
click at [1222, 443] on div "Browse Files" at bounding box center [1198, 447] width 51 height 16
click at [1013, 80] on span "8783.pdf" at bounding box center [1012, 77] width 44 height 9
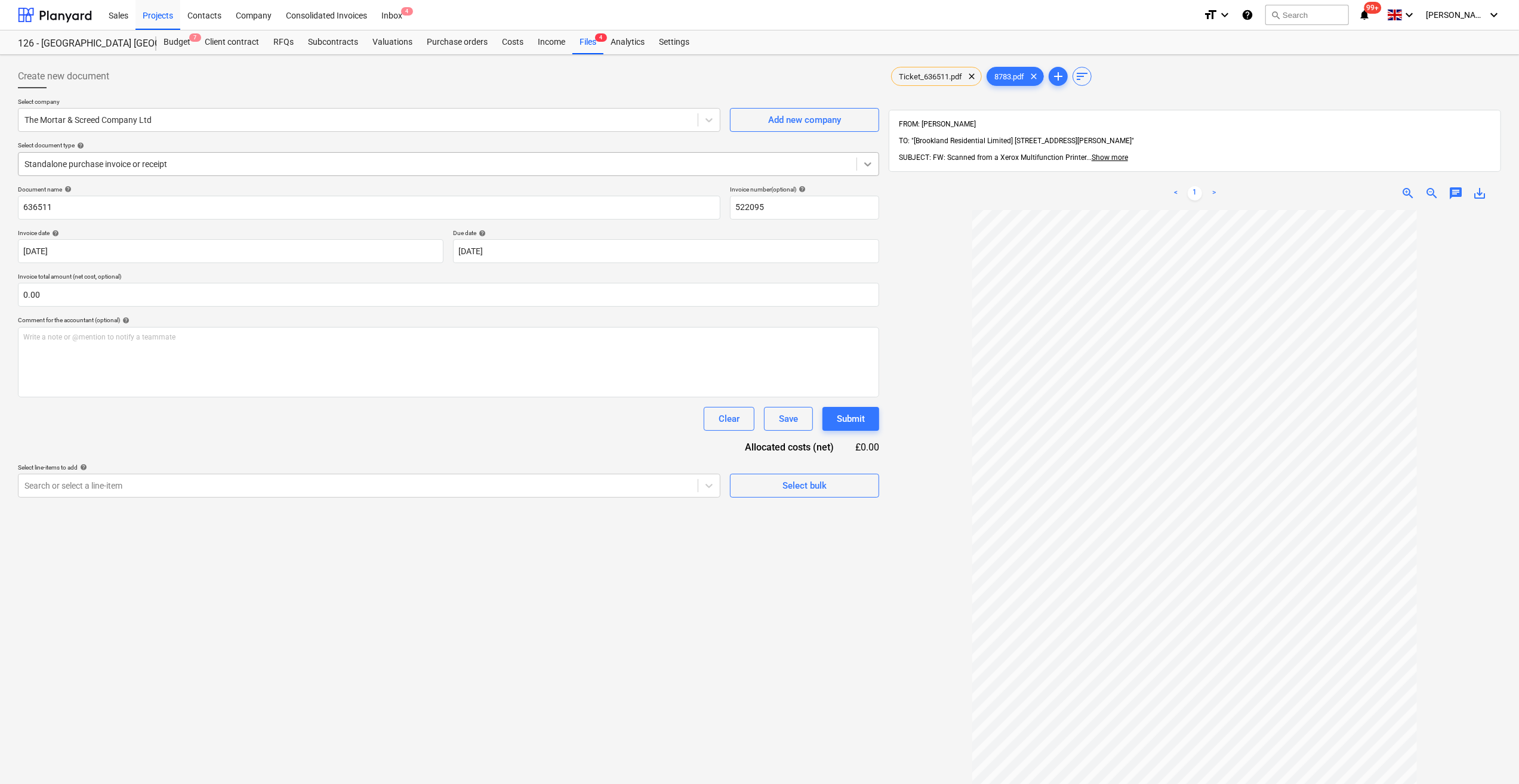
click at [875, 166] on div at bounding box center [867, 164] width 22 height 22
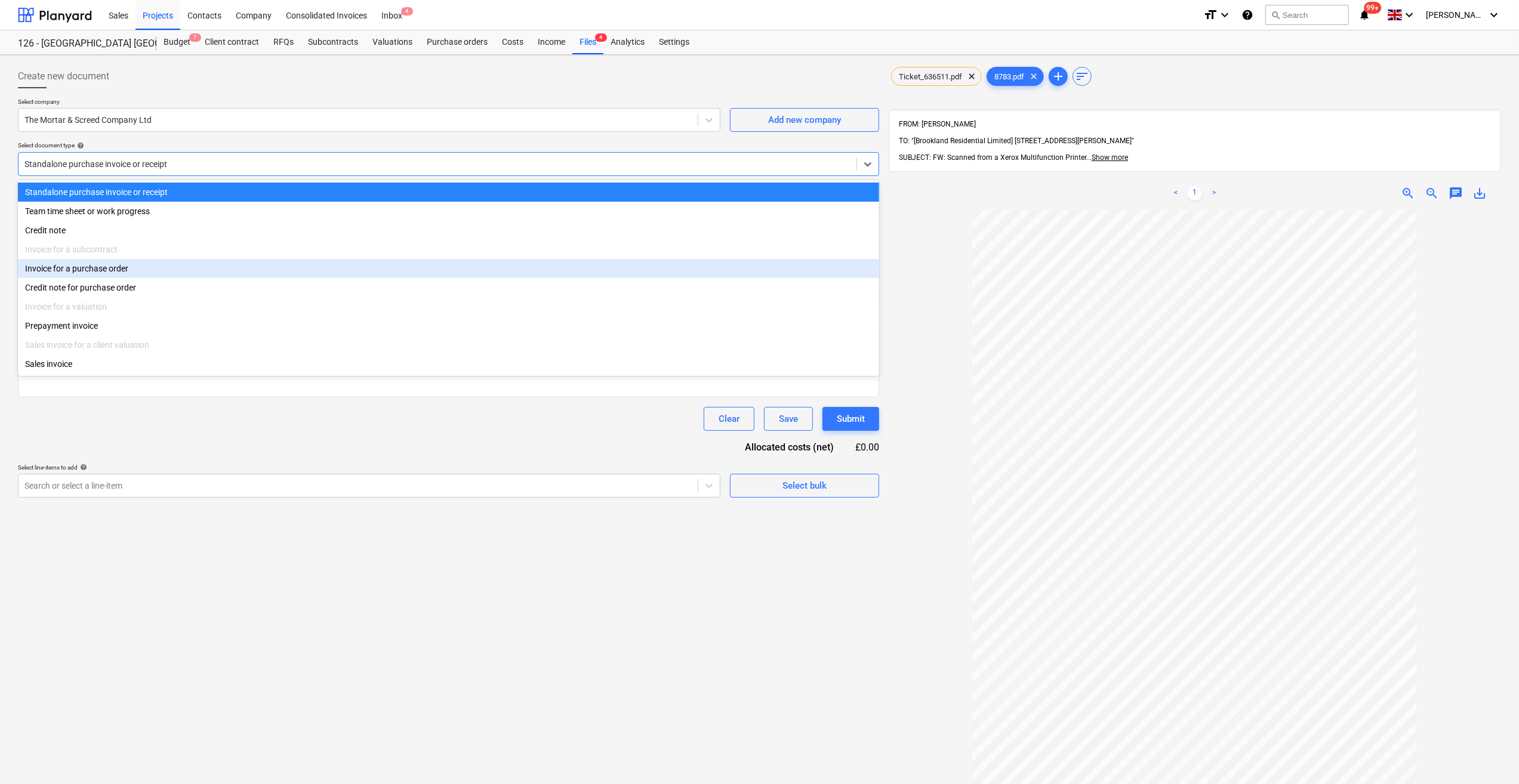
click at [88, 266] on div "Invoice for a purchase order" at bounding box center [448, 269] width 861 height 19
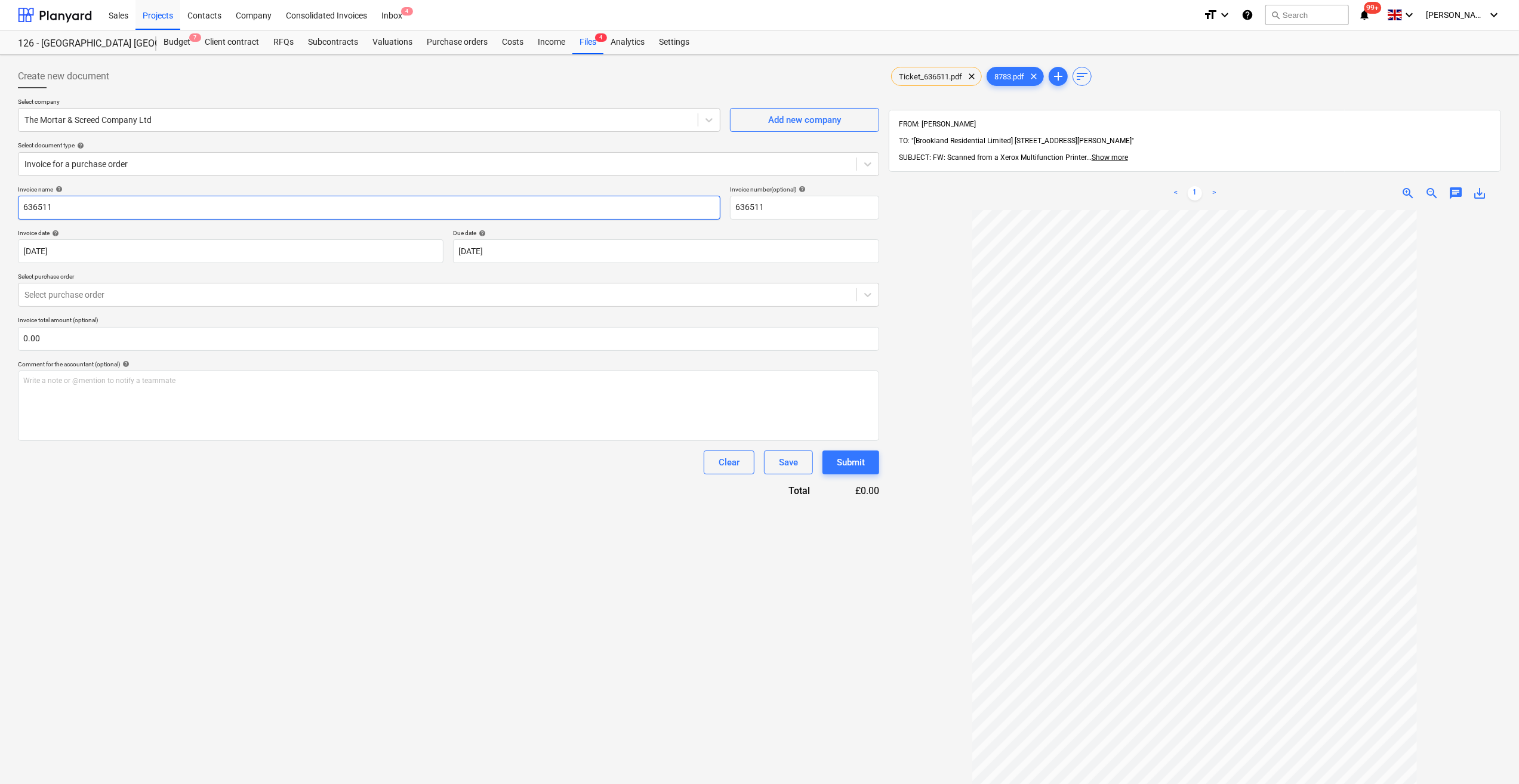
click at [24, 204] on input "636511" at bounding box center [369, 208] width 702 height 24
click at [494, 254] on body "Sales Projects Contacts Company Consolidated Invoices Inbox 4 format_size keybo…" at bounding box center [759, 392] width 1519 height 784
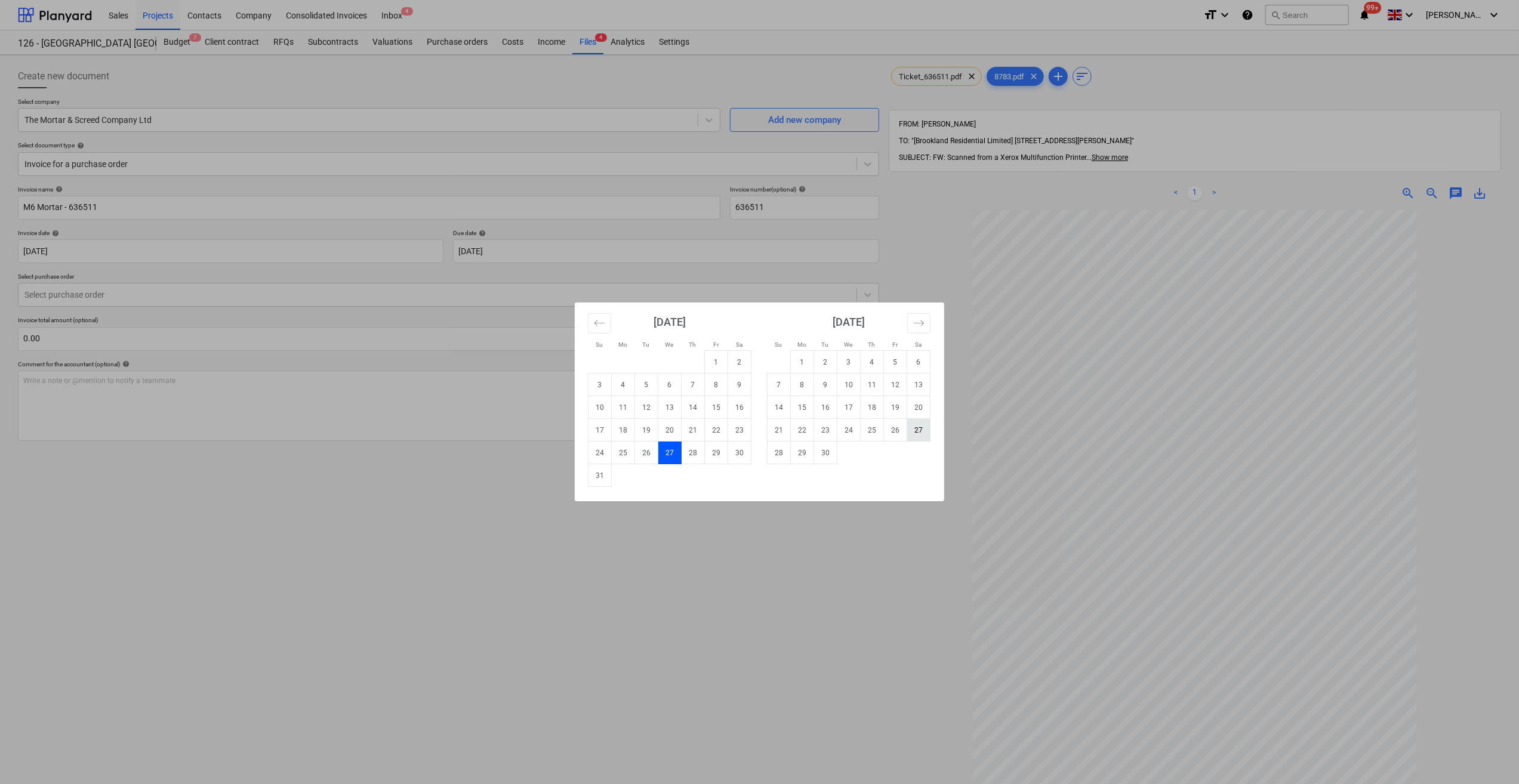
click at [910, 429] on td "27" at bounding box center [918, 430] width 23 height 22
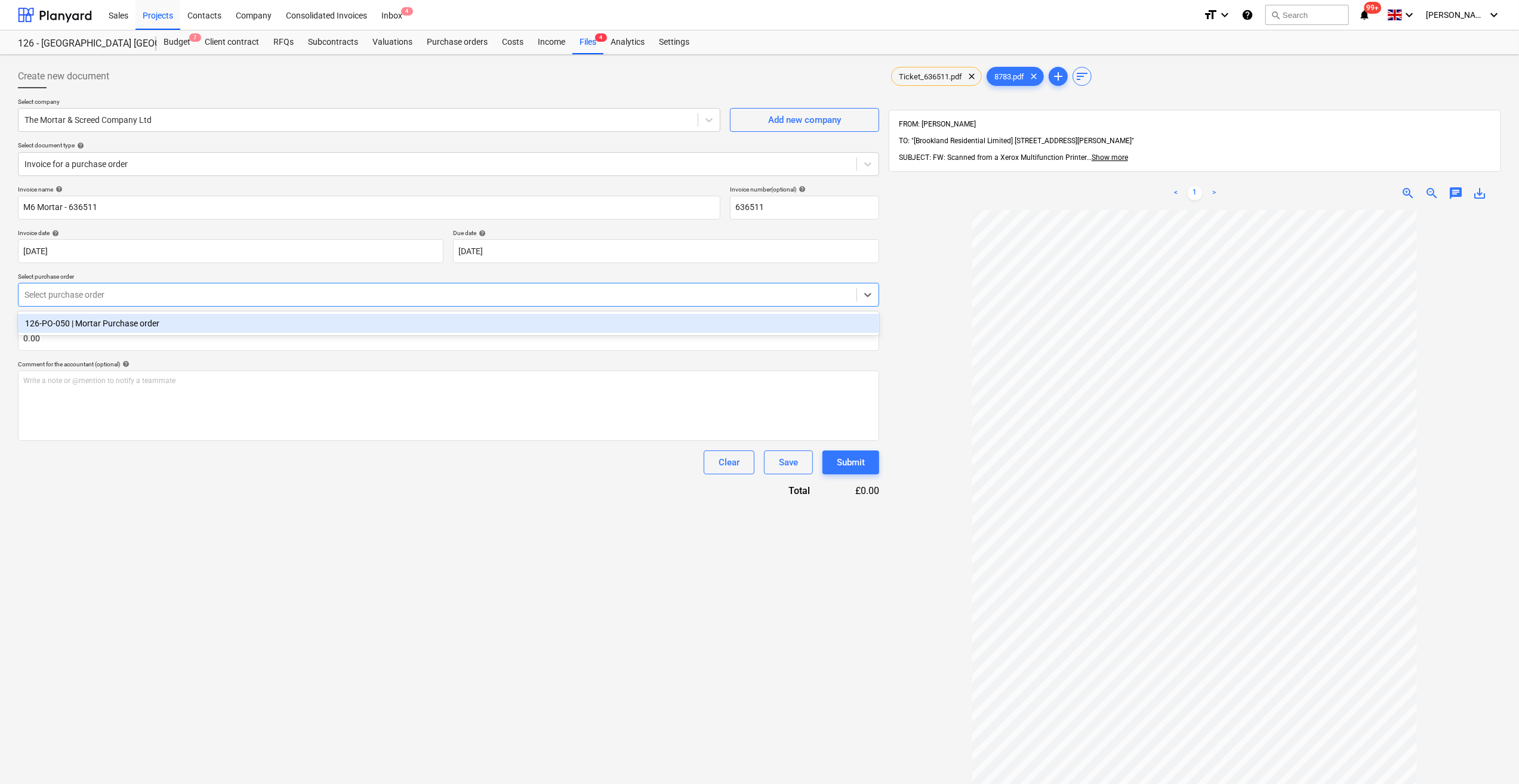
click at [55, 288] on div "Select purchase order" at bounding box center [437, 294] width 838 height 16
click at [84, 321] on div "126-PO-050 | Mortar Purchase order" at bounding box center [448, 323] width 861 height 19
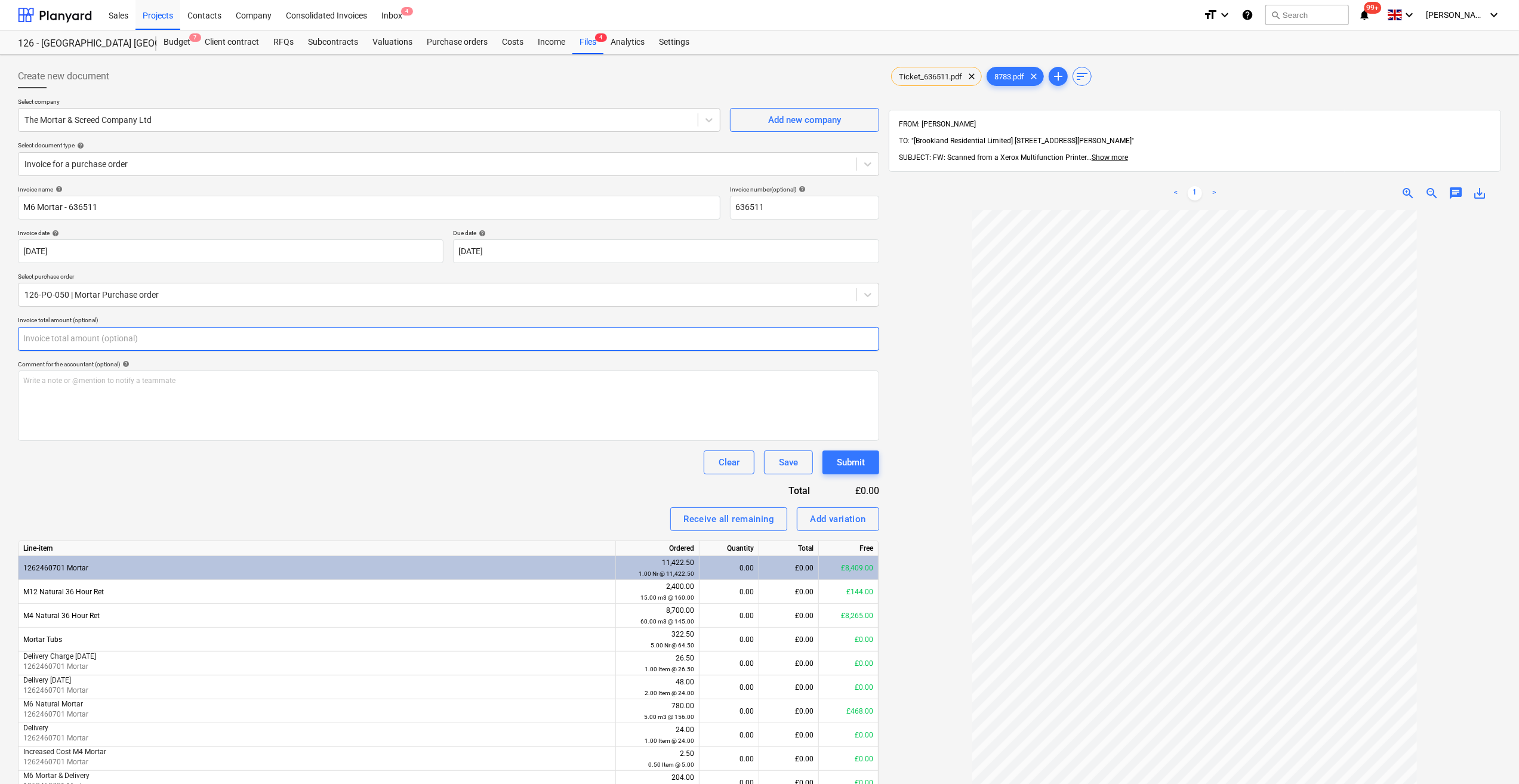
click at [79, 343] on input "text" at bounding box center [448, 339] width 861 height 24
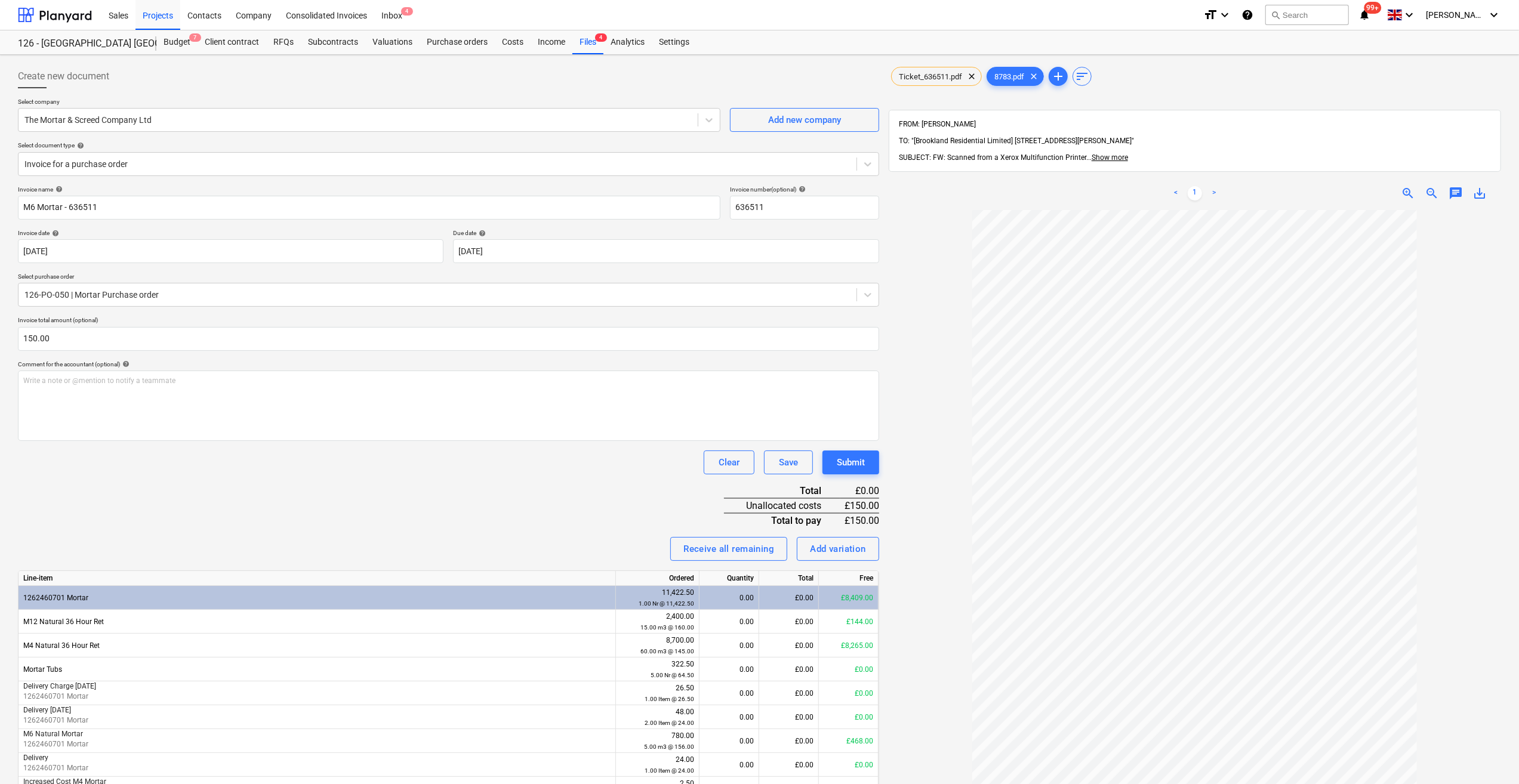
click at [112, 476] on div "Invoice name help M6 Mortar - 636511 Invoice number (optional) help 636511 Invo…" at bounding box center [448, 608] width 861 height 844
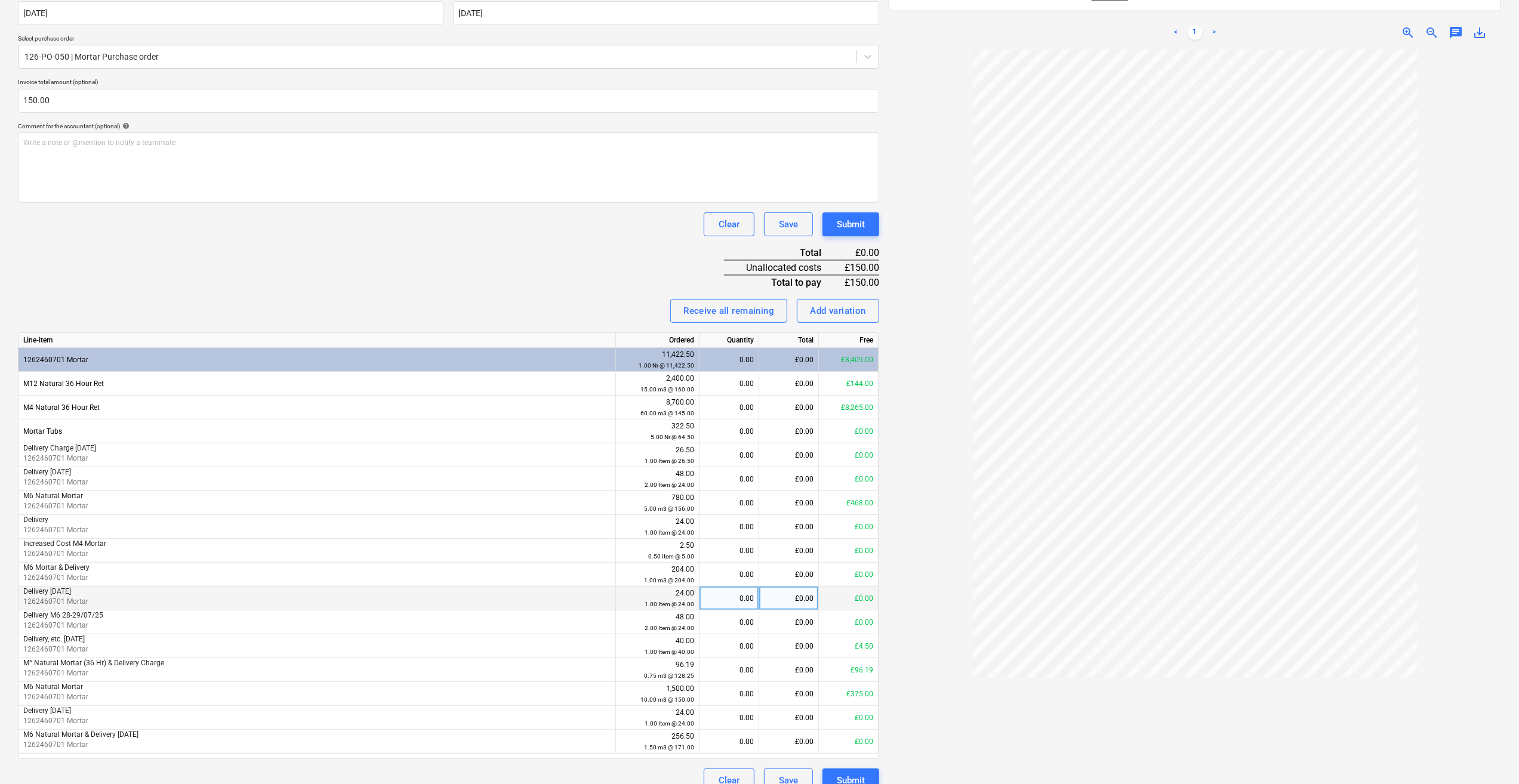
scroll to position [238, 0]
click at [746, 695] on div "0.00" at bounding box center [728, 693] width 49 height 24
click at [908, 713] on div at bounding box center [1194, 424] width 612 height 750
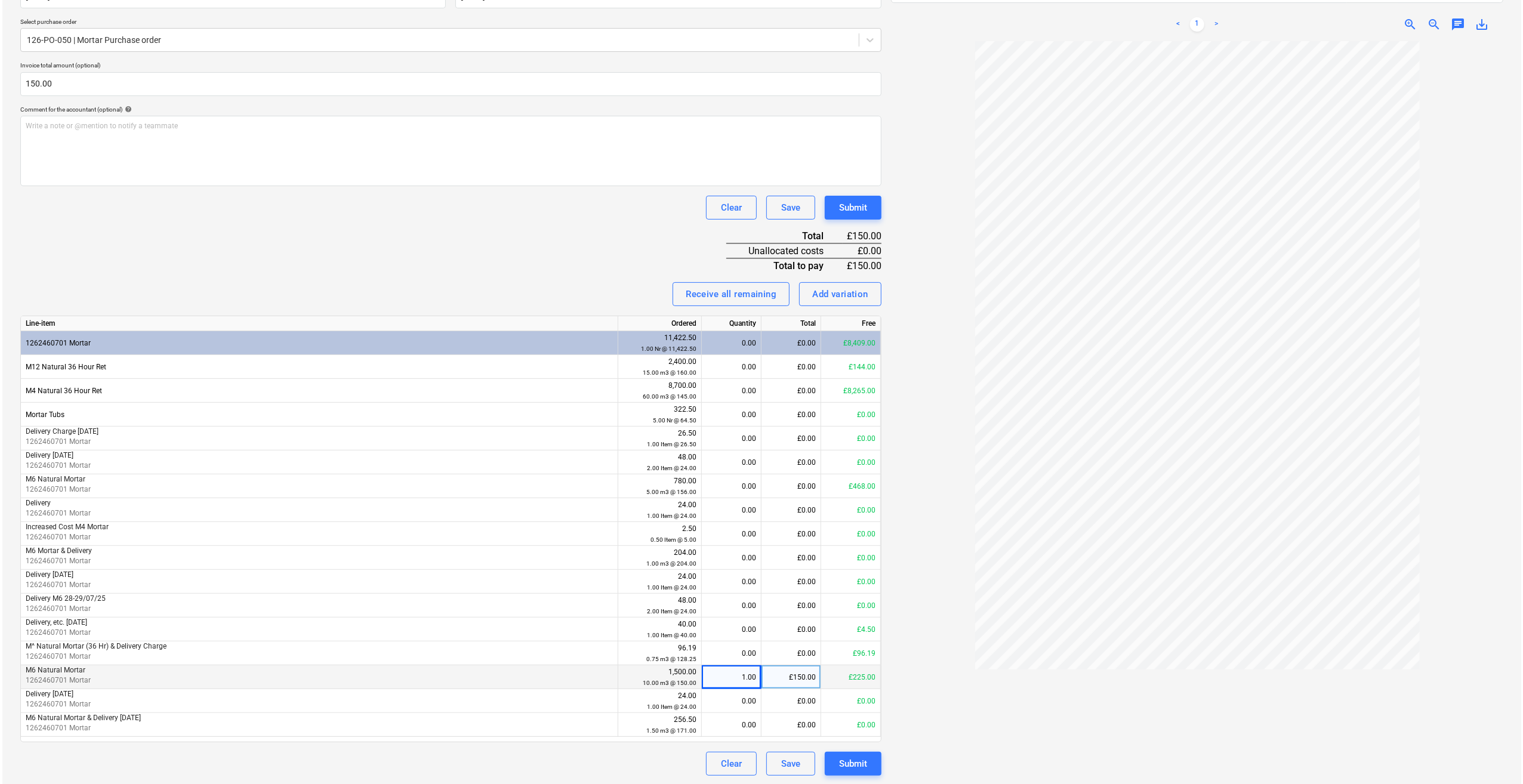
scroll to position [256, 0]
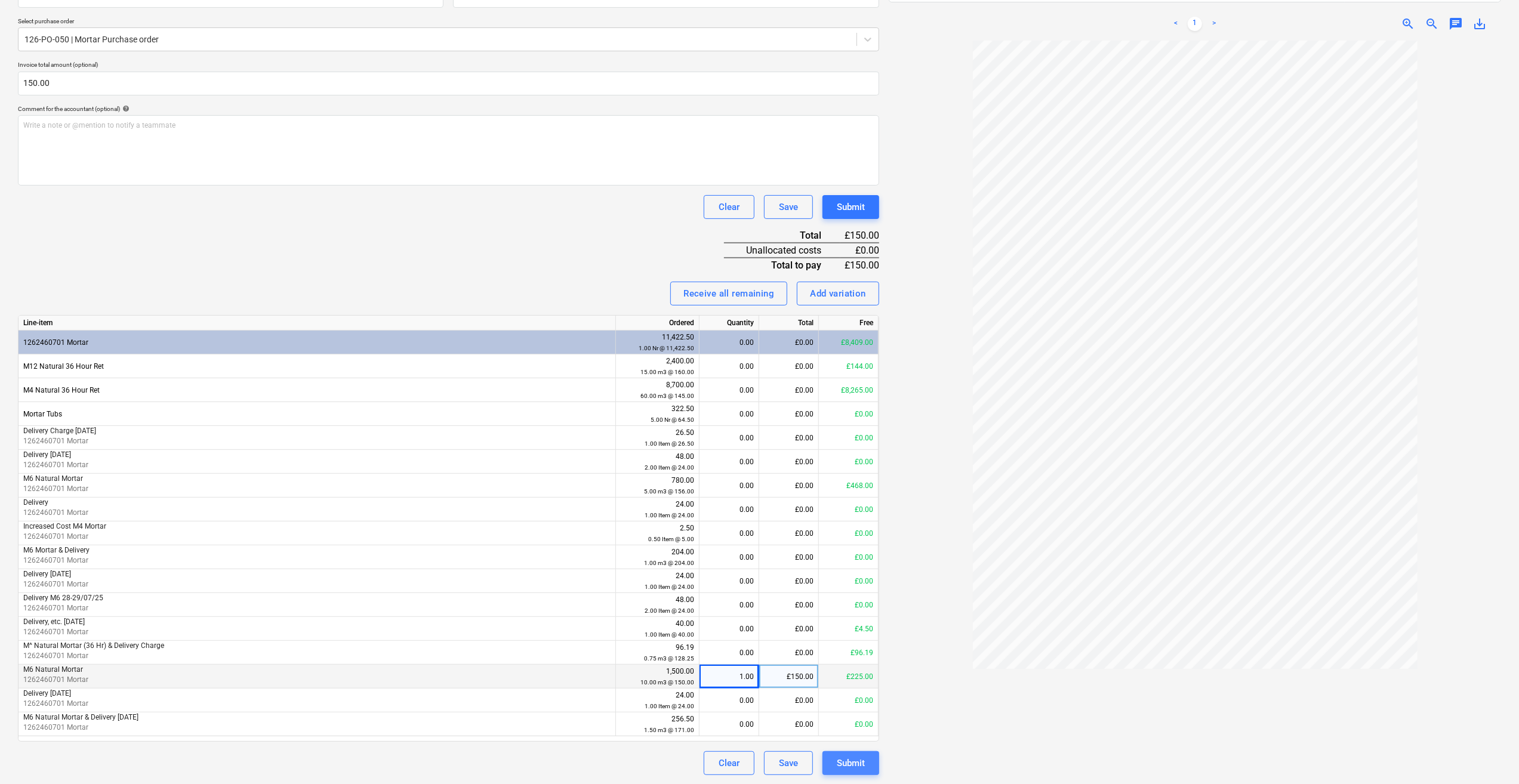
click at [852, 763] on div "Submit" at bounding box center [851, 763] width 28 height 16
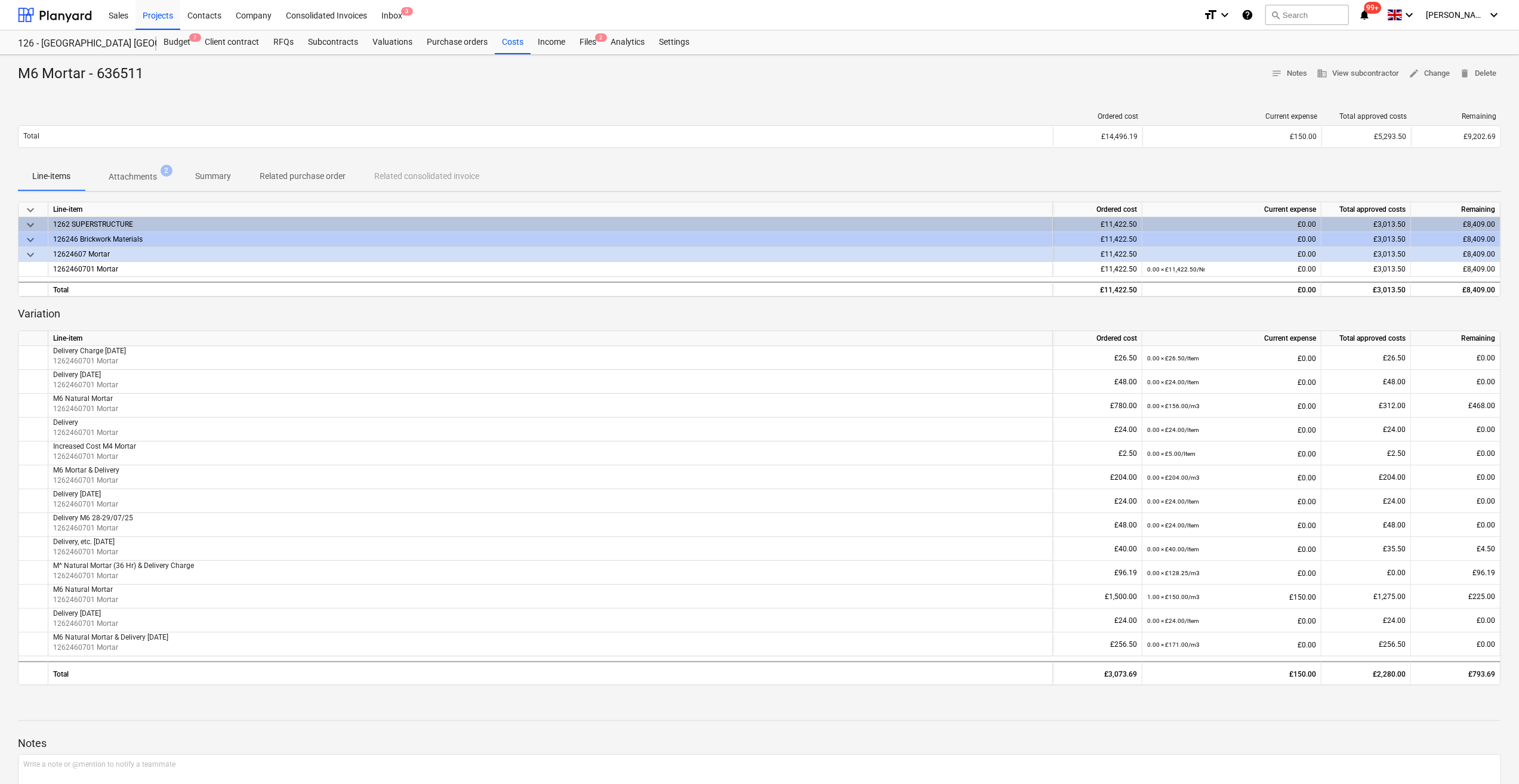
click at [1060, 743] on p "Notes" at bounding box center [759, 743] width 1483 height 15
click at [588, 41] on div "Files 2" at bounding box center [588, 42] width 31 height 24
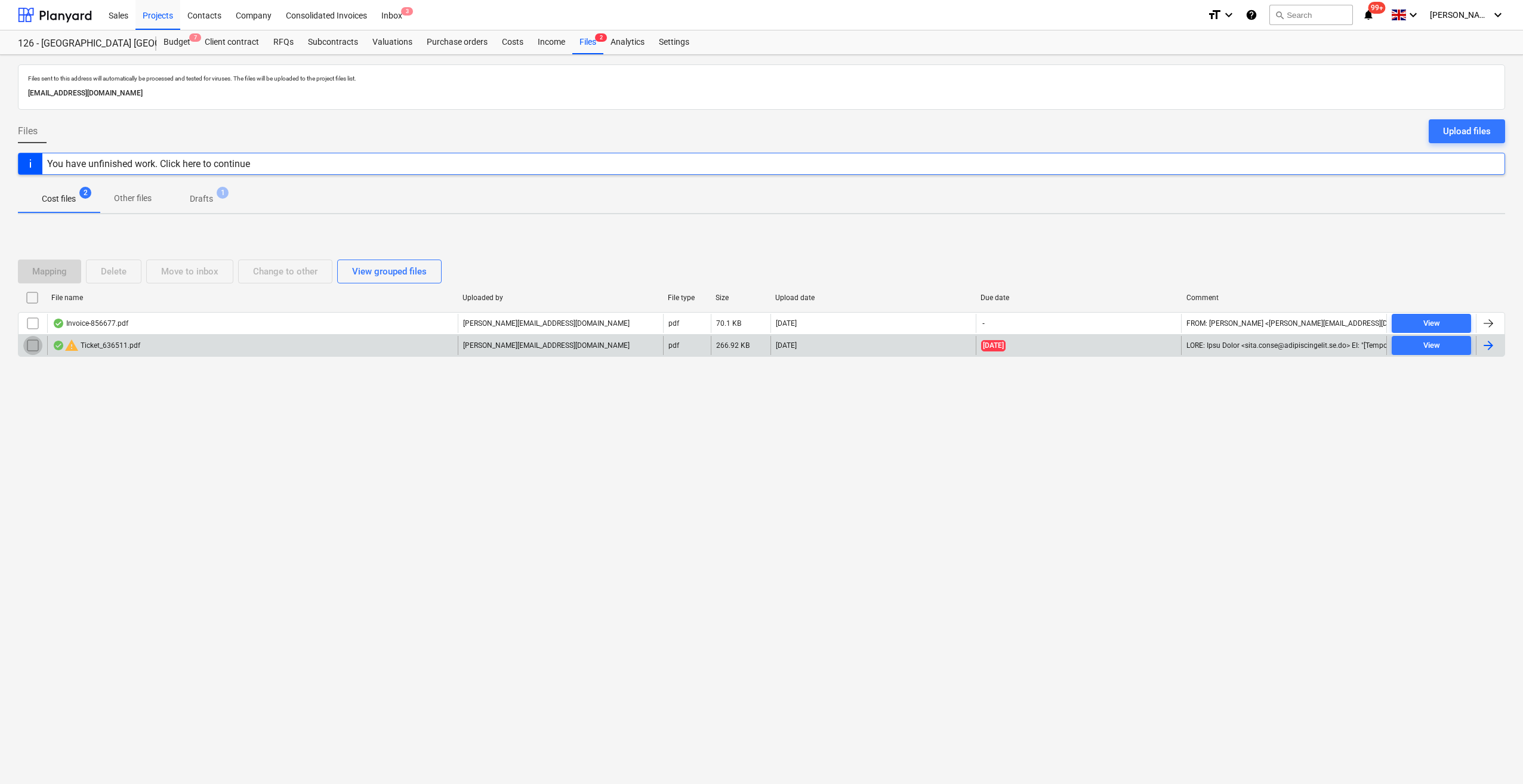
click at [26, 345] on input "checkbox" at bounding box center [33, 345] width 19 height 19
click at [111, 270] on div "Delete" at bounding box center [114, 271] width 26 height 16
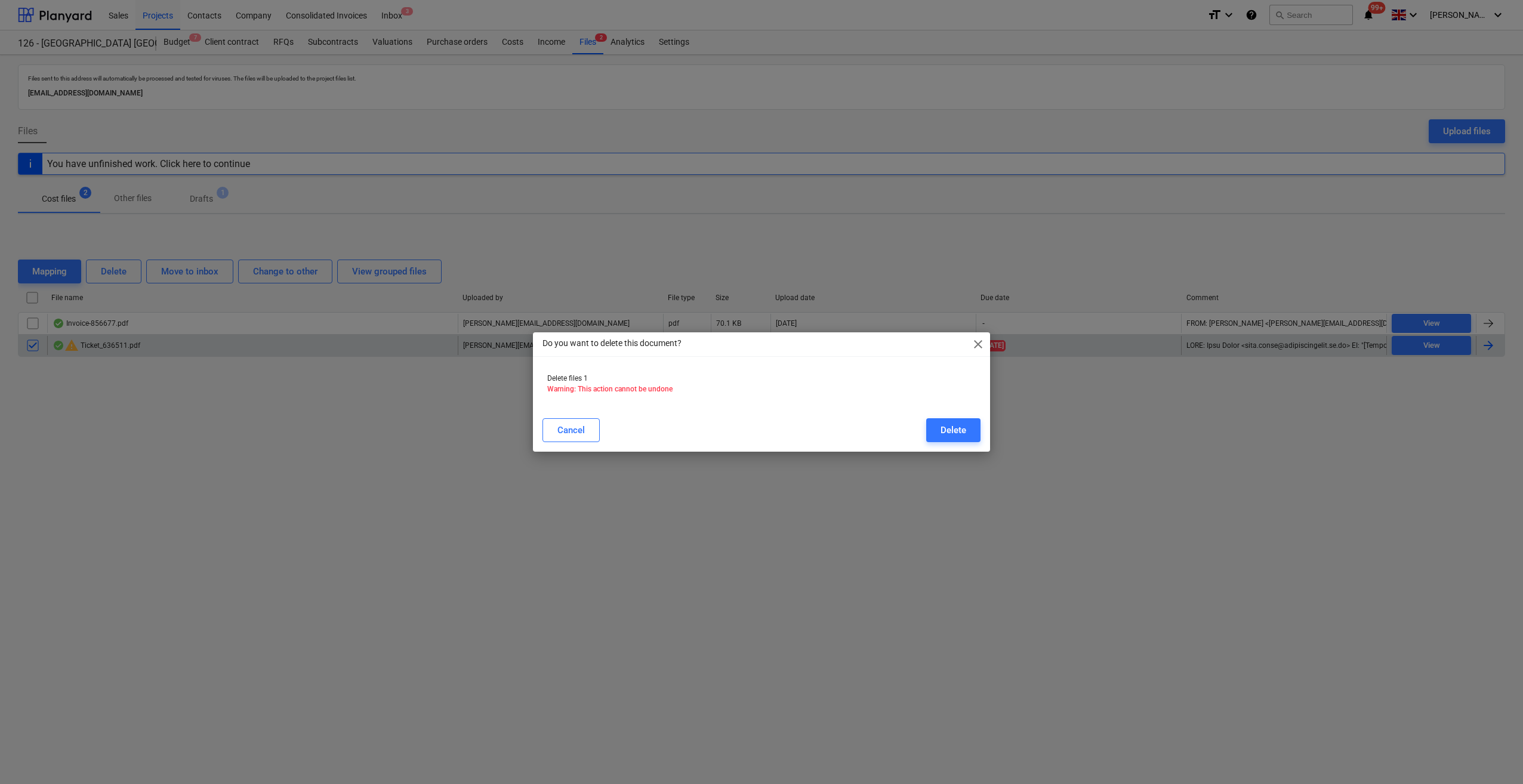
drag, startPoint x: 965, startPoint y: 431, endPoint x: 640, endPoint y: 428, distance: 325.0
click at [965, 430] on div "Delete" at bounding box center [954, 430] width 26 height 16
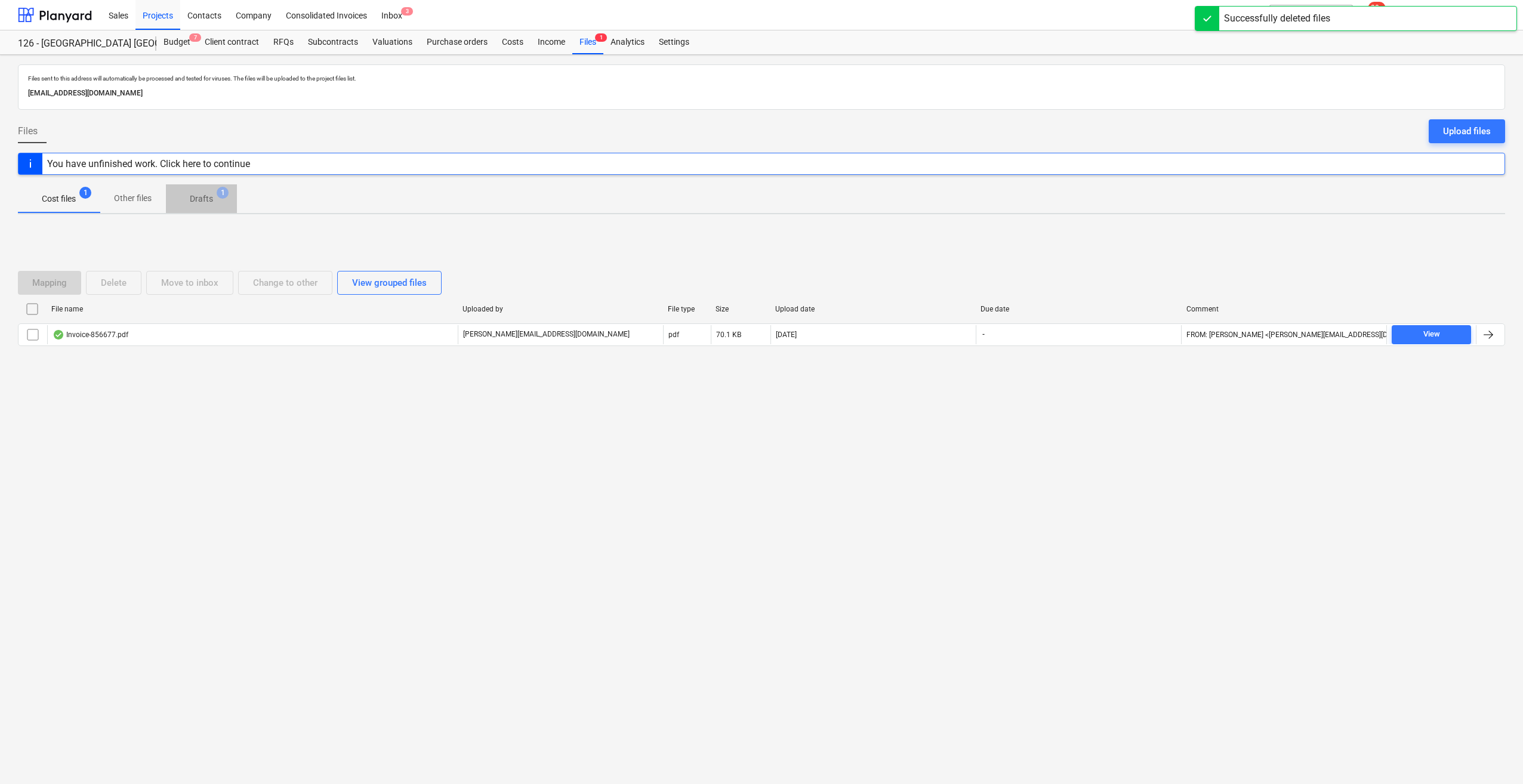
click at [200, 199] on p "Drafts" at bounding box center [201, 199] width 23 height 13
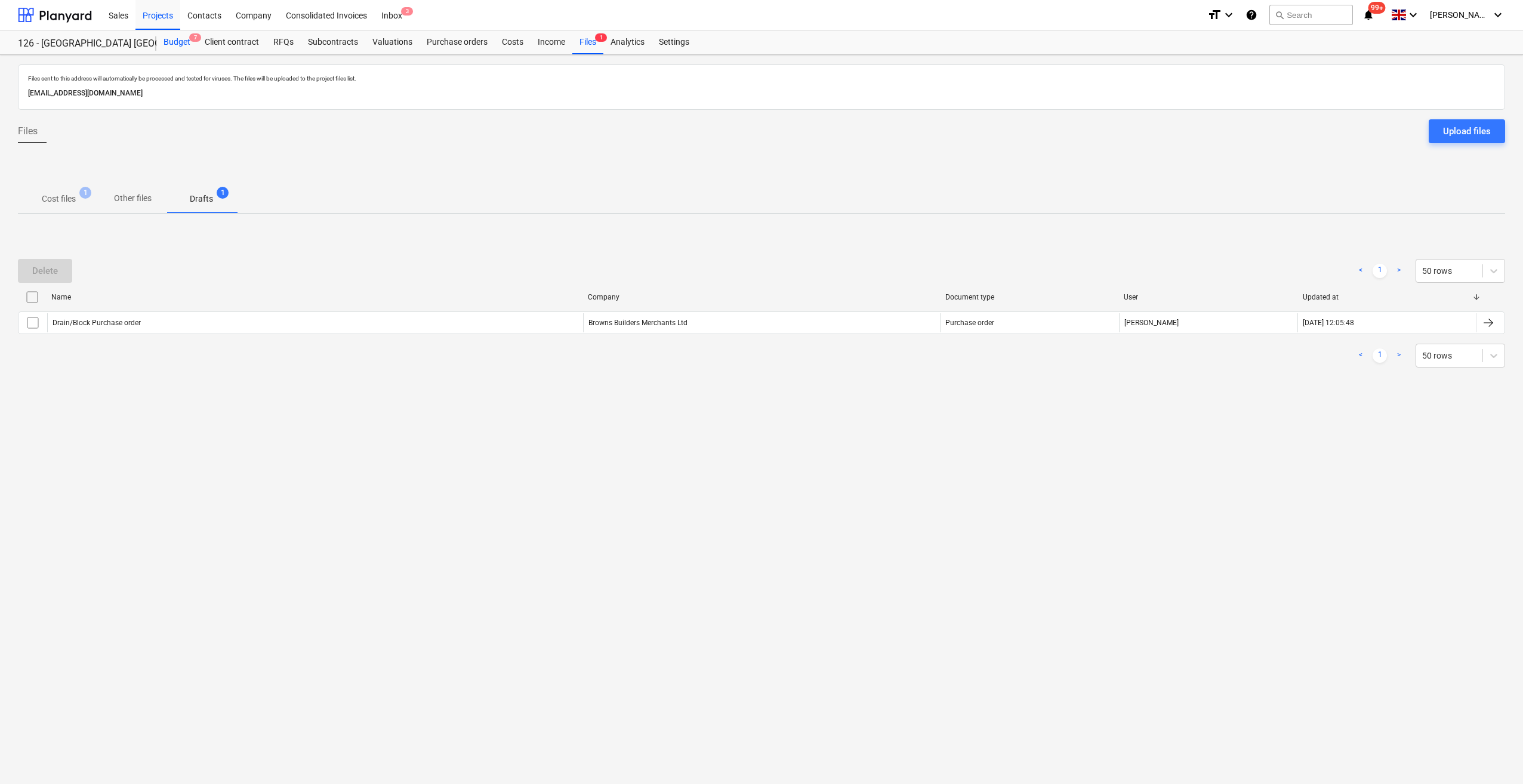
click at [176, 41] on div "Budget 7" at bounding box center [177, 42] width 41 height 24
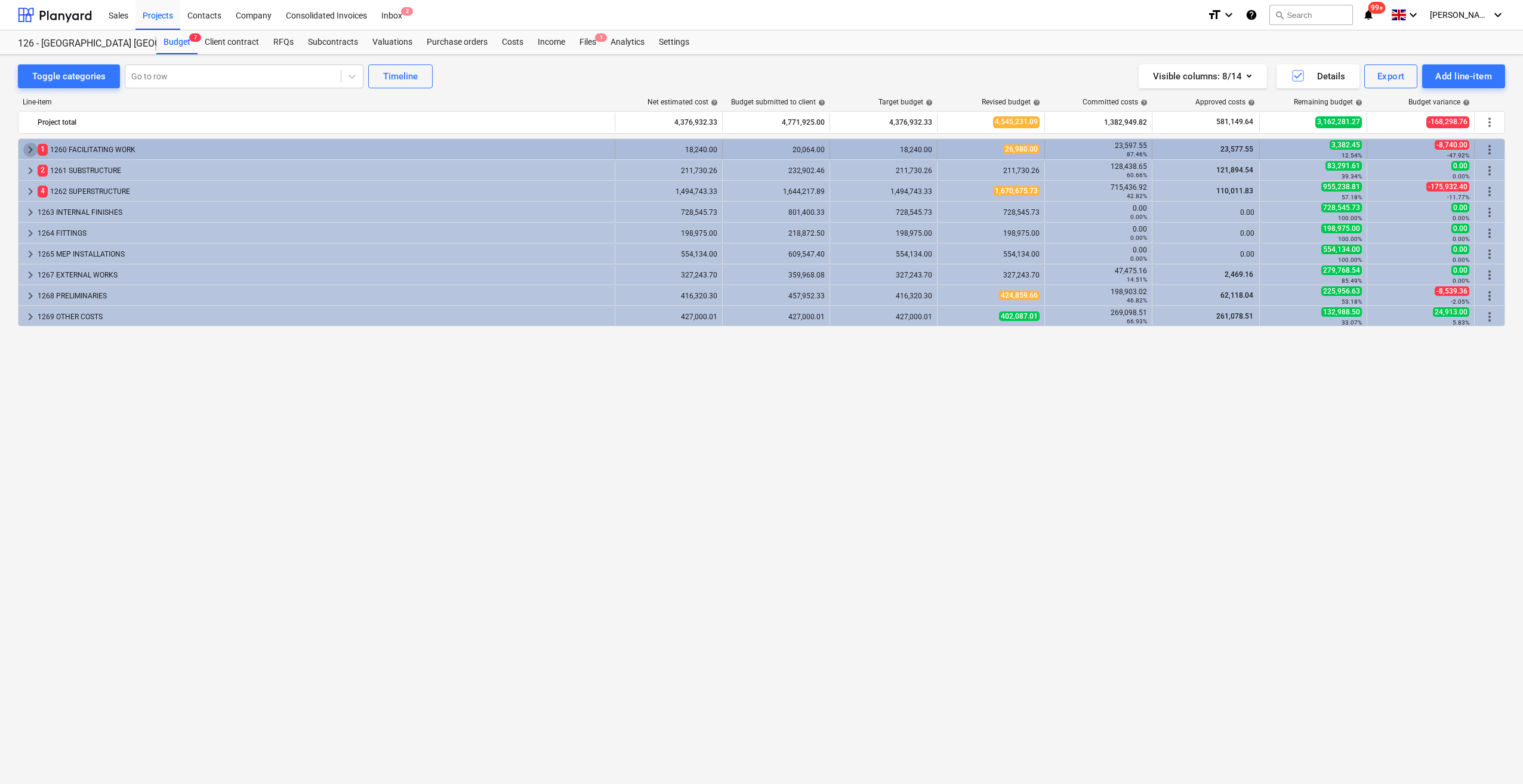
click at [30, 146] on span "keyboard_arrow_right" at bounding box center [30, 149] width 15 height 15
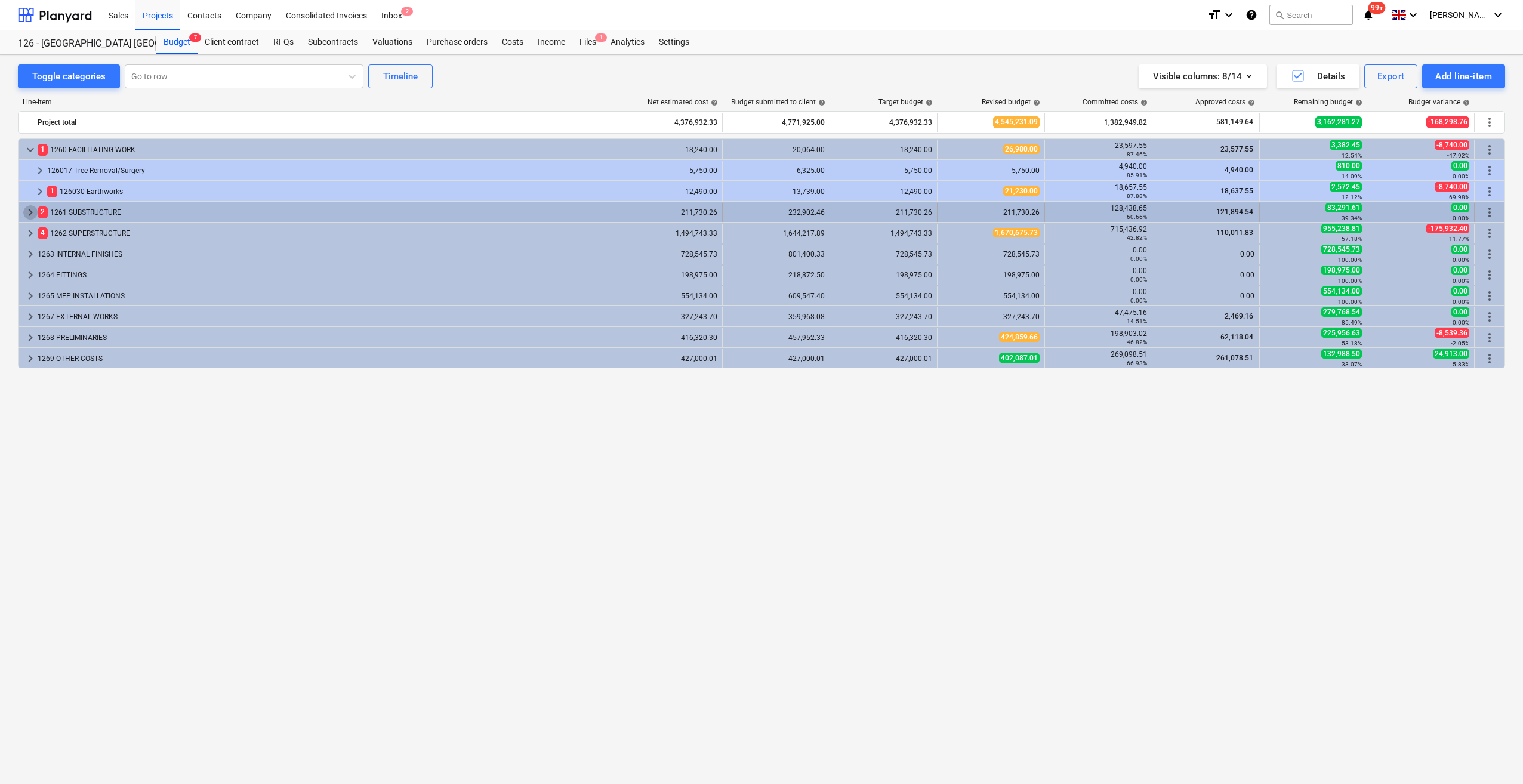
click at [29, 215] on span "keyboard_arrow_right" at bounding box center [30, 212] width 15 height 15
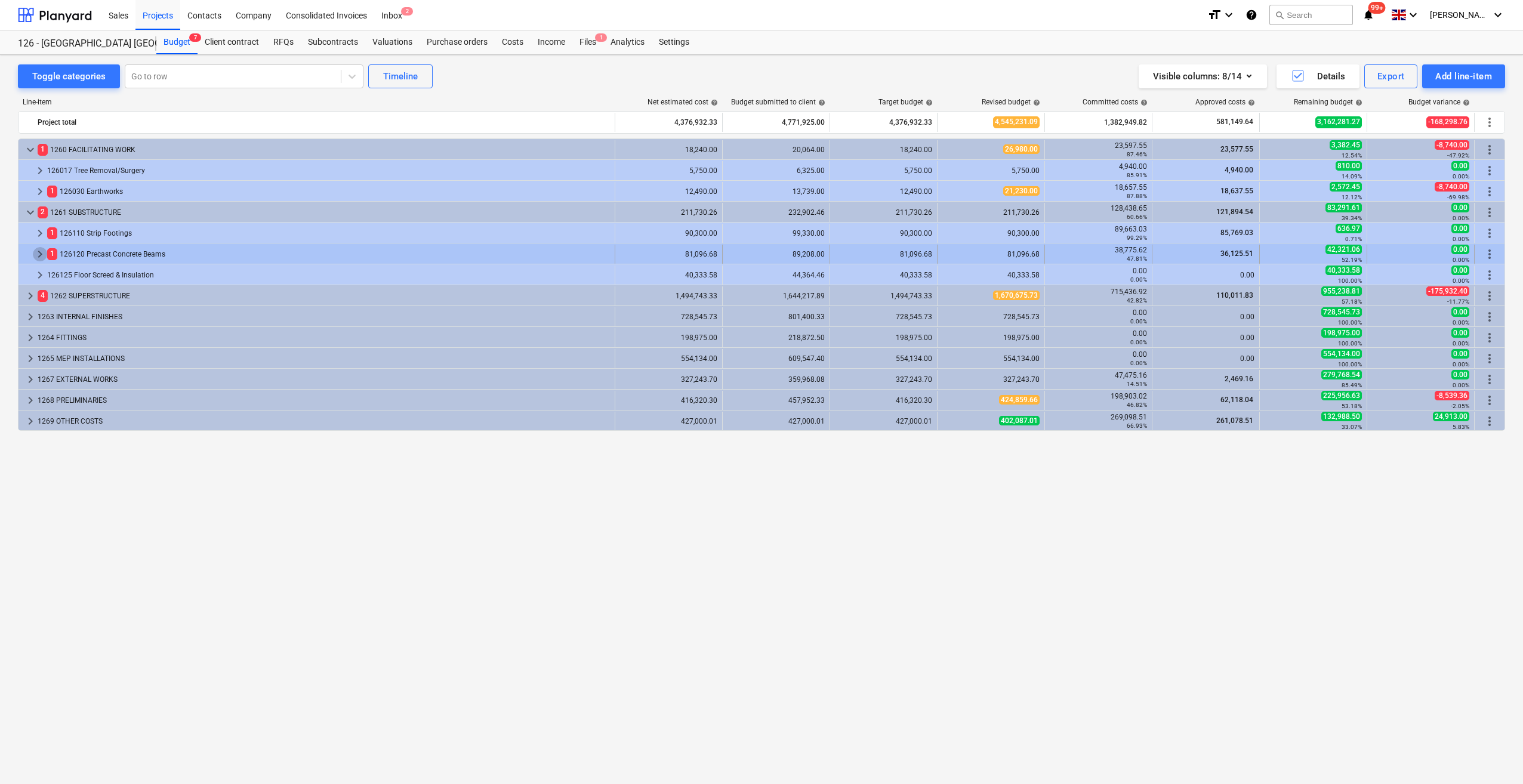
click at [37, 254] on span "keyboard_arrow_right" at bounding box center [40, 254] width 15 height 15
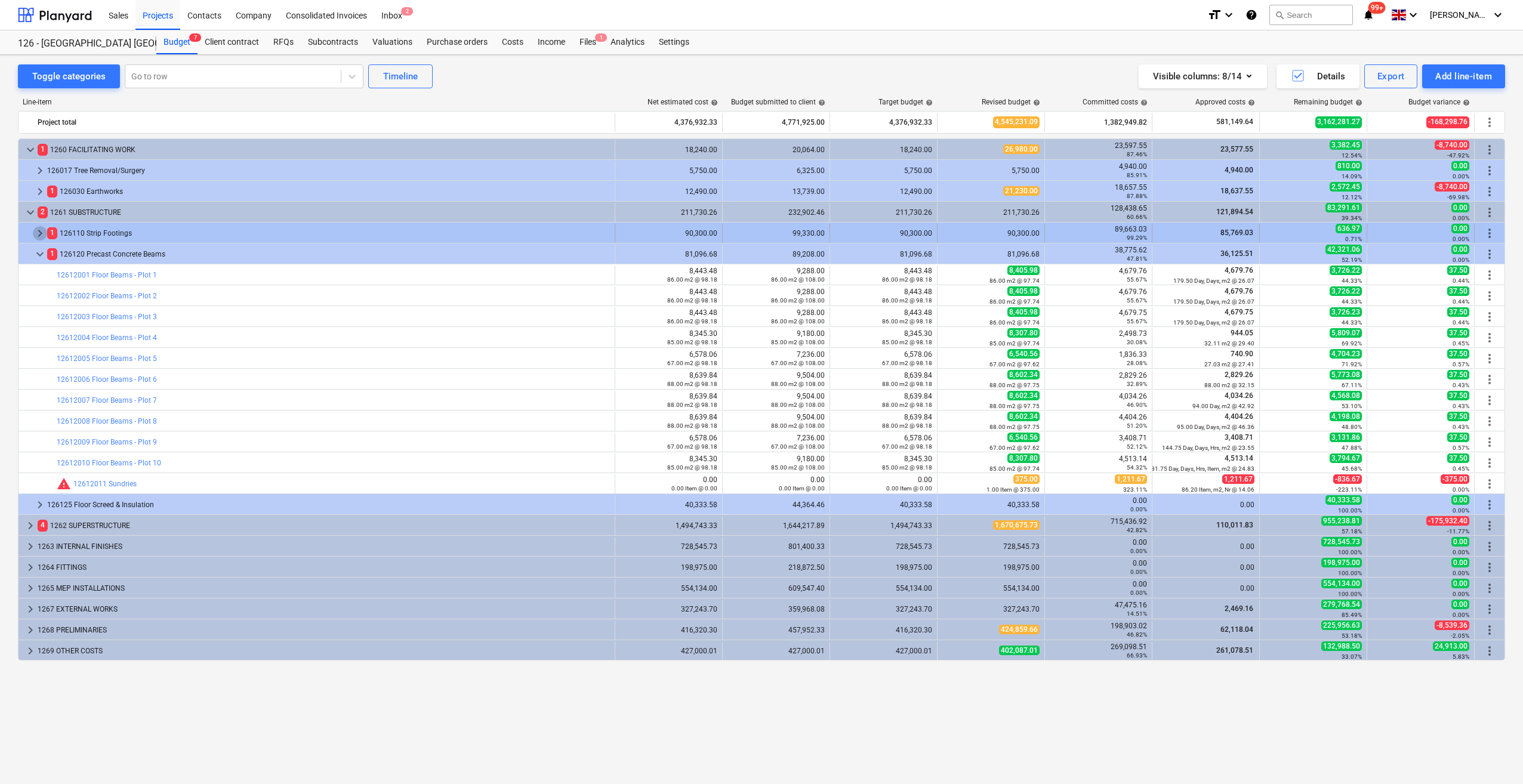
click at [38, 231] on span "keyboard_arrow_right" at bounding box center [40, 233] width 15 height 15
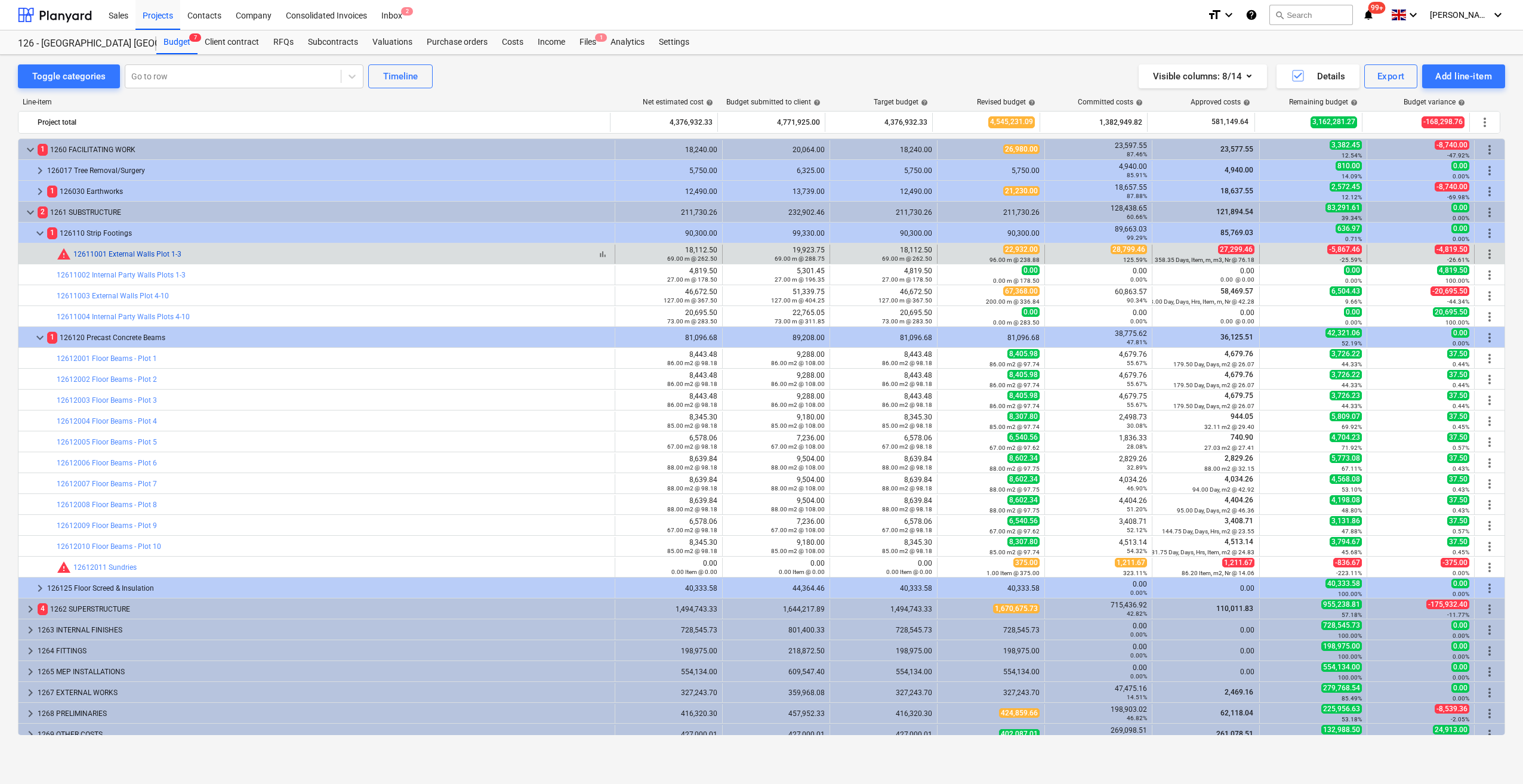
click at [128, 256] on link "12611001 External Walls Plot 1-3" at bounding box center [127, 255] width 108 height 9
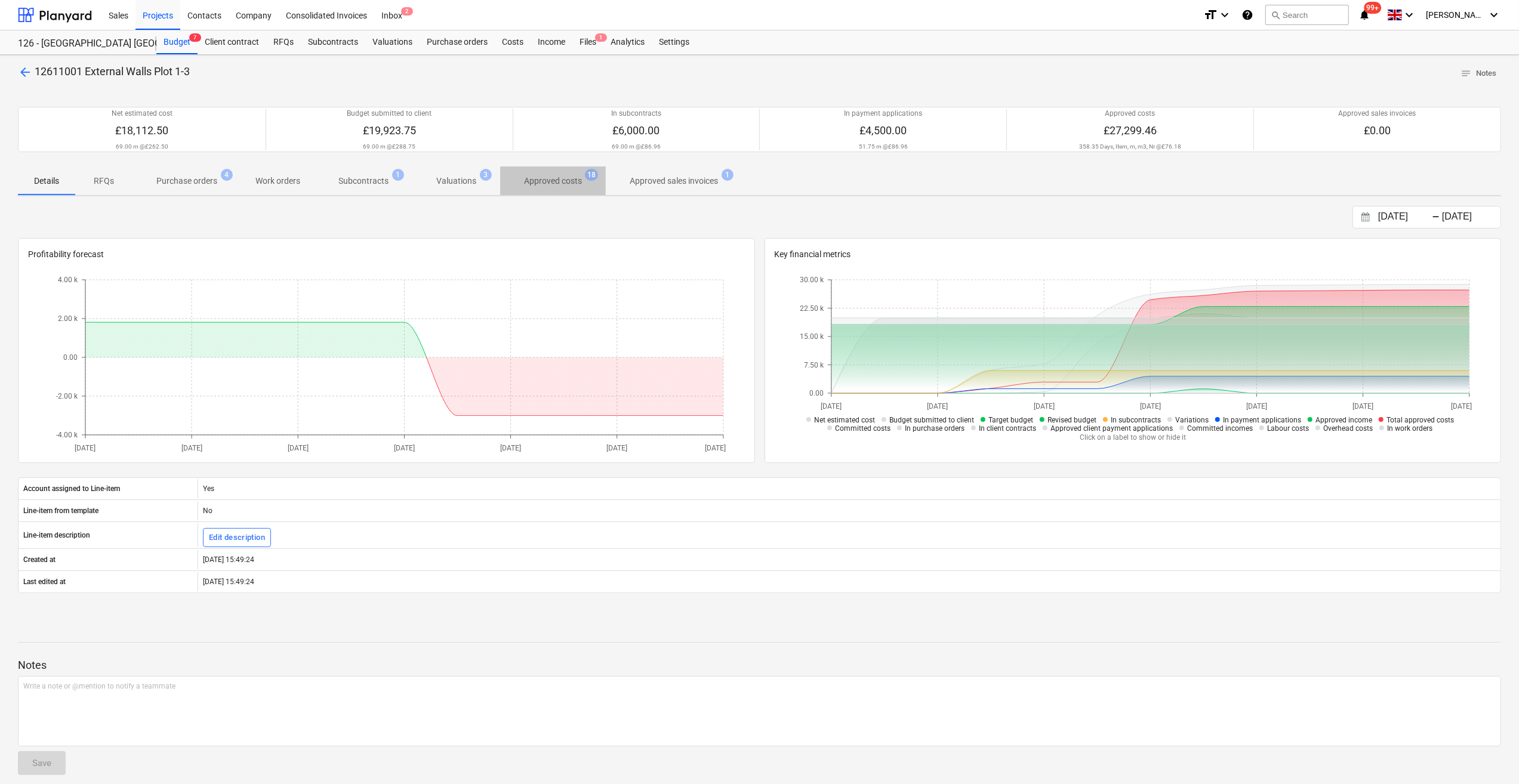
click at [567, 177] on p "Approved costs" at bounding box center [553, 180] width 58 height 13
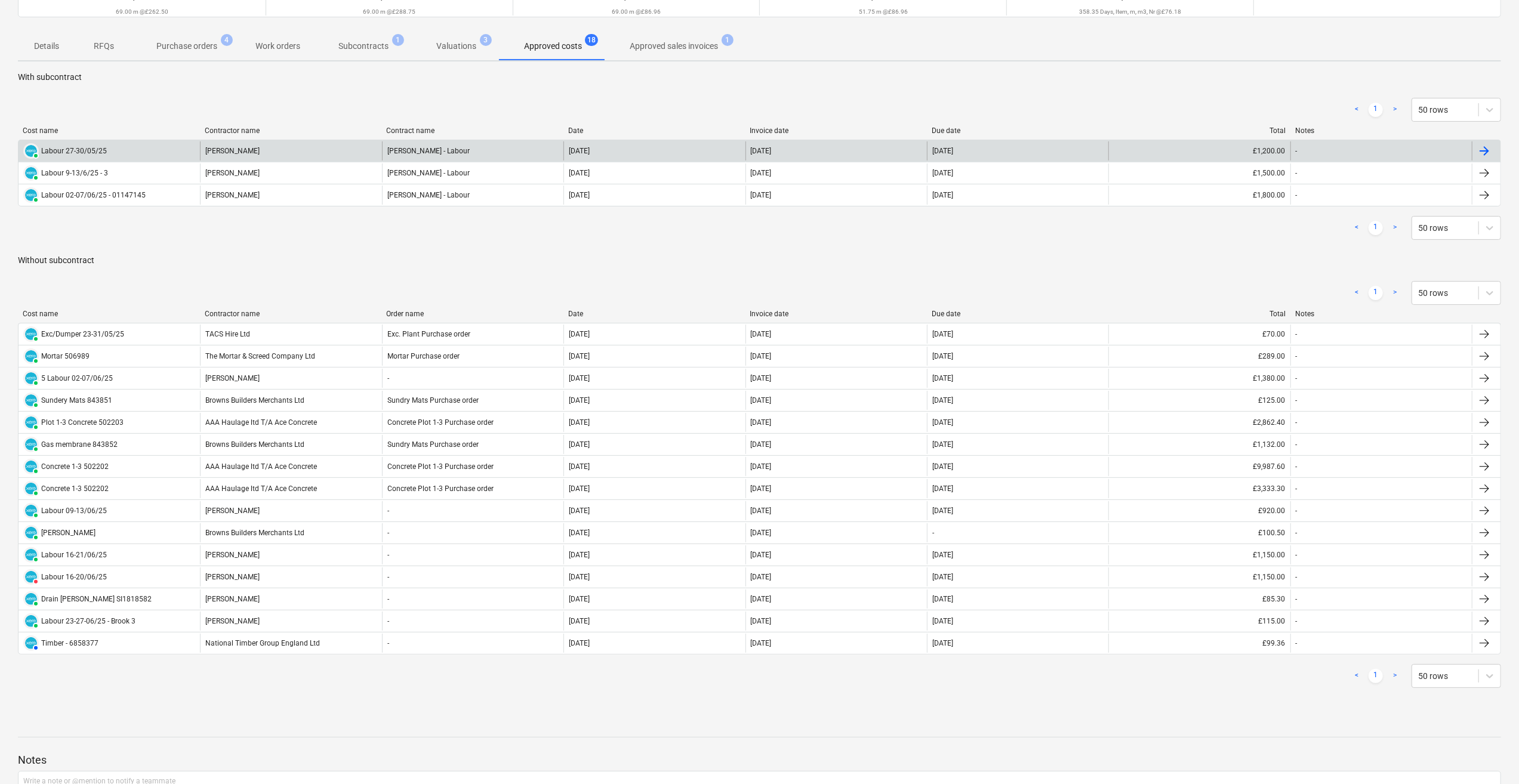
scroll to position [116, 0]
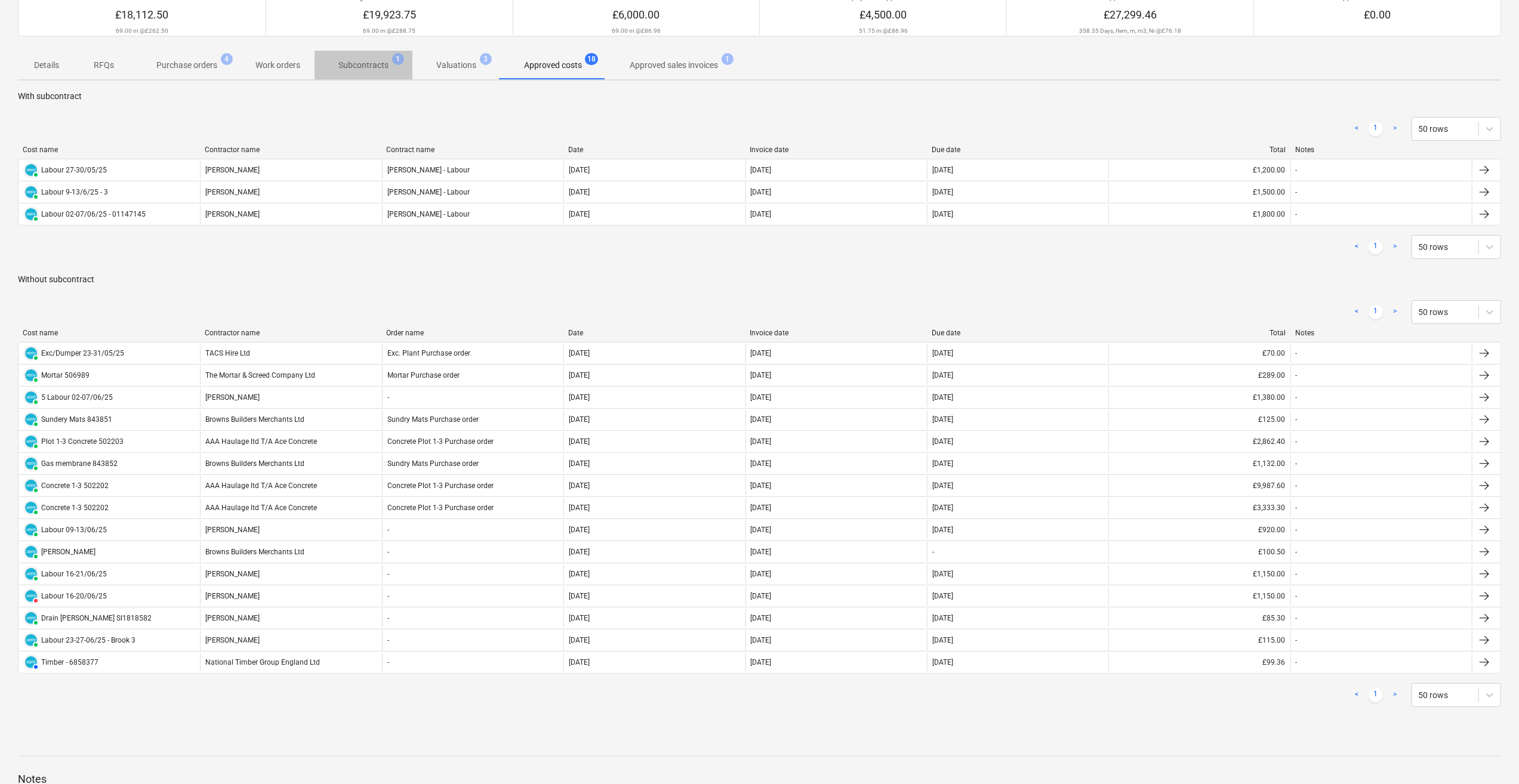
click at [369, 63] on p "Subcontracts" at bounding box center [364, 65] width 50 height 13
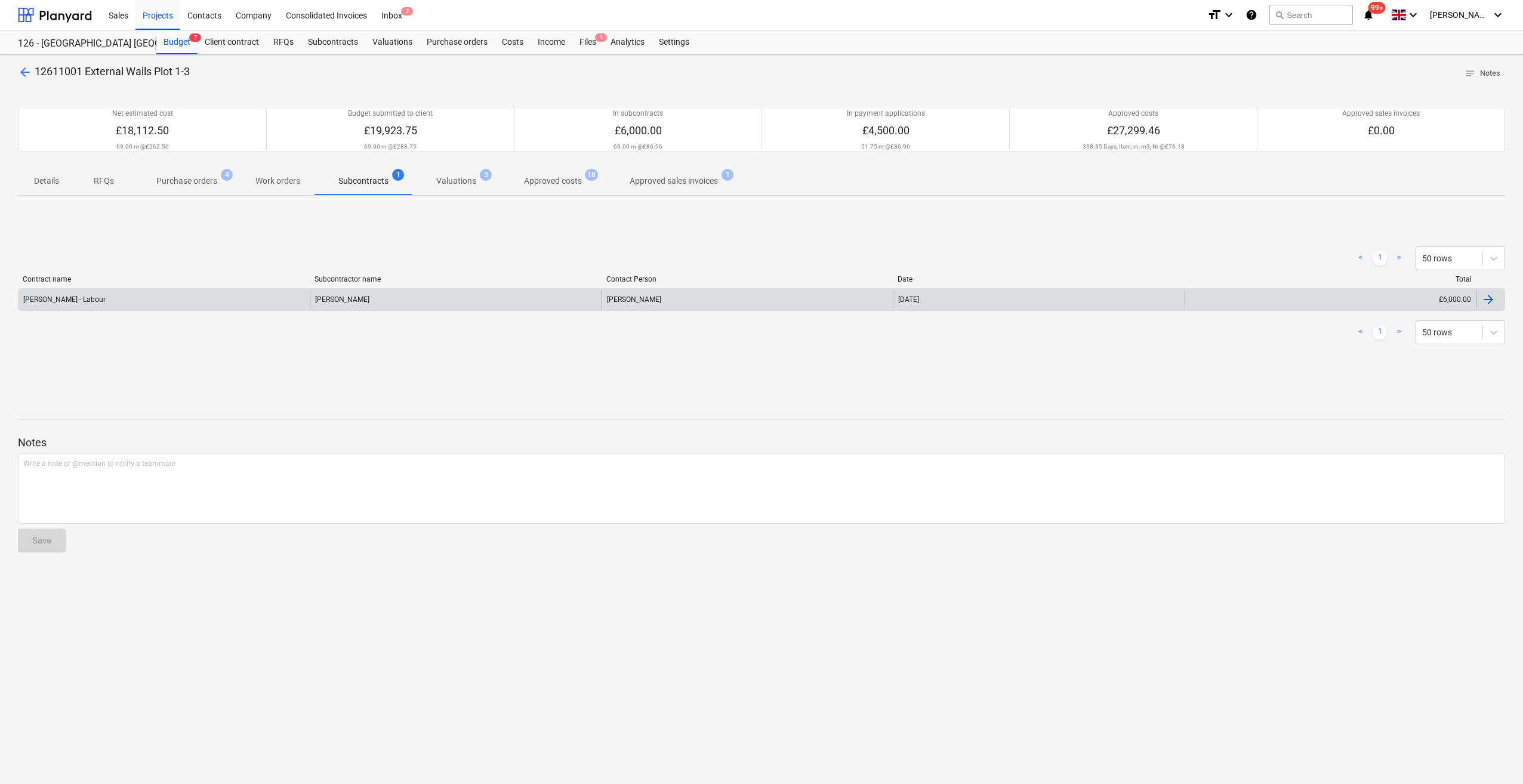
click at [1490, 300] on div at bounding box center [1488, 300] width 15 height 15
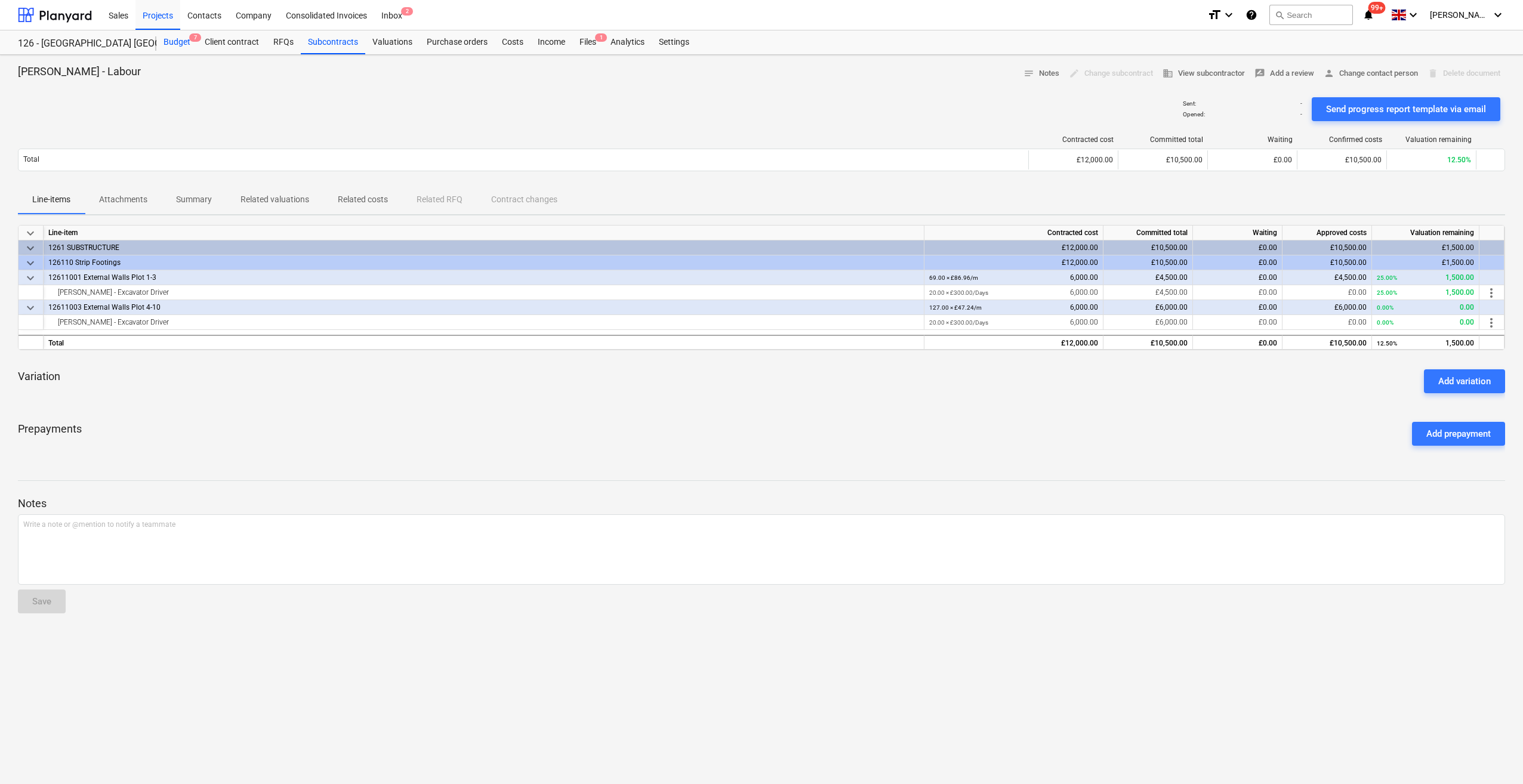
click at [175, 46] on div "Budget 7" at bounding box center [177, 42] width 41 height 24
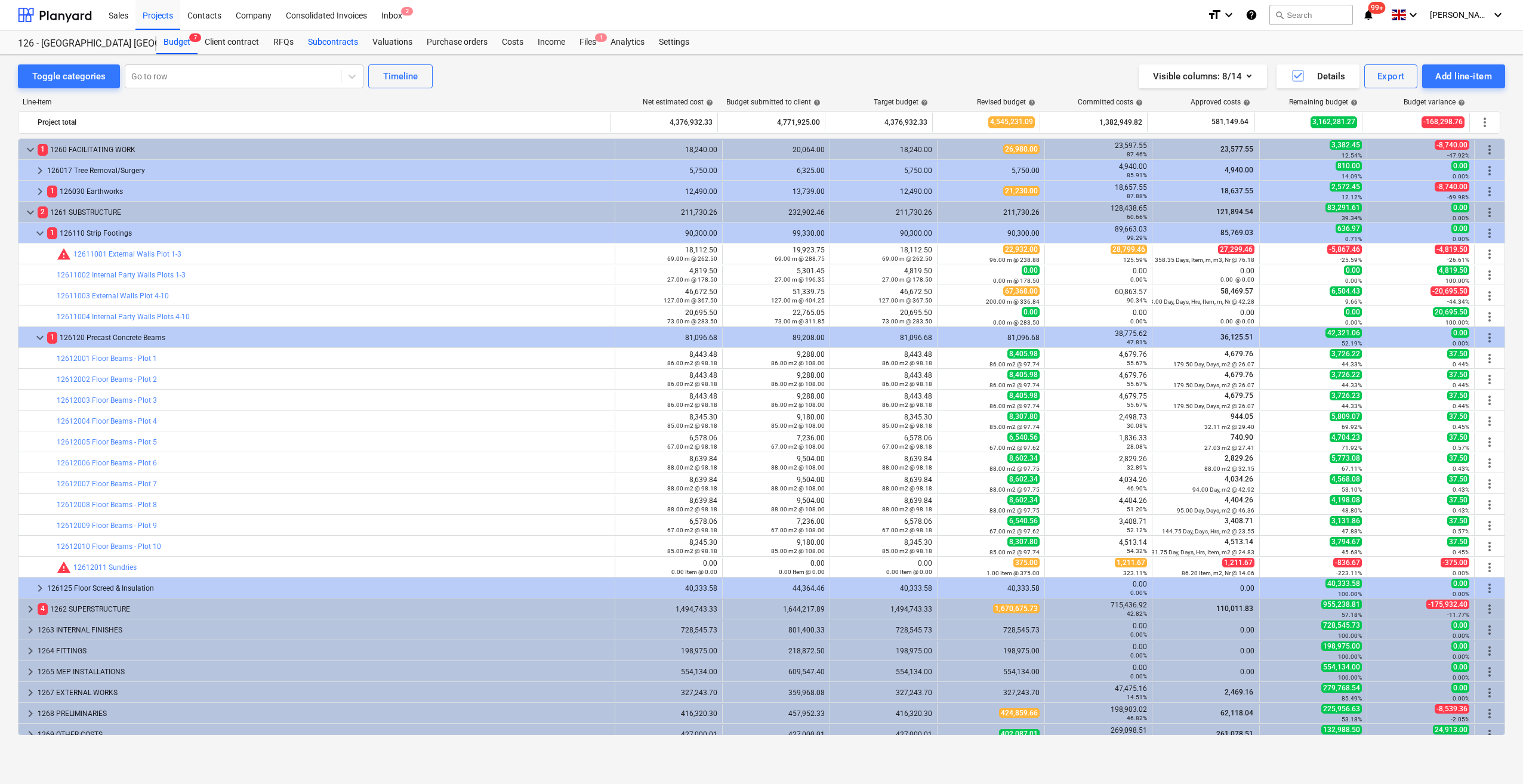
click at [325, 41] on div "Subcontracts" at bounding box center [333, 42] width 65 height 24
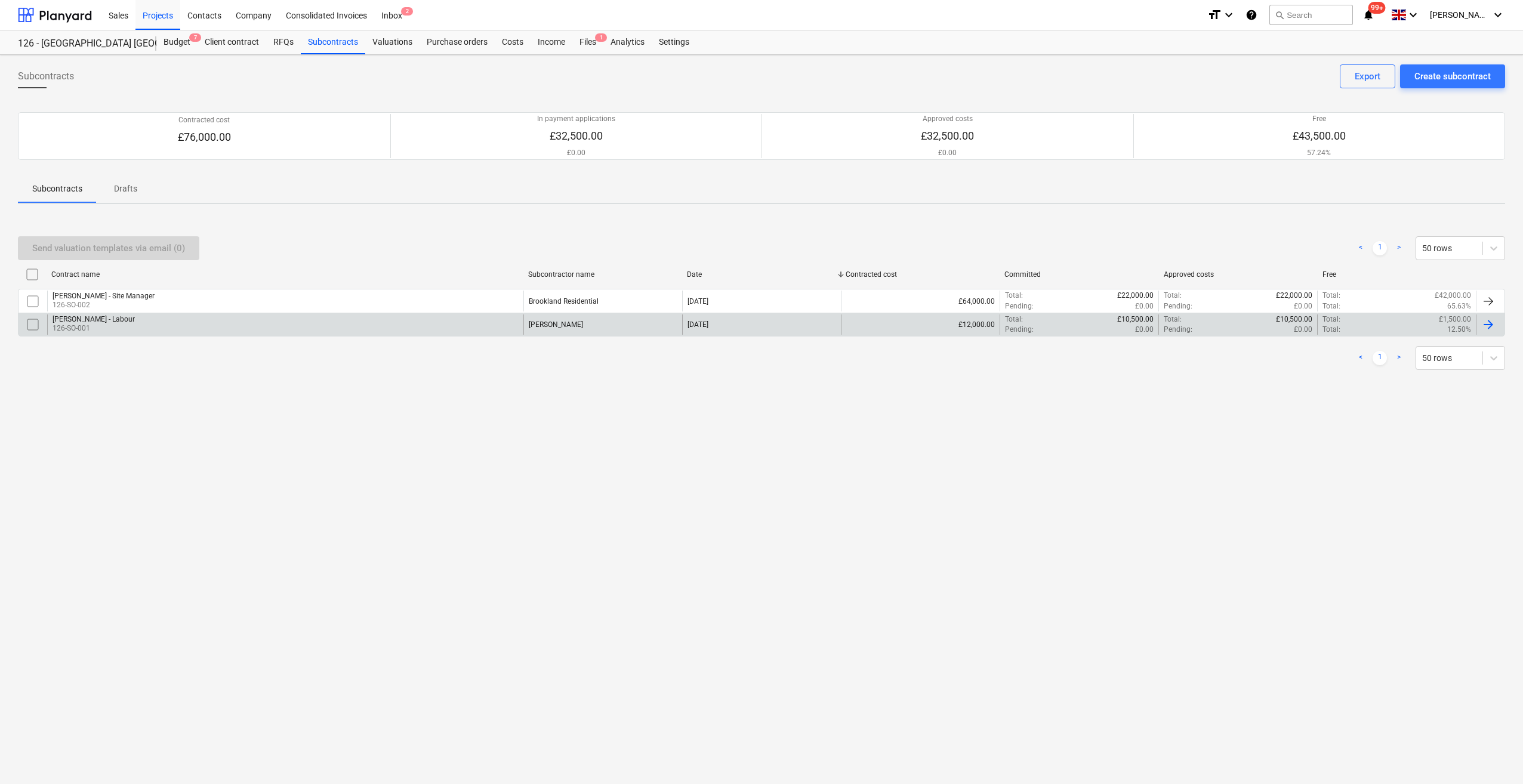
click at [106, 326] on p "126-SO-001" at bounding box center [93, 329] width 82 height 10
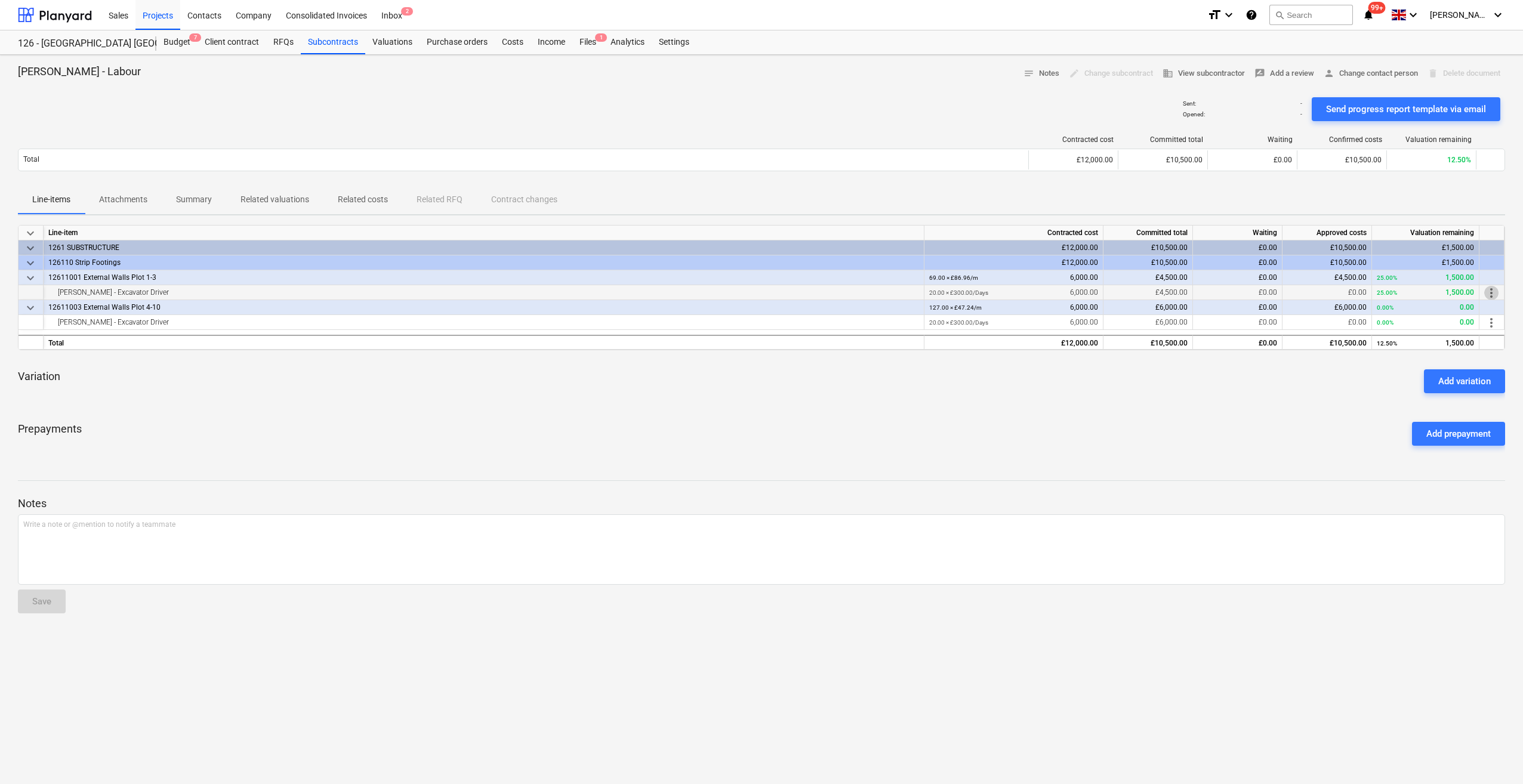
click at [1491, 294] on span "more_vert" at bounding box center [1492, 293] width 15 height 15
click at [1493, 294] on li "Edit" at bounding box center [1496, 293] width 35 height 28
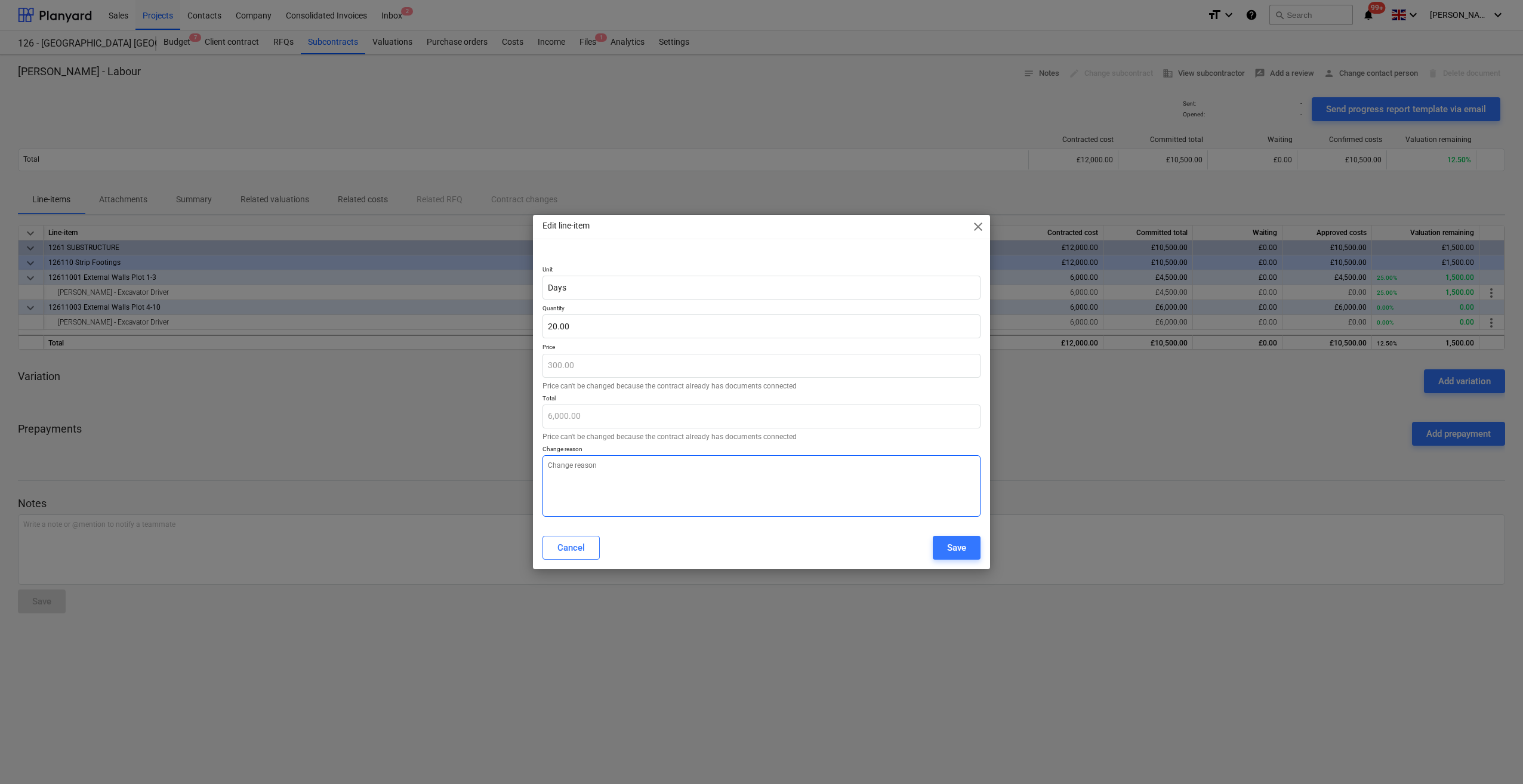
click at [573, 471] on textarea at bounding box center [761, 485] width 438 height 61
click at [573, 325] on input "20" at bounding box center [761, 326] width 438 height 24
click at [944, 545] on button "Save" at bounding box center [956, 548] width 48 height 24
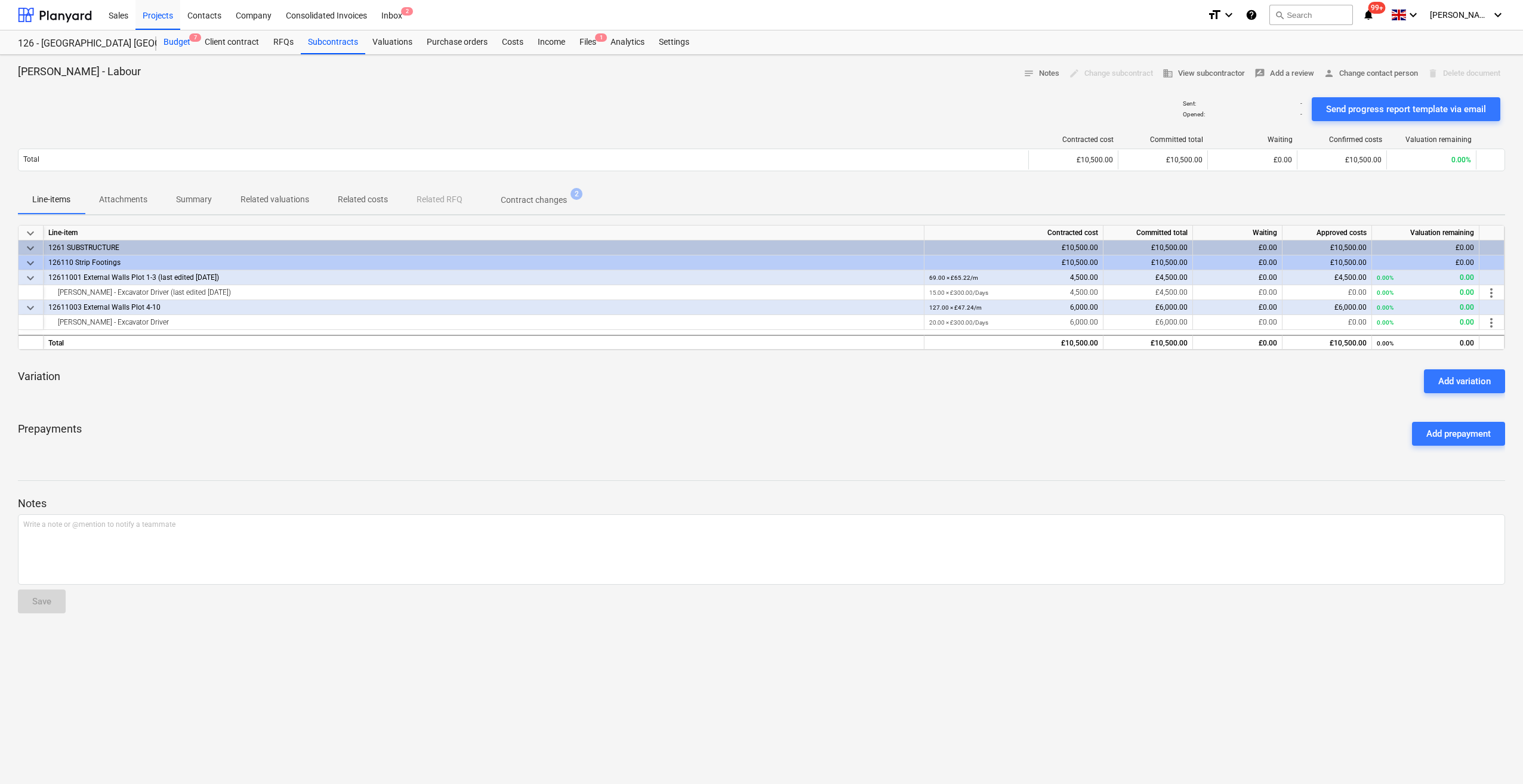
click at [169, 46] on div "Budget 7" at bounding box center [177, 42] width 41 height 24
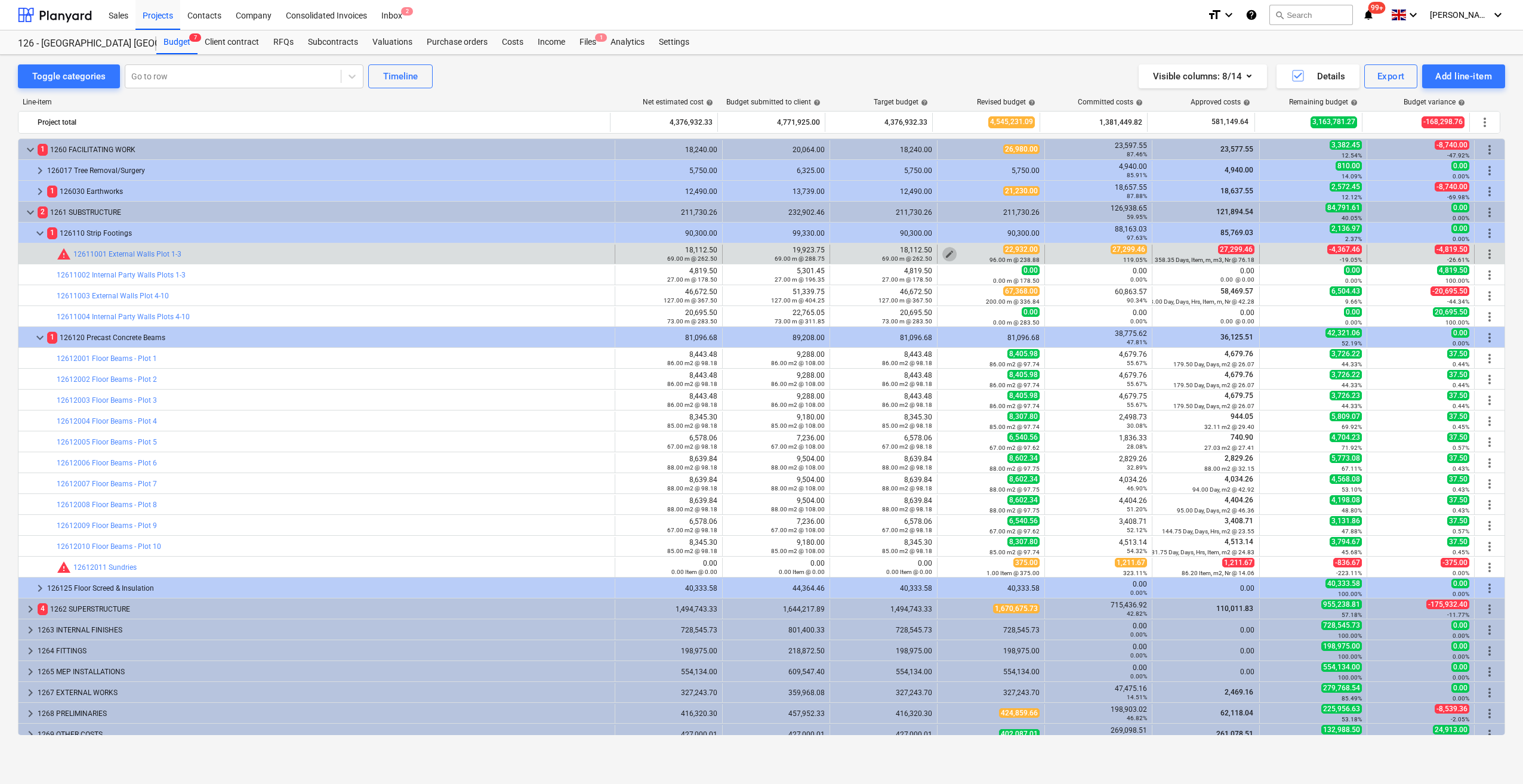
click at [945, 251] on span "edit" at bounding box center [949, 254] width 10 height 9
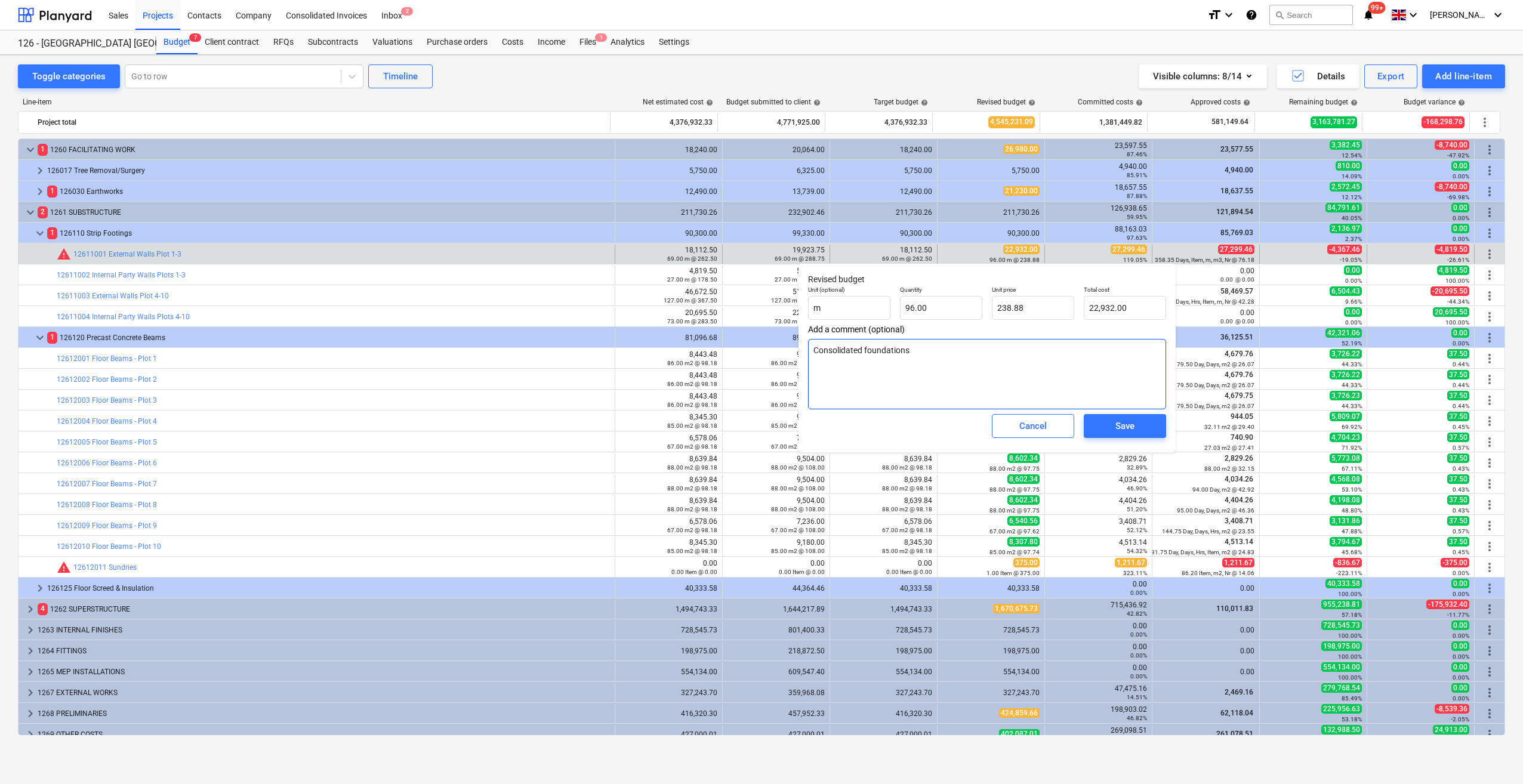
click at [924, 349] on textarea "Consolidated foundations" at bounding box center [987, 374] width 359 height 71
click at [933, 364] on textarea "Consolidated foundations Adjusrted to match committed Cost" at bounding box center [987, 374] width 359 height 71
click at [957, 366] on textarea "Consolidated foundations Adjusrted to match committed cost" at bounding box center [987, 374] width 359 height 71
drag, startPoint x: 1032, startPoint y: 308, endPoint x: 997, endPoint y: 308, distance: 35.0
click at [997, 308] on input "238.875" at bounding box center [1032, 308] width 82 height 24
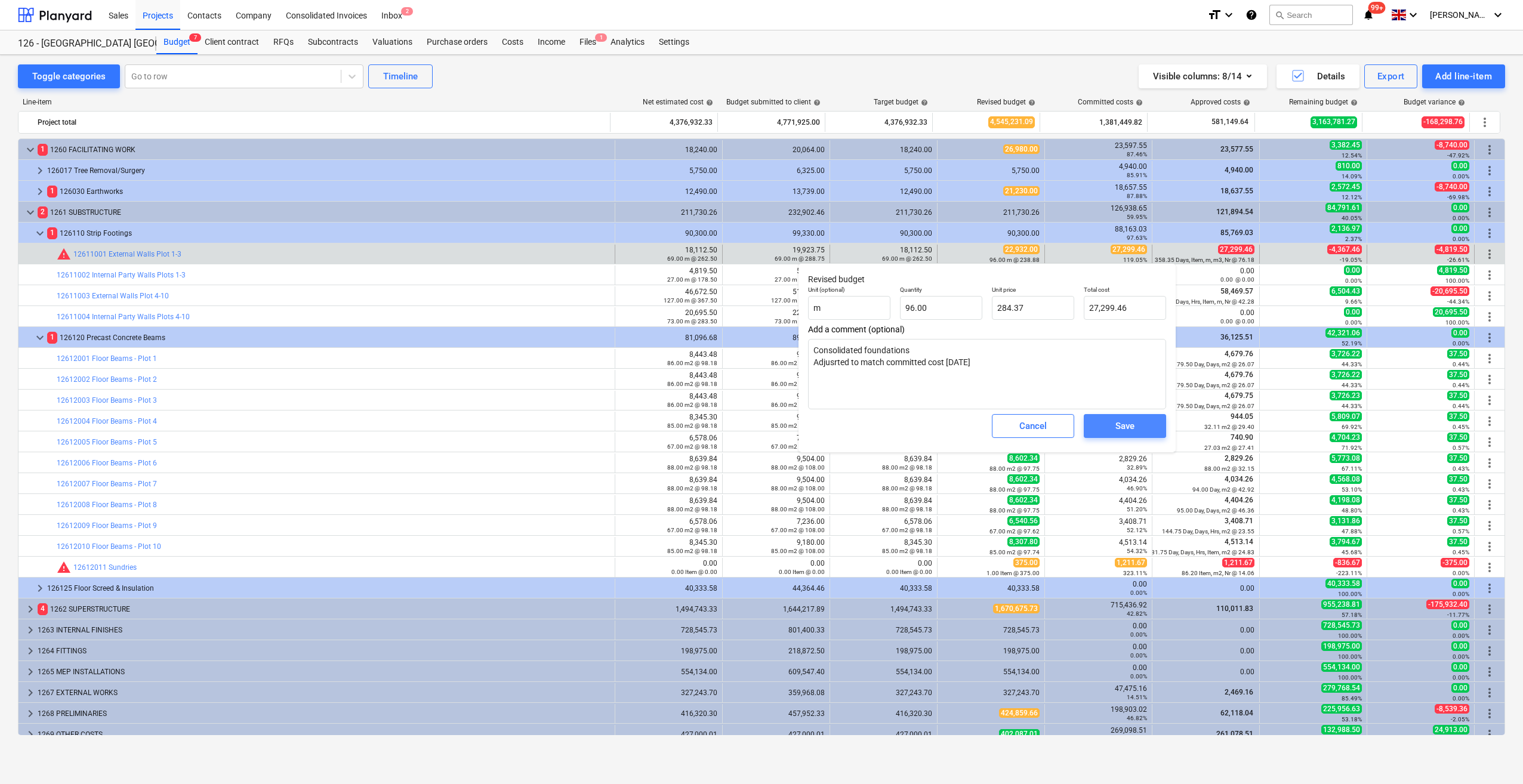
click at [1116, 430] on div "Save" at bounding box center [1126, 426] width 19 height 16
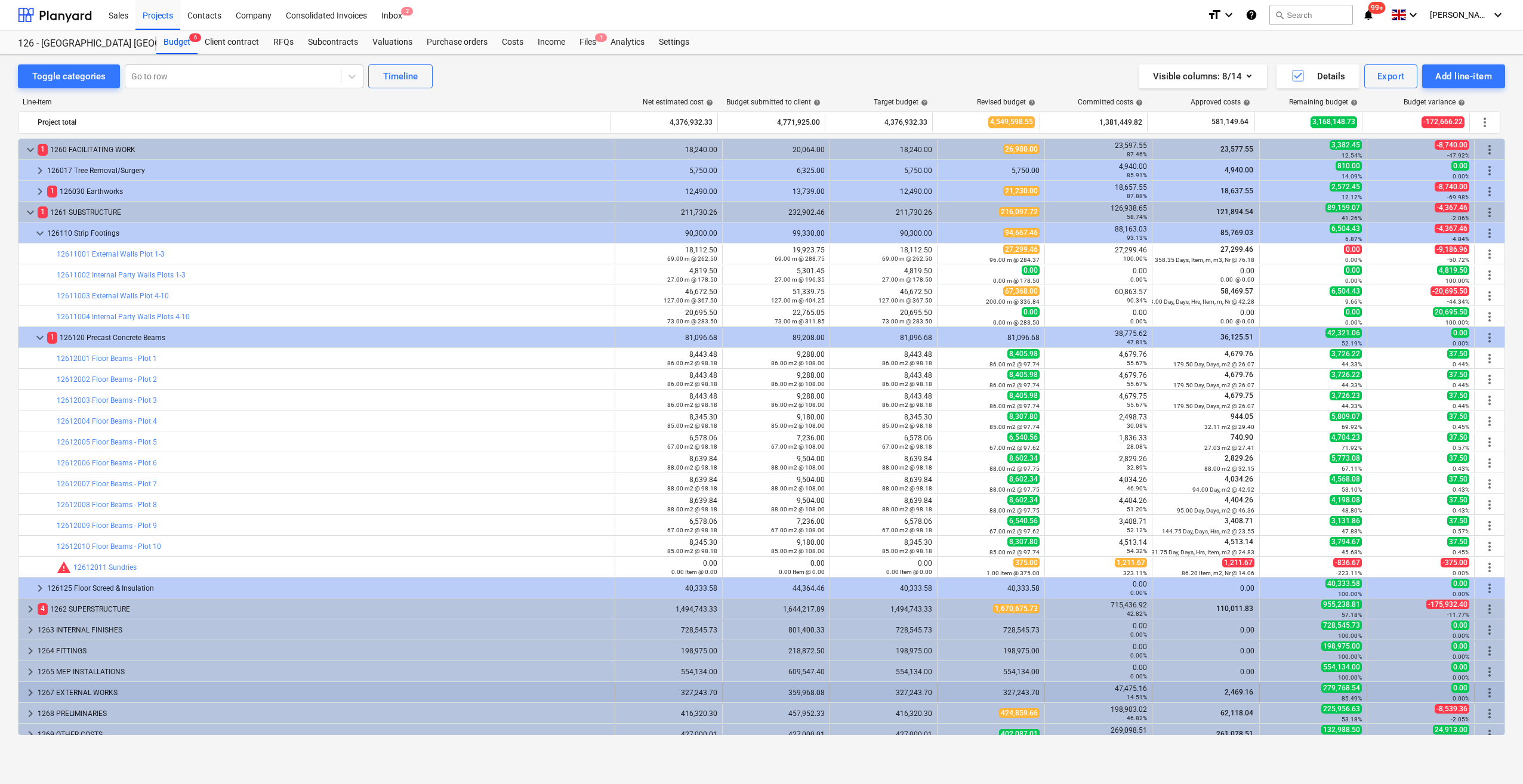
scroll to position [9, 0]
